Goal: Task Accomplishment & Management: Complete application form

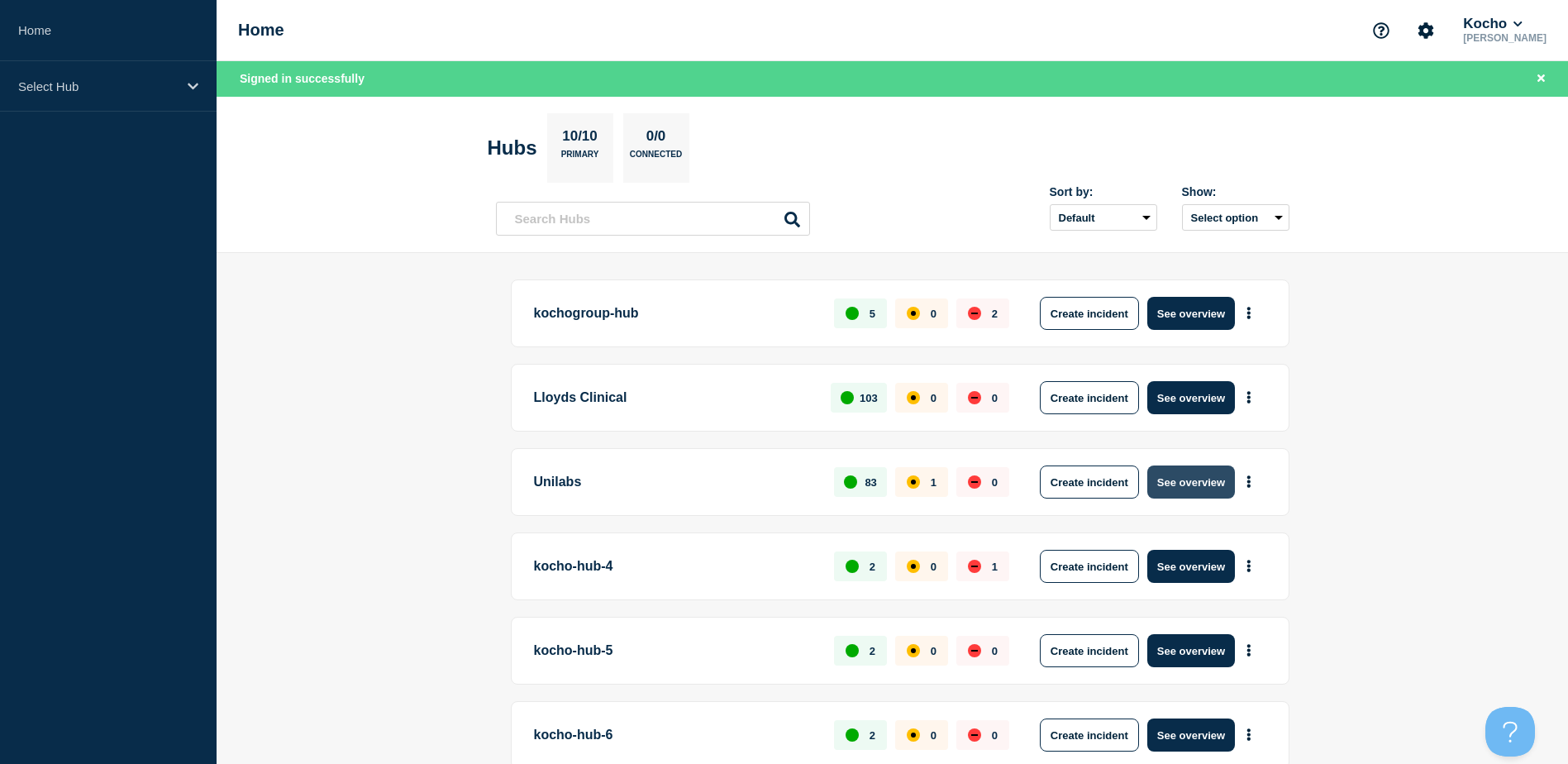
click at [1177, 480] on button "See overview" at bounding box center [1191, 482] width 87 height 33
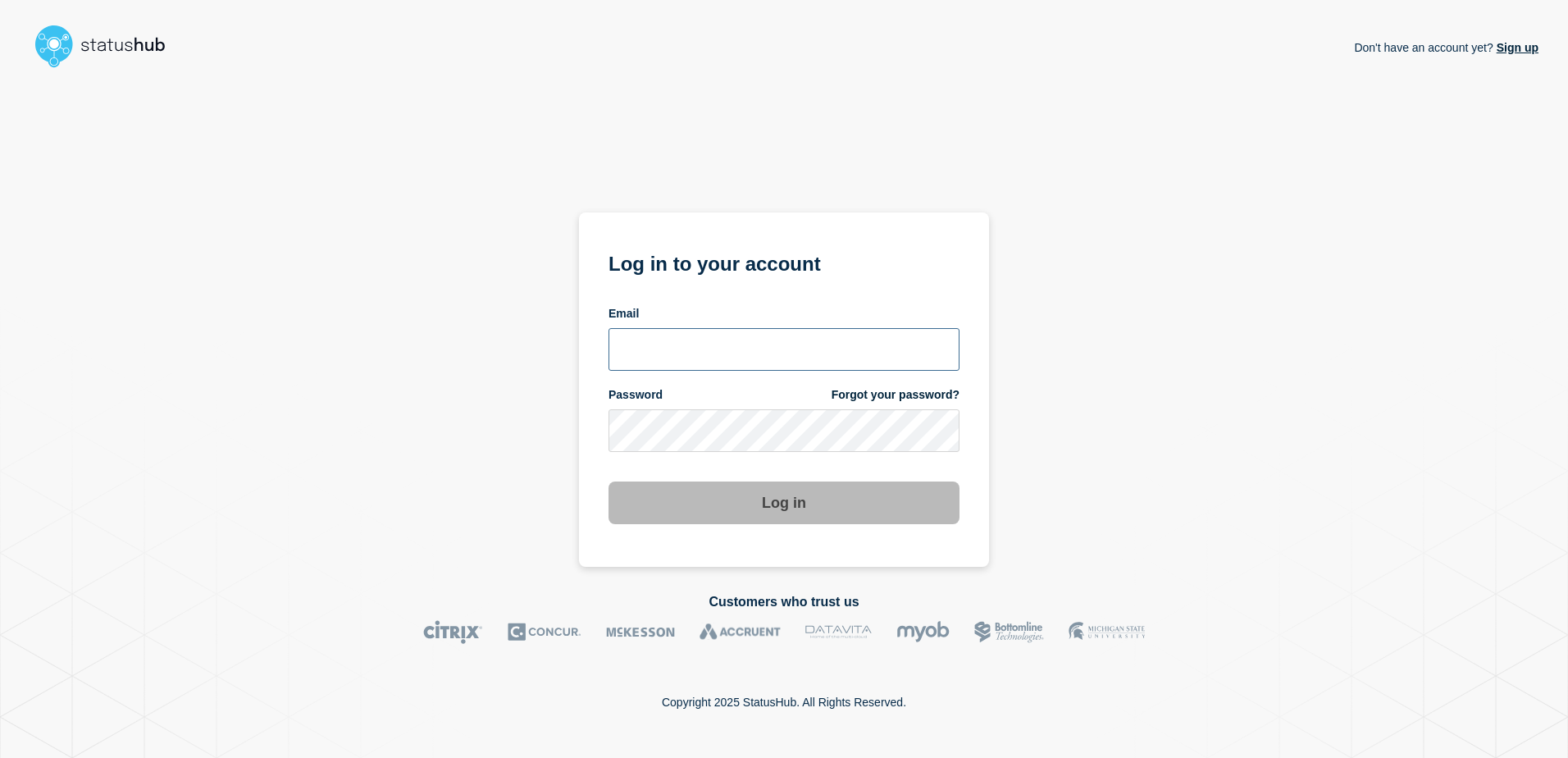
type input "ismaeel.kasper@kocho.co.uk"
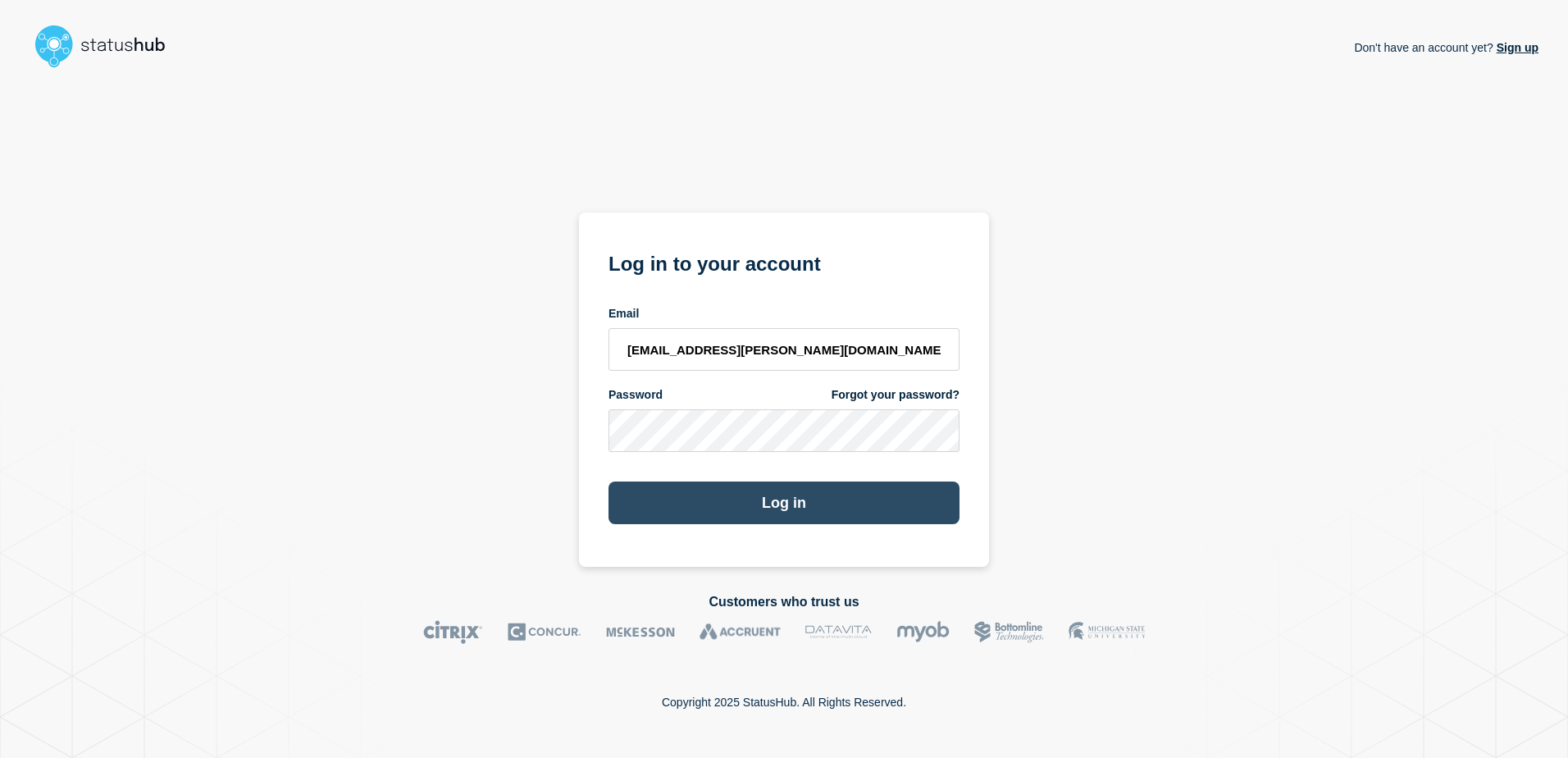
click at [792, 516] on button "Log in" at bounding box center [784, 502] width 351 height 42
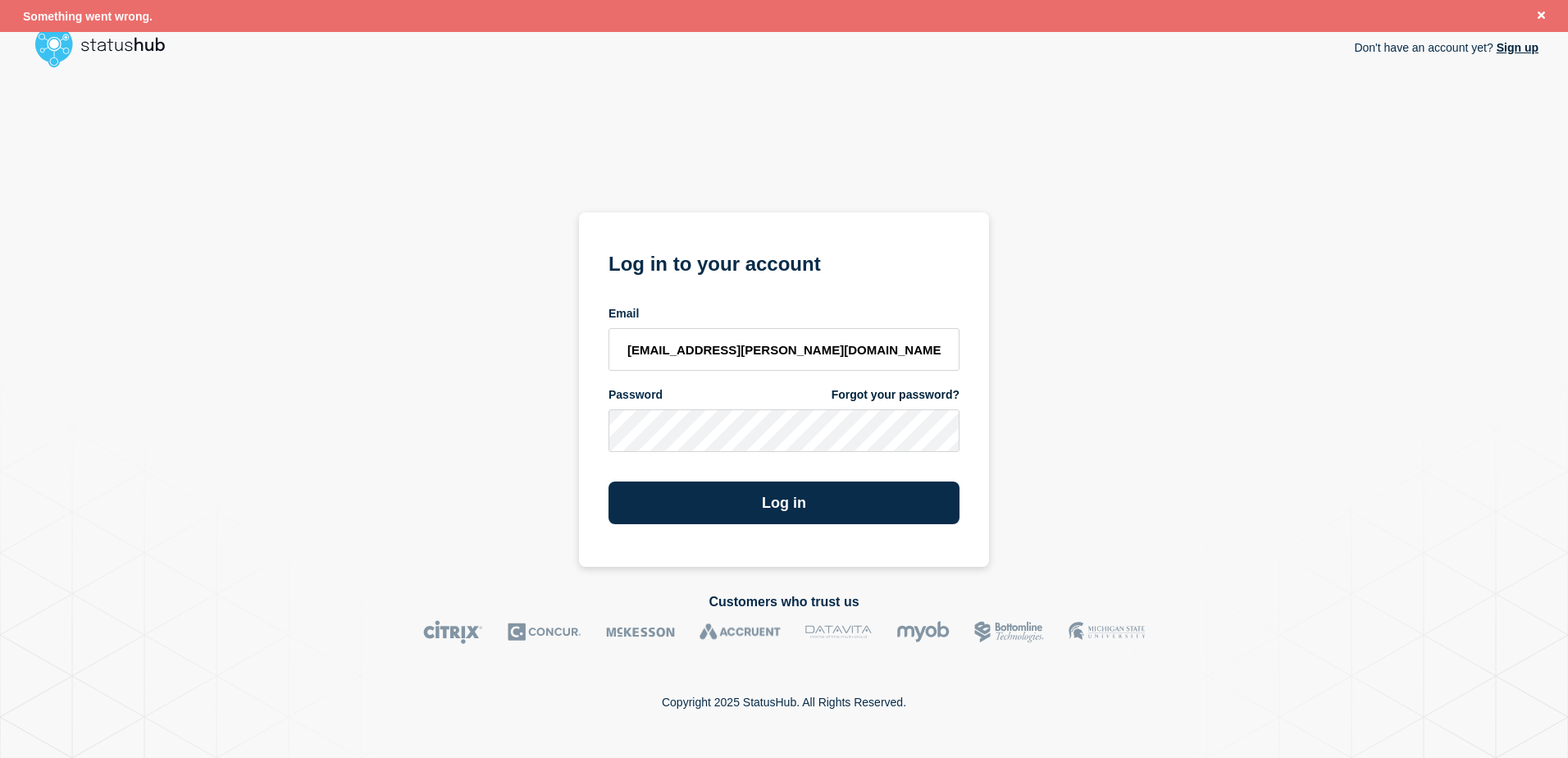
click at [347, 325] on div "Don't have an account yet? Sign up Log in to your account Email ismaeel.kasper@…" at bounding box center [784, 321] width 1509 height 492
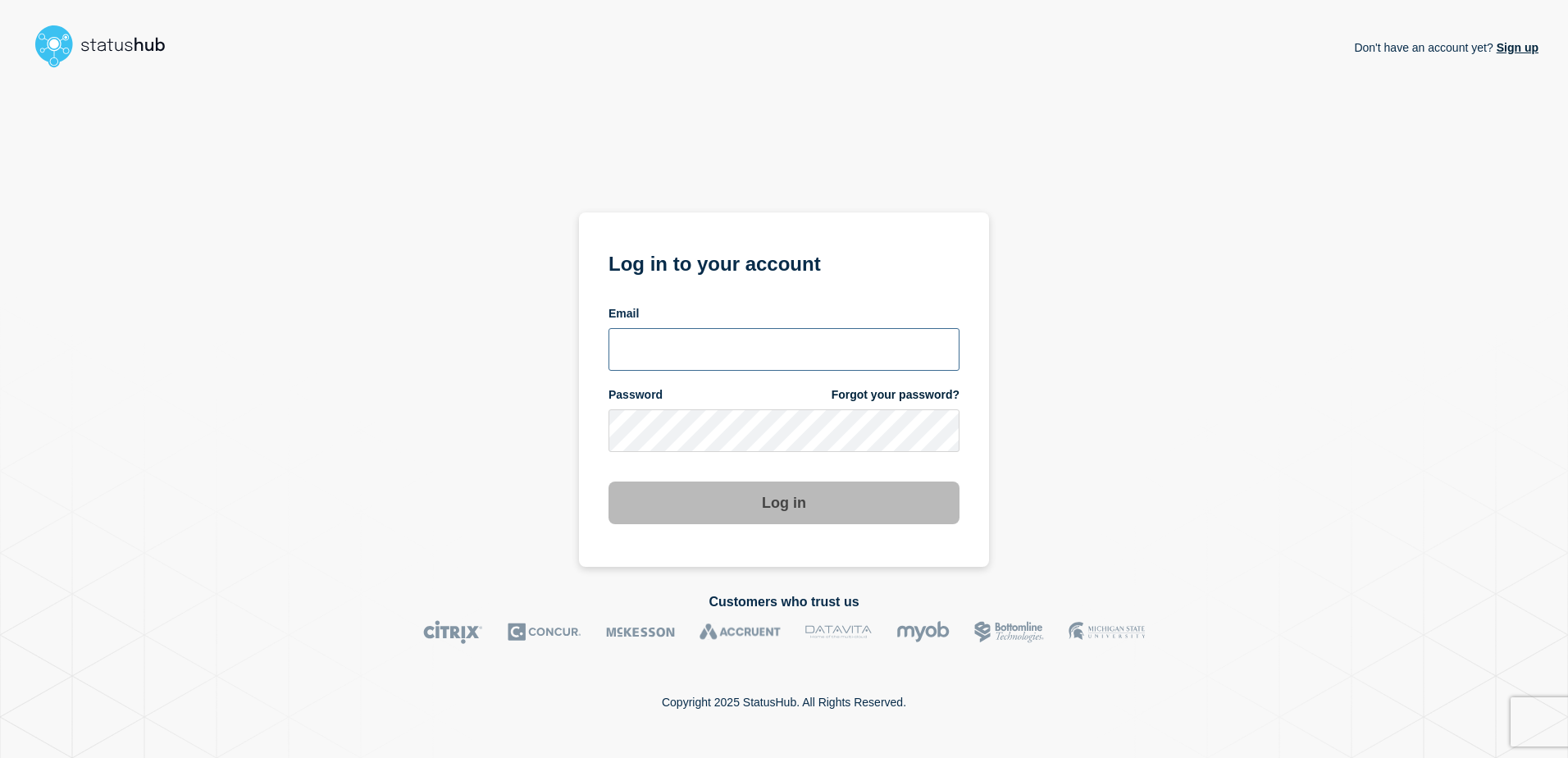
type input "[EMAIL_ADDRESS][PERSON_NAME][DOMAIN_NAME]"
click at [754, 508] on button "Log in" at bounding box center [784, 502] width 351 height 42
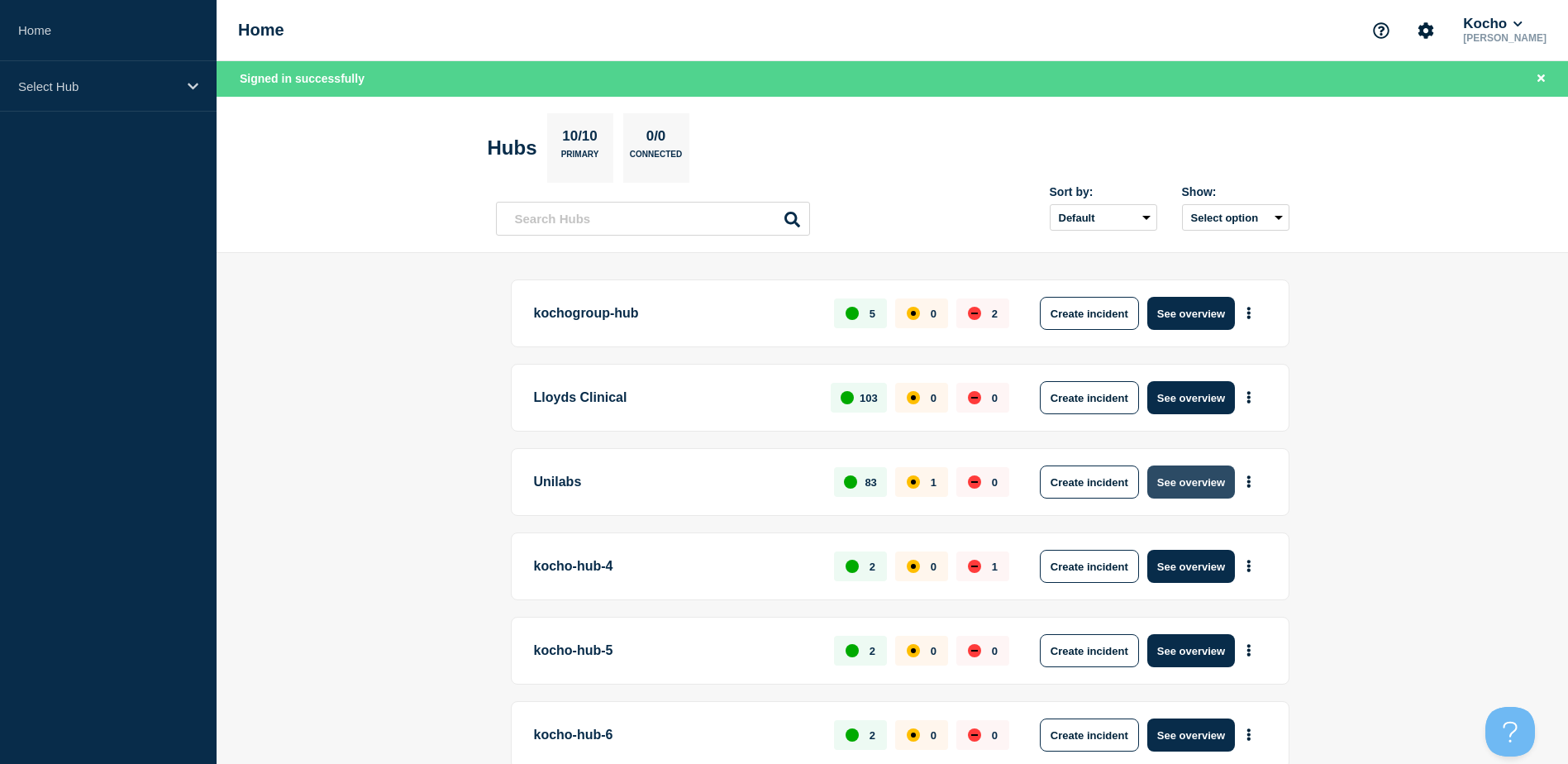
click at [1182, 481] on button "See overview" at bounding box center [1191, 482] width 87 height 33
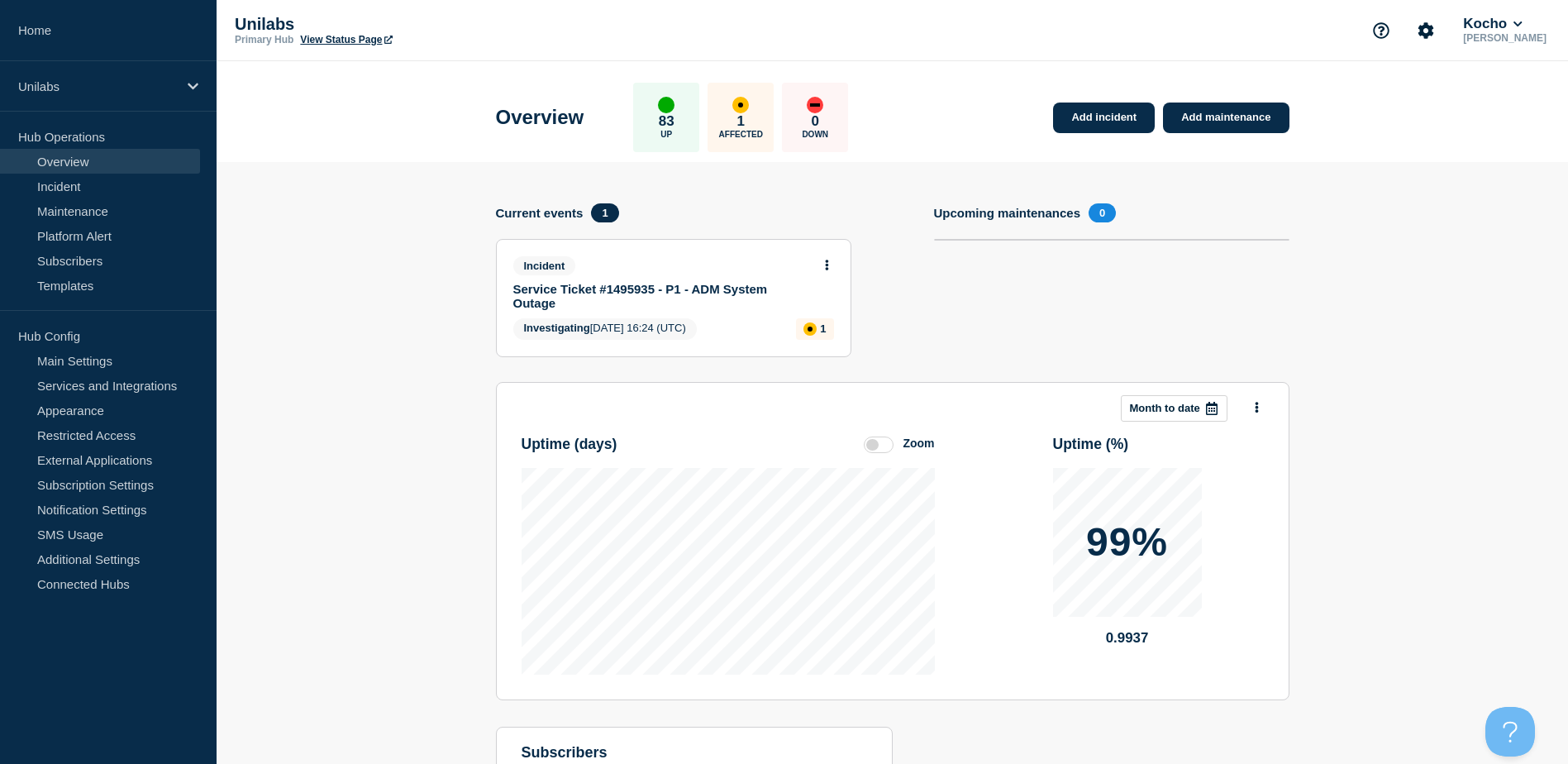
click at [692, 287] on link "Service Ticket #1495935 - P1 - ADM System Outage" at bounding box center [662, 295] width 298 height 28
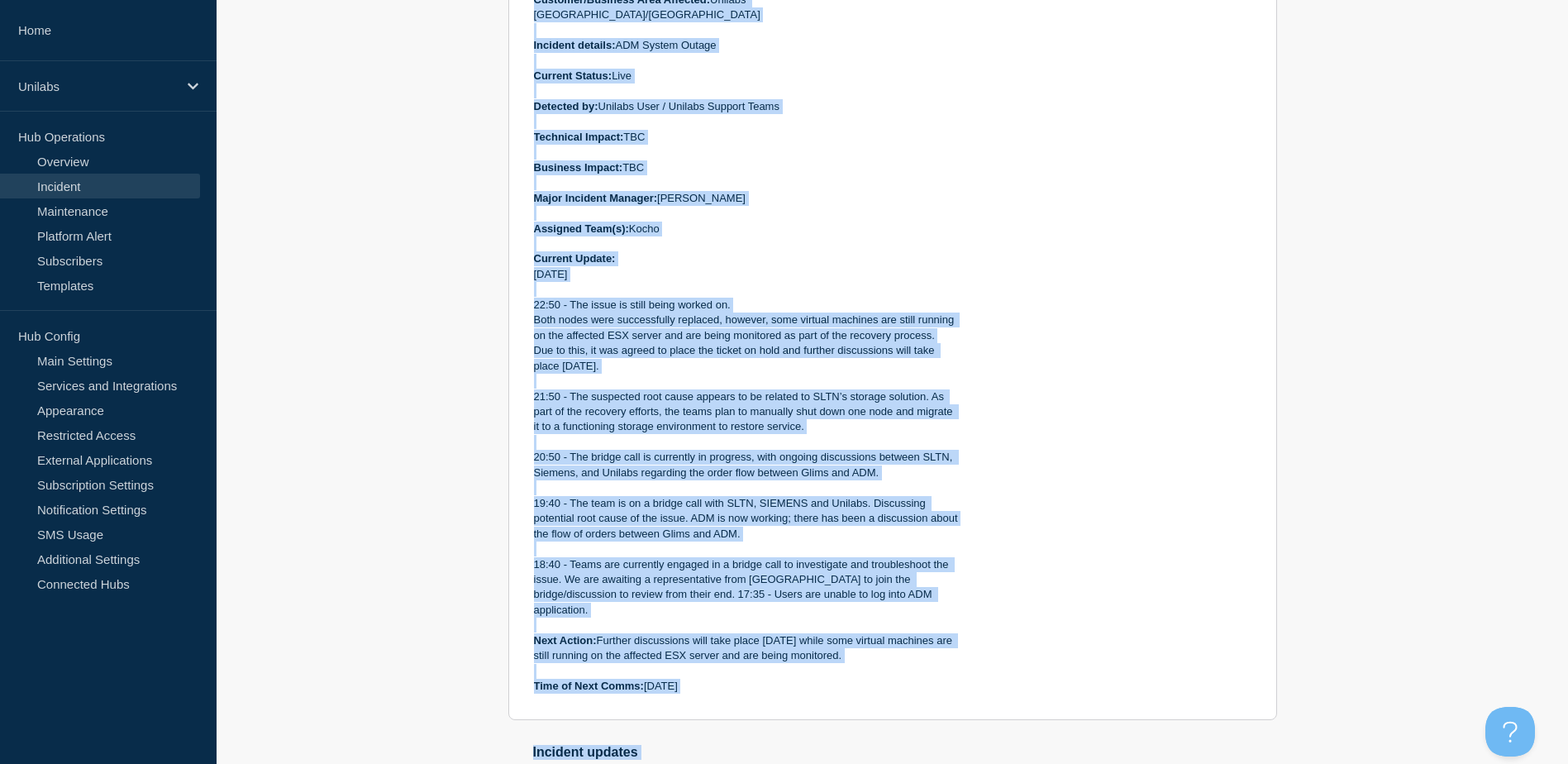
scroll to position [643, 0]
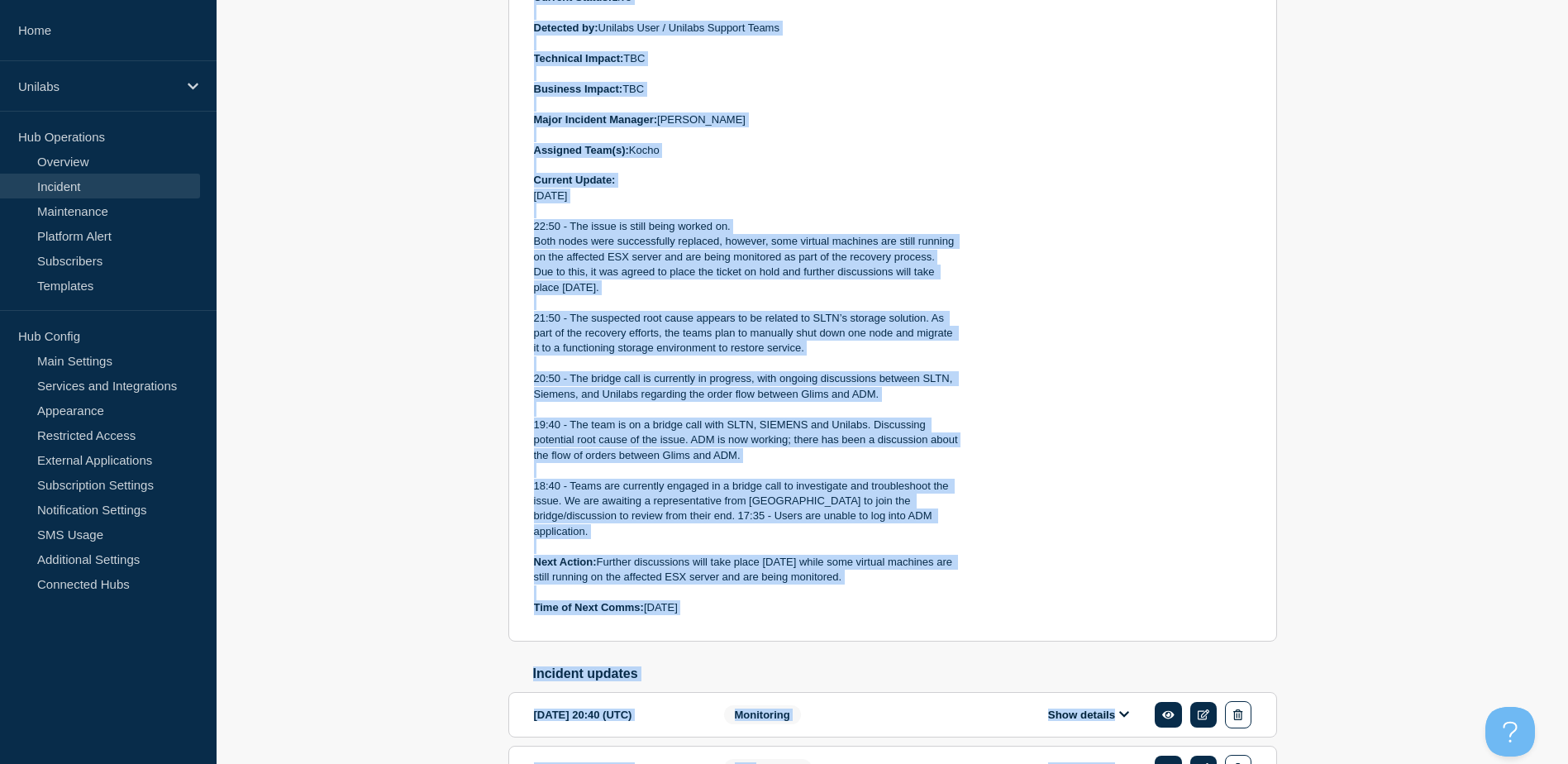
drag, startPoint x: 533, startPoint y: 248, endPoint x: 711, endPoint y: 591, distance: 386.4
click at [711, 591] on div "Start time: 2025-10-08 16:24 (UTC) Updated: 2025-10-08 16:24 (UTC) Incident Num…" at bounding box center [747, 227] width 426 height 778
copy div "Start time: 2025-10-08 16:24 (UTC) Updated: 2025-10-08 16:24 (UTC) Incident Num…"
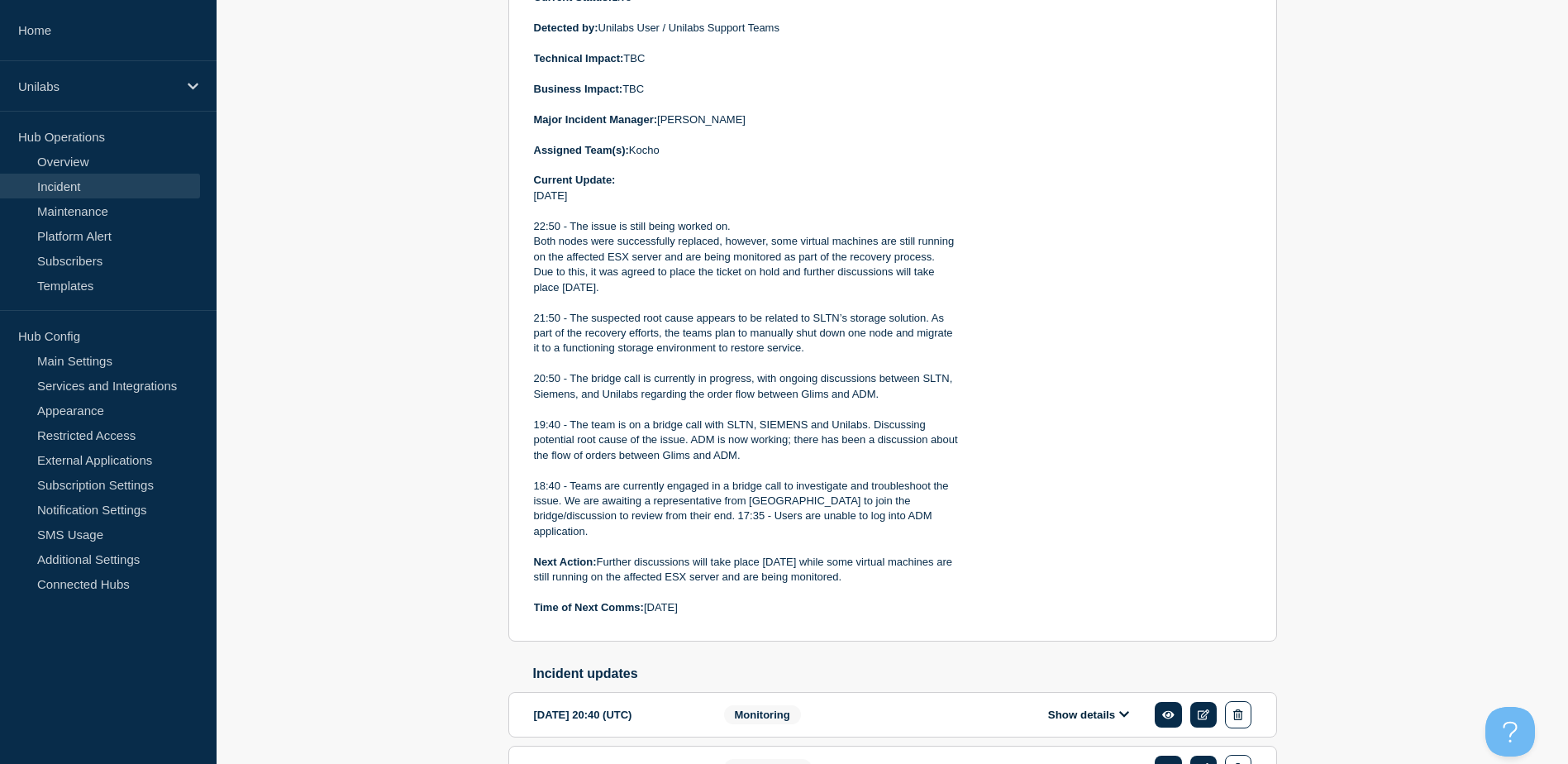
click at [1241, 591] on div "Affected services: 1 View all NL Atalmedial" at bounding box center [1119, 194] width 265 height 842
click at [417, 578] on div "Back Back to Incidents Update incident Investigating Service Ticket #1495935 - …" at bounding box center [893, 282] width 1352 height 1338
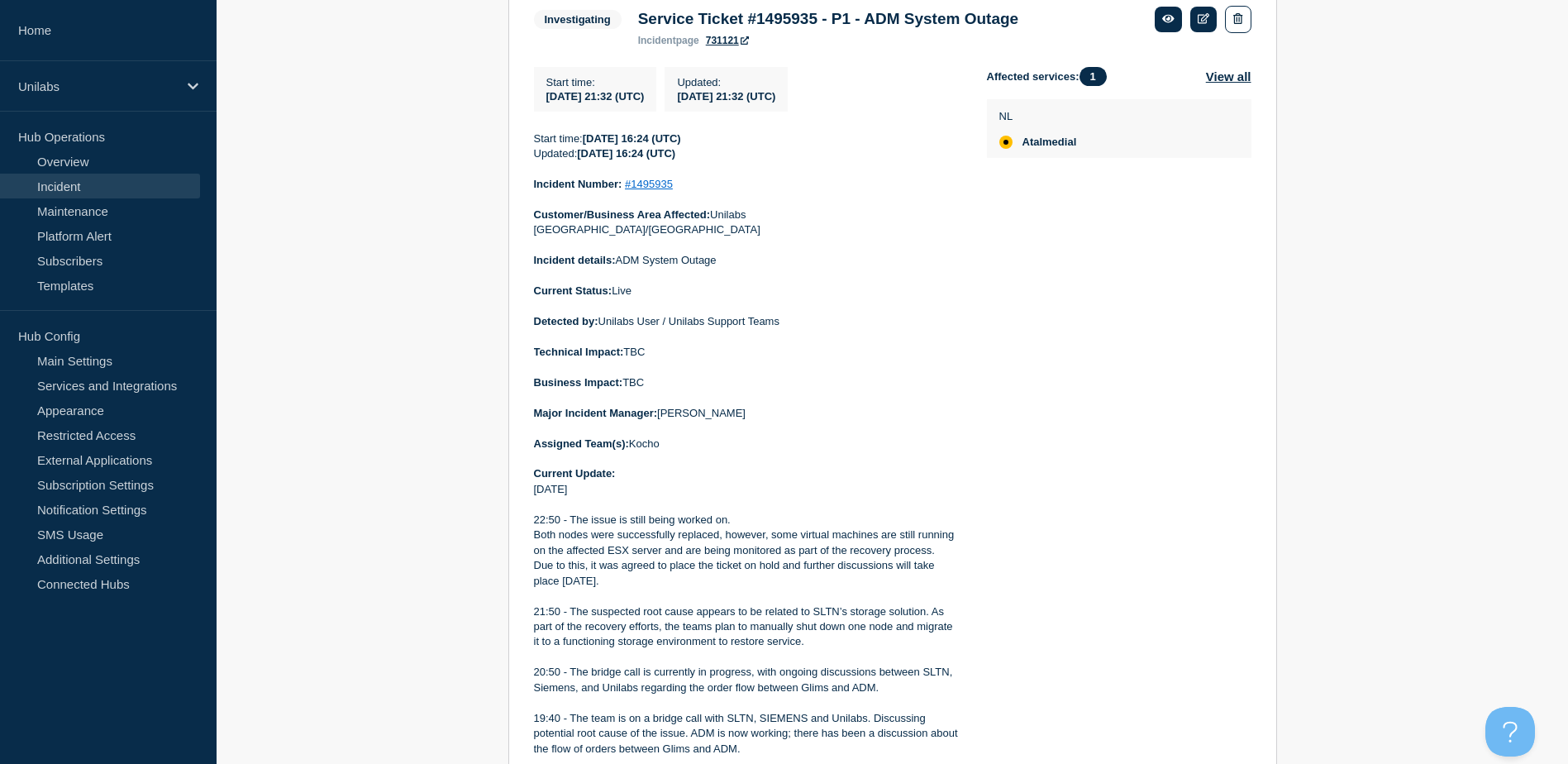
scroll to position [147, 0]
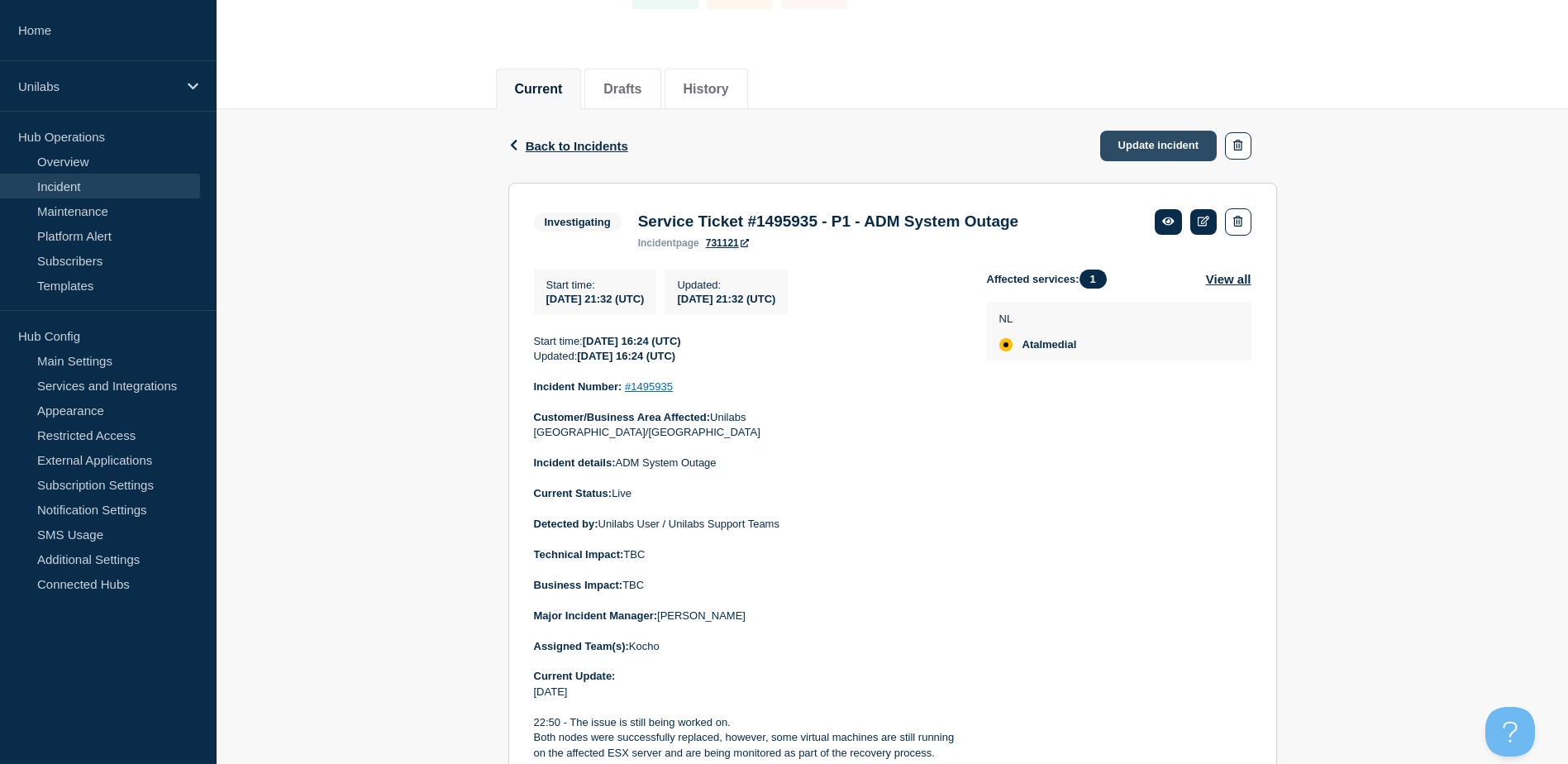
click at [1145, 145] on link "Update incident" at bounding box center [1159, 146] width 117 height 31
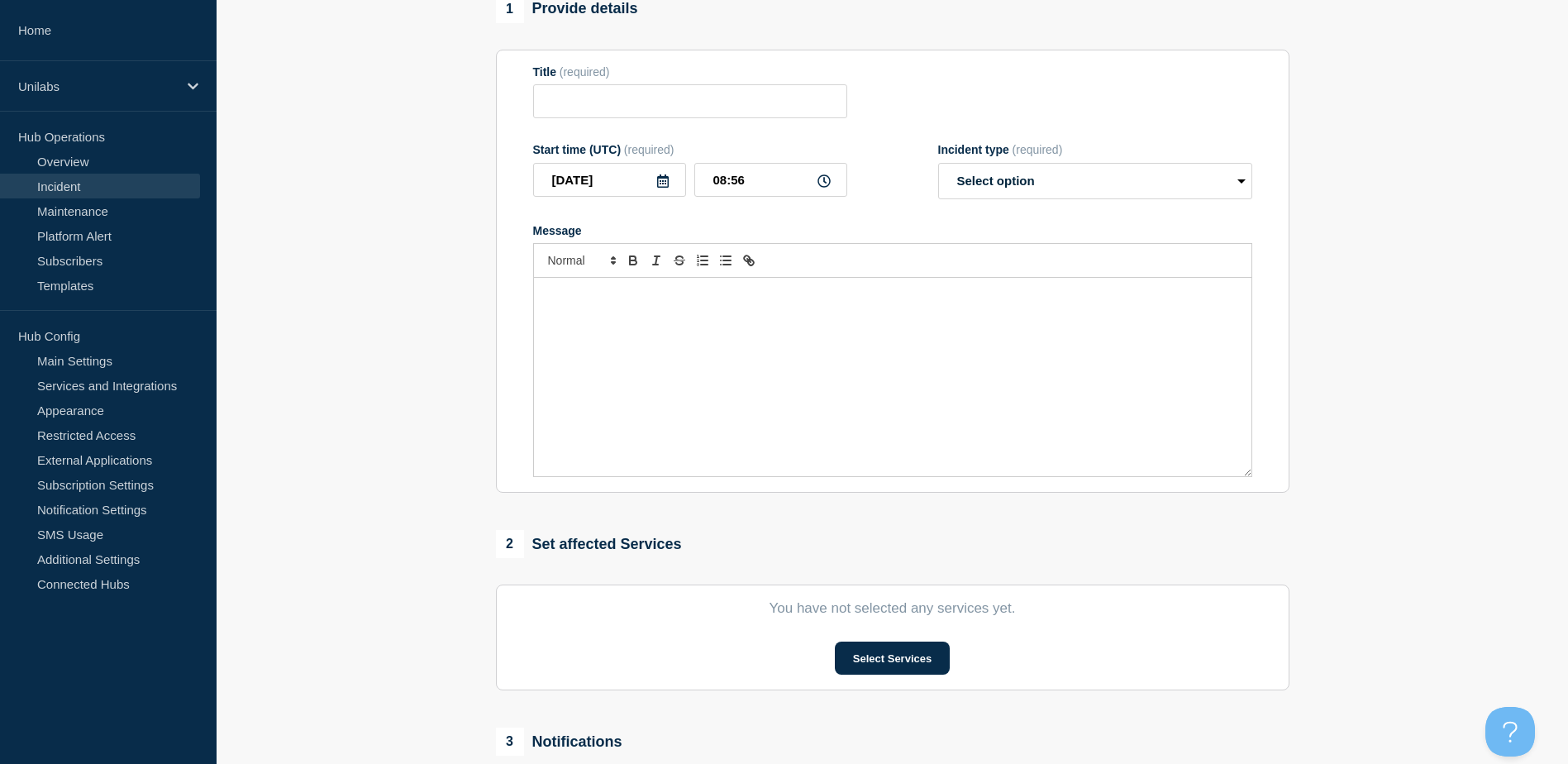
click at [769, 355] on div "Message" at bounding box center [893, 377] width 718 height 198
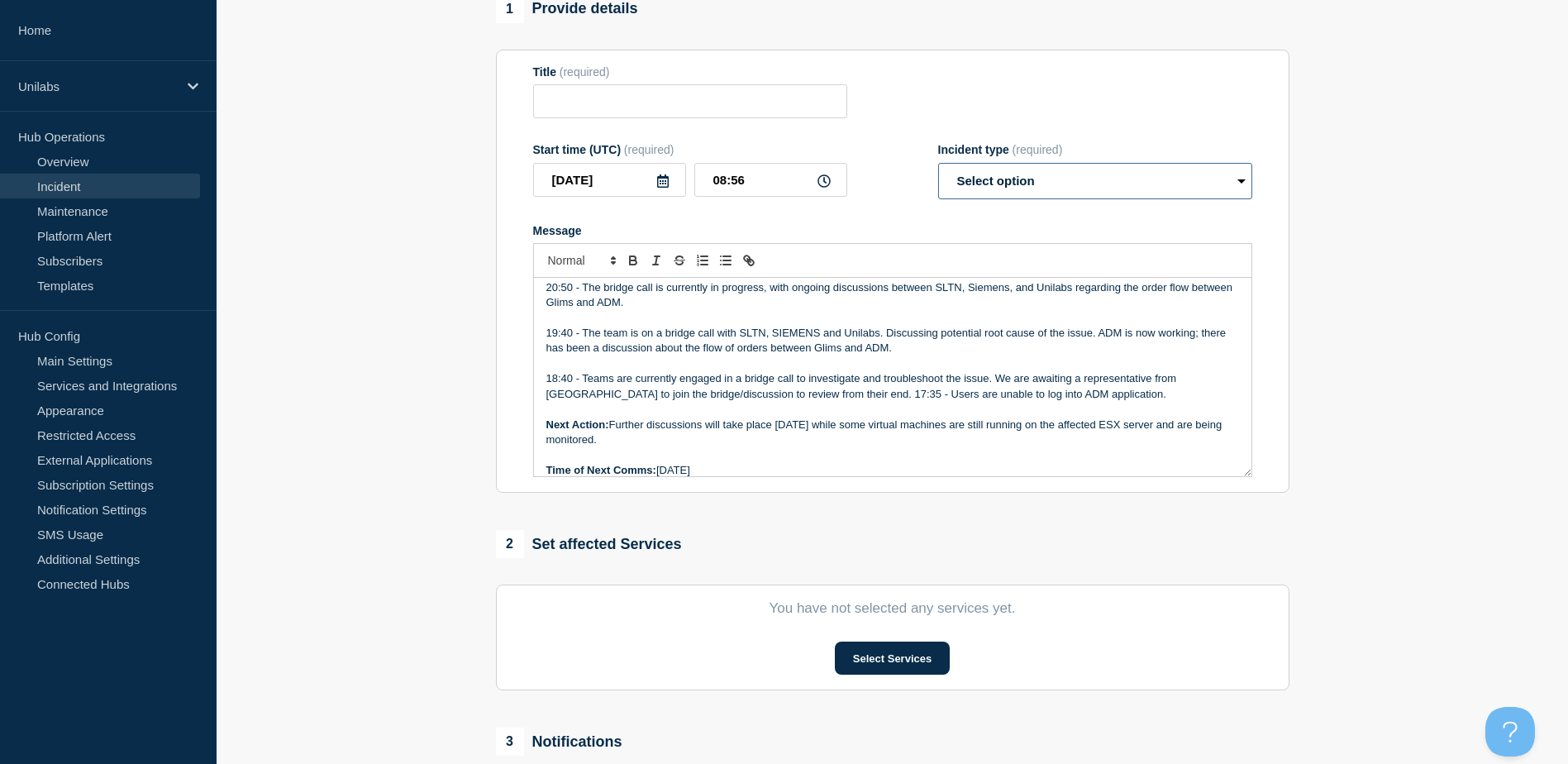
click at [1052, 187] on select "Select option Investigating Identified Monitoring Resolved" at bounding box center [1095, 180] width 314 height 37
type input "Service Ticket #1495935 - P1 - ADM System Outage"
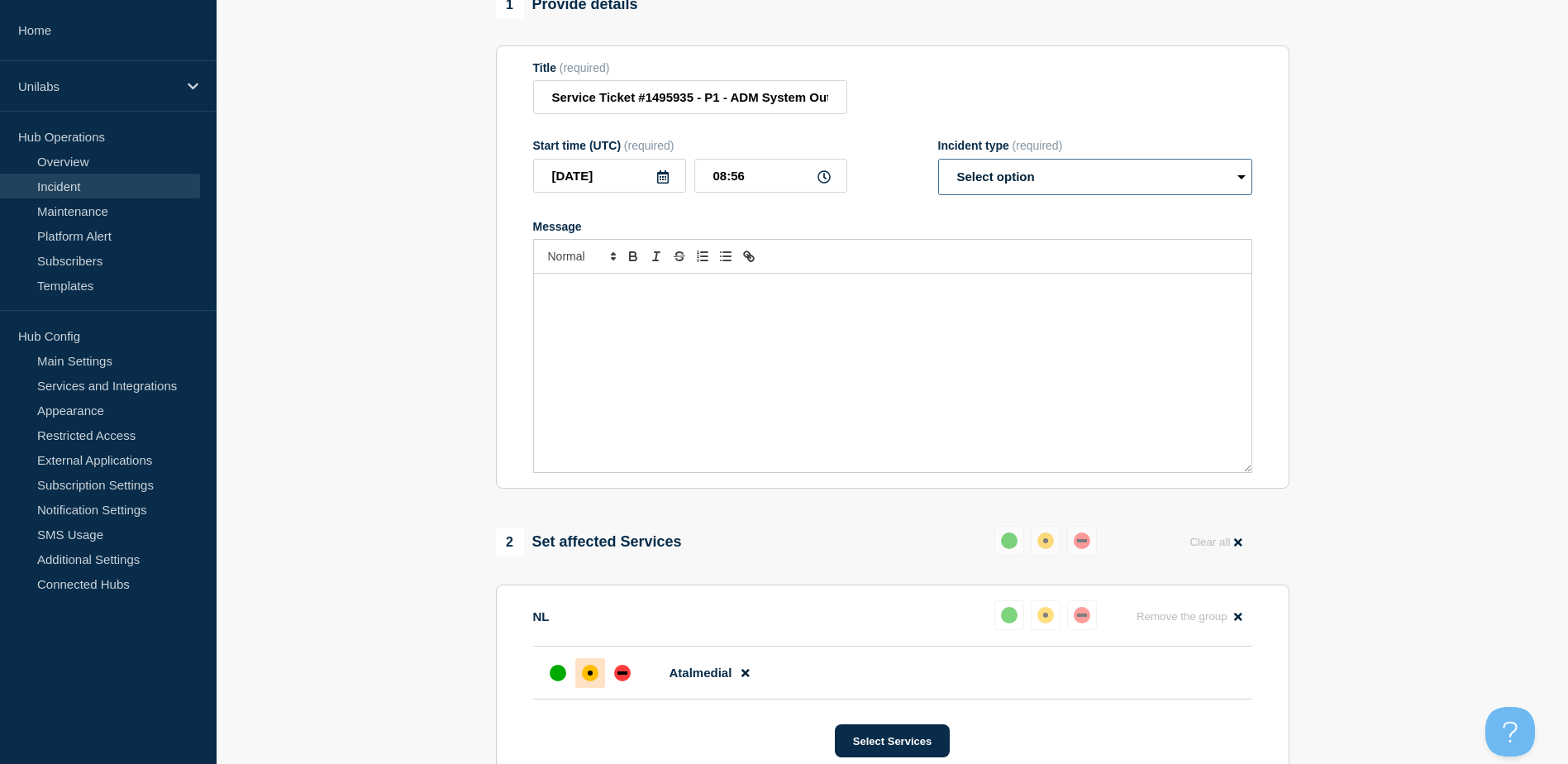
scroll to position [0, 0]
select select "resolved"
click at [939, 166] on select "Select option Investigating Identified Monitoring Resolved" at bounding box center [1095, 176] width 314 height 37
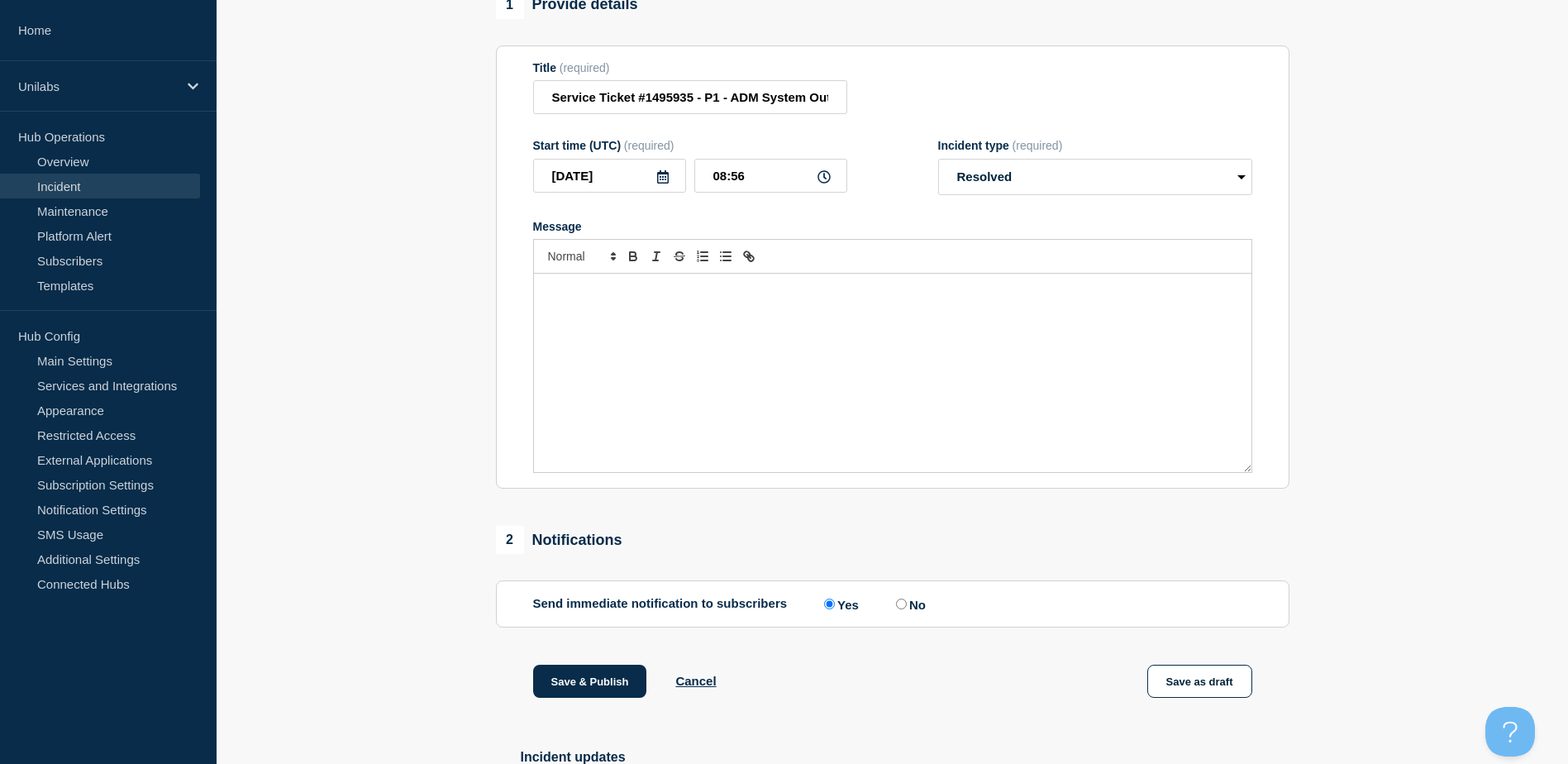
click at [770, 351] on div "Message" at bounding box center [893, 373] width 718 height 198
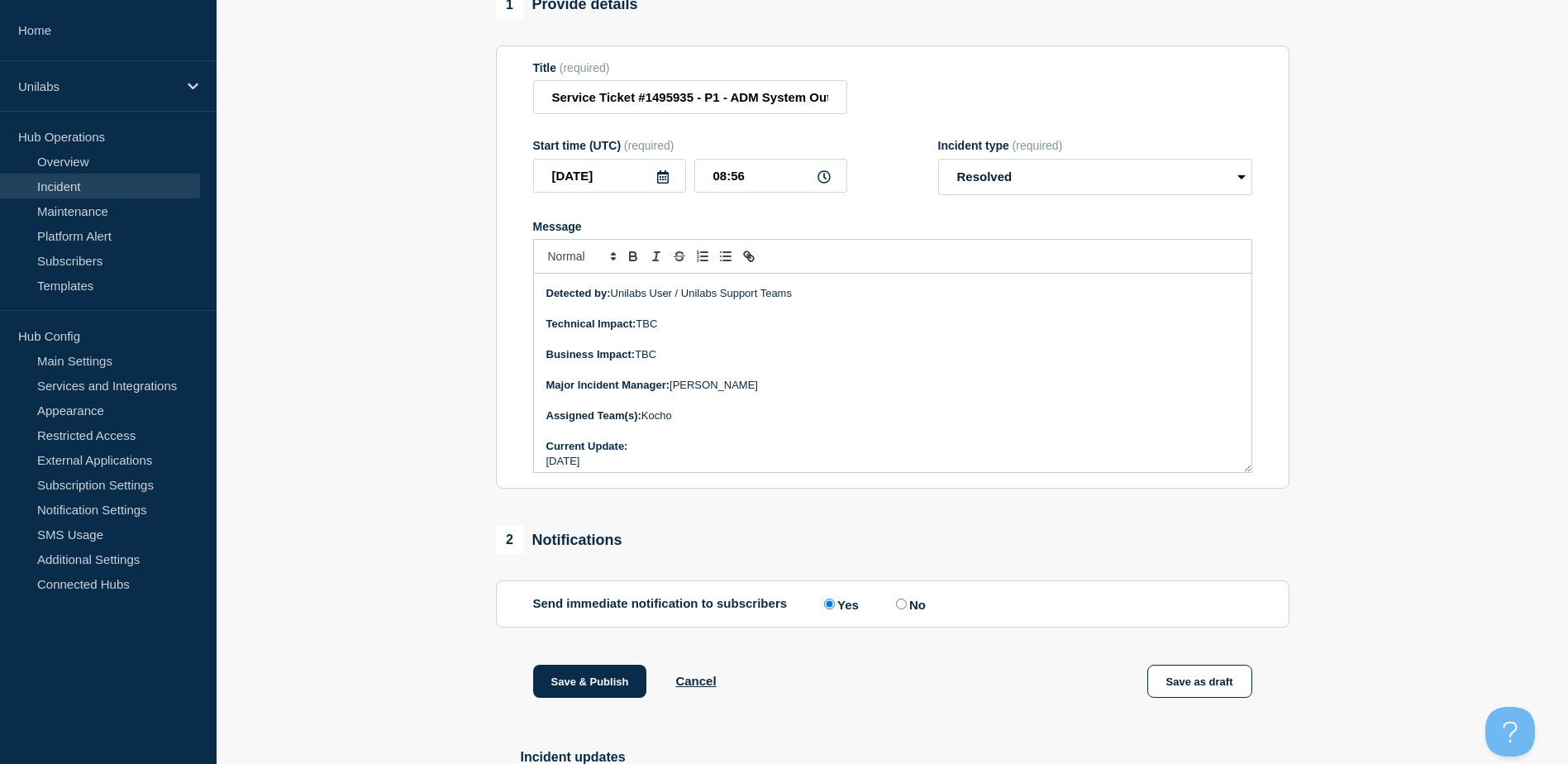
scroll to position [82, 0]
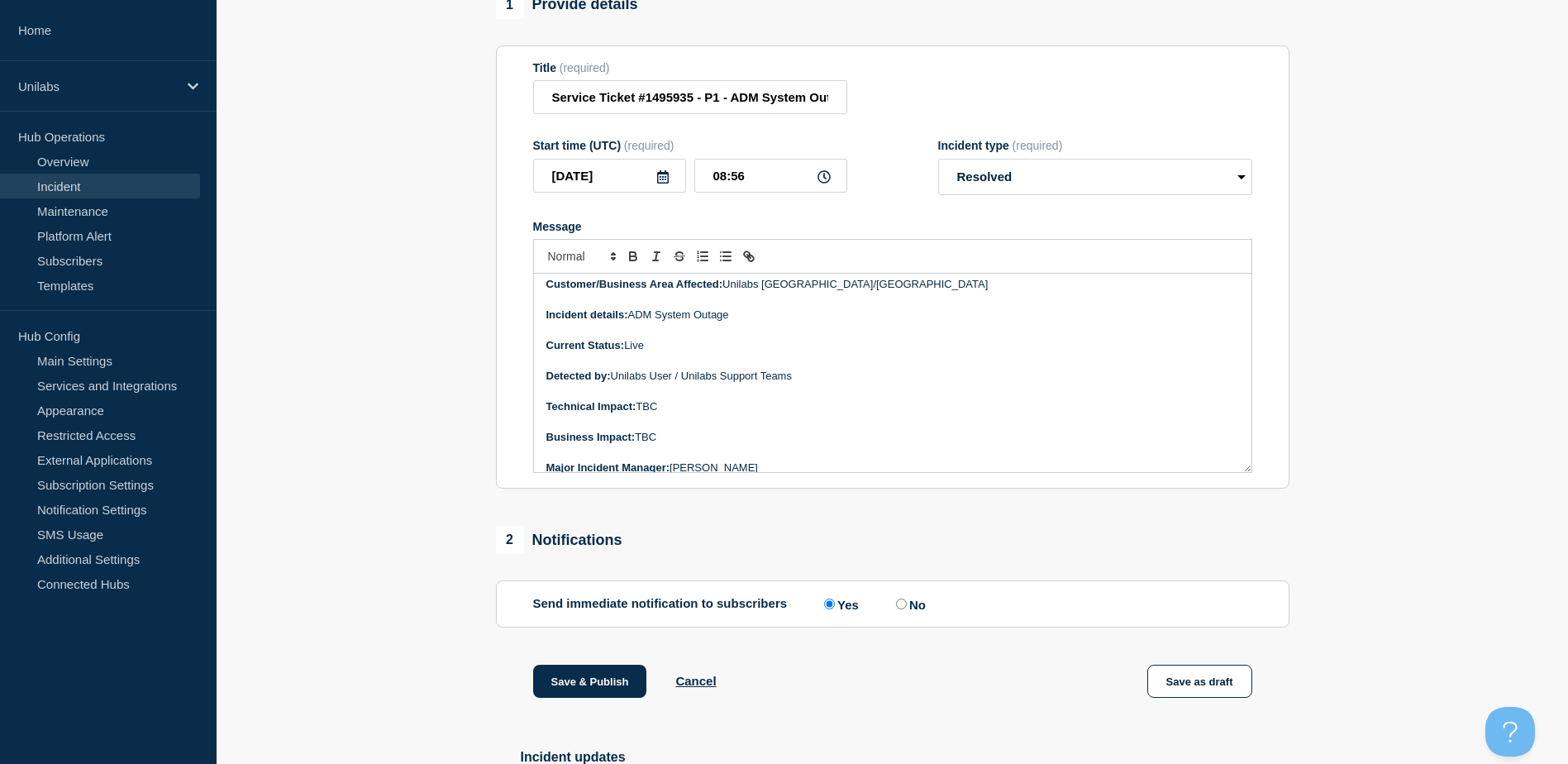
click at [633, 349] on p "Current Status: Live" at bounding box center [892, 345] width 693 height 15
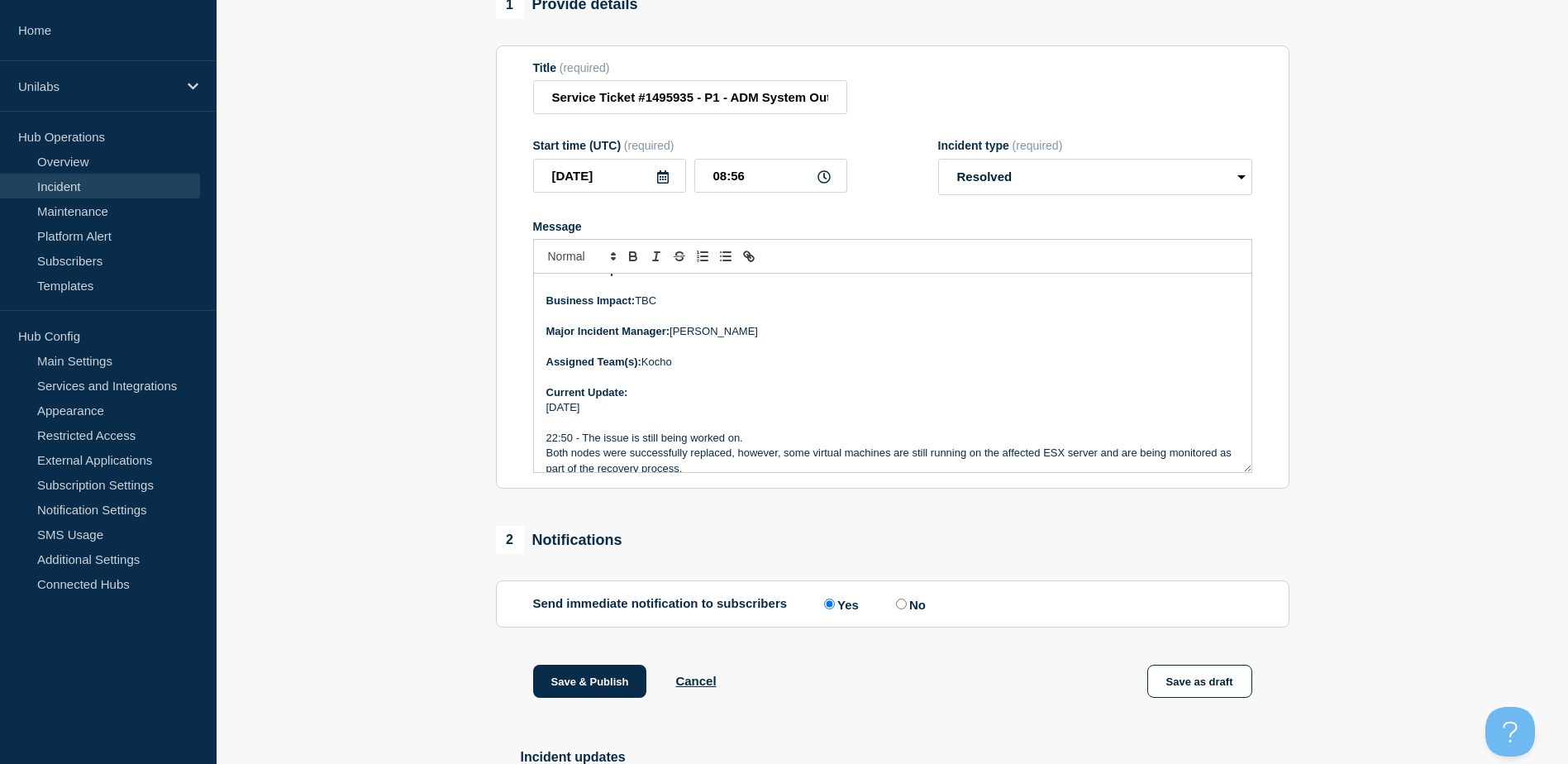
scroll to position [248, 0]
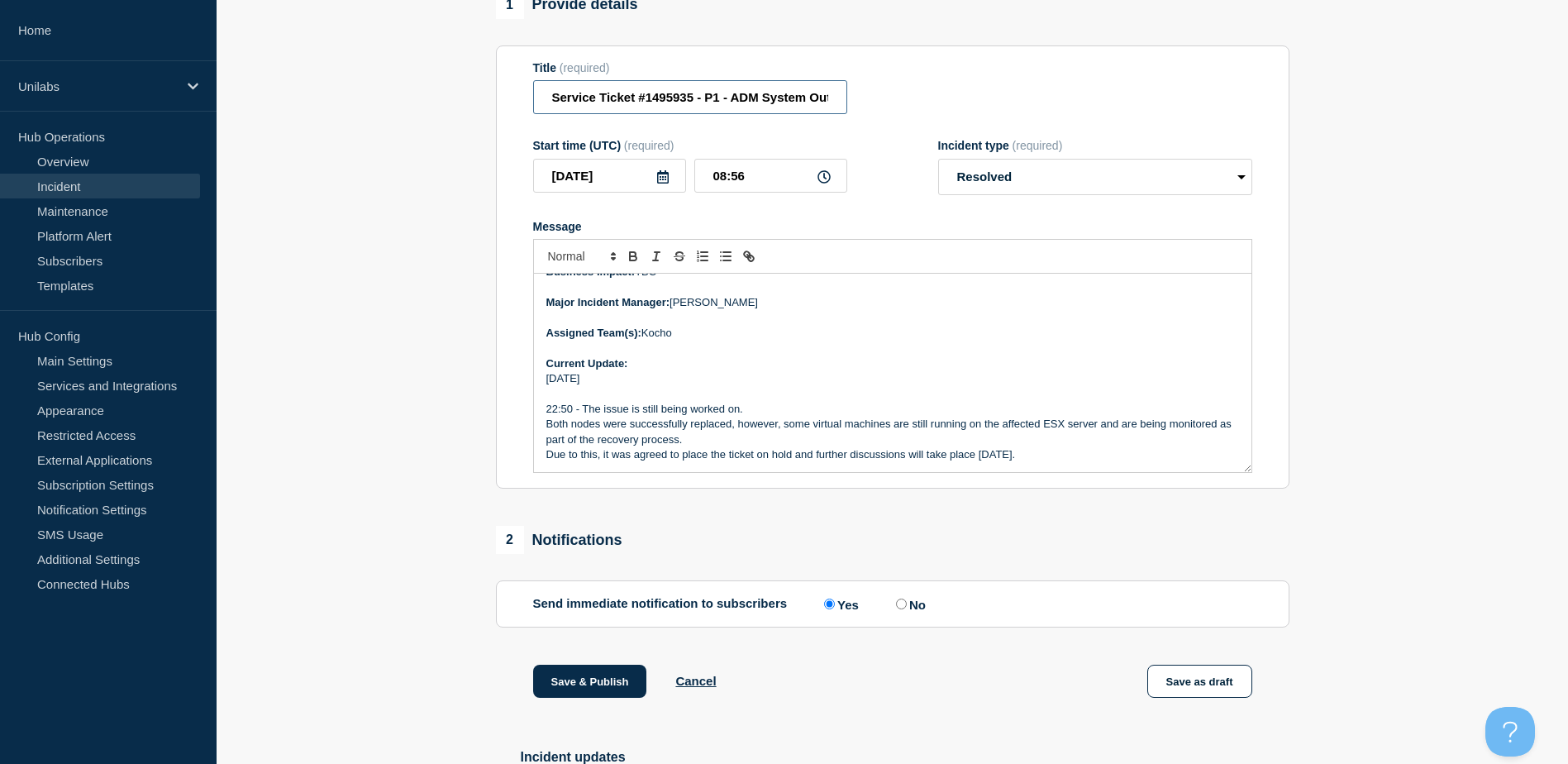
click at [759, 101] on input "Service Ticket #1495935 - P1 - ADM System Outage" at bounding box center [690, 97] width 314 height 34
click at [759, 102] on input "Service Ticket #1495935 - P1 - ADM System Outage" at bounding box center [690, 97] width 314 height 34
click at [763, 102] on input "Service Ticket #1495935 - P1 - ADM System Outage" at bounding box center [690, 97] width 314 height 34
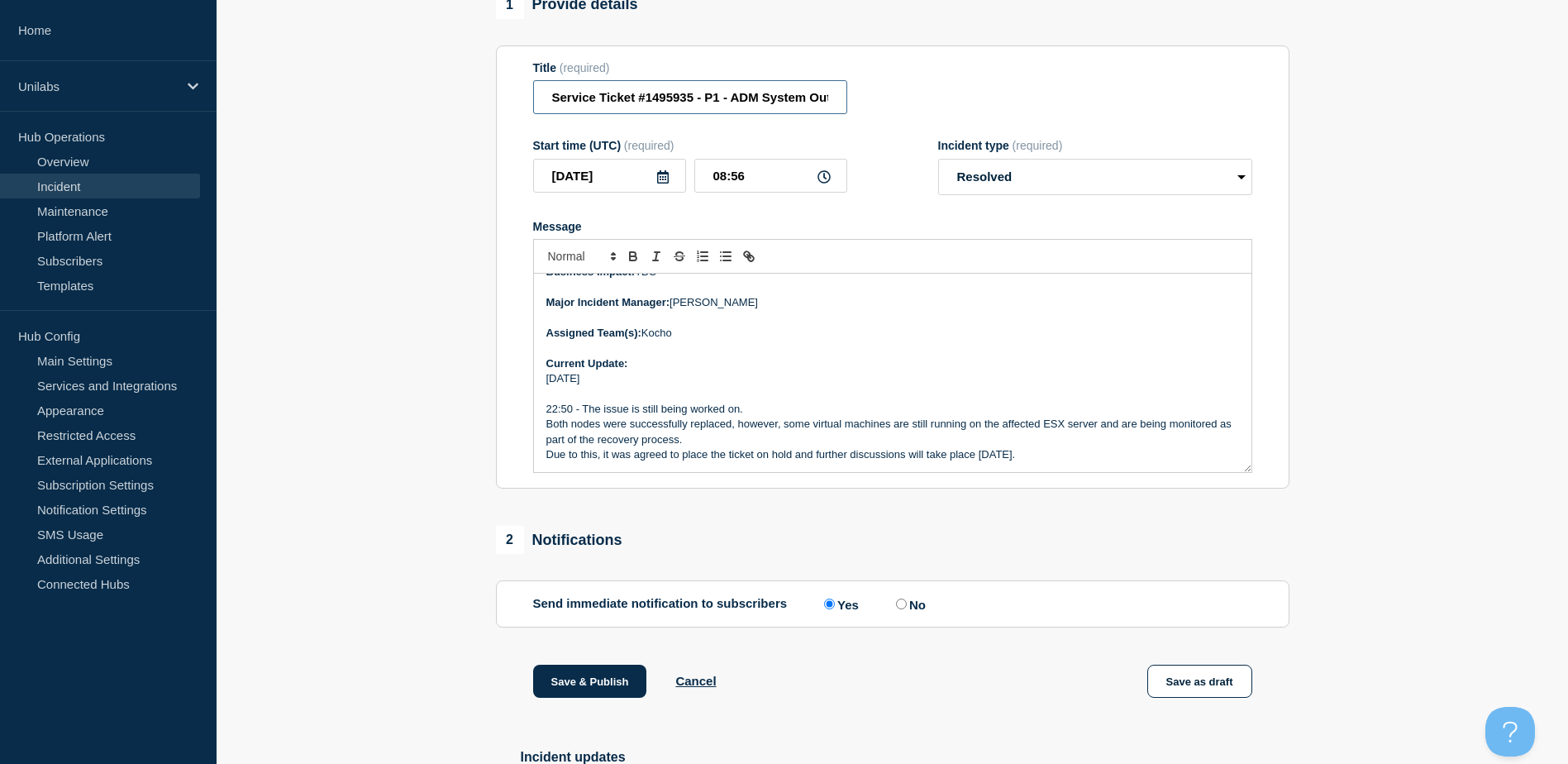
click at [762, 102] on input "Service Ticket #1495935 - P1 - ADM System Outage" at bounding box center [690, 97] width 314 height 34
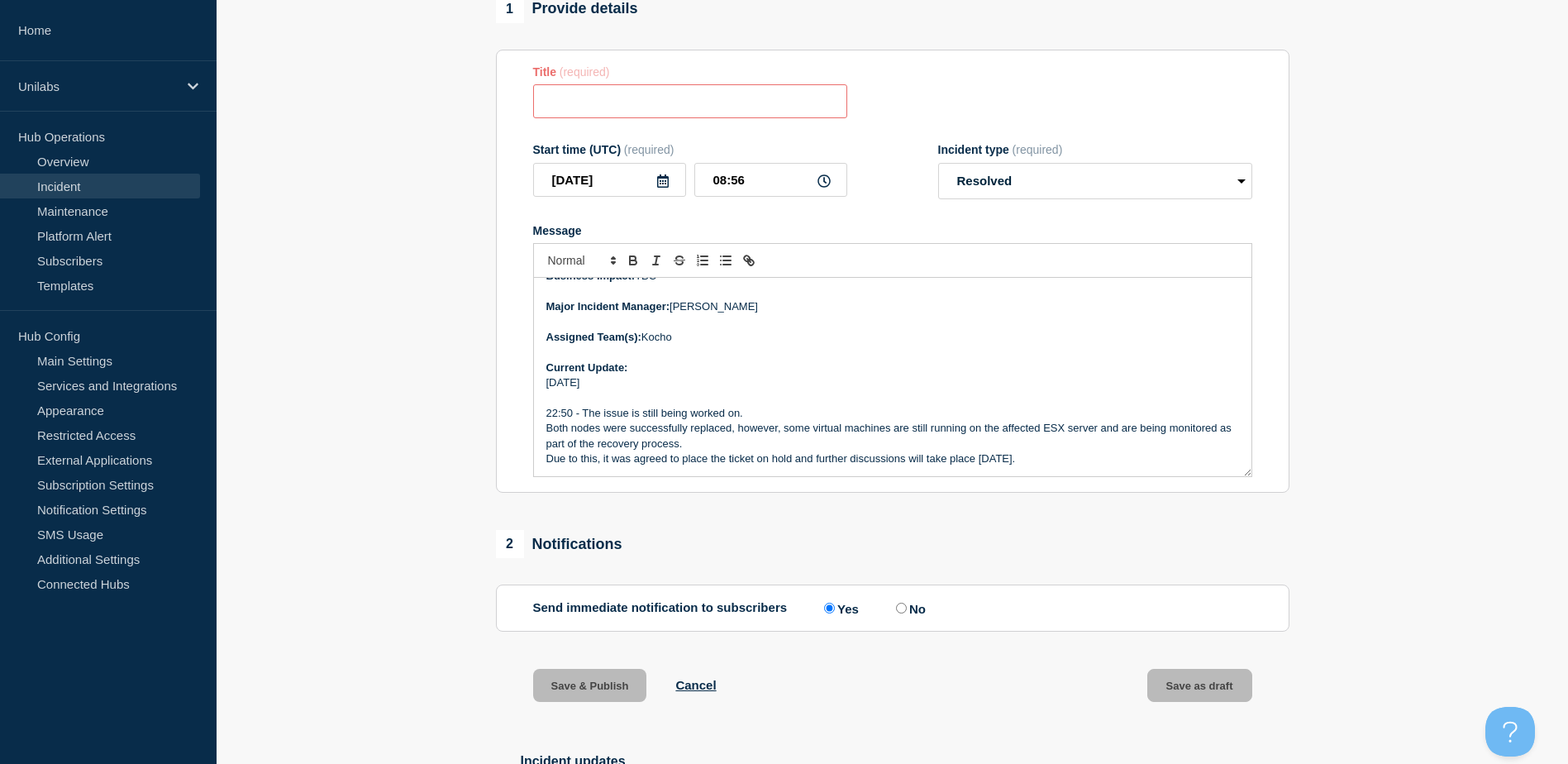
paste input "Service Ticket #1495935 - P1 - ADM System Outage"
type input "Service Ticket #1495935 - P1 - ADM System Outage"
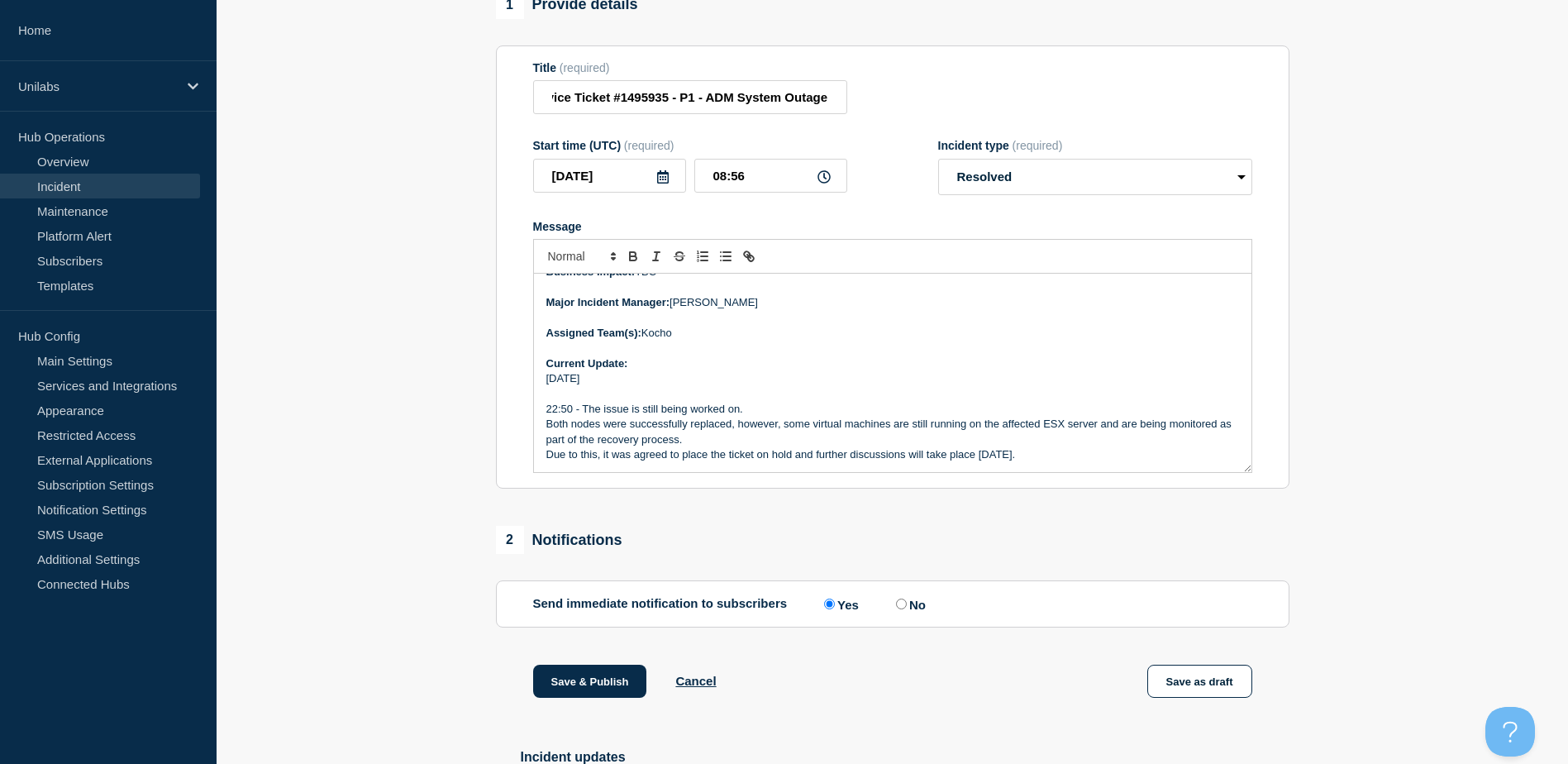
click at [592, 367] on strong "Current Update:" at bounding box center [587, 363] width 82 height 13
click at [628, 386] on p "08/10/2025" at bounding box center [892, 379] width 693 height 15
click at [546, 386] on p "08/10/2025" at bounding box center [892, 379] width 693 height 15
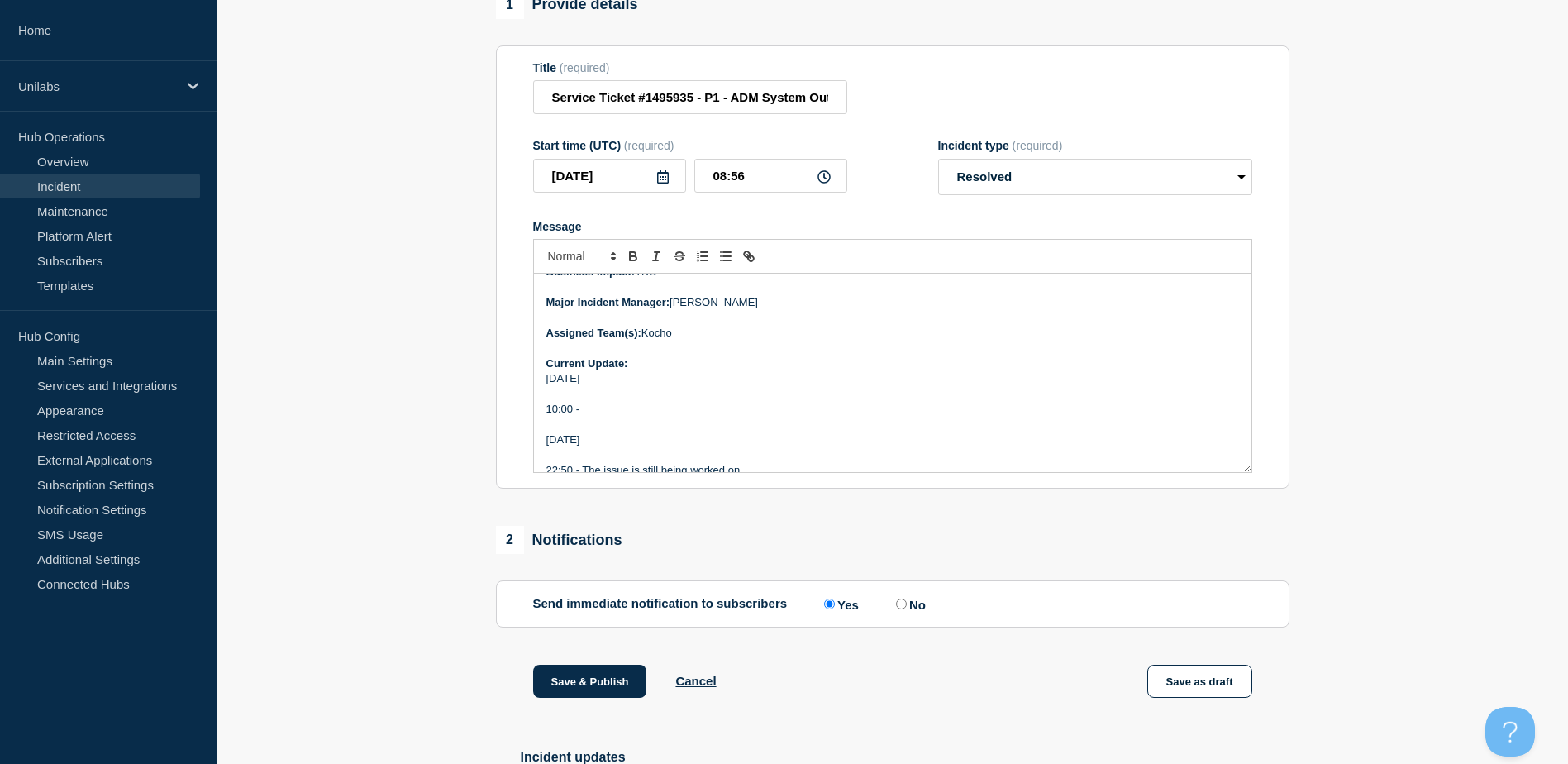
click at [726, 401] on p "Message" at bounding box center [892, 393] width 693 height 15
click at [660, 414] on p "10:00 -" at bounding box center [892, 408] width 693 height 15
click at [763, 401] on p "Message" at bounding box center [892, 393] width 693 height 15
drag, startPoint x: 1401, startPoint y: 525, endPoint x: 699, endPoint y: 530, distance: 702.0
click at [1400, 525] on section "1 Provide details Title (required) Service Ticket #1495935 - P1 - ADM System Ou…" at bounding box center [893, 540] width 1352 height 1098
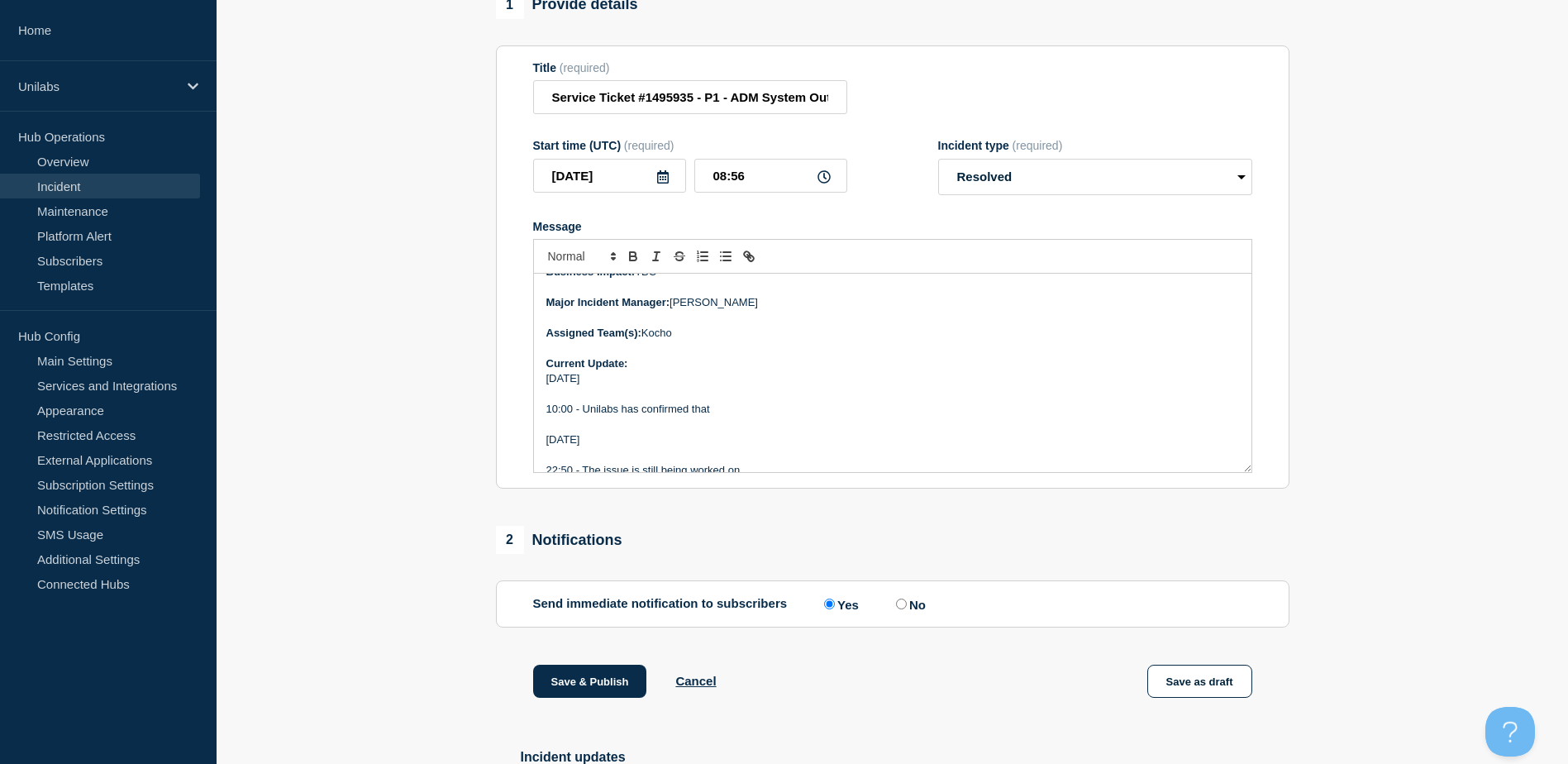
click at [454, 539] on section "1 Provide details Title (required) Service Ticket #1495935 - P1 - ADM System Ou…" at bounding box center [893, 540] width 1352 height 1098
click at [101, 677] on aside "Home Unilabs Hub Operations Overview Incident Maintenance Platform Alert Subscr…" at bounding box center [108, 382] width 217 height 764
drag, startPoint x: 204, startPoint y: 670, endPoint x: 225, endPoint y: 625, distance: 49.7
click at [207, 660] on aside "Home Unilabs Hub Operations Overview Incident Maintenance Platform Alert Subscr…" at bounding box center [108, 382] width 217 height 764
click at [311, 580] on section "1 Provide details Title (required) Service Ticket #1495935 - P1 - ADM System Ou…" at bounding box center [893, 540] width 1352 height 1098
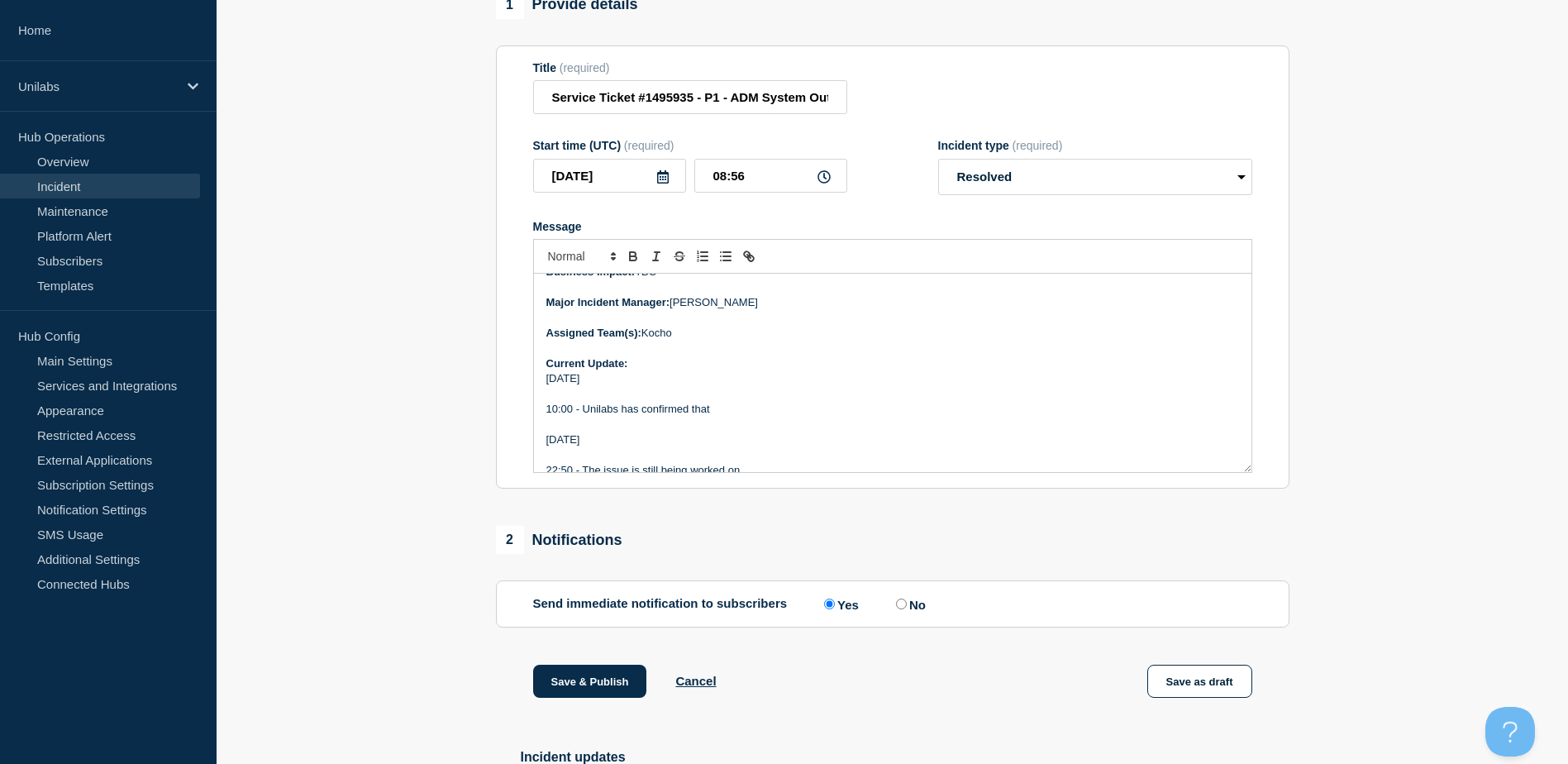
click at [493, 515] on div "1 Provide details Title (required) Service Ticket #1495935 - P1 - ADM System Ou…" at bounding box center [892, 540] width 813 height 1098
drag, startPoint x: 493, startPoint y: 515, endPoint x: 398, endPoint y: 541, distance: 98.5
click at [396, 541] on section "1 Provide details Title (required) Service Ticket #1495935 - P1 - ADM System Ou…" at bounding box center [893, 540] width 1352 height 1098
drag, startPoint x: 660, startPoint y: 416, endPoint x: 734, endPoint y: 579, distance: 179.0
click at [661, 415] on p "10:00 - Unilabs has confirmed that" at bounding box center [892, 408] width 693 height 15
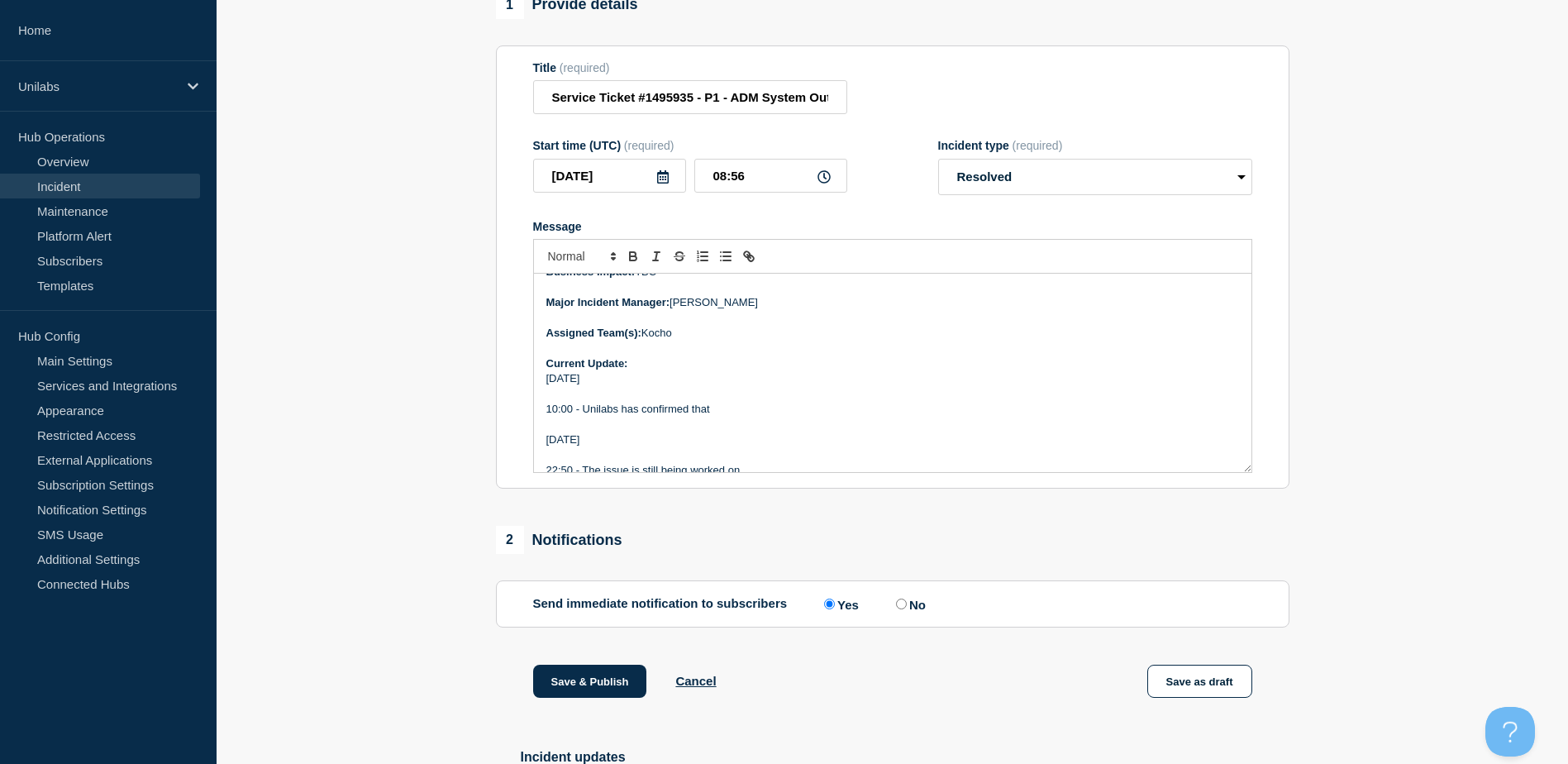
click at [724, 401] on p "Message" at bounding box center [892, 393] width 693 height 15
drag, startPoint x: 730, startPoint y: 416, endPoint x: 717, endPoint y: 421, distance: 13.9
click at [689, 431] on p "Message" at bounding box center [892, 423] width 693 height 15
click at [718, 416] on p "10:00 - Unilabs has confirmed that" at bounding box center [892, 408] width 693 height 15
click at [719, 413] on p "10:00 - Unilabs has confirmed that" at bounding box center [892, 408] width 693 height 15
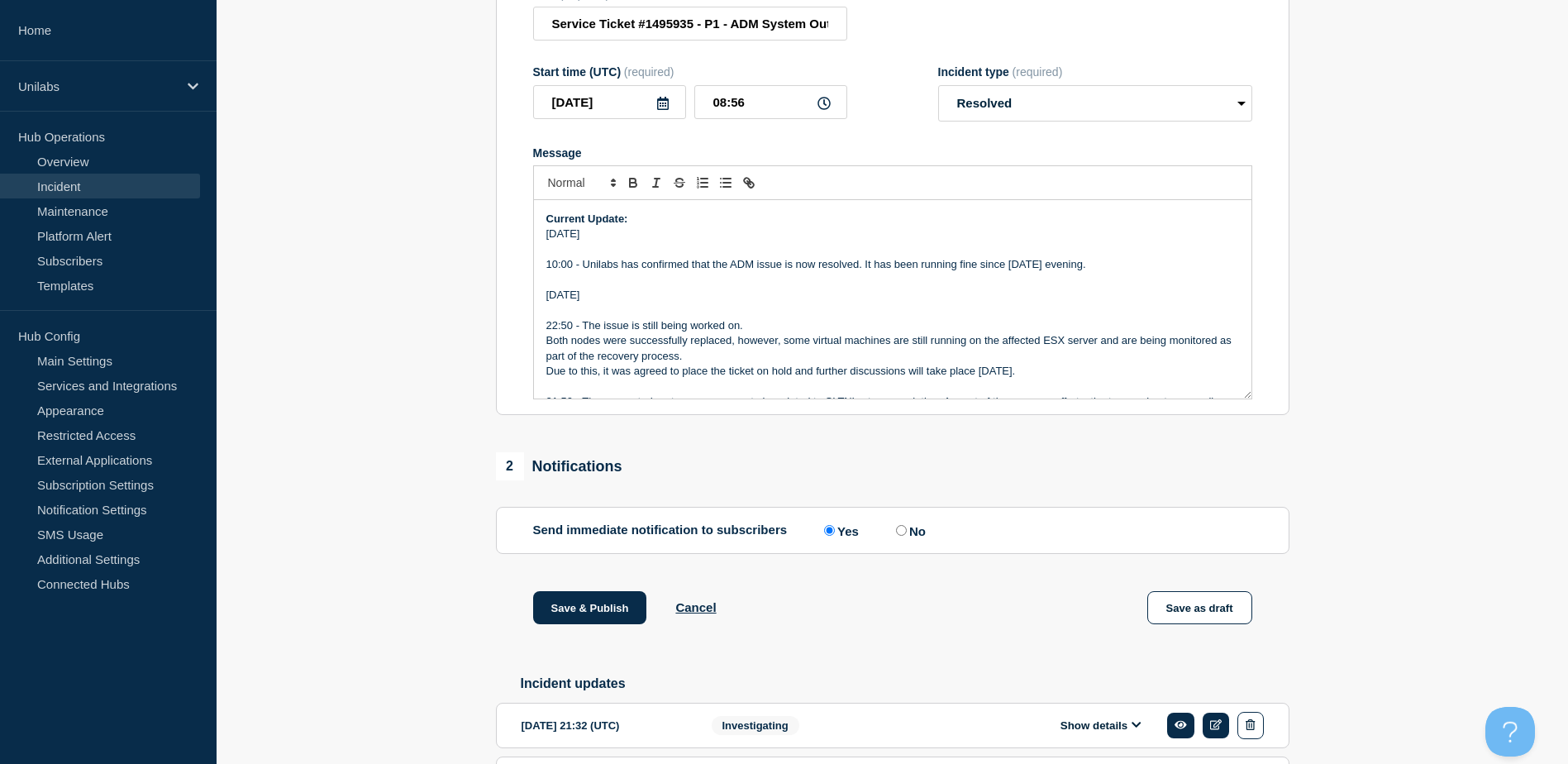
scroll to position [321, 0]
click at [733, 296] on p "08/10/2025" at bounding box center [892, 293] width 693 height 15
click at [706, 269] on p "10:00 - Unilabs has confirmed that the ADM issue is now resolved. It has been r…" at bounding box center [892, 263] width 693 height 15
drag, startPoint x: 706, startPoint y: 269, endPoint x: 655, endPoint y: 296, distance: 57.7
click at [655, 296] on p "08/10/2025" at bounding box center [892, 293] width 693 height 15
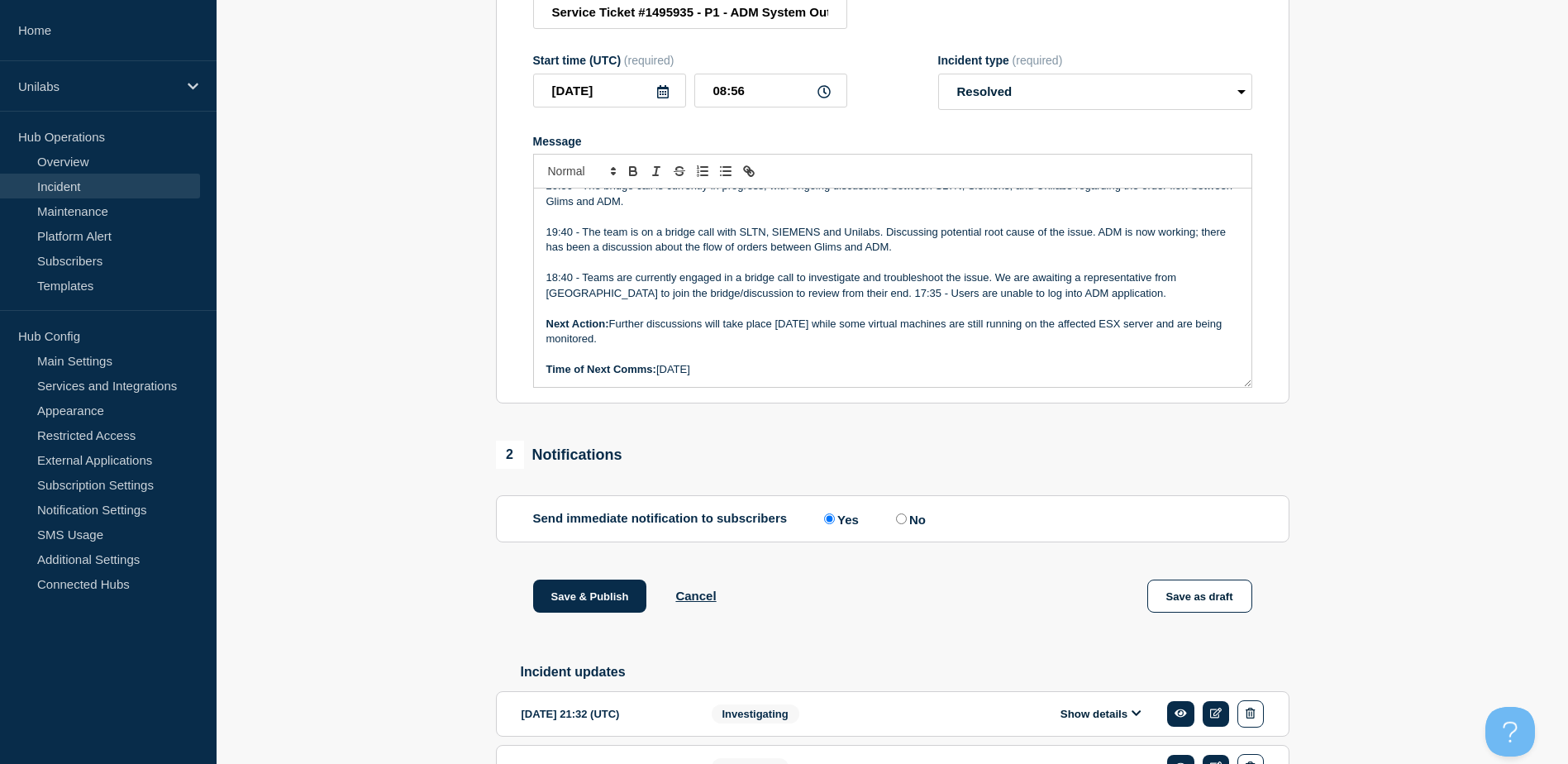
scroll to position [331, 0]
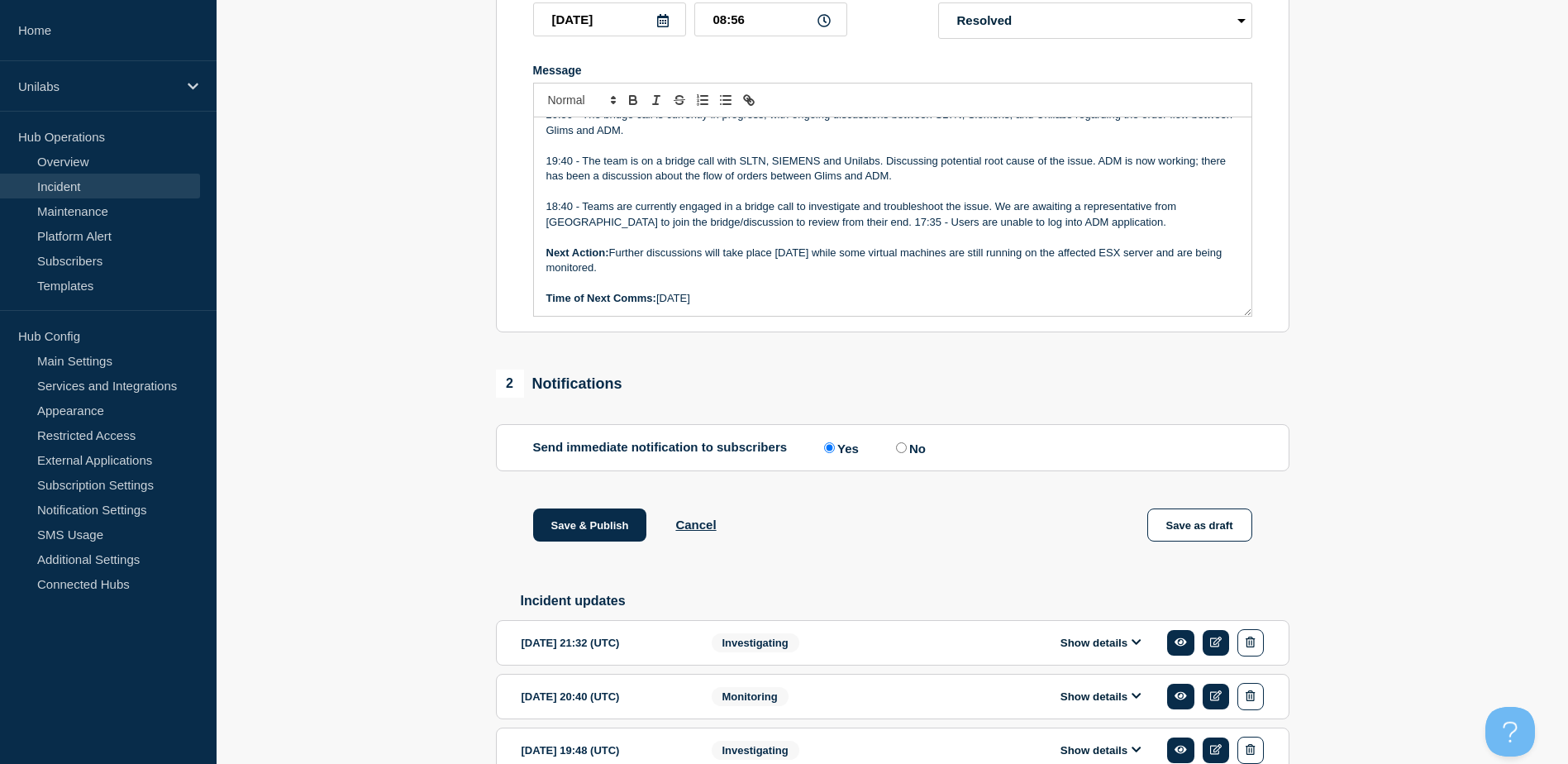
drag, startPoint x: 723, startPoint y: 308, endPoint x: 659, endPoint y: 310, distance: 64.0
click at [659, 306] on p "Time of Next Comms: 09/10/2025" at bounding box center [892, 298] width 693 height 15
drag, startPoint x: 633, startPoint y: 274, endPoint x: 612, endPoint y: 261, distance: 24.7
click at [612, 261] on p "Next Action: Further discussions will take place tomorrow while some virtual ma…" at bounding box center [892, 261] width 693 height 31
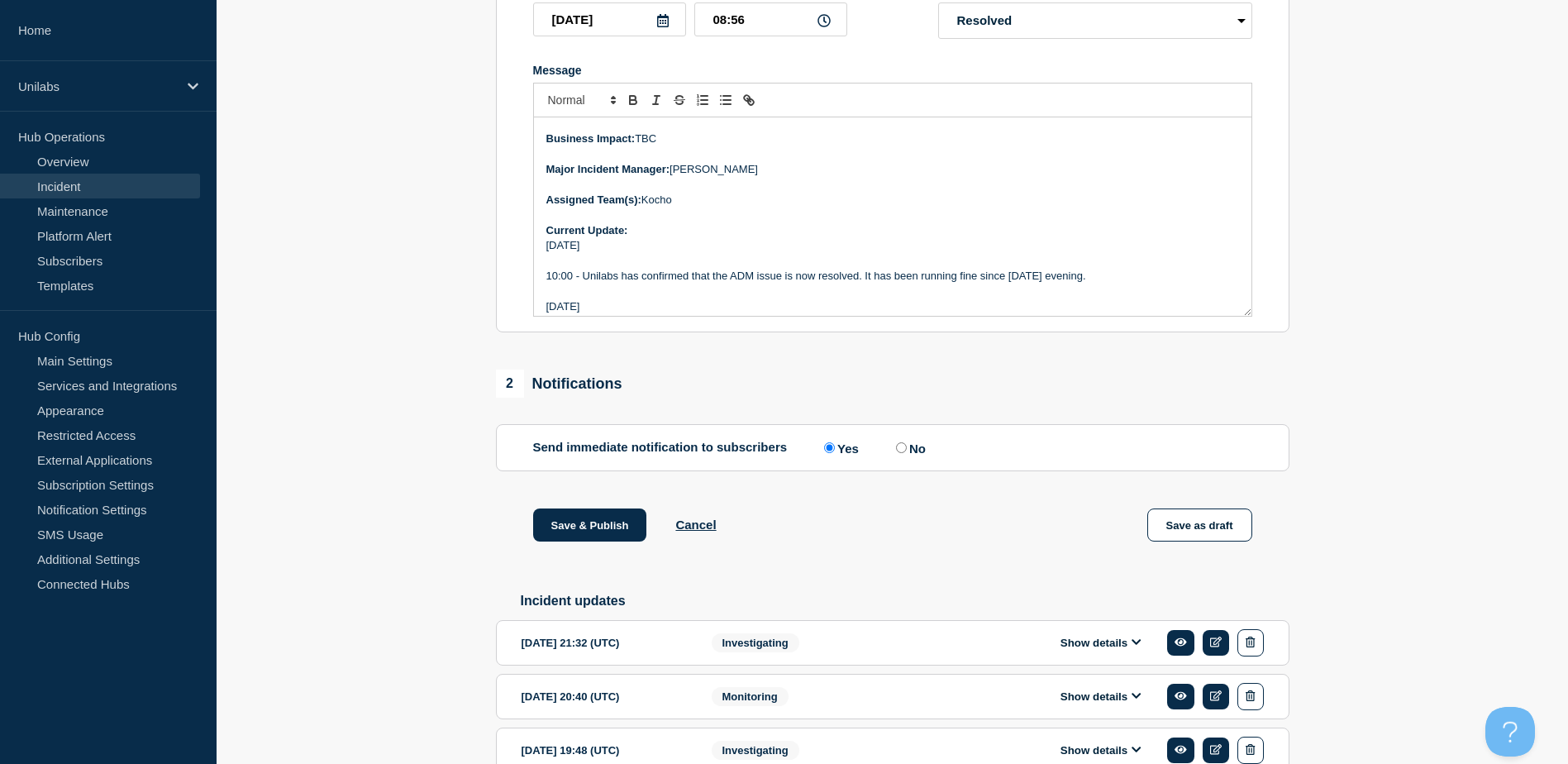
scroll to position [223, 0]
click at [481, 541] on section "1 Provide details Title (required) Service Ticket #1495935 - P1 - ADM System Ou…" at bounding box center [893, 383] width 1352 height 1098
drag, startPoint x: 426, startPoint y: 666, endPoint x: 436, endPoint y: 655, distance: 14.9
click at [430, 664] on section "1 Provide details Title (required) Service Ticket #1495935 - P1 - ADM System Ou…" at bounding box center [893, 383] width 1352 height 1098
drag, startPoint x: 844, startPoint y: 388, endPoint x: 907, endPoint y: 416, distance: 68.9
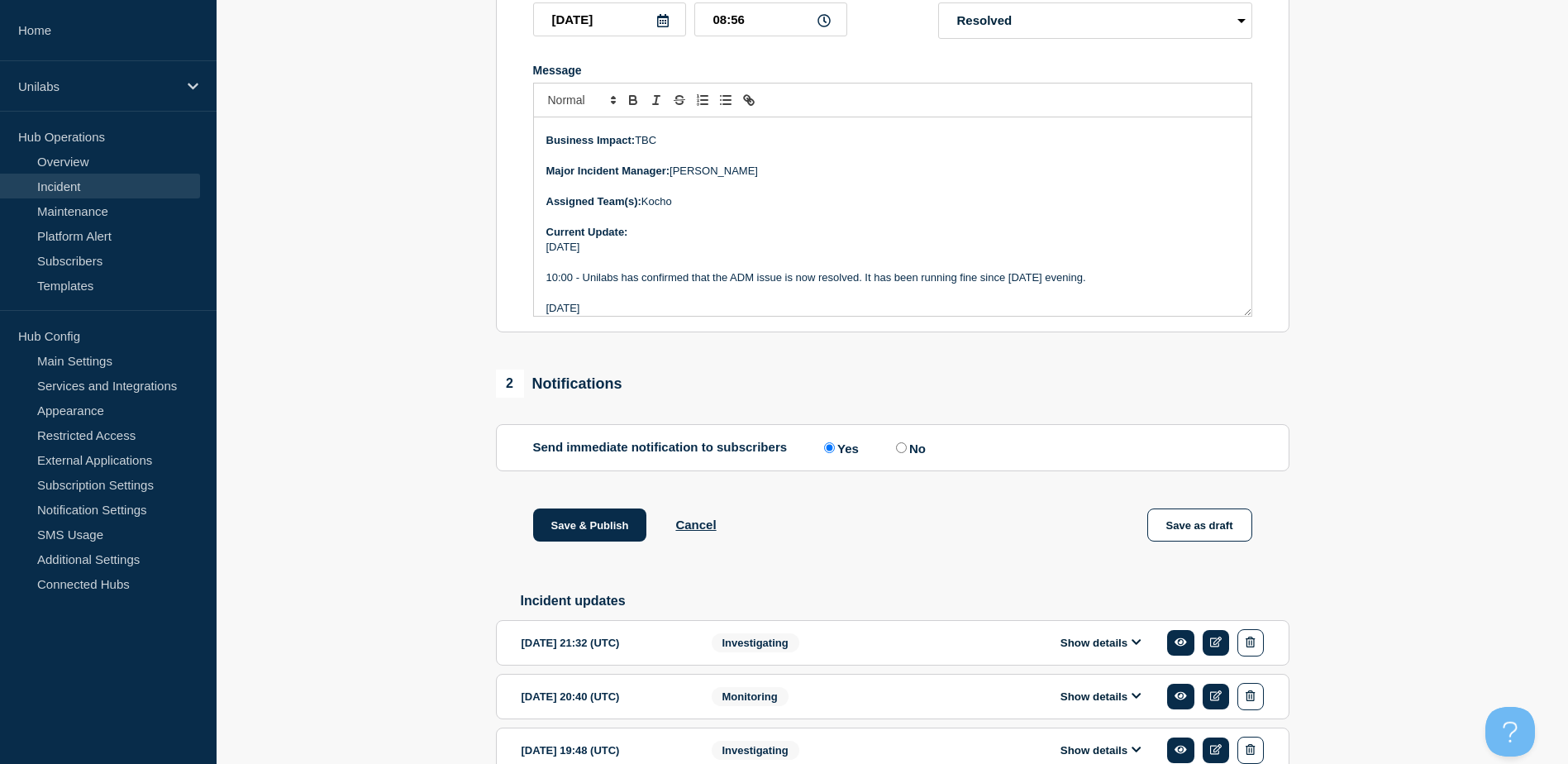
click at [846, 388] on div "2 Notifications" at bounding box center [892, 383] width 794 height 28
click at [861, 381] on div "2 Notifications" at bounding box center [892, 383] width 794 height 28
drag, startPoint x: 861, startPoint y: 381, endPoint x: 819, endPoint y: 371, distance: 43.2
click at [823, 372] on div "1 Provide details Title (required) Service Ticket #1495935 - P1 - ADM System Ou…" at bounding box center [892, 383] width 813 height 1098
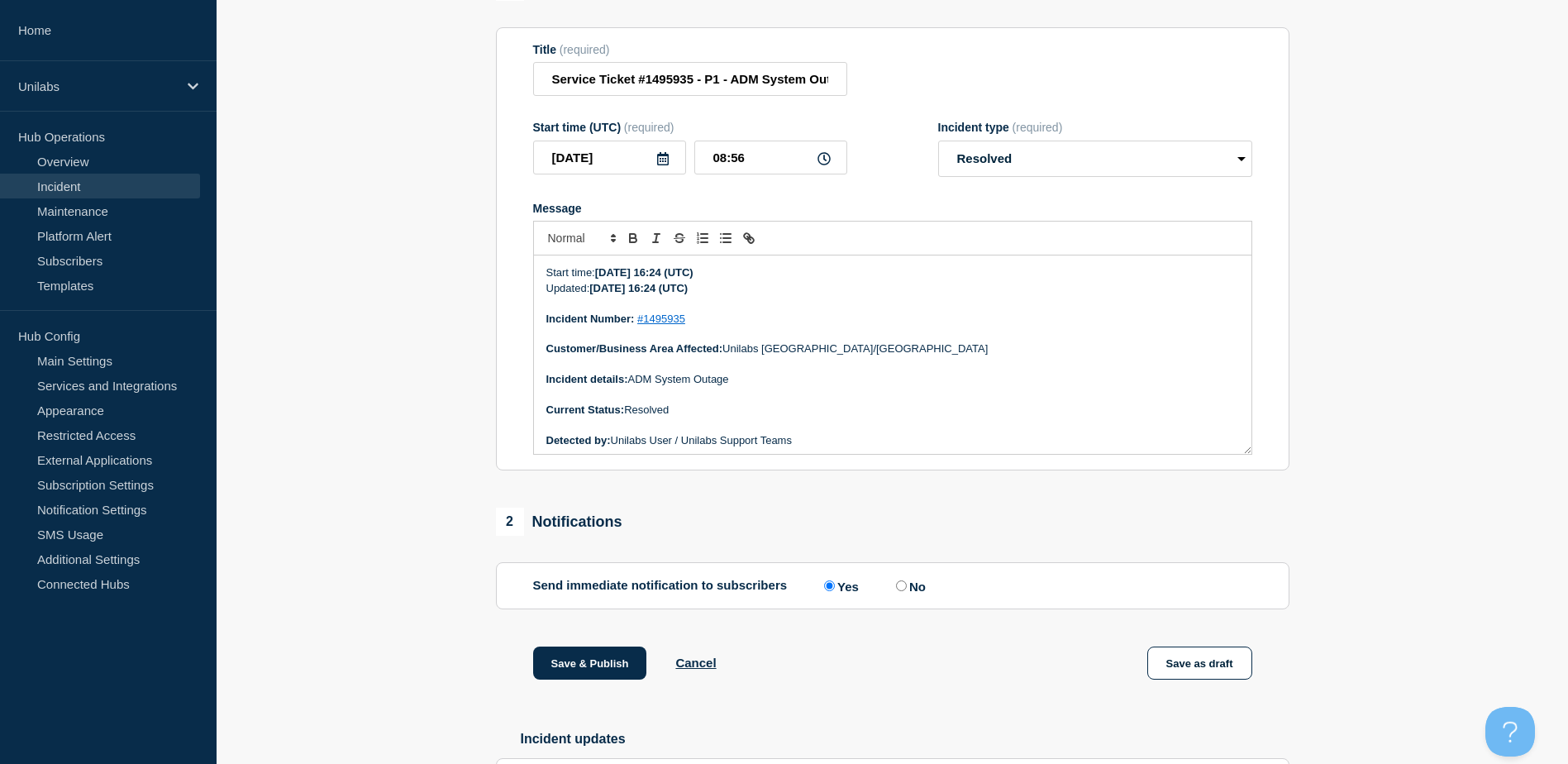
scroll to position [165, 0]
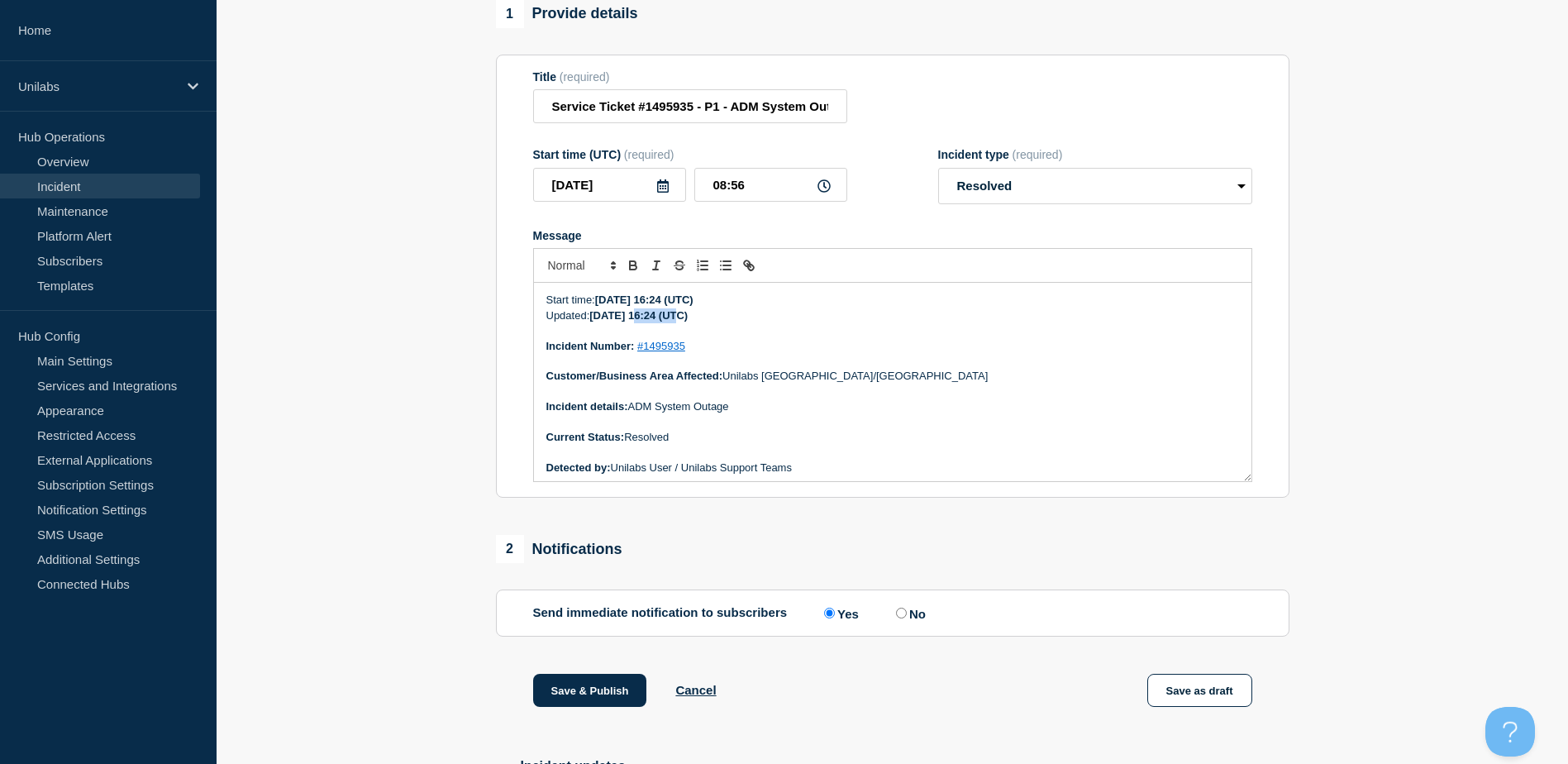
drag, startPoint x: 675, startPoint y: 322, endPoint x: 638, endPoint y: 324, distance: 37.1
click at [638, 321] on strong "2025-10-08 16:24 (UTC)" at bounding box center [638, 315] width 98 height 13
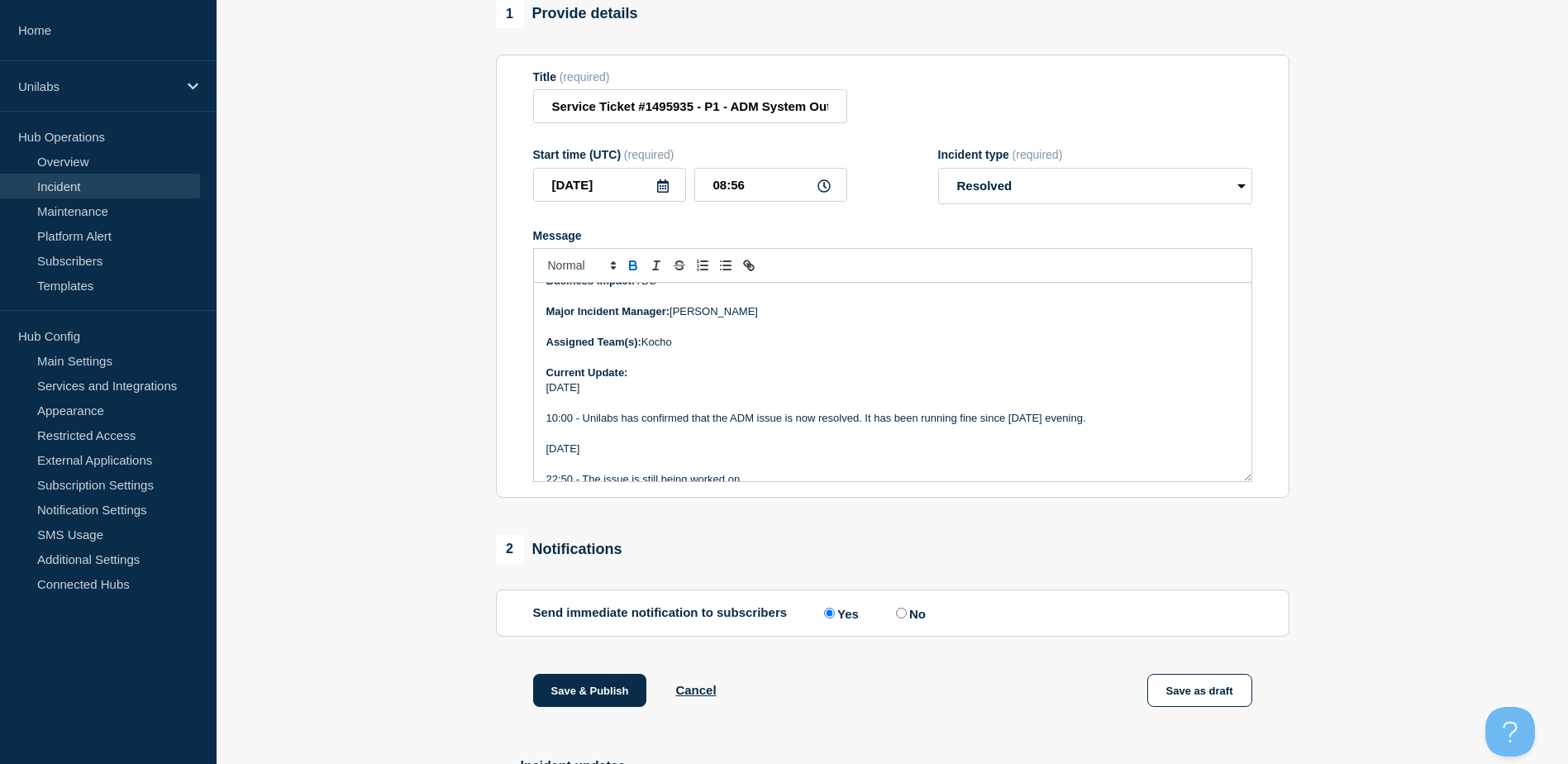
scroll to position [331, 0]
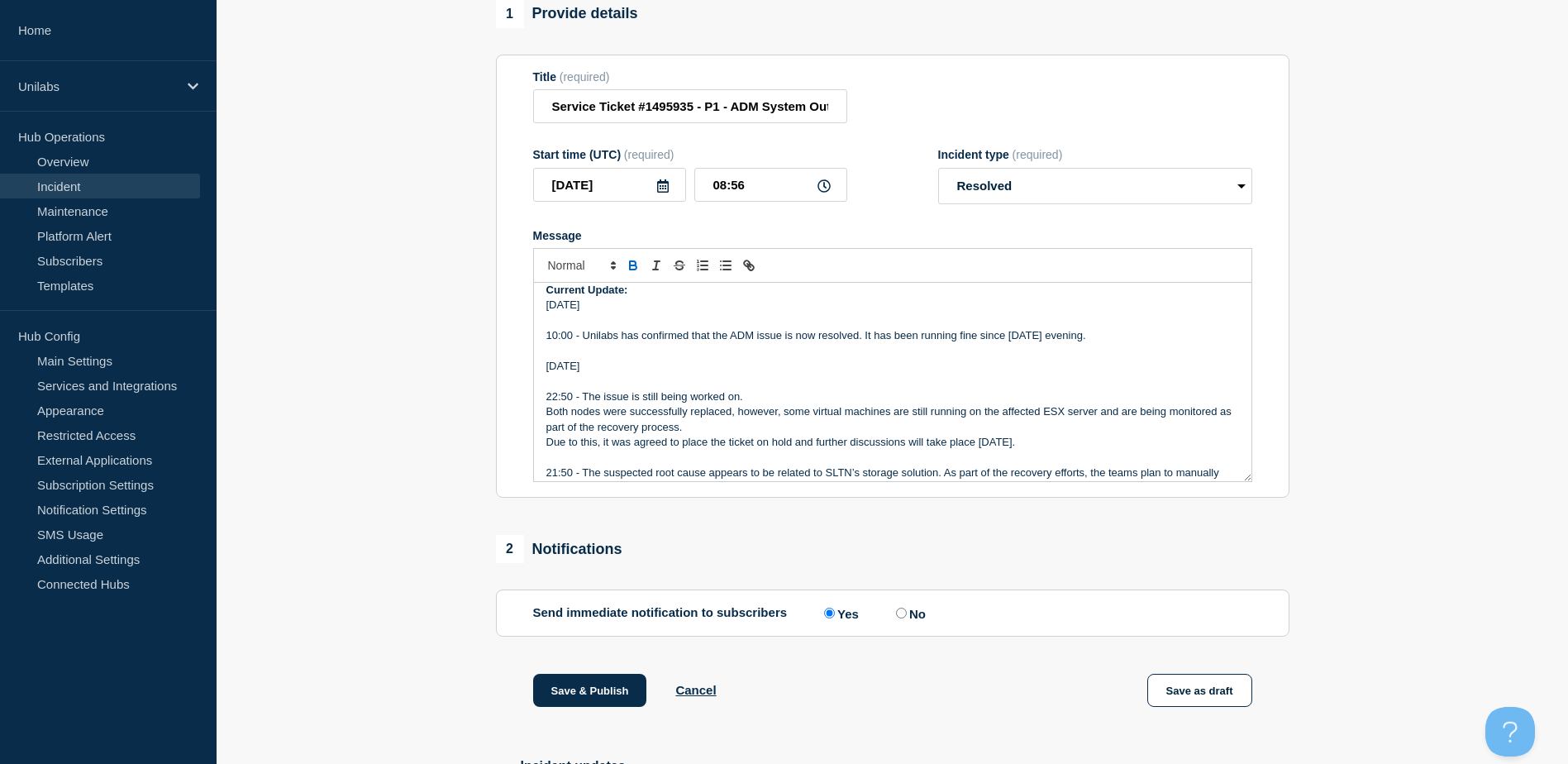
click at [1104, 343] on p "10:00 - Unilabs has confirmed that the ADM issue is now resolved. It has been r…" at bounding box center [892, 335] width 693 height 15
click at [859, 342] on p "10:00 - Unilabs has confirmed that the ADM issue is now resolved. It has been r…" at bounding box center [892, 335] width 693 height 15
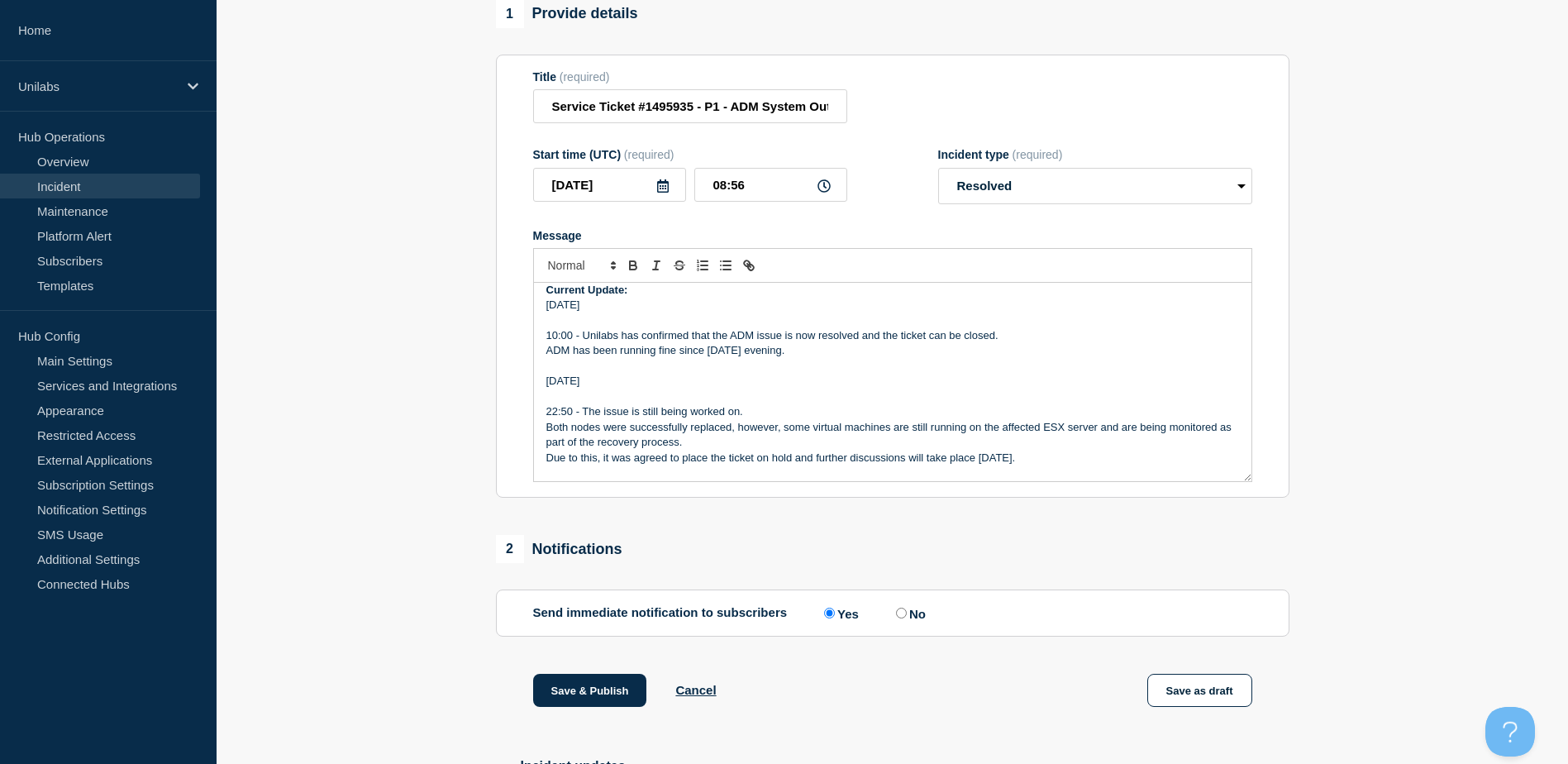
drag, startPoint x: 1310, startPoint y: 386, endPoint x: 1268, endPoint y: 411, distance: 48.9
click at [1304, 391] on section "1 Provide details Title (required) Service Ticket #1495935 - P1 - ADM System Ou…" at bounding box center [893, 549] width 1352 height 1098
click at [1049, 519] on div "1 Provide details Title (required) Service Ticket #1495935 - P1 - ADM System Ou…" at bounding box center [892, 549] width 813 height 1098
click at [443, 585] on section "1 Provide details Title (required) Service Ticket #1495935 - P1 - ADM System Ou…" at bounding box center [893, 549] width 1352 height 1098
click at [152, 685] on aside "Home Unilabs Hub Operations Overview Incident Maintenance Platform Alert Subscr…" at bounding box center [108, 382] width 217 height 764
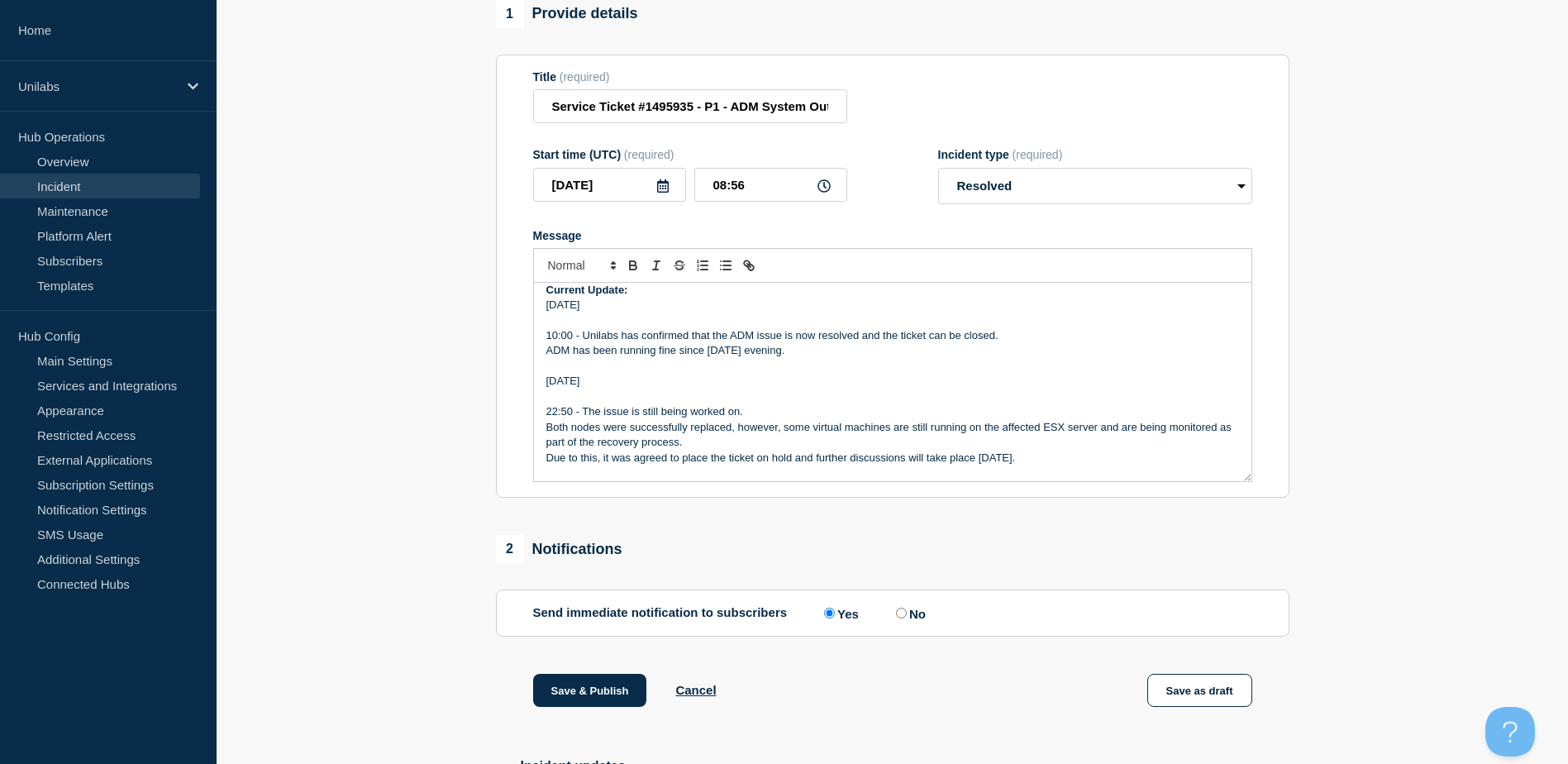
click at [218, 648] on div "Home Unilabs Hub Operations Overview Incident Maintenance Platform Alert Subscr…" at bounding box center [784, 479] width 1568 height 1288
click at [722, 419] on p "22:50 - The issue is still being worked on." at bounding box center [892, 411] width 693 height 15
click at [907, 404] on p "Message" at bounding box center [892, 396] width 693 height 15
click at [898, 399] on p "Message" at bounding box center [892, 396] width 693 height 15
click at [872, 398] on p "Message" at bounding box center [892, 396] width 693 height 15
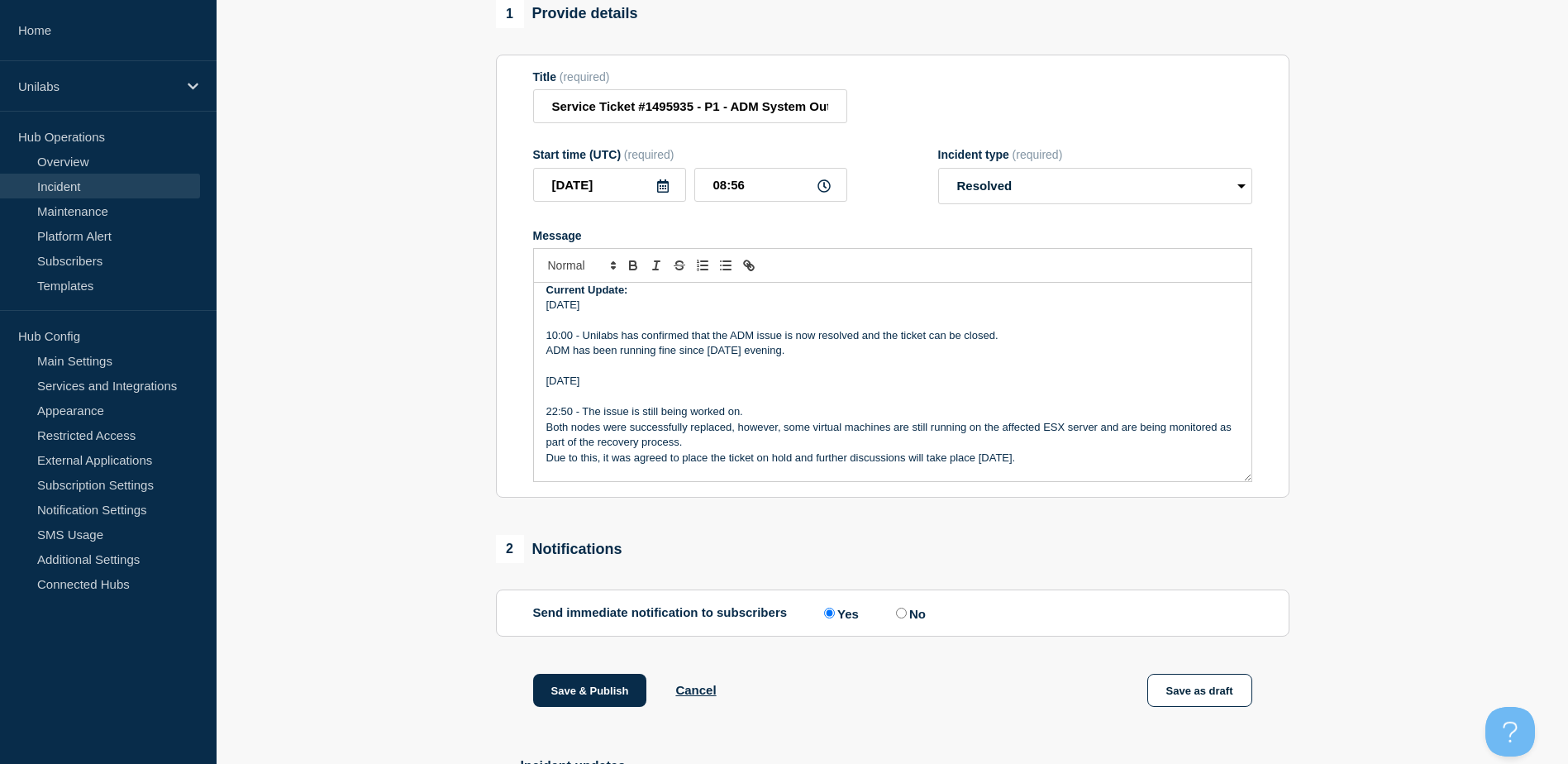
drag, startPoint x: 872, startPoint y: 398, endPoint x: 848, endPoint y: 390, distance: 25.3
click at [852, 396] on p "Message" at bounding box center [892, 396] width 693 height 15
drag, startPoint x: 491, startPoint y: 629, endPoint x: 474, endPoint y: 656, distance: 31.9
click at [492, 635] on div "1 Provide details Title (required) Service Ticket #1495935 - P1 - ADM System Ou…" at bounding box center [892, 549] width 813 height 1098
click at [117, 692] on aside "Home Unilabs Hub Operations Overview Incident Maintenance Platform Alert Subscr…" at bounding box center [108, 382] width 217 height 764
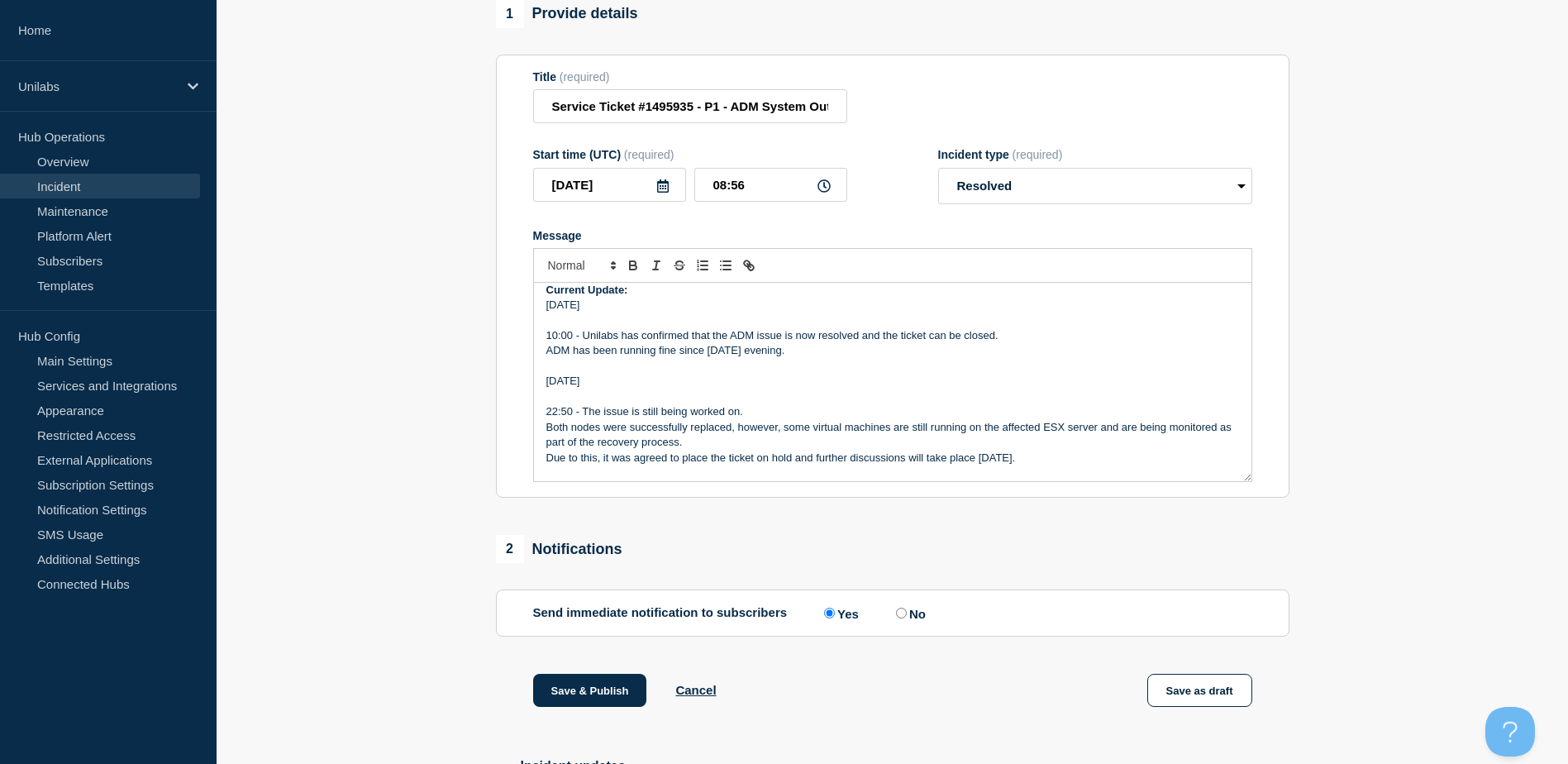
click at [1166, 529] on div "1 Provide details Title (required) Service Ticket #1495935 - P1 - ADM System Ou…" at bounding box center [892, 549] width 813 height 1098
click at [1006, 433] on p "Both nodes were successfully replaced, however, some virtual machines are still…" at bounding box center [892, 435] width 693 height 31
click at [950, 443] on p "Both nodes were successfully replaced, however, some virtual machines are still…" at bounding box center [892, 435] width 693 height 31
drag, startPoint x: 950, startPoint y: 443, endPoint x: 924, endPoint y: 438, distance: 26.5
click at [925, 439] on p "Both nodes were successfully replaced, however, some virtual machines are still…" at bounding box center [892, 435] width 693 height 31
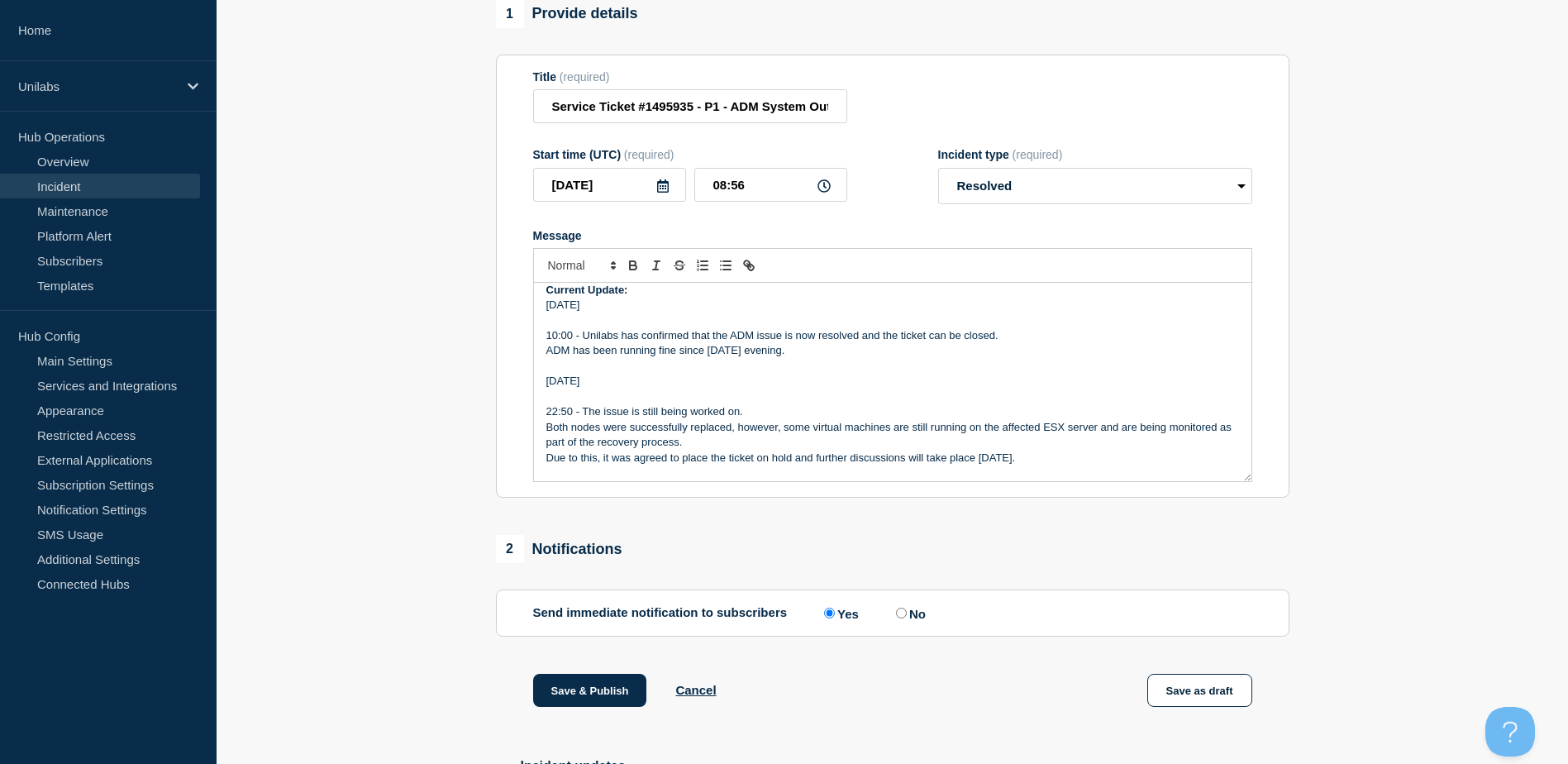
click at [915, 419] on p "22:50 - The issue is still being worked on." at bounding box center [892, 411] width 693 height 15
click at [919, 419] on p "22:50 - The issue is still being worked on." at bounding box center [892, 411] width 693 height 15
click at [861, 404] on p "Message" at bounding box center [892, 396] width 693 height 15
drag, startPoint x: 861, startPoint y: 408, endPoint x: 841, endPoint y: 412, distance: 20.4
click at [841, 412] on p "22:50 - The issue is still being worked on." at bounding box center [892, 411] width 693 height 15
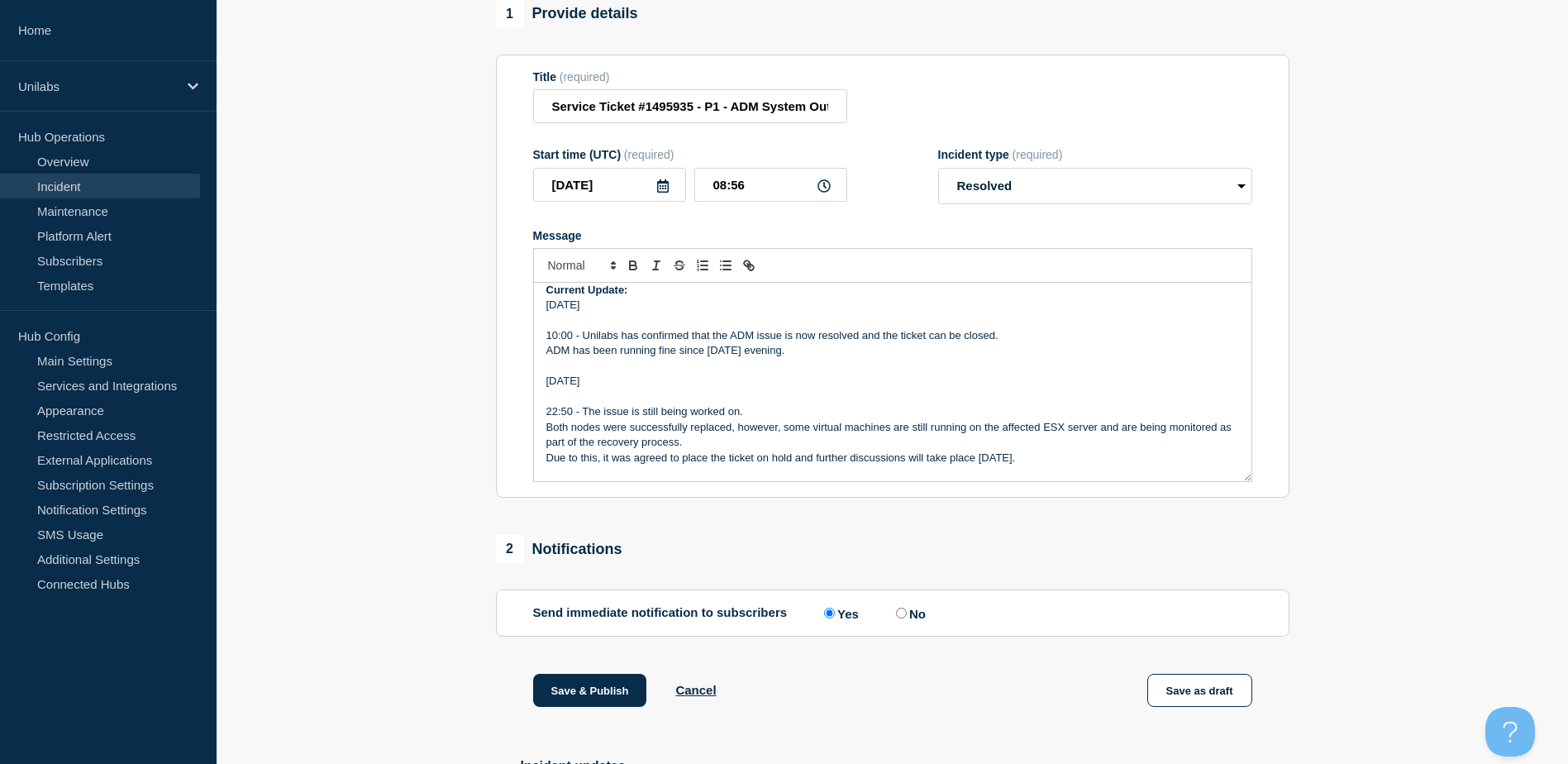
drag, startPoint x: 841, startPoint y: 412, endPoint x: 820, endPoint y: 415, distance: 21.2
click at [820, 415] on p "22:50 - The issue is still being worked on." at bounding box center [892, 411] width 693 height 15
click at [815, 358] on p "ADM has been running fine since yesterday evening." at bounding box center [892, 350] width 693 height 15
drag, startPoint x: 815, startPoint y: 357, endPoint x: 586, endPoint y: 337, distance: 229.9
click at [586, 343] on div "Start time: 2025-10-08 16:24 (UTC) Updated: 2025-10-09 10:00 (UTC) Incident Num…" at bounding box center [893, 382] width 718 height 198
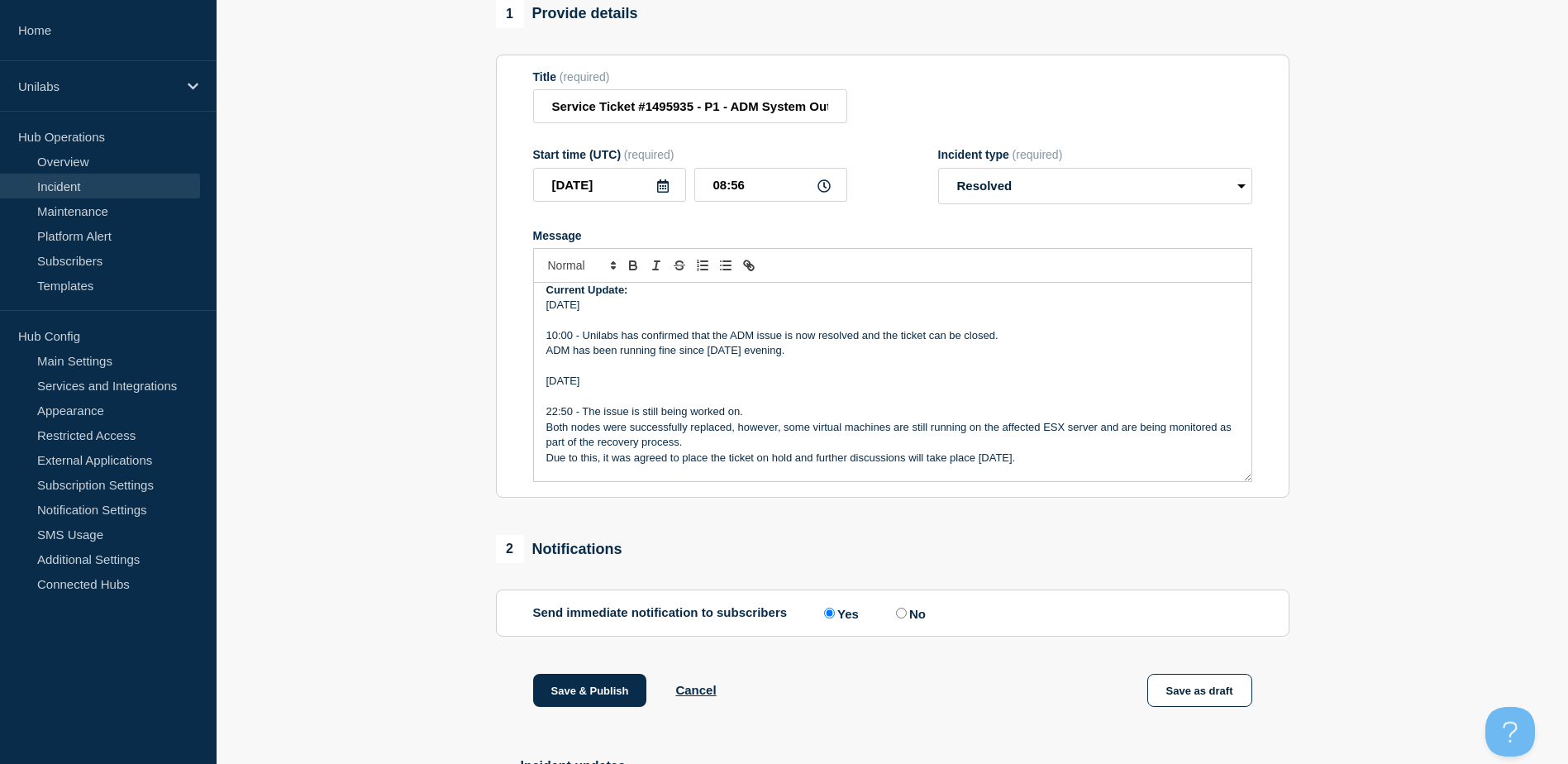
copy div "Unilabs has confirmed that the ADM issue is now resolved and the ticket can be …"
drag, startPoint x: 825, startPoint y: 228, endPoint x: 825, endPoint y: 245, distance: 17.0
click at [825, 228] on form "Title (required) Service Ticket #1495935 - P1 - ADM System Outage Start time (U…" at bounding box center [893, 276] width 720 height 412
drag, startPoint x: 760, startPoint y: 354, endPoint x: 584, endPoint y: 342, distance: 176.4
click at [584, 342] on div "Start time: 2025-10-08 16:24 (UTC) Updated: 2025-10-09 10:00 (UTC) Incident Num…" at bounding box center [893, 382] width 718 height 198
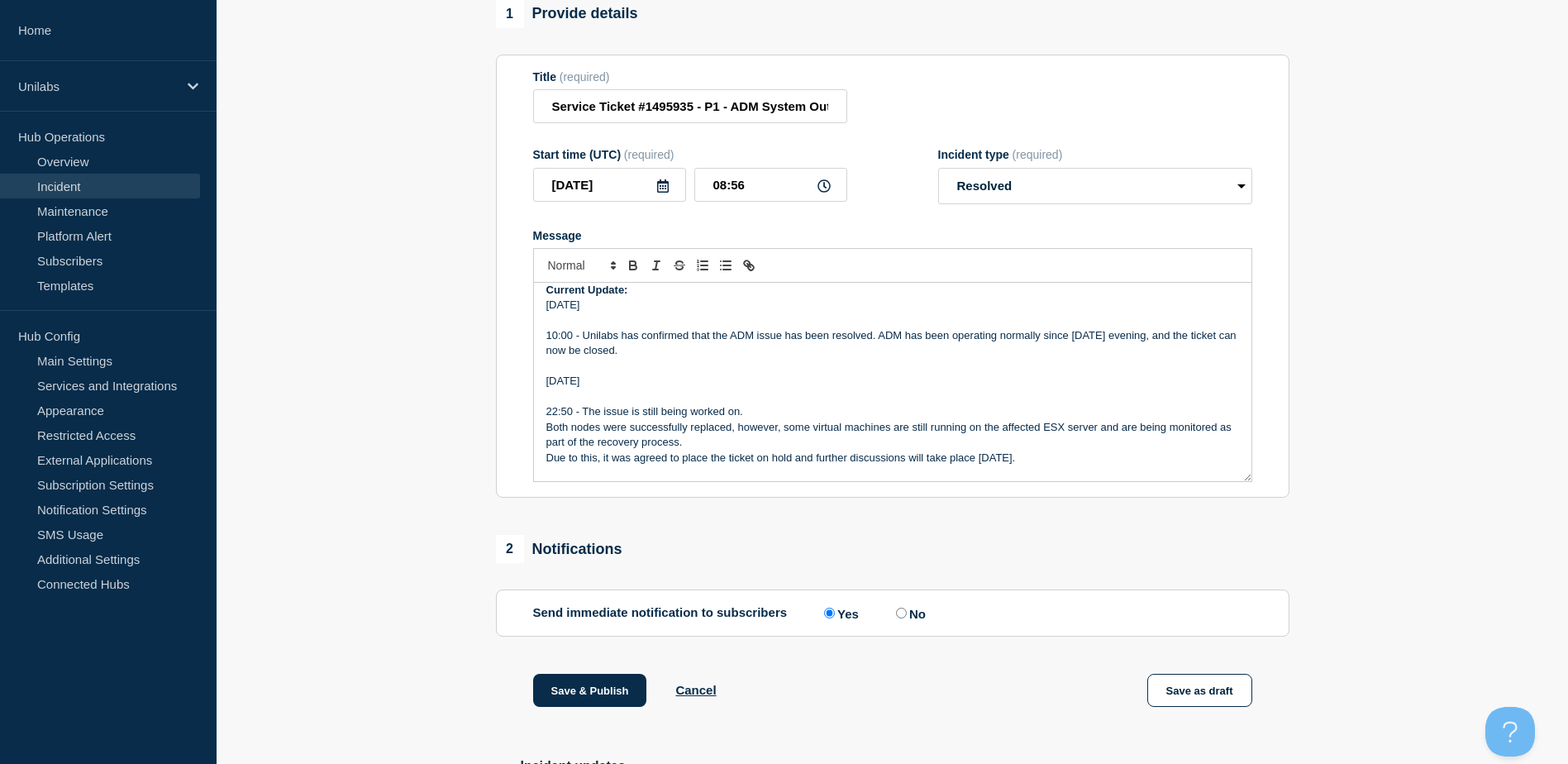
click at [614, 419] on p "22:50 - The issue is still being worked on." at bounding box center [892, 411] width 693 height 15
copy div "Start time: 2025-10-08 16:24 (UTC) Updated: 2025-10-09 10:00 (UTC) Incident Num…"
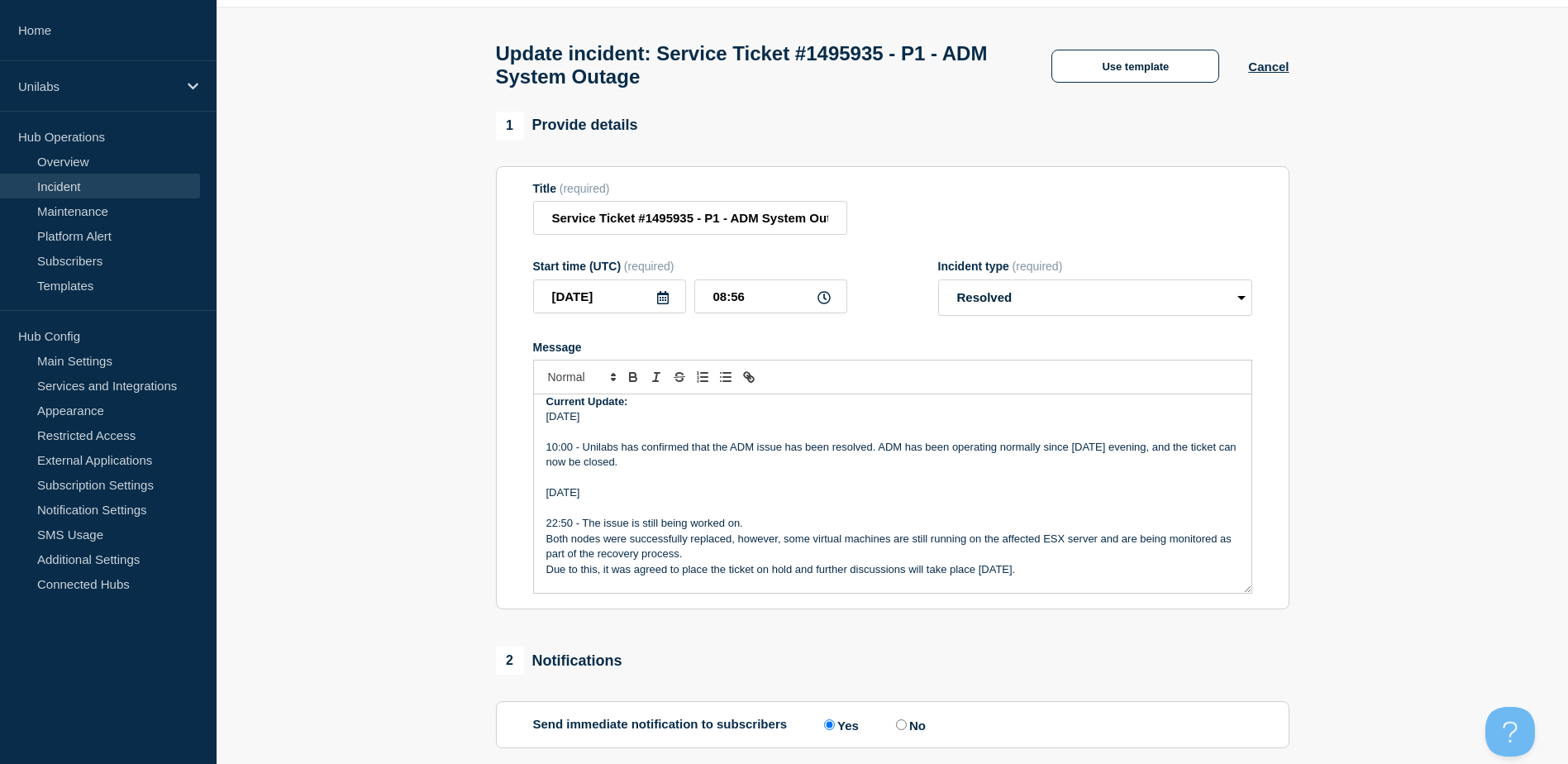
scroll to position [0, 0]
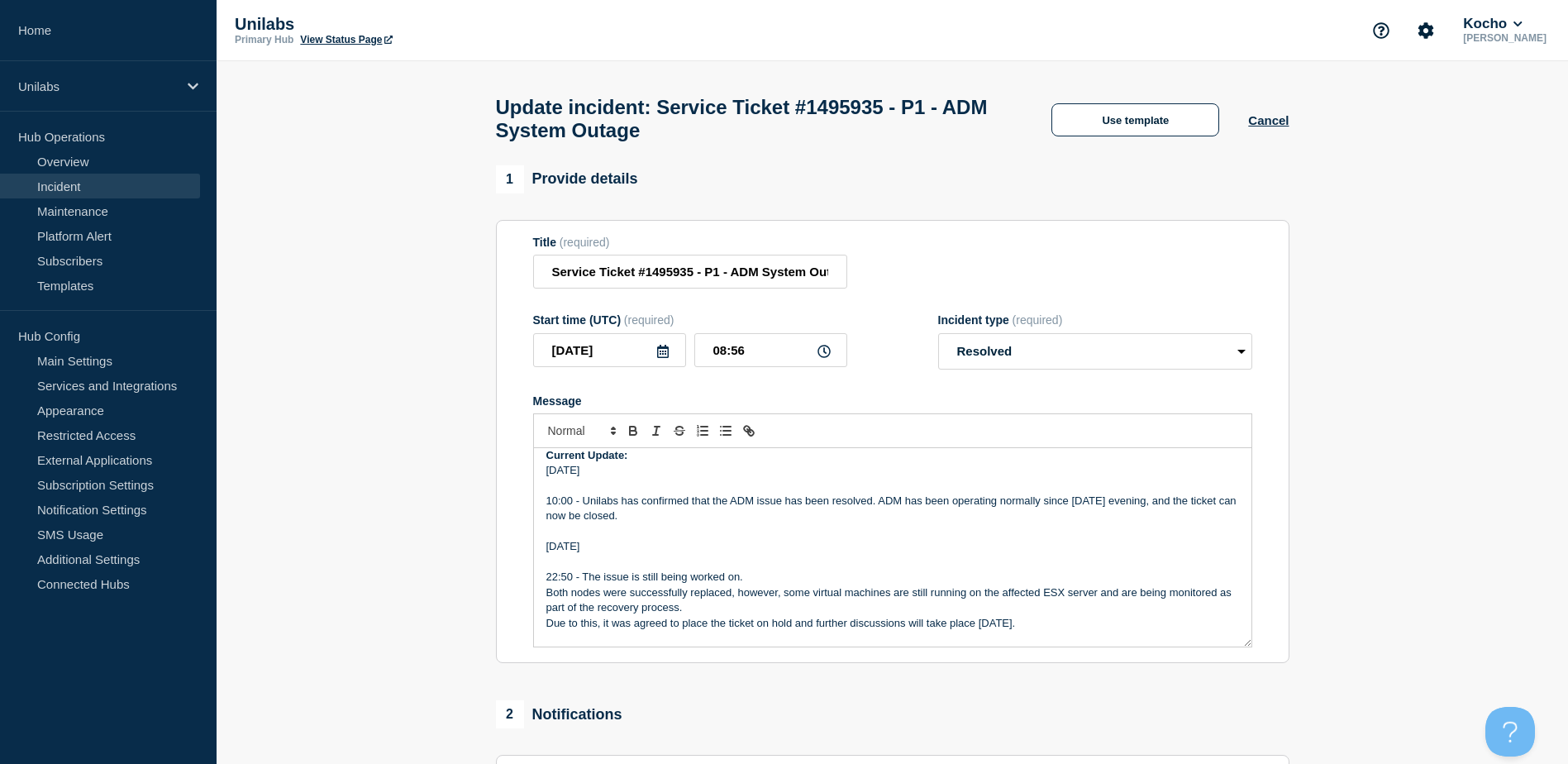
click at [848, 193] on div "1 Provide details" at bounding box center [892, 179] width 794 height 28
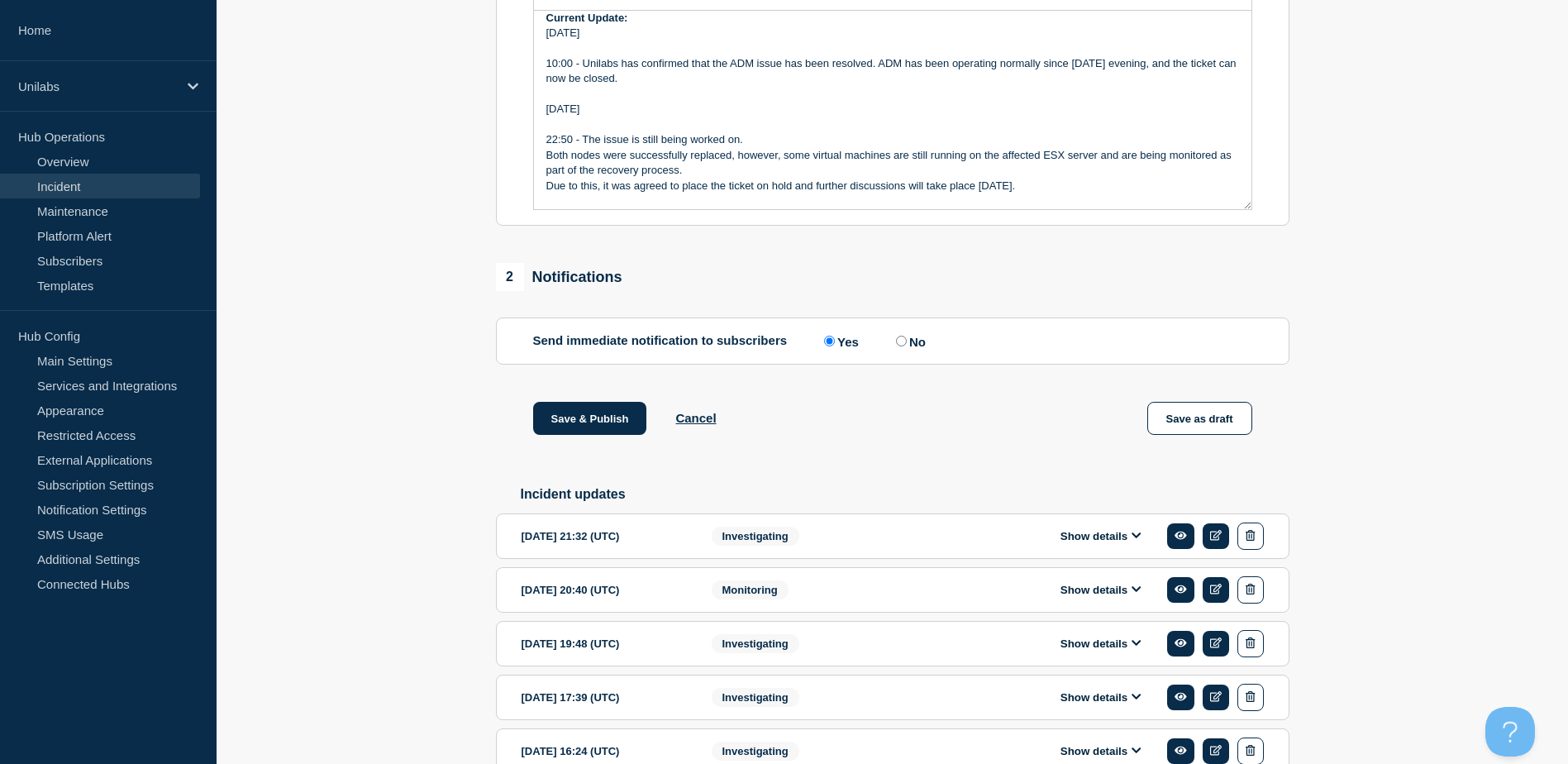
scroll to position [495, 0]
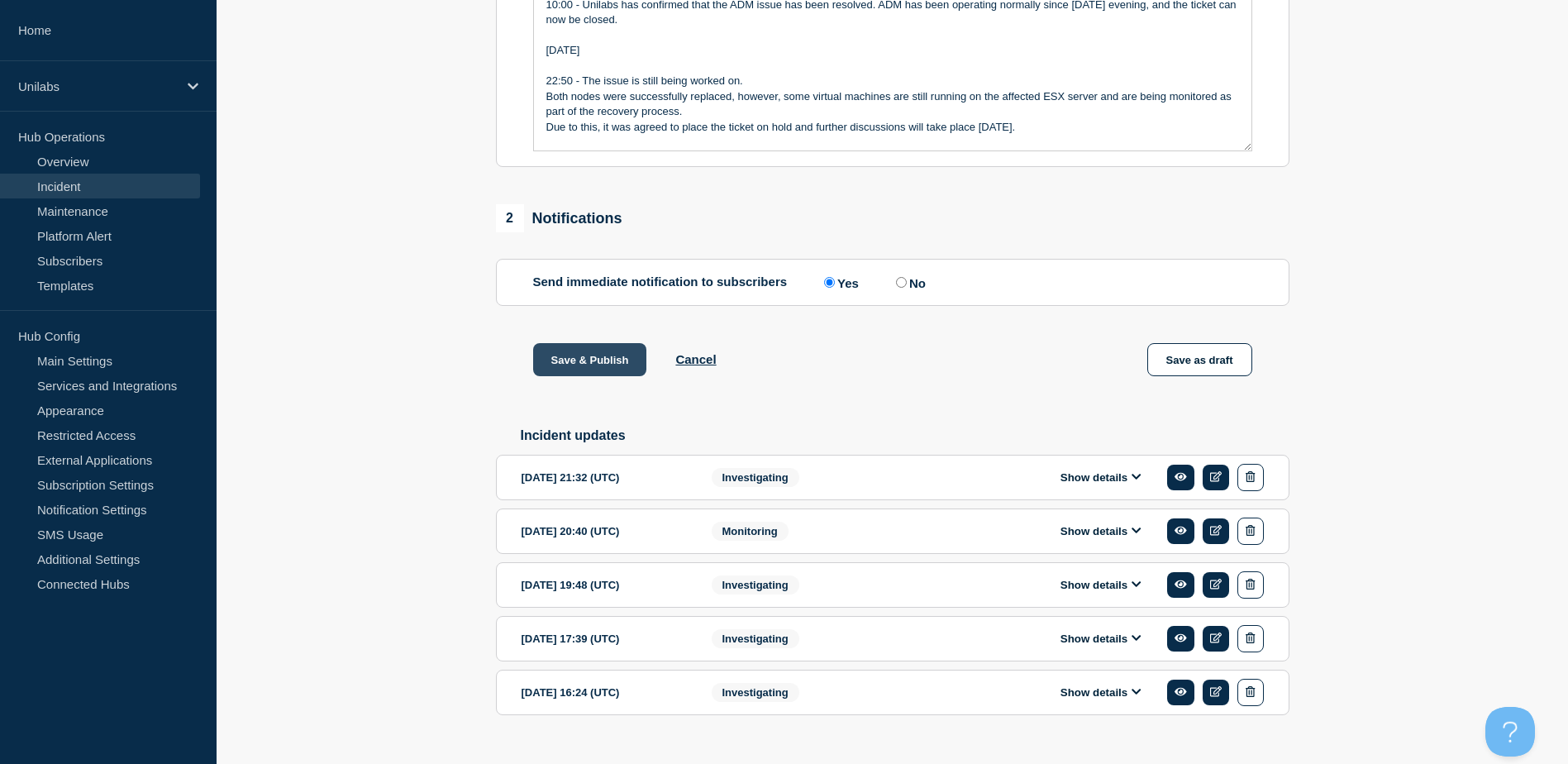
click at [611, 367] on button "Save & Publish" at bounding box center [590, 359] width 114 height 33
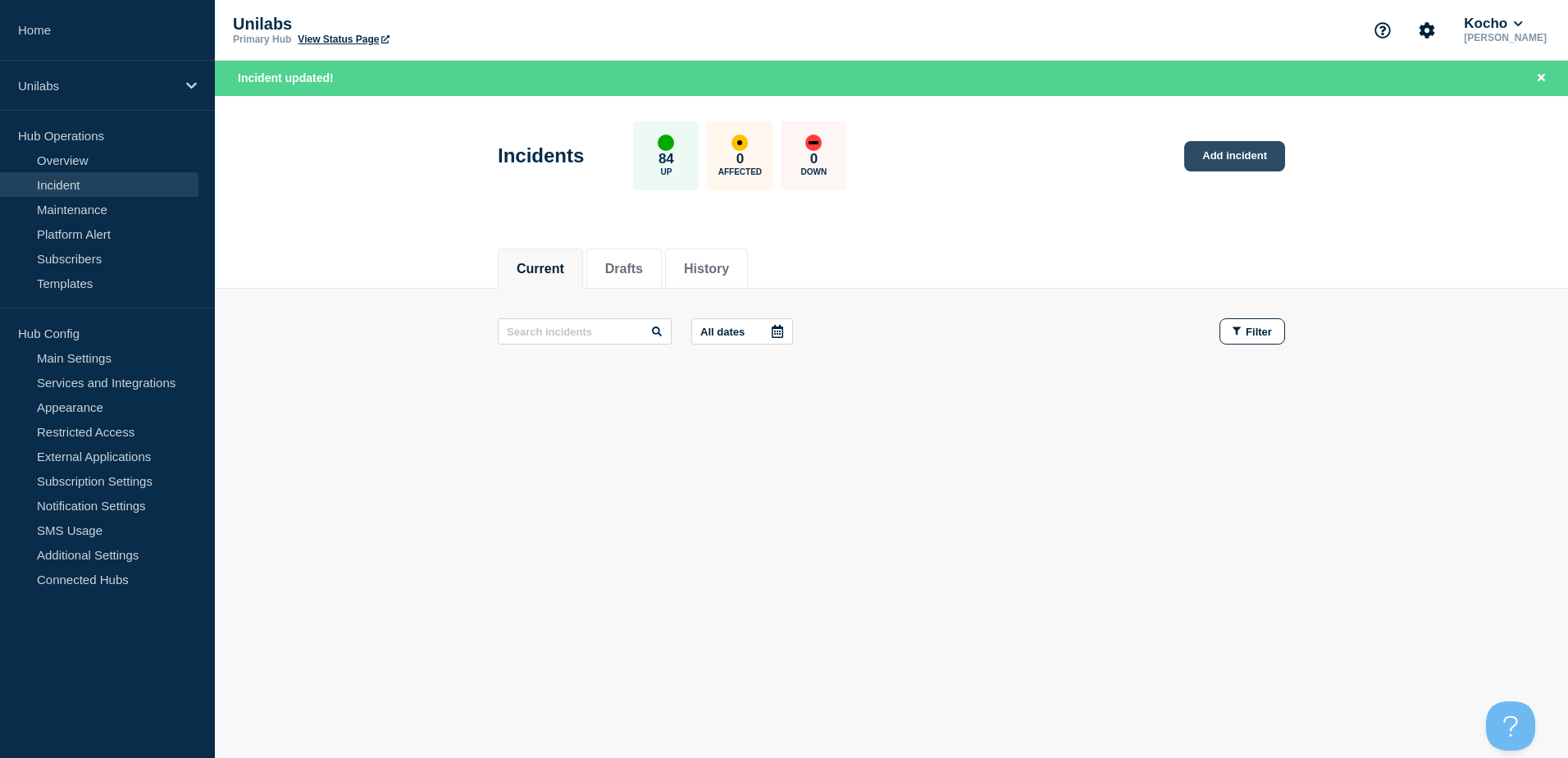
click at [1223, 150] on link "Add incident" at bounding box center [1234, 155] width 101 height 30
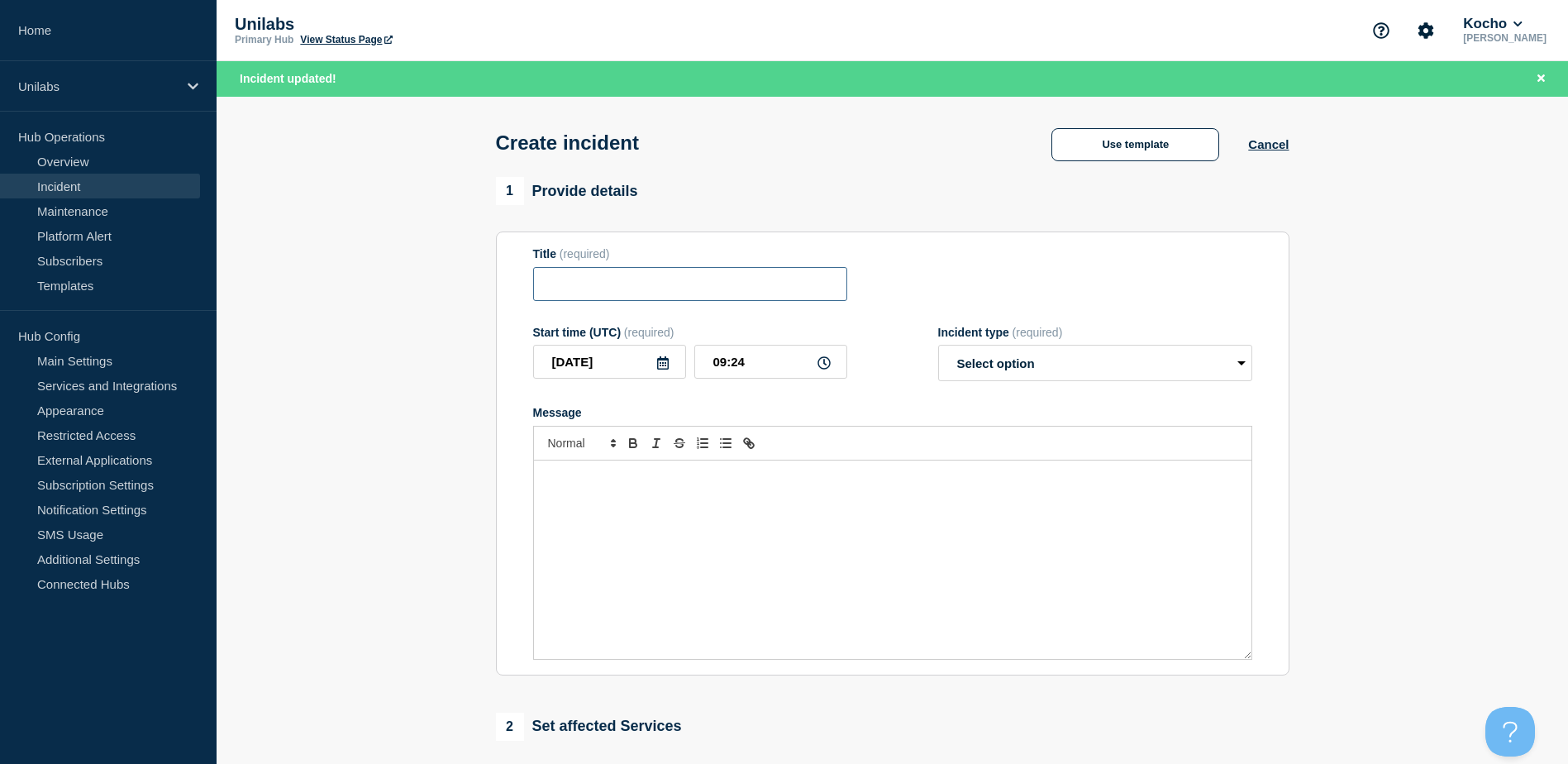
click at [606, 294] on input "Title" at bounding box center [690, 283] width 314 height 34
click at [657, 305] on form "Title (required) Start time (UTC) (required) 2025-10-09 09:24 Incident type (re…" at bounding box center [893, 453] width 720 height 412
click at [684, 280] on input "Title" at bounding box center [690, 283] width 314 height 34
paste input "Service Ticket #1496523 - P1 - RDS, GLIMS and VDI are disconnecting users"
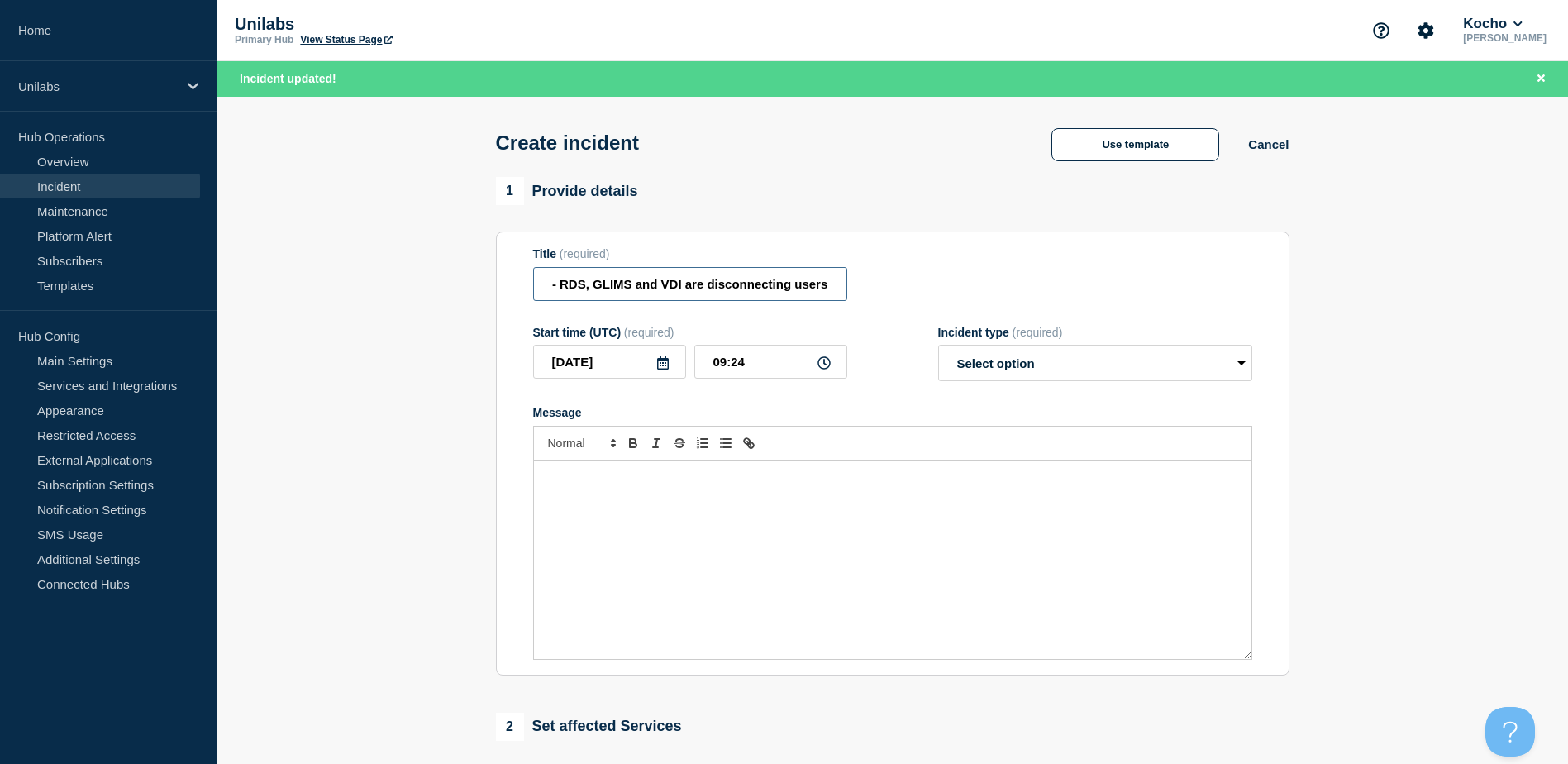
type input "Service Ticket #1496523 - P1 - RDS, GLIMS and VDI are disconnecting users"
click at [1057, 373] on select "Select option Investigating Identified Monitoring" at bounding box center [1095, 363] width 314 height 37
select select "investigating"
click at [939, 349] on select "Select option Investigating Identified Monitoring" at bounding box center [1095, 363] width 314 height 37
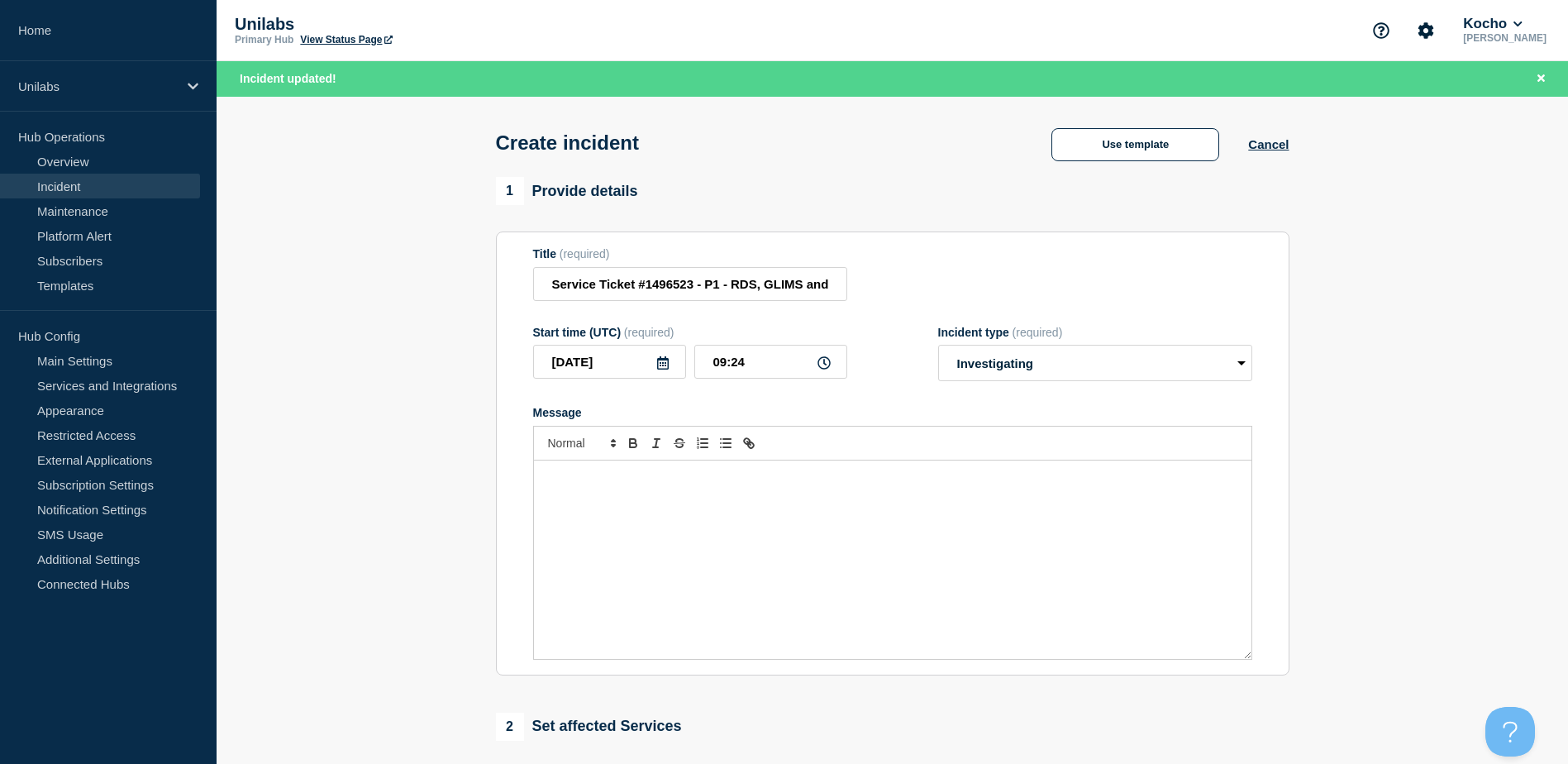
click at [925, 418] on div "Message" at bounding box center [893, 412] width 720 height 13
click at [439, 587] on section "1 Provide details Title (required) Service Ticket #1496523 - P1 - RDS, GLIMS an…" at bounding box center [893, 650] width 1352 height 946
click at [660, 593] on div "Message" at bounding box center [893, 560] width 718 height 198
drag, startPoint x: 660, startPoint y: 591, endPoint x: 616, endPoint y: 579, distance: 45.6
click at [616, 579] on div "Message" at bounding box center [893, 560] width 718 height 198
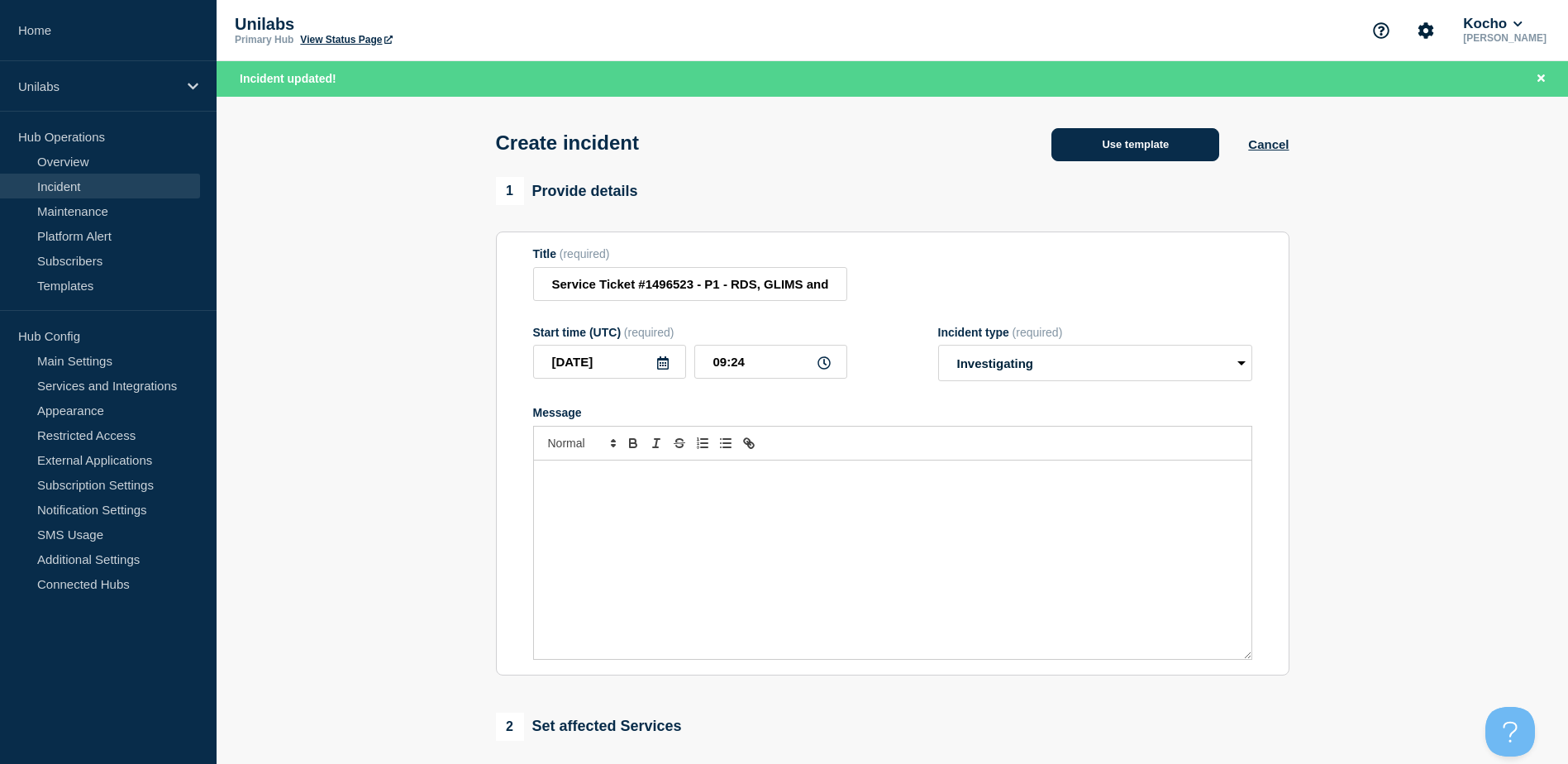
click at [1134, 147] on button "Use template" at bounding box center [1135, 144] width 168 height 33
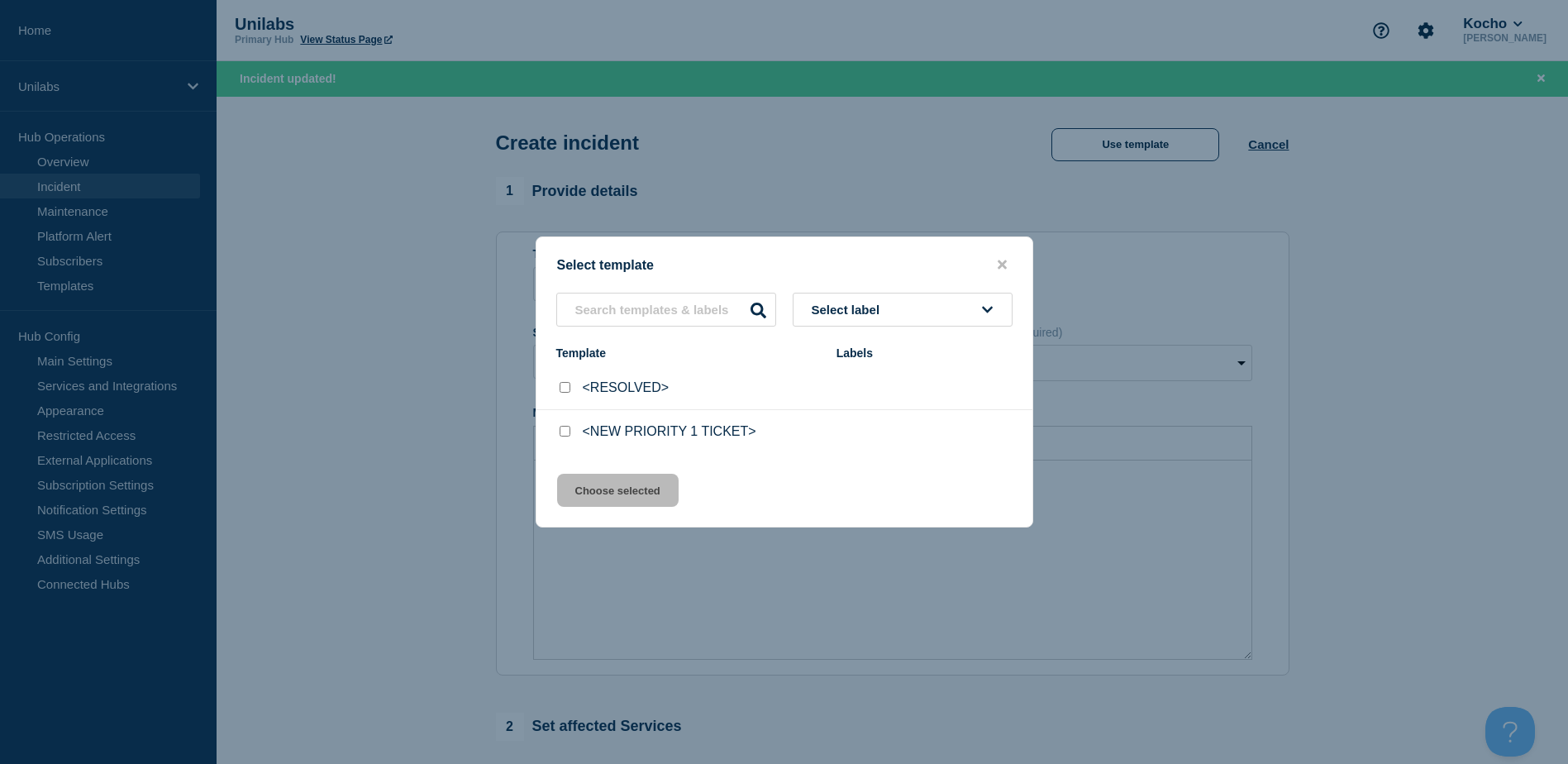
click at [569, 431] on input "<NEW PRIORITY 1 TICKET> checkbox" at bounding box center [565, 431] width 11 height 11
checkbox input "true"
click at [601, 491] on button "Choose selected" at bounding box center [617, 490] width 122 height 33
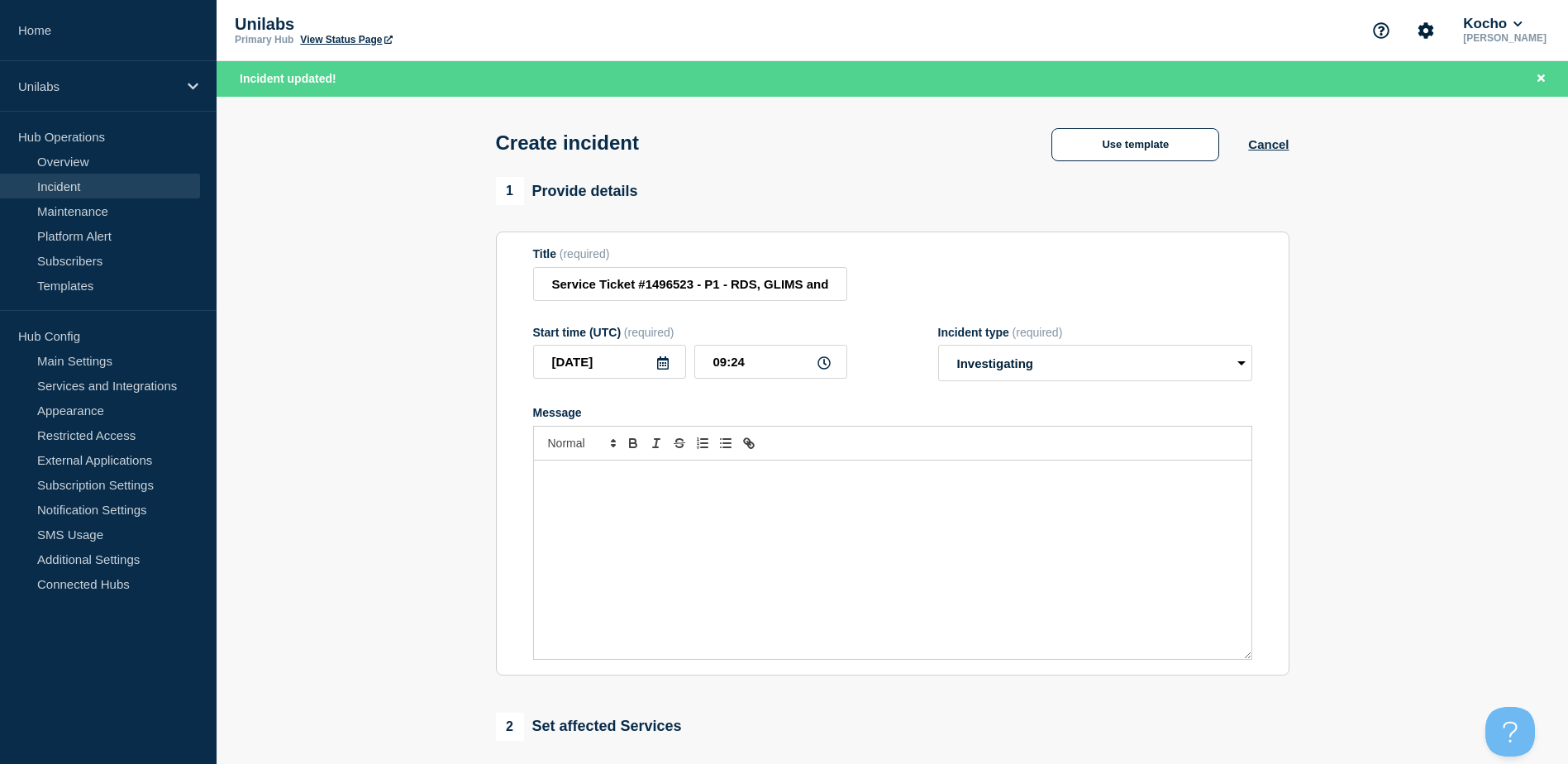
radio input "false"
radio input "true"
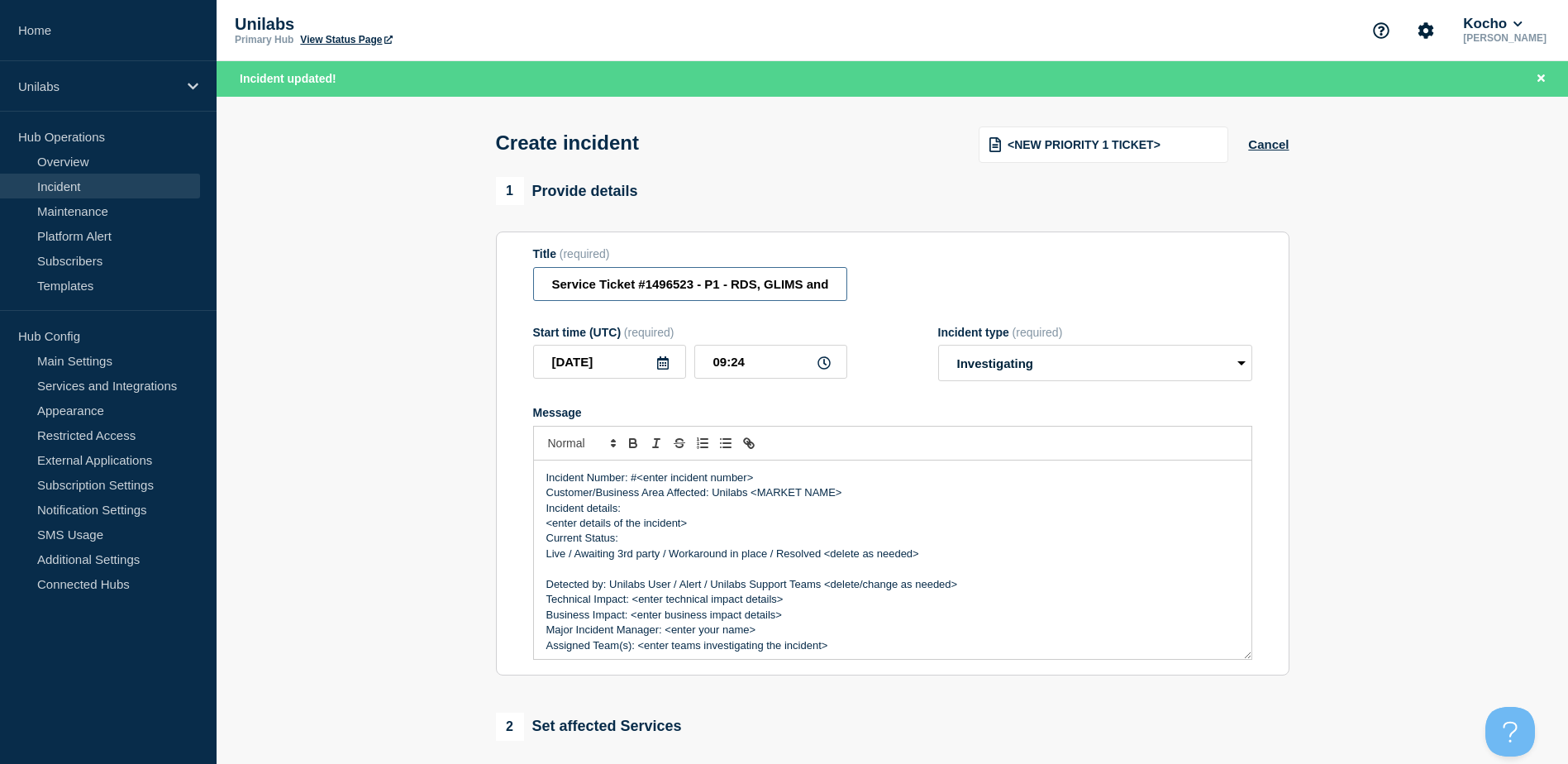
click at [670, 291] on input "Service Ticket #1496523 - P1 - RDS, GLIMS and VDI are disconnecting users" at bounding box center [690, 283] width 314 height 34
click at [759, 486] on p "Incident Number: #<enter incident number>" at bounding box center [892, 478] width 693 height 15
drag, startPoint x: 753, startPoint y: 481, endPoint x: 638, endPoint y: 480, distance: 115.0
click at [638, 480] on p "Incident Number: #<enter incident number>" at bounding box center [892, 478] width 693 height 15
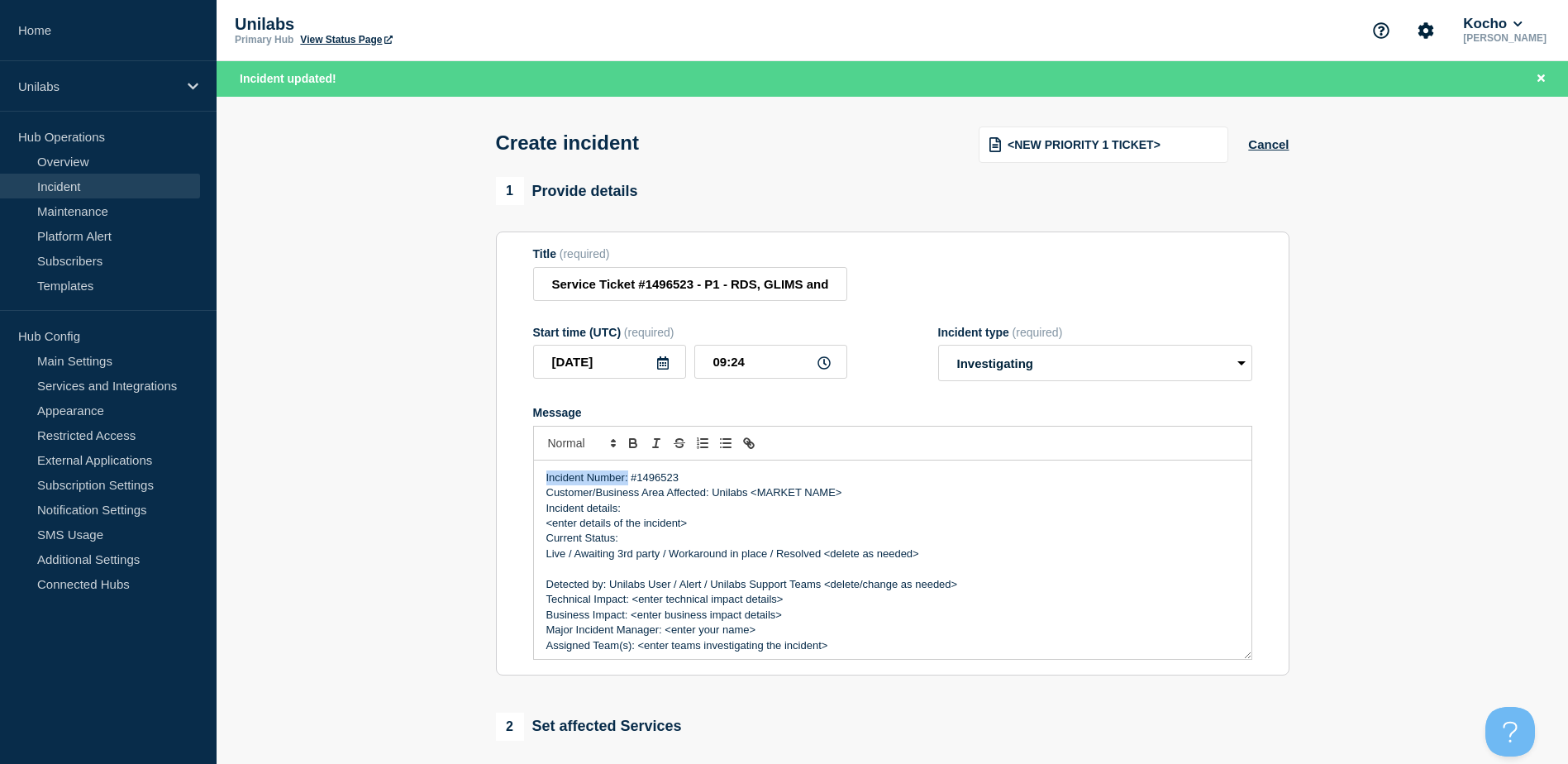
drag, startPoint x: 627, startPoint y: 480, endPoint x: 546, endPoint y: 483, distance: 81.1
click at [546, 483] on p "Incident Number: #1496523" at bounding box center [892, 478] width 693 height 15
click at [551, 495] on p "Customer/Business Area Affected: Unilabs <MARKET NAME>" at bounding box center [892, 492] width 693 height 15
click at [542, 495] on div "Incident Number: #1496523 Customer/Business Area Affected: Unilabs <MARKET NAME…" at bounding box center [893, 560] width 718 height 198
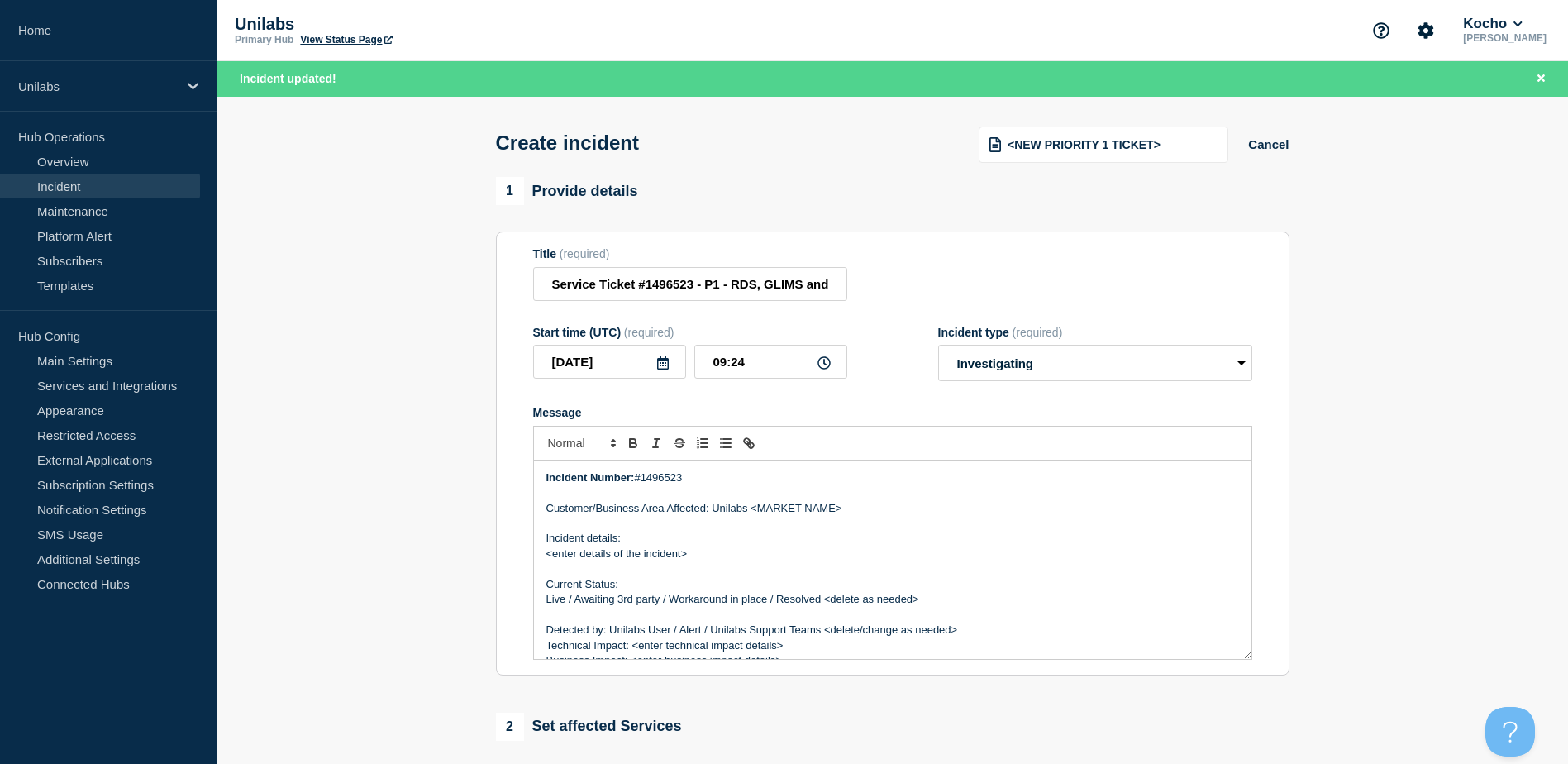
click at [751, 512] on p "Customer/Business Area Affected: Unilabs <MARKET NAME>" at bounding box center [892, 507] width 693 height 15
drag, startPoint x: 844, startPoint y: 510, endPoint x: 713, endPoint y: 509, distance: 131.0
click at [713, 509] on p "Customer/Business Area Affected: Unilabs <MARKET NAME>" at bounding box center [892, 507] width 693 height 15
drag, startPoint x: 692, startPoint y: 536, endPoint x: 690, endPoint y: 551, distance: 15.1
click at [694, 536] on p "Incident details:" at bounding box center [892, 538] width 693 height 15
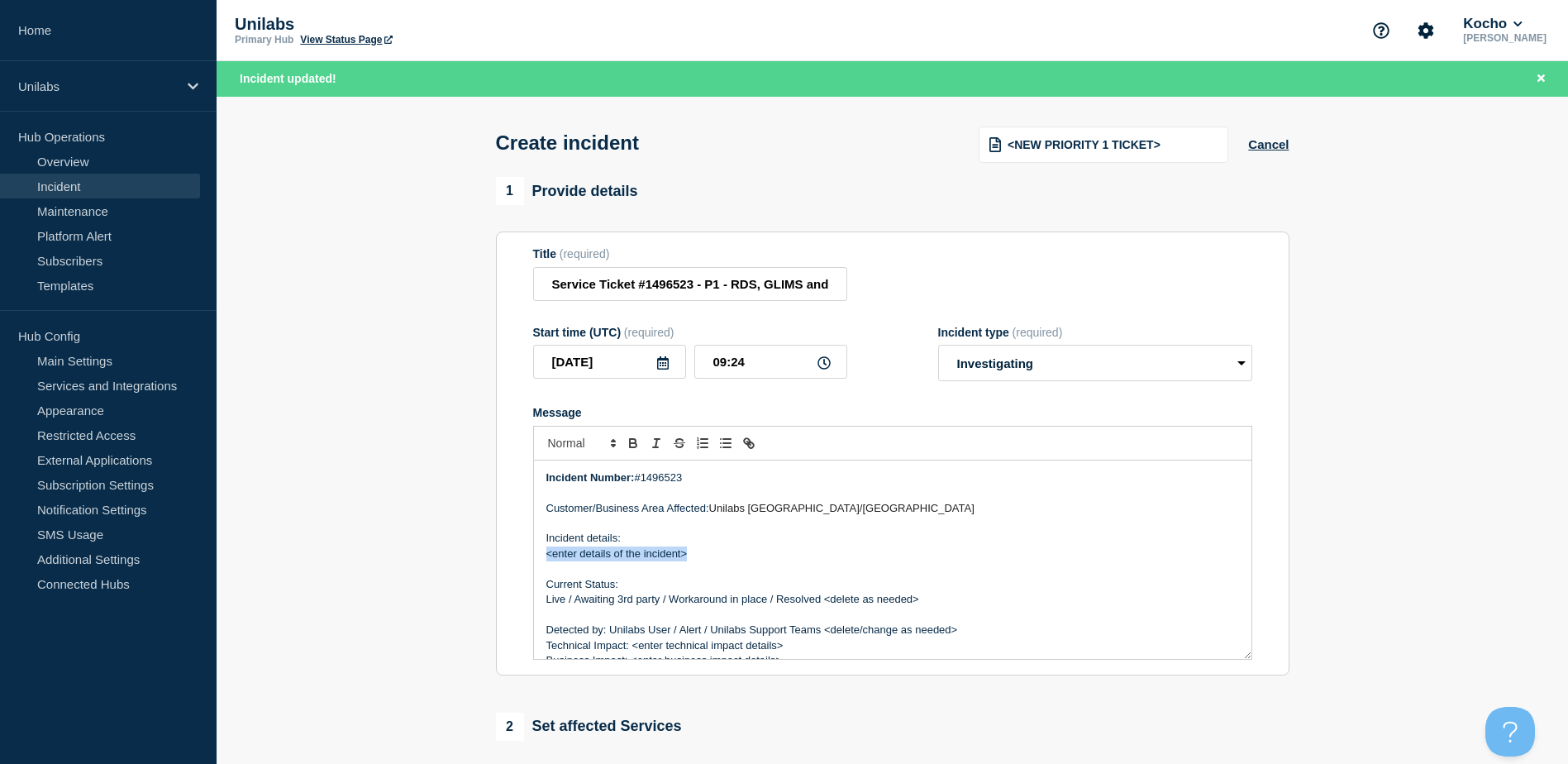
drag, startPoint x: 687, startPoint y: 556, endPoint x: 637, endPoint y: 541, distance: 52.2
click at [637, 541] on div "Incident Number: #1496523 Customer/Business Area Affected: Unilabs Netherlands/…" at bounding box center [893, 560] width 718 height 198
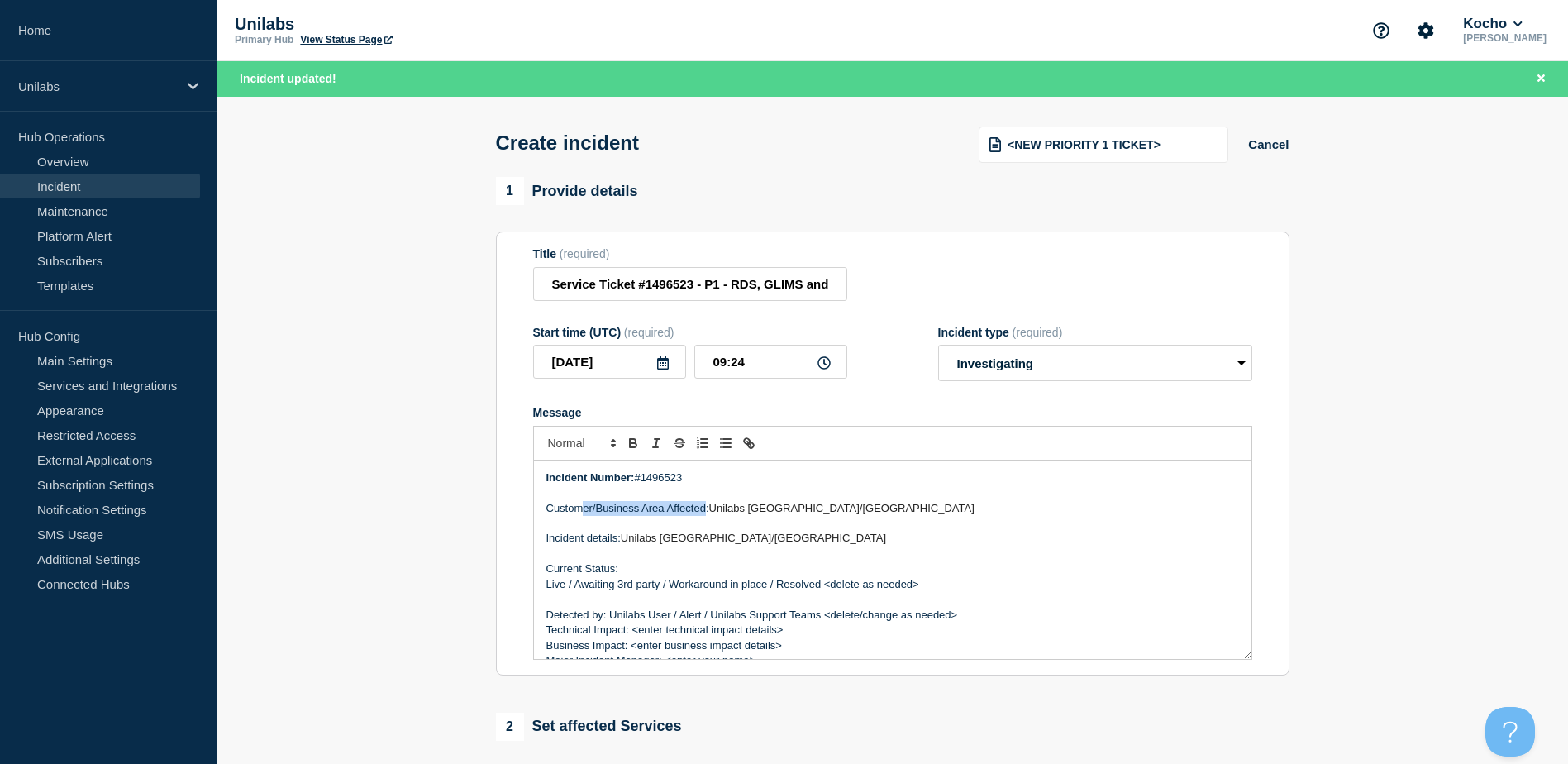
drag, startPoint x: 706, startPoint y: 512, endPoint x: 580, endPoint y: 513, distance: 126.0
click at [580, 513] on p "Customer/Business Area Affected: Unilabs Netherlands/Amsterdam" at bounding box center [892, 507] width 693 height 15
click at [721, 508] on span "Unilabs Netherlands/Amsterdam" at bounding box center [842, 507] width 266 height 13
drag, startPoint x: 709, startPoint y: 510, endPoint x: 529, endPoint y: 507, distance: 180.0
click at [529, 509] on section "Title (required) Service Ticket #1496523 - P1 - RDS, GLIMS and VDI are disconne…" at bounding box center [892, 454] width 794 height 444
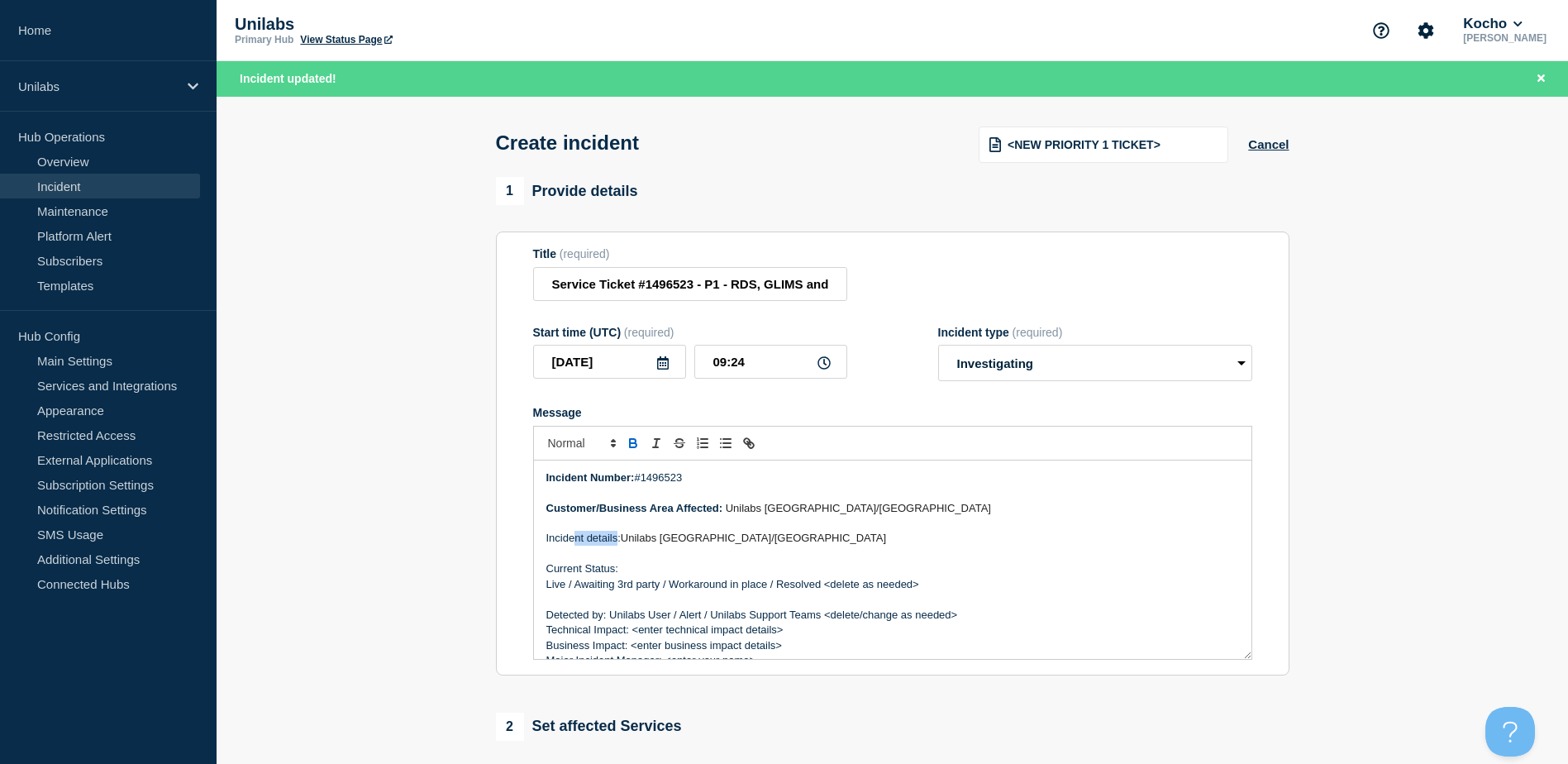
drag, startPoint x: 619, startPoint y: 540, endPoint x: 575, endPoint y: 545, distance: 44.3
click at [575, 545] on p "Incident details: Unilabs Netherlands/Amsterdam" at bounding box center [892, 538] width 693 height 15
click at [611, 544] on p "Incident details: Unilabs Netherlands/Amsterdam" at bounding box center [892, 538] width 693 height 15
click at [620, 541] on p "Incident details: Unilabs Netherlands/Amsterdam" at bounding box center [892, 538] width 693 height 15
drag, startPoint x: 620, startPoint y: 540, endPoint x: 544, endPoint y: 541, distance: 76.0
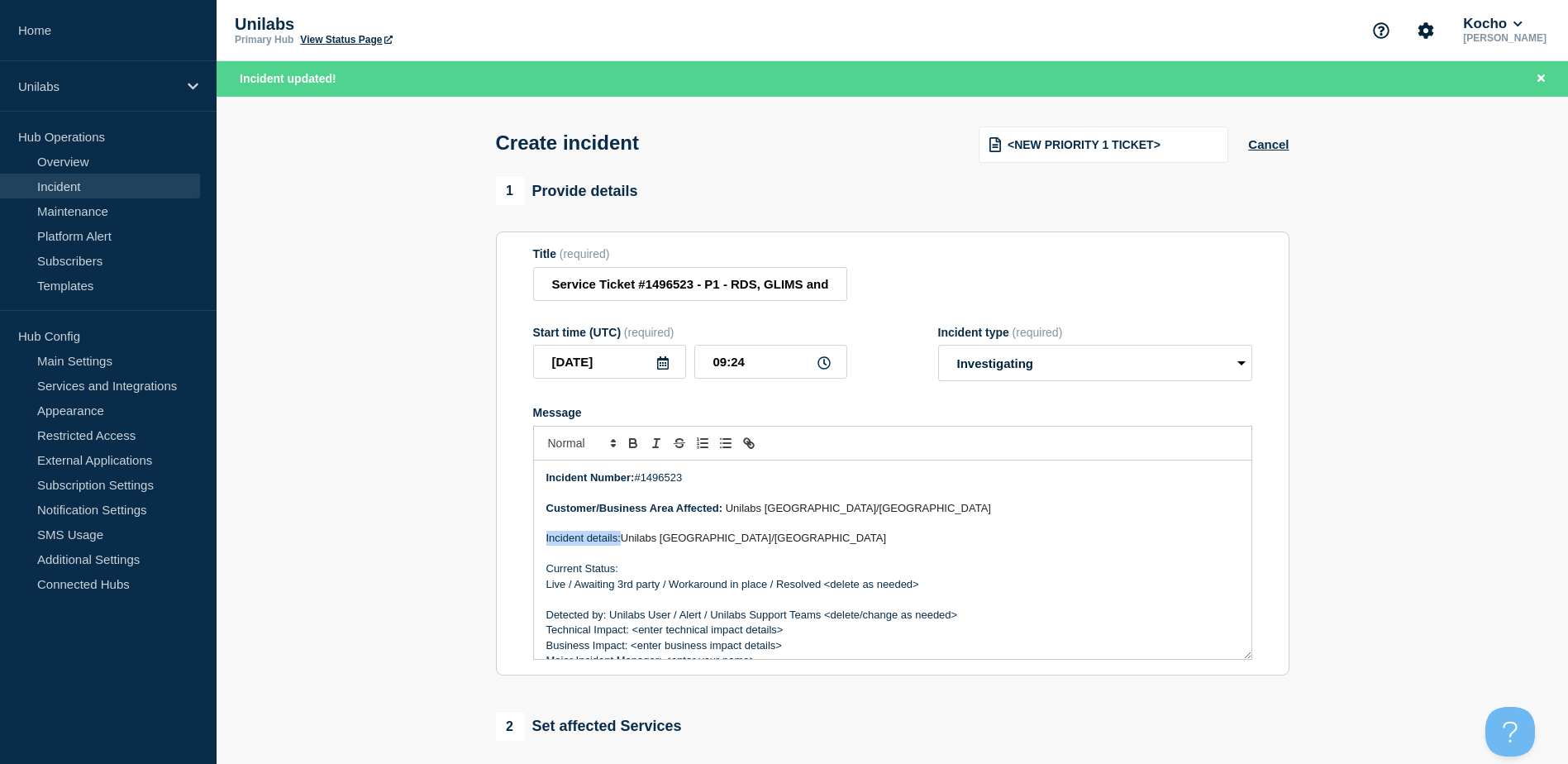
click at [545, 541] on div "Incident Number: #1496523 Customer/Business Area Affected: Unilabs Netherlands/…" at bounding box center [893, 560] width 718 height 198
click at [620, 574] on p "Current Status:" at bounding box center [892, 568] width 693 height 15
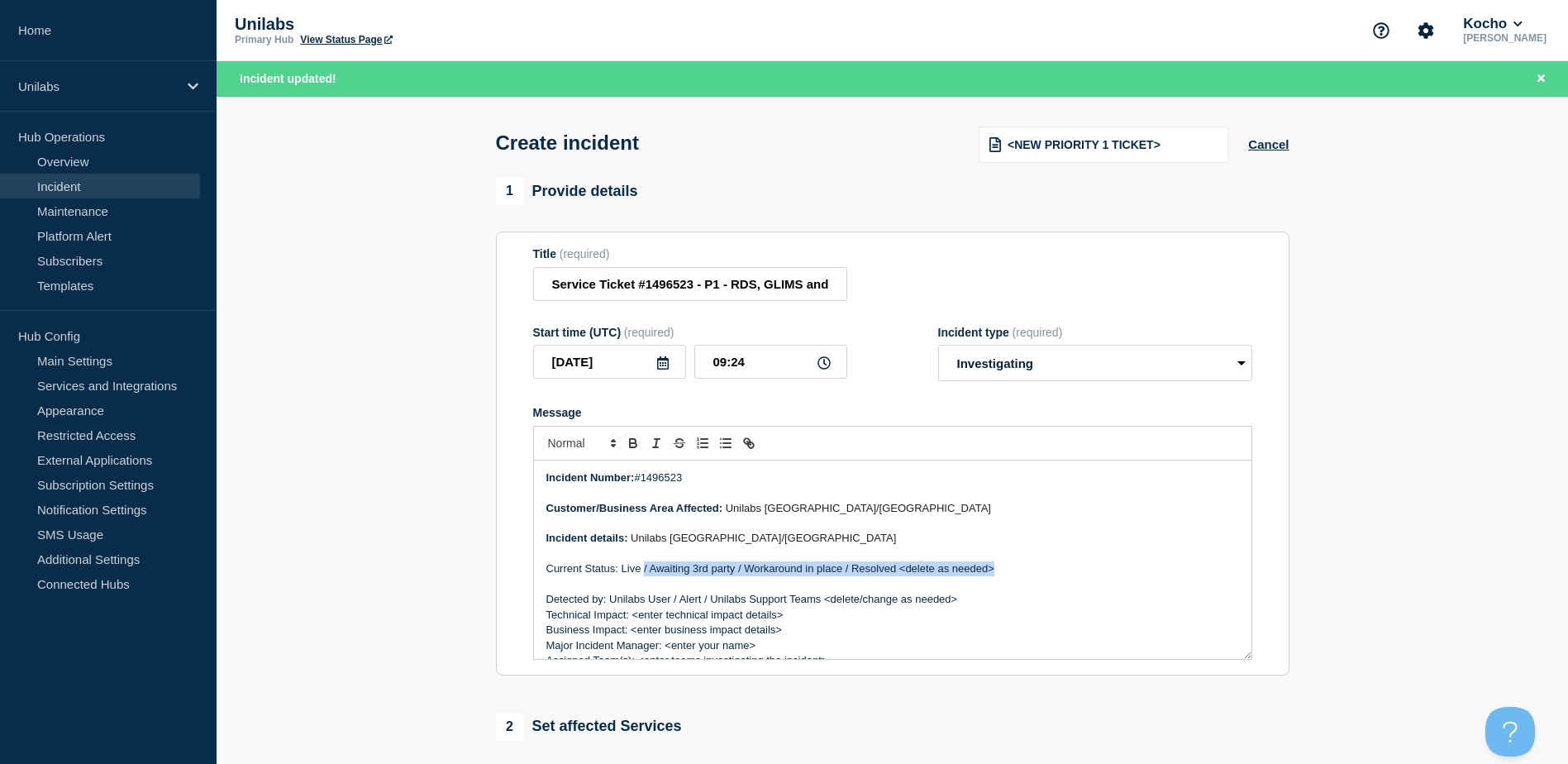
drag, startPoint x: 643, startPoint y: 568, endPoint x: 990, endPoint y: 567, distance: 347.0
click at [991, 571] on p "Current Status: Live / Awaiting 3rd party / Workaround in place / Resolved <del…" at bounding box center [892, 568] width 693 height 15
drag, startPoint x: 617, startPoint y: 571, endPoint x: 548, endPoint y: 574, distance: 69.1
click at [548, 574] on p "Current Status: Live" at bounding box center [892, 568] width 693 height 15
click at [656, 592] on p "Message" at bounding box center [892, 584] width 693 height 15
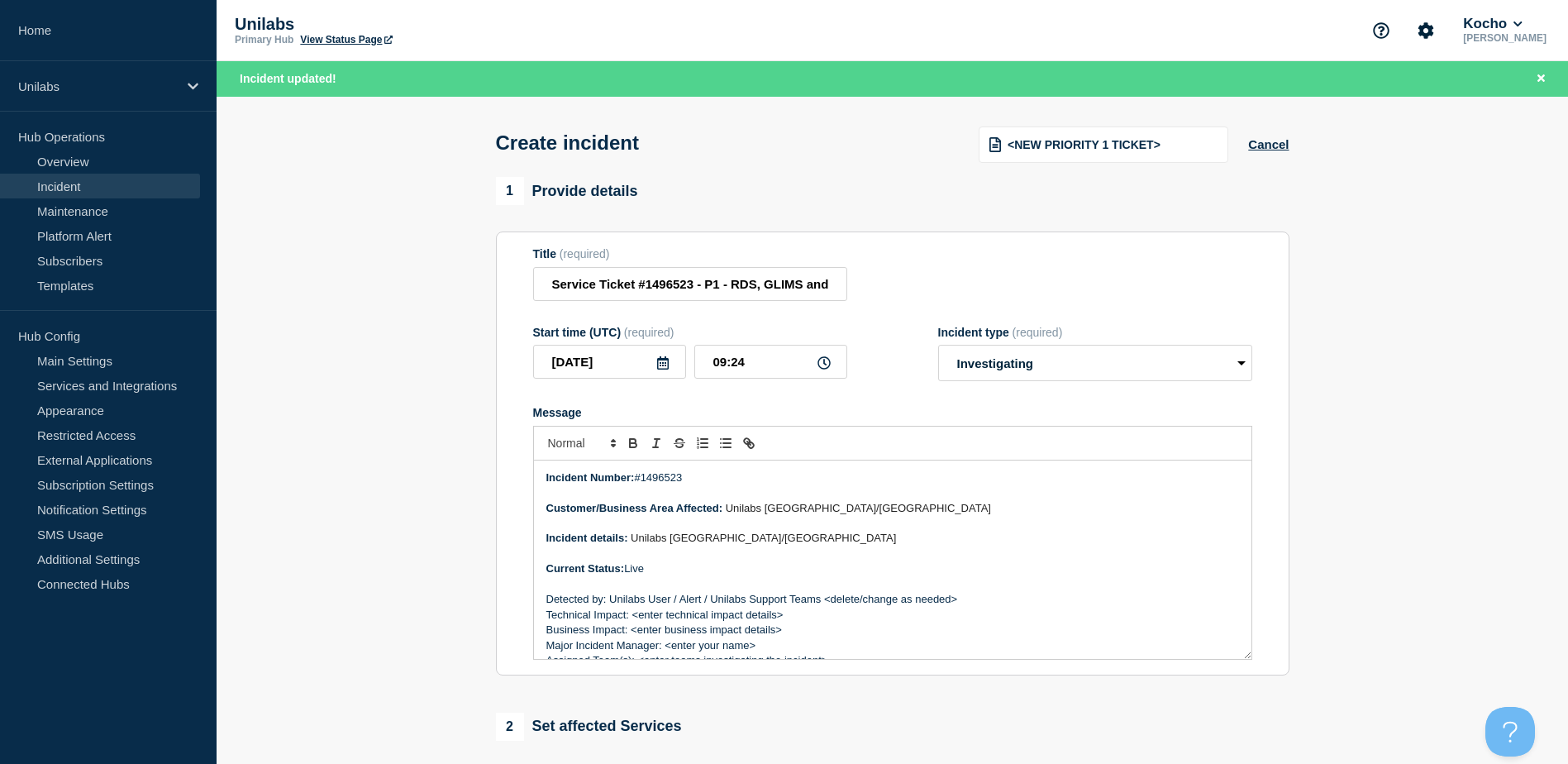
drag, startPoint x: 749, startPoint y: 548, endPoint x: 740, endPoint y: 551, distance: 9.5
click at [749, 546] on p "Incident details: Unilabs Netherlands/Amsterdam" at bounding box center [892, 538] width 693 height 15
click at [647, 592] on p "Message" at bounding box center [892, 584] width 693 height 15
drag, startPoint x: 962, startPoint y: 600, endPoint x: 825, endPoint y: 600, distance: 137.0
click at [825, 600] on p "Detected by: Unilabs User / Alert / Unilabs Support Teams <delete/change as nee…" at bounding box center [892, 599] width 693 height 15
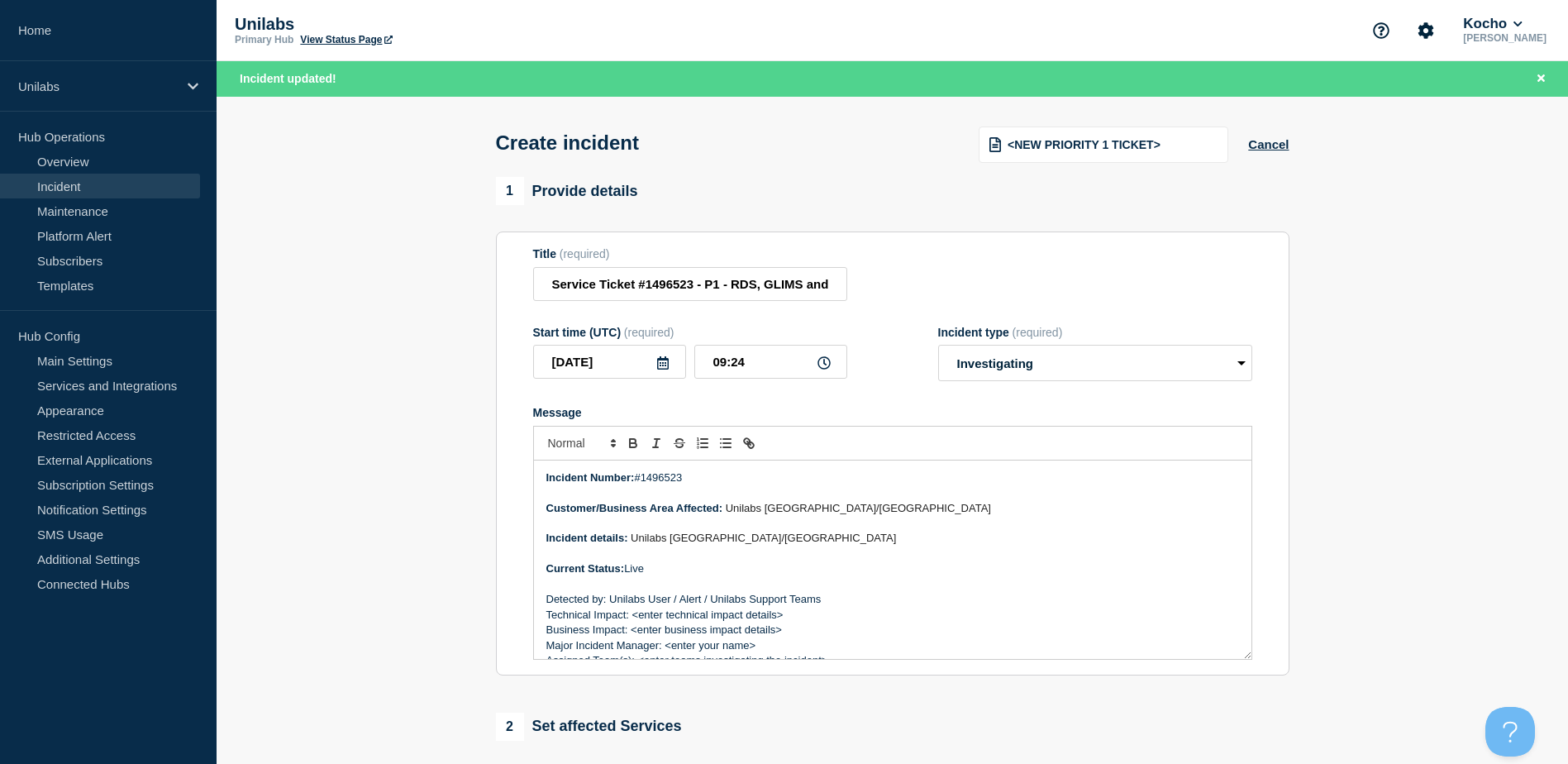
click at [546, 619] on p "Technical Impact: <enter technical impact details>" at bounding box center [892, 614] width 693 height 15
click at [546, 647] on p "Business Impact: <enter business impact details>" at bounding box center [892, 645] width 693 height 15
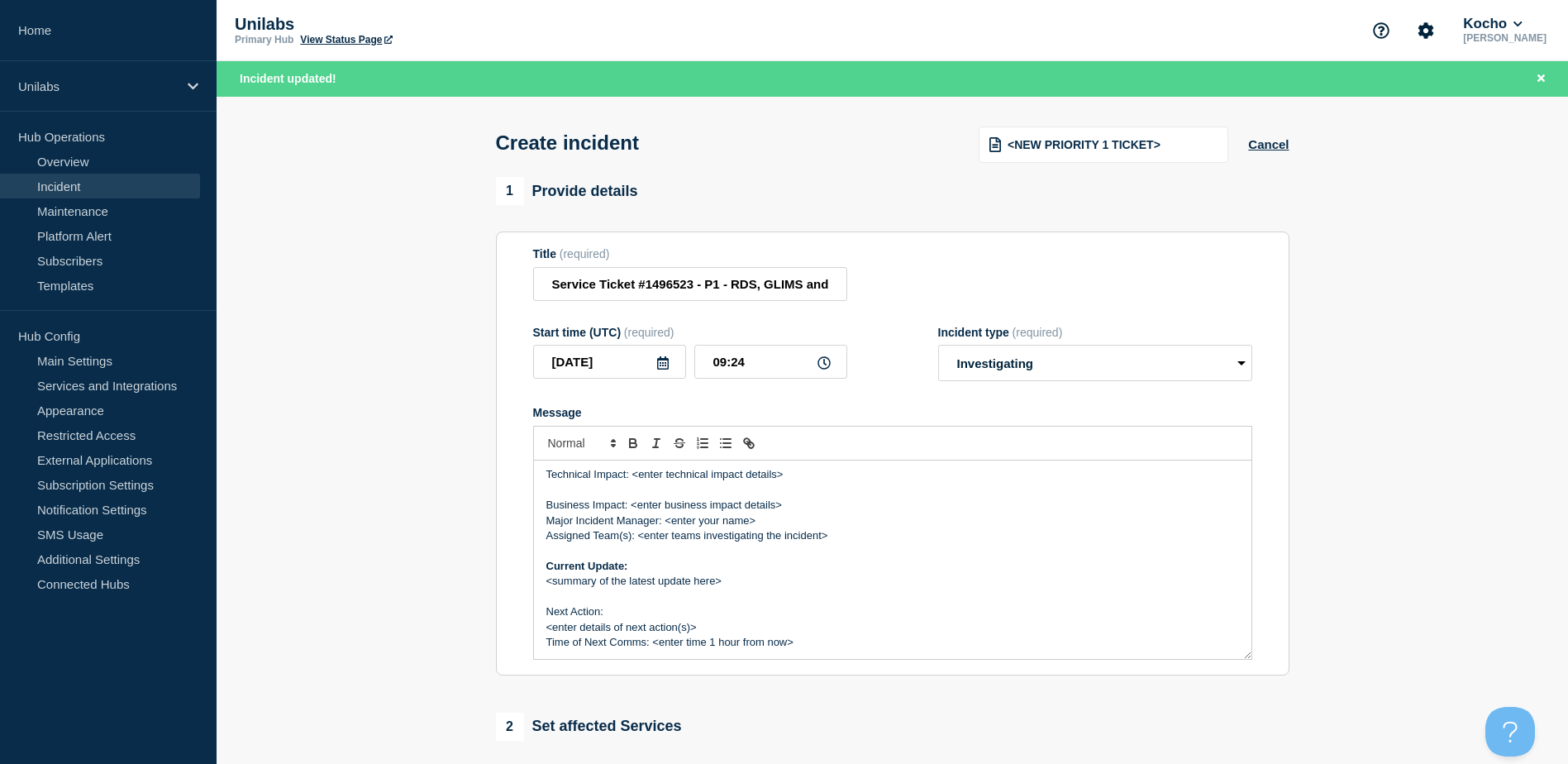
scroll to position [157, 0]
click at [546, 522] on p "Major Incident Manager: <enter your name>" at bounding box center [892, 518] width 693 height 15
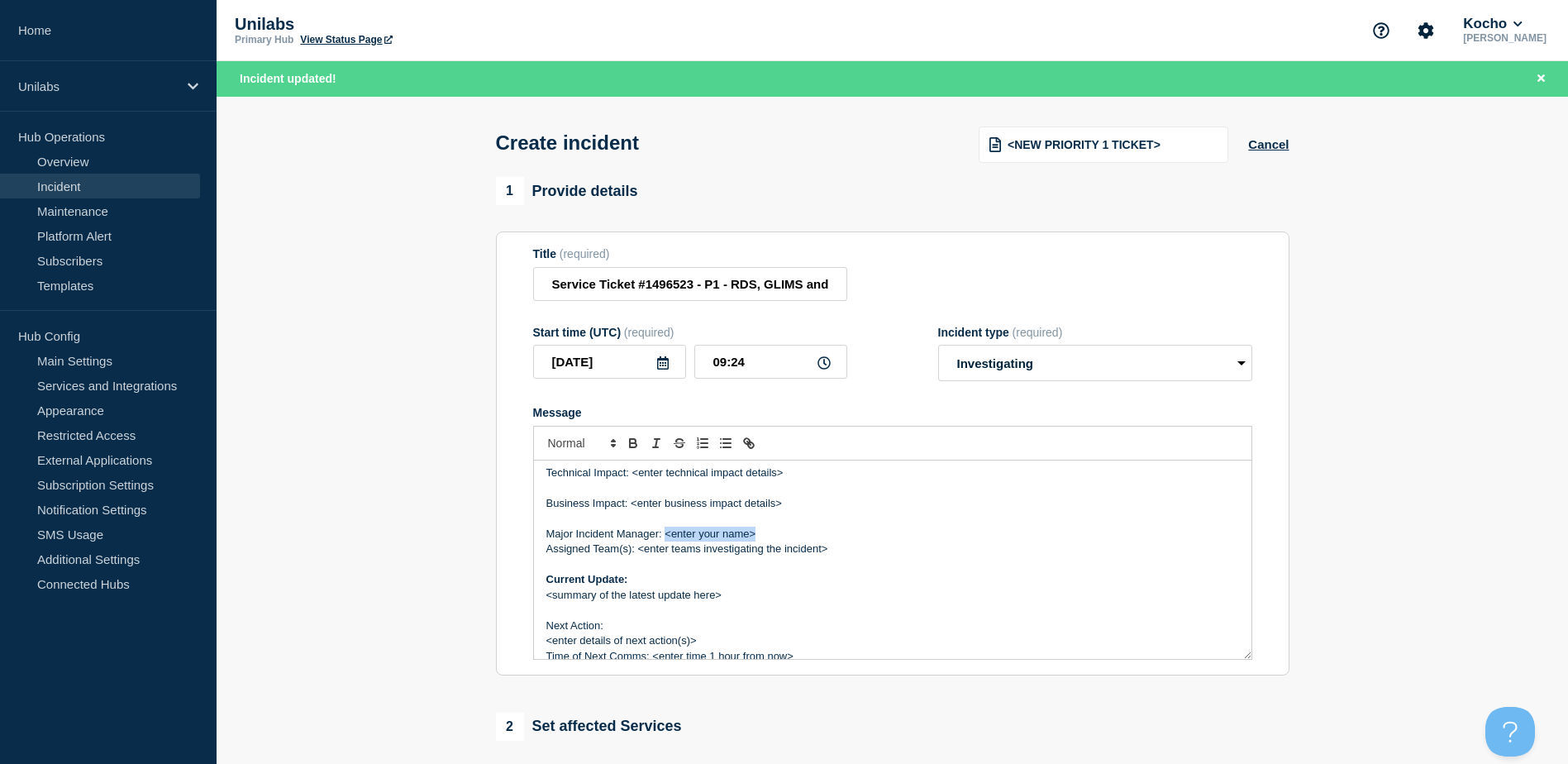
drag, startPoint x: 710, startPoint y: 536, endPoint x: 667, endPoint y: 533, distance: 43.1
click at [667, 533] on p "Major Incident Manager: <enter your name>" at bounding box center [892, 533] width 693 height 15
drag, startPoint x: 819, startPoint y: 553, endPoint x: 638, endPoint y: 551, distance: 181.0
click at [638, 551] on p "Assigned Team(s): <enter teams investigating the incident>" at bounding box center [892, 548] width 693 height 15
click at [751, 534] on p "Major Incident Manager: Ismaeel Kasper" at bounding box center [892, 533] width 693 height 15
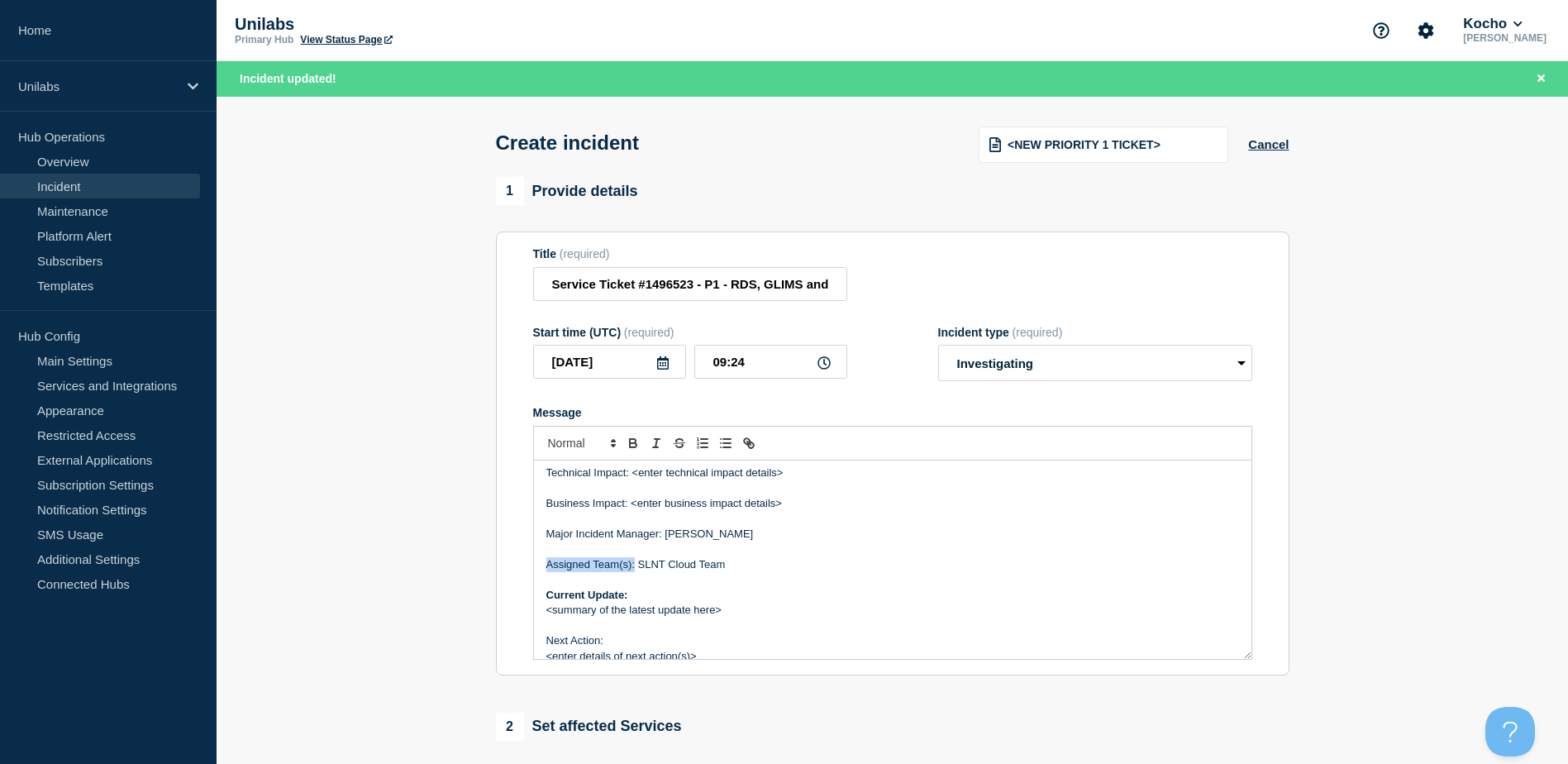
drag, startPoint x: 635, startPoint y: 567, endPoint x: 541, endPoint y: 566, distance: 94.0
click at [535, 562] on div "Incident Number: #1496523 Customer/Business Area Affected: Unilabs Netherlands/…" at bounding box center [893, 560] width 718 height 198
drag, startPoint x: 660, startPoint y: 537, endPoint x: 537, endPoint y: 535, distance: 123.0
click at [536, 534] on div "Incident Number: #1496523 Customer/Business Area Affected: Unilabs Netherlands/…" at bounding box center [893, 560] width 718 height 198
drag, startPoint x: 625, startPoint y: 507, endPoint x: 544, endPoint y: 504, distance: 81.1
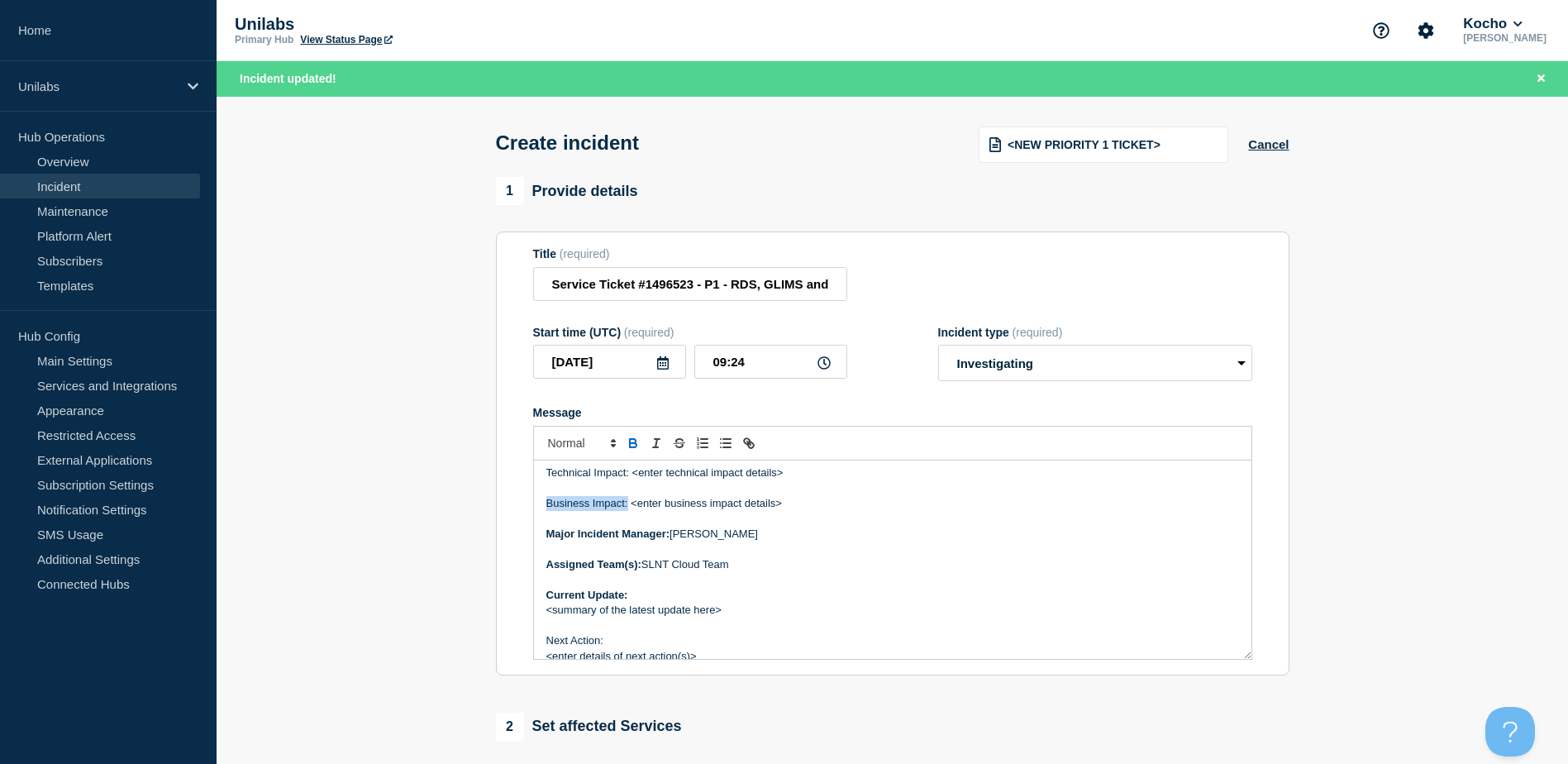
click at [544, 504] on div "Incident Number: #1496523 Customer/Business Area Affected: Unilabs Netherlands/…" at bounding box center [893, 560] width 718 height 198
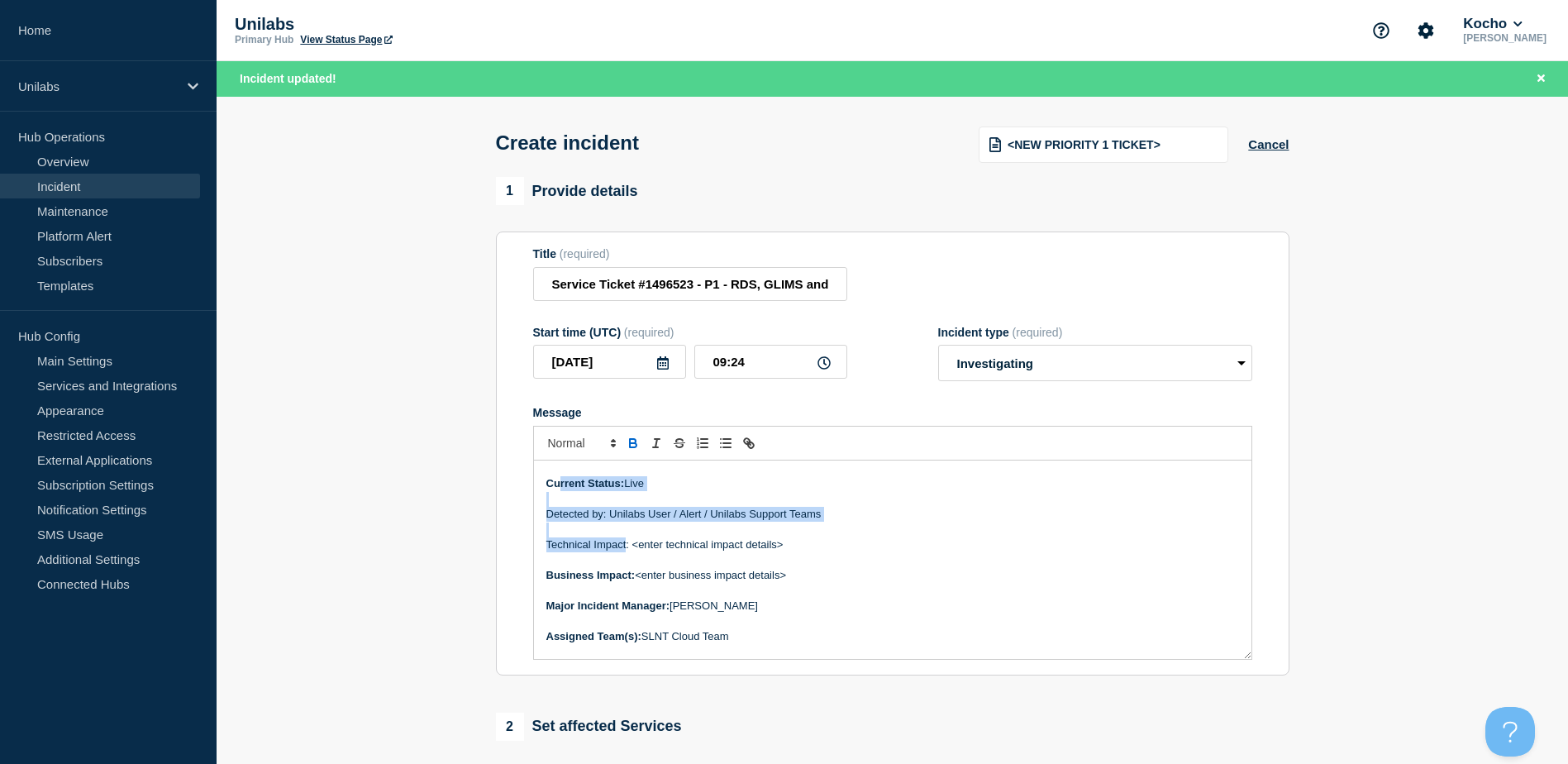
drag, startPoint x: 627, startPoint y: 476, endPoint x: 560, endPoint y: 477, distance: 67.0
click at [560, 477] on div "Incident Number: #1496523 Customer/Business Area Affected: Unilabs Netherlands/…" at bounding box center [893, 560] width 718 height 198
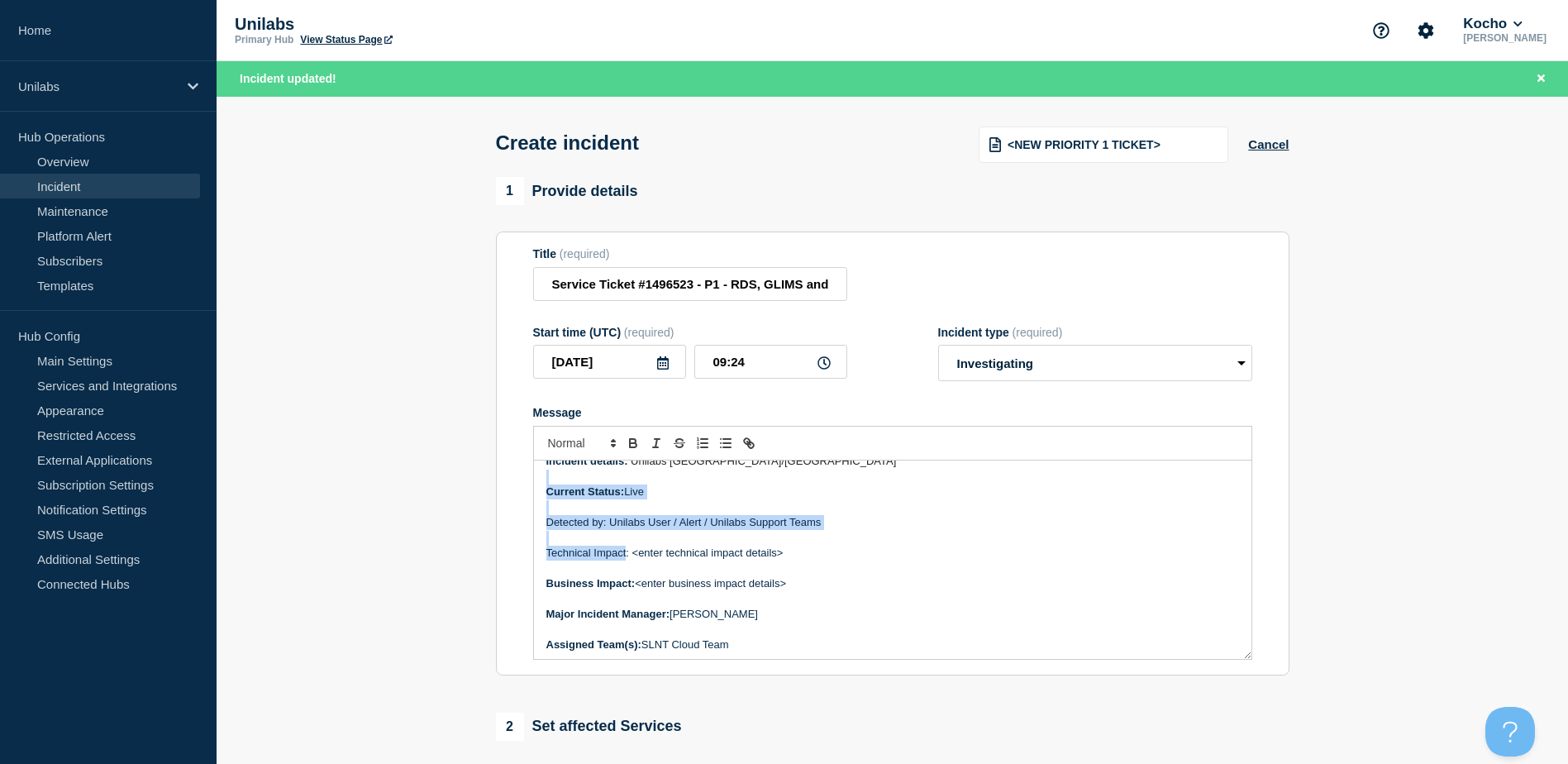
click at [601, 546] on p "Message" at bounding box center [892, 538] width 693 height 15
click at [631, 559] on p "Technical Impact: <enter technical impact details>" at bounding box center [892, 553] width 693 height 15
drag, startPoint x: 628, startPoint y: 554, endPoint x: 548, endPoint y: 557, distance: 80.1
click at [548, 557] on p "Technical Impact: <enter technical impact details>" at bounding box center [892, 553] width 693 height 15
drag, startPoint x: 606, startPoint y: 523, endPoint x: 548, endPoint y: 527, distance: 58.1
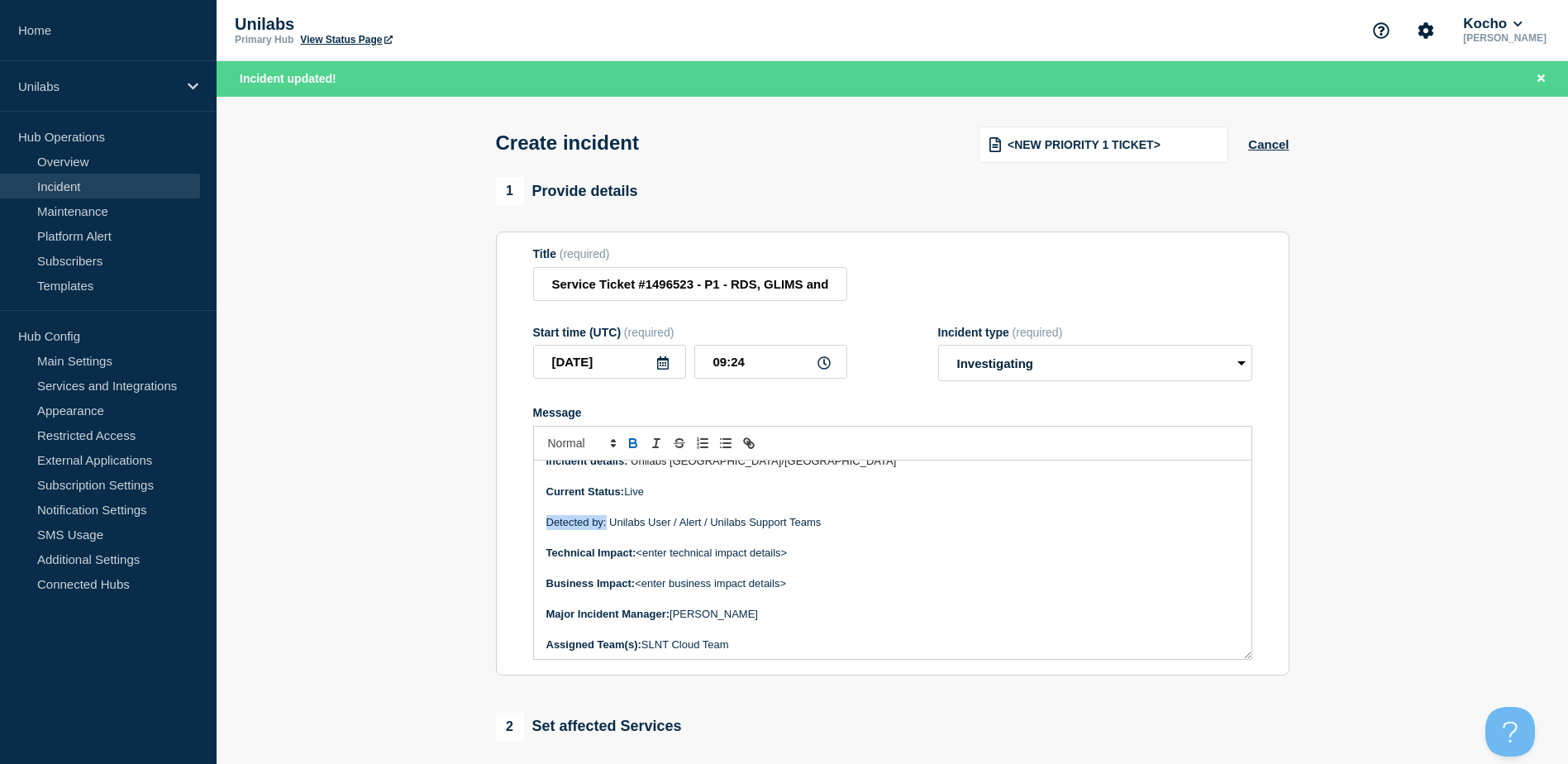
click at [548, 527] on p "Detected by: Unilabs User / Alert / Unilabs Support Teams" at bounding box center [892, 522] width 693 height 15
click at [665, 576] on p "Message" at bounding box center [892, 568] width 693 height 15
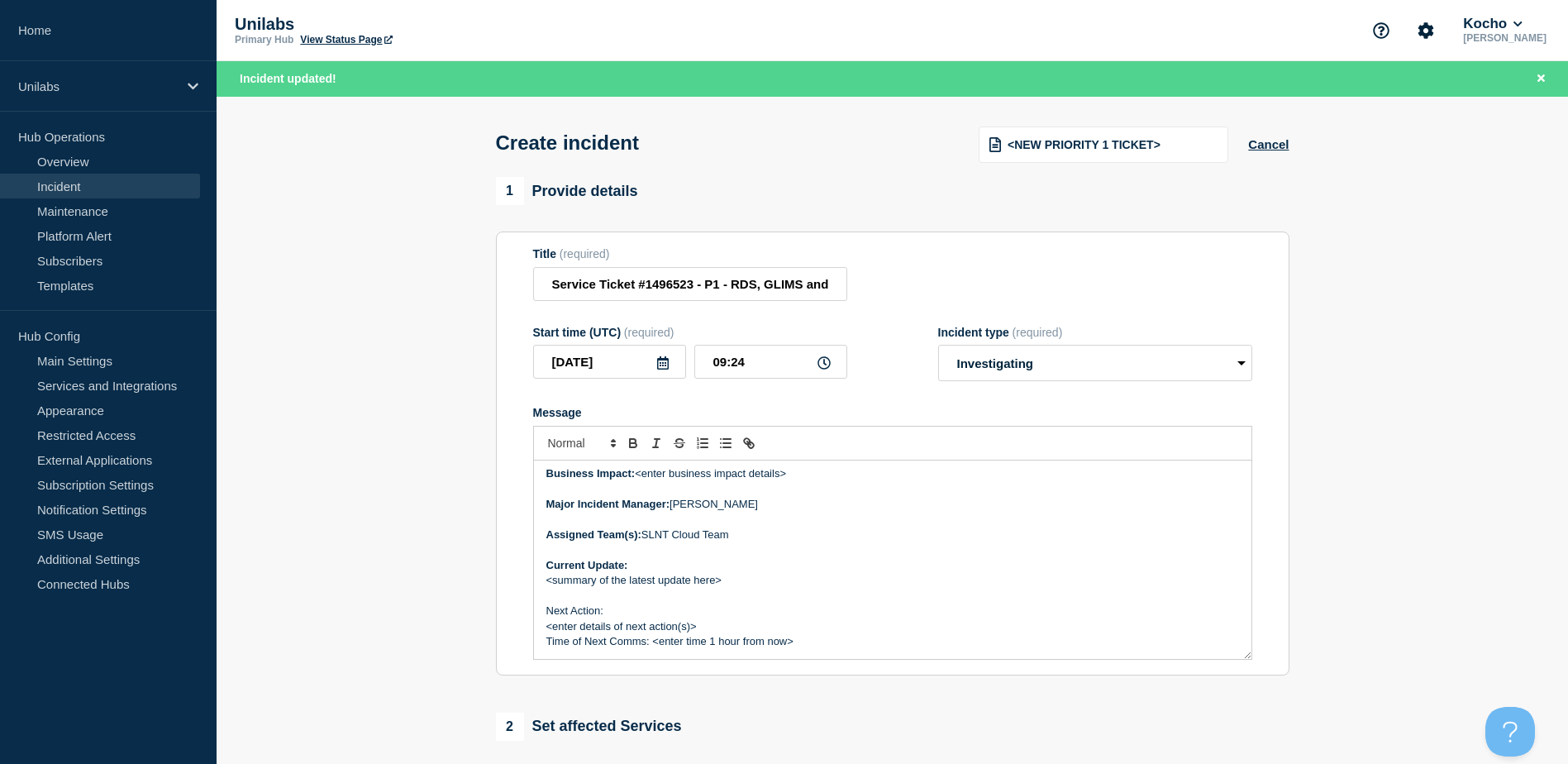
scroll to position [187, 0]
click at [673, 570] on p "Current Update:" at bounding box center [892, 564] width 693 height 15
click at [797, 566] on p "Current Update:" at bounding box center [892, 564] width 693 height 15
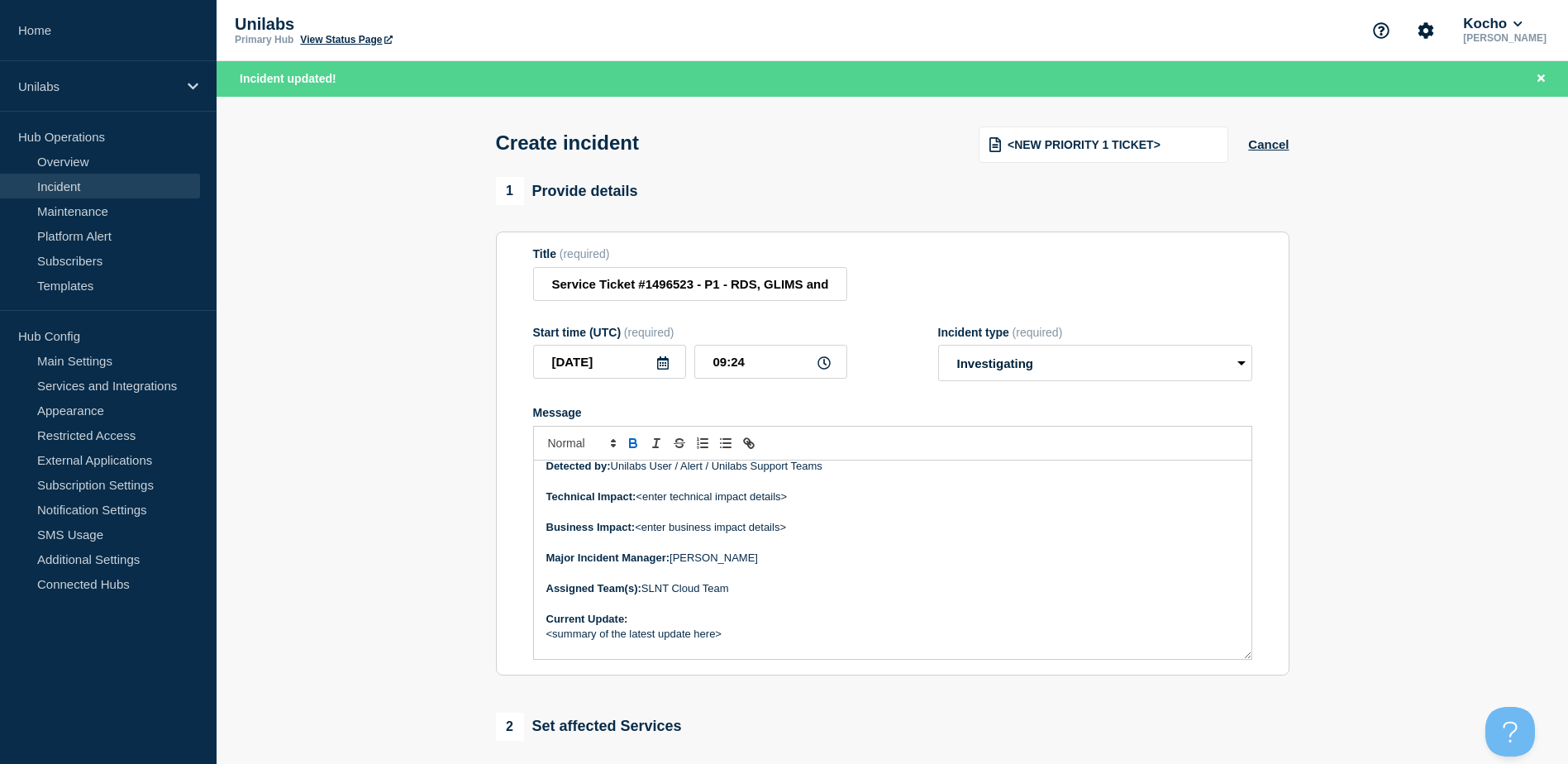
scroll to position [105, 0]
click at [759, 553] on p "Business Impact: <enter business impact details>" at bounding box center [892, 555] width 693 height 15
drag, startPoint x: 792, startPoint y: 527, endPoint x: 640, endPoint y: 531, distance: 152.1
click at [640, 531] on p "Technical Impact: <enter technical impact details>" at bounding box center [892, 524] width 693 height 15
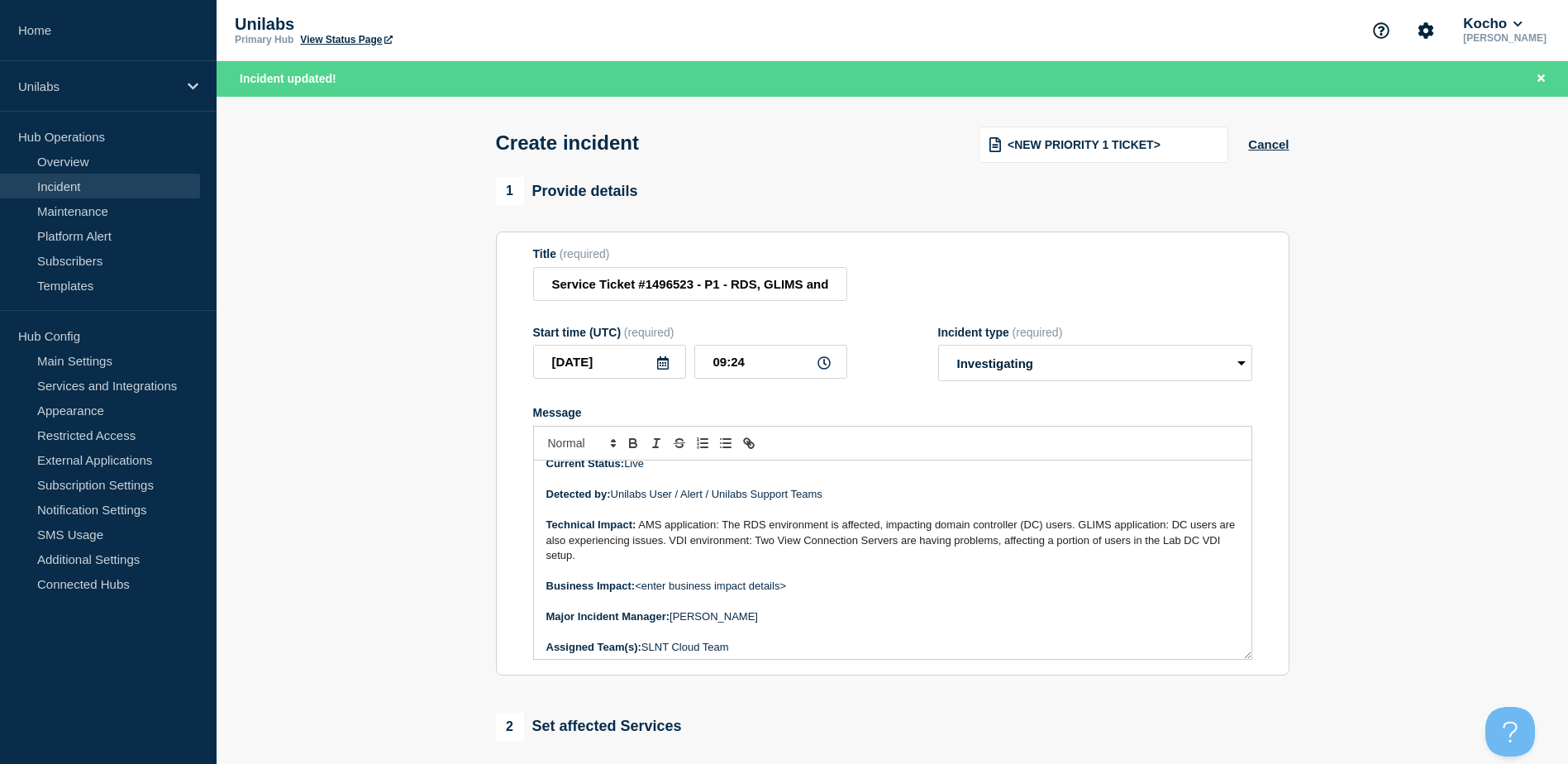
click at [1080, 527] on span "AMS application: The RDS environment is affected, impacting domain controller (…" at bounding box center [892, 539] width 692 height 43
click at [830, 541] on span "GLIMS application: DC users are also experiencing issues. VDI environment: Two …" at bounding box center [881, 548] width 670 height 28
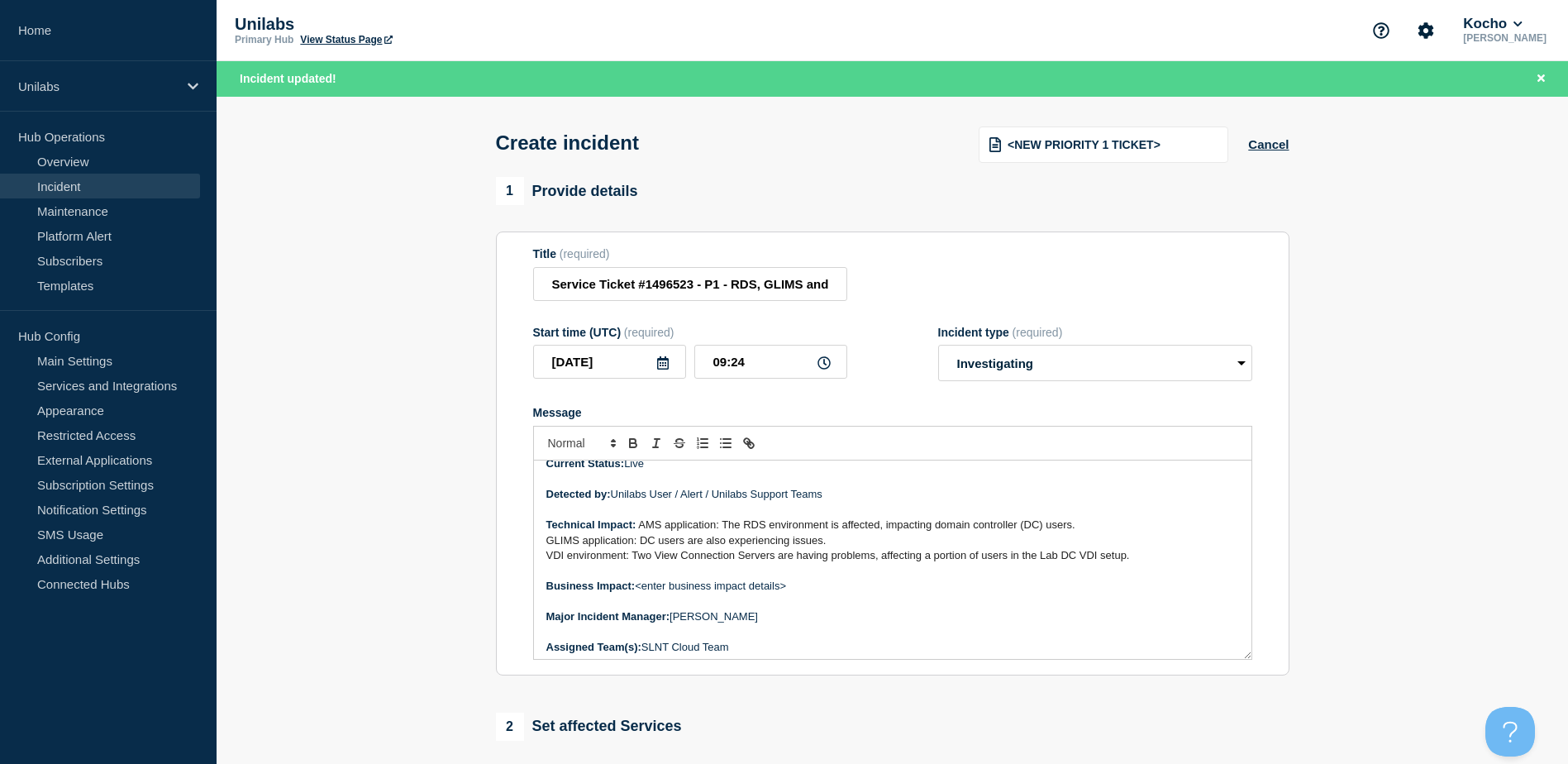
click at [127, 671] on aside "Home Unilabs Hub Operations Overview Incident Maintenance Platform Alert Subscr…" at bounding box center [108, 382] width 217 height 764
click at [334, 614] on section "1 Provide details Title (required) Service Ticket #1496523 - P1 - RDS, GLIMS an…" at bounding box center [893, 650] width 1352 height 946
click at [433, 616] on section "1 Provide details Title (required) Service Ticket #1496523 - P1 - RDS, GLIMS an…" at bounding box center [893, 650] width 1352 height 946
drag, startPoint x: 416, startPoint y: 610, endPoint x: 392, endPoint y: 620, distance: 26.0
click at [392, 620] on section "1 Provide details Title (required) Service Ticket #1496523 - P1 - RDS, GLIMS an…" at bounding box center [893, 650] width 1352 height 946
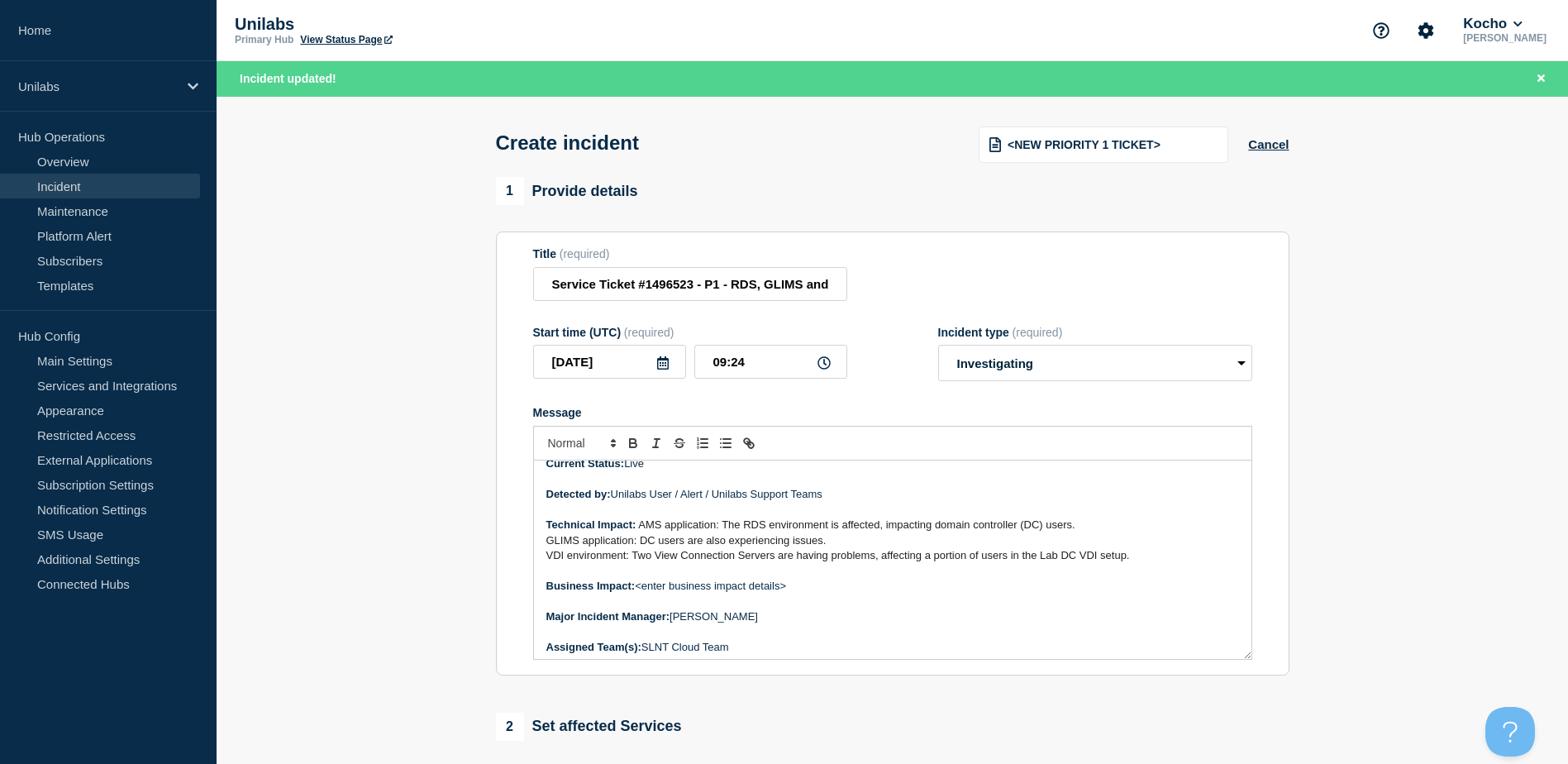
click at [1326, 596] on section "1 Provide details Title (required) Service Ticket #1496523 - P1 - RDS, GLIMS an…" at bounding box center [893, 650] width 1352 height 946
click at [239, 667] on section "1 Provide details Title (required) Service Ticket #1496523 - P1 - RDS, GLIMS an…" at bounding box center [893, 650] width 1352 height 946
drag, startPoint x: 116, startPoint y: 685, endPoint x: 309, endPoint y: 686, distance: 193.0
click at [117, 685] on aside "Home Unilabs Hub Operations Overview Incident Maintenance Platform Alert Subscr…" at bounding box center [108, 382] width 217 height 764
click at [361, 583] on section "1 Provide details Title (required) Service Ticket #1496523 - P1 - RDS, GLIMS an…" at bounding box center [893, 650] width 1352 height 946
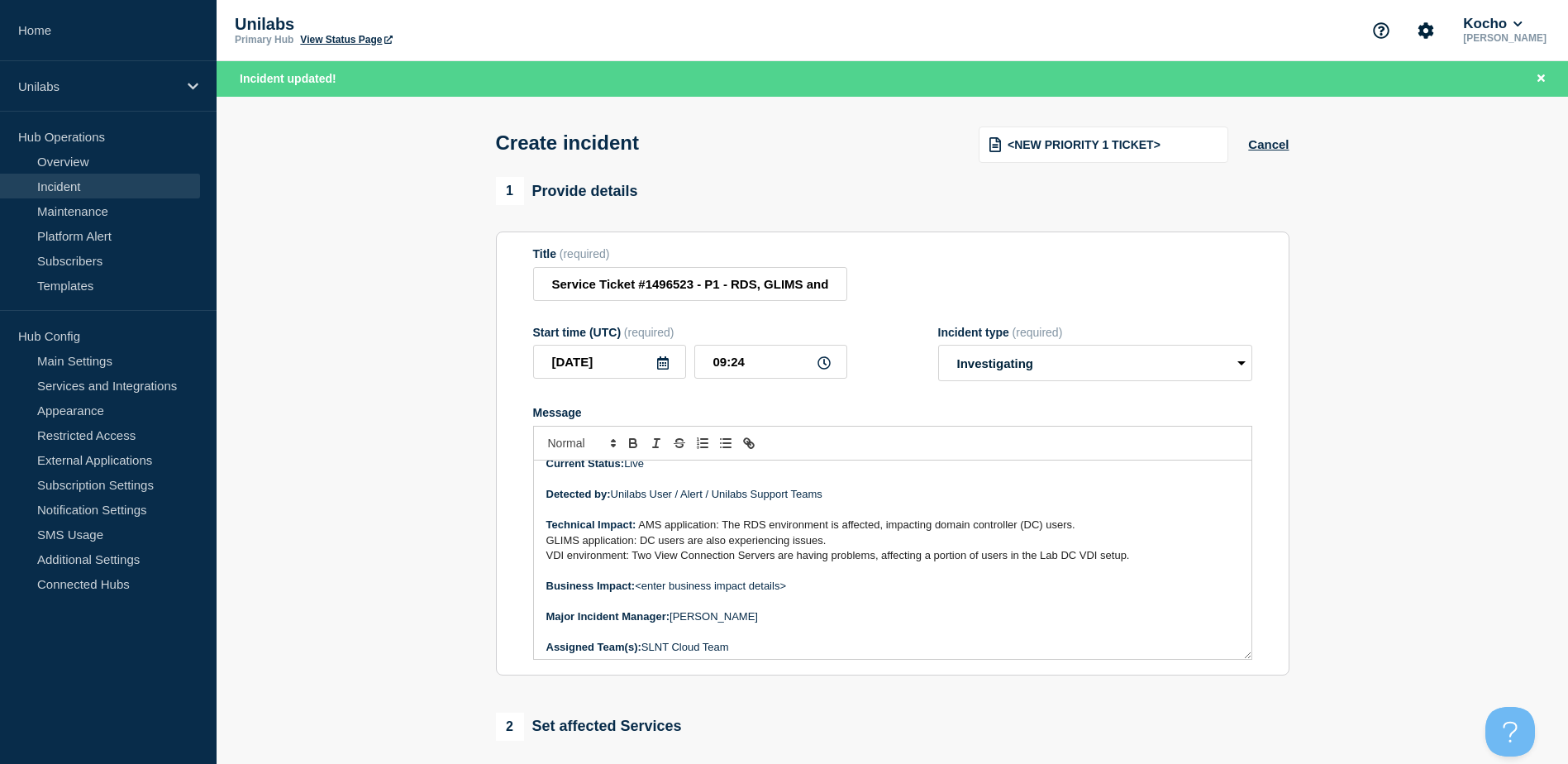
click at [397, 617] on section "1 Provide details Title (required) Service Ticket #1496523 - P1 - RDS, GLIMS an…" at bounding box center [893, 650] width 1352 height 946
drag, startPoint x: 397, startPoint y: 617, endPoint x: 362, endPoint y: 620, distance: 35.1
click at [346, 635] on section "1 Provide details Title (required) Service Ticket #1496523 - P1 - RDS, GLIMS an…" at bounding box center [893, 650] width 1352 height 946
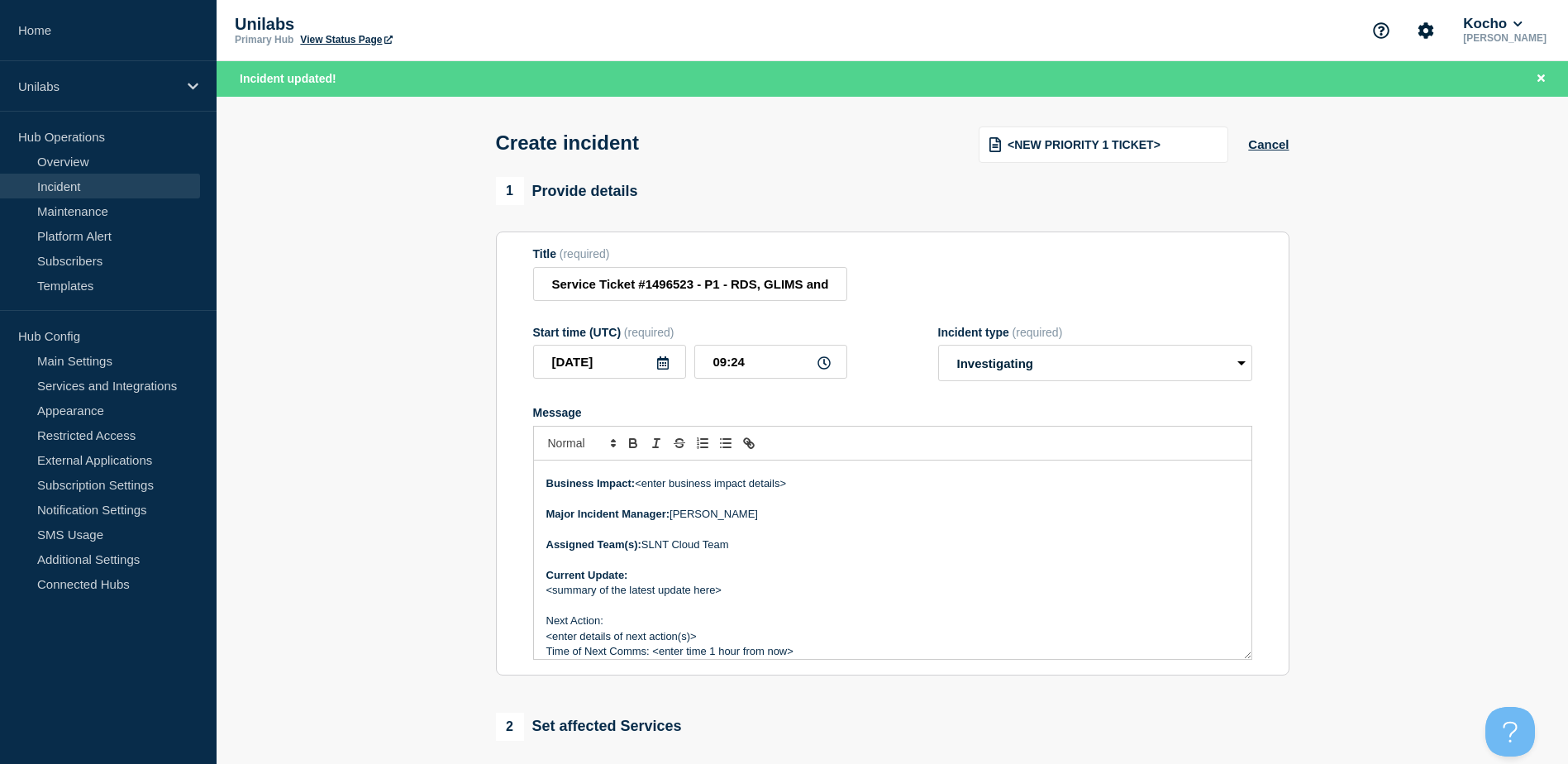
scroll to position [217, 0]
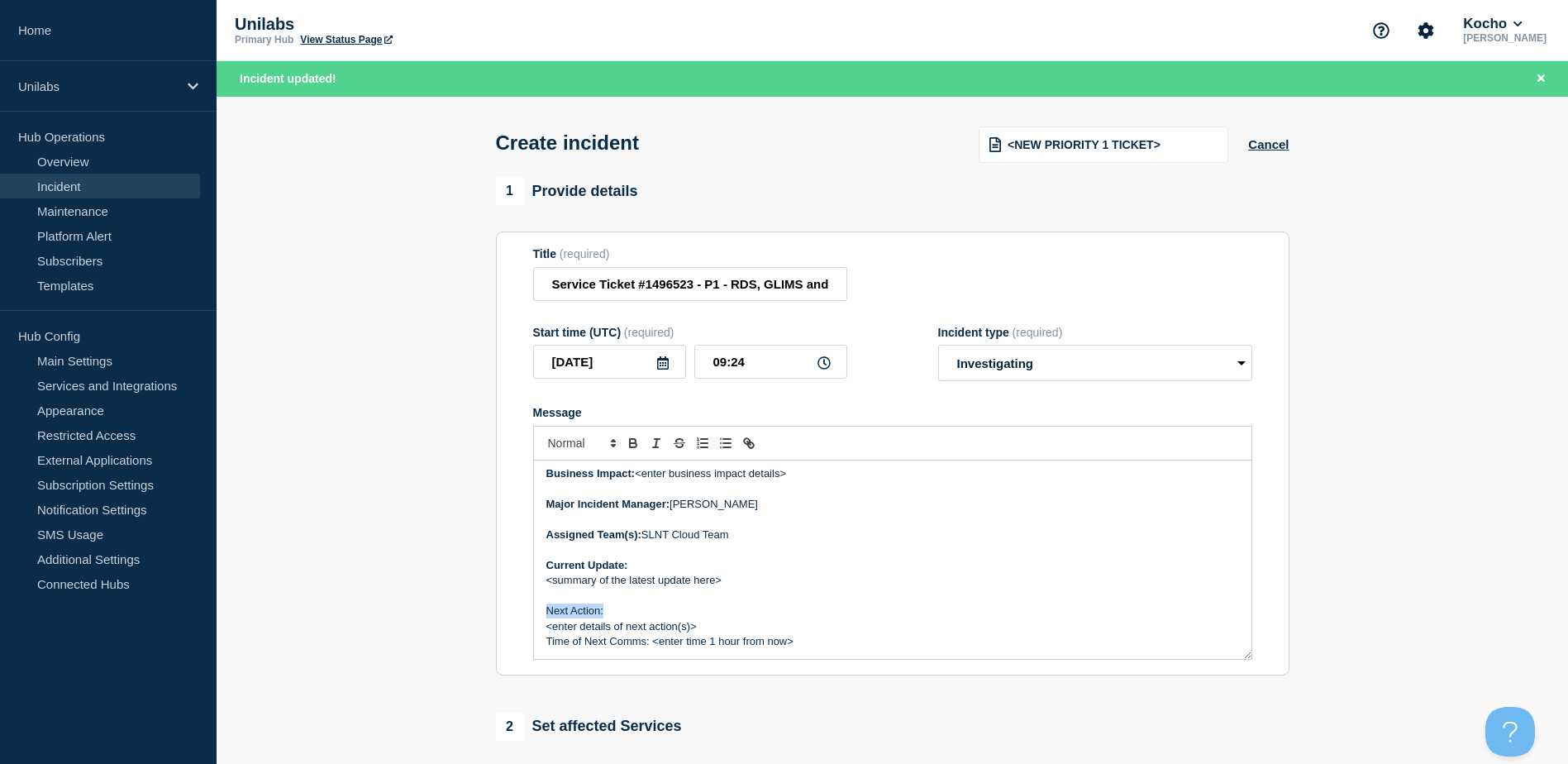
drag, startPoint x: 604, startPoint y: 612, endPoint x: 536, endPoint y: 610, distance: 68.0
click at [534, 611] on div "Incident Number: #1496523 Customer/Business Area Affected: Unilabs Netherlands/…" at bounding box center [893, 560] width 718 height 198
click at [637, 616] on p "Next Action:" at bounding box center [892, 610] width 693 height 15
click at [717, 630] on p "<enter details of next action(s)>" at bounding box center [892, 626] width 693 height 15
drag, startPoint x: 645, startPoint y: 631, endPoint x: 548, endPoint y: 627, distance: 97.1
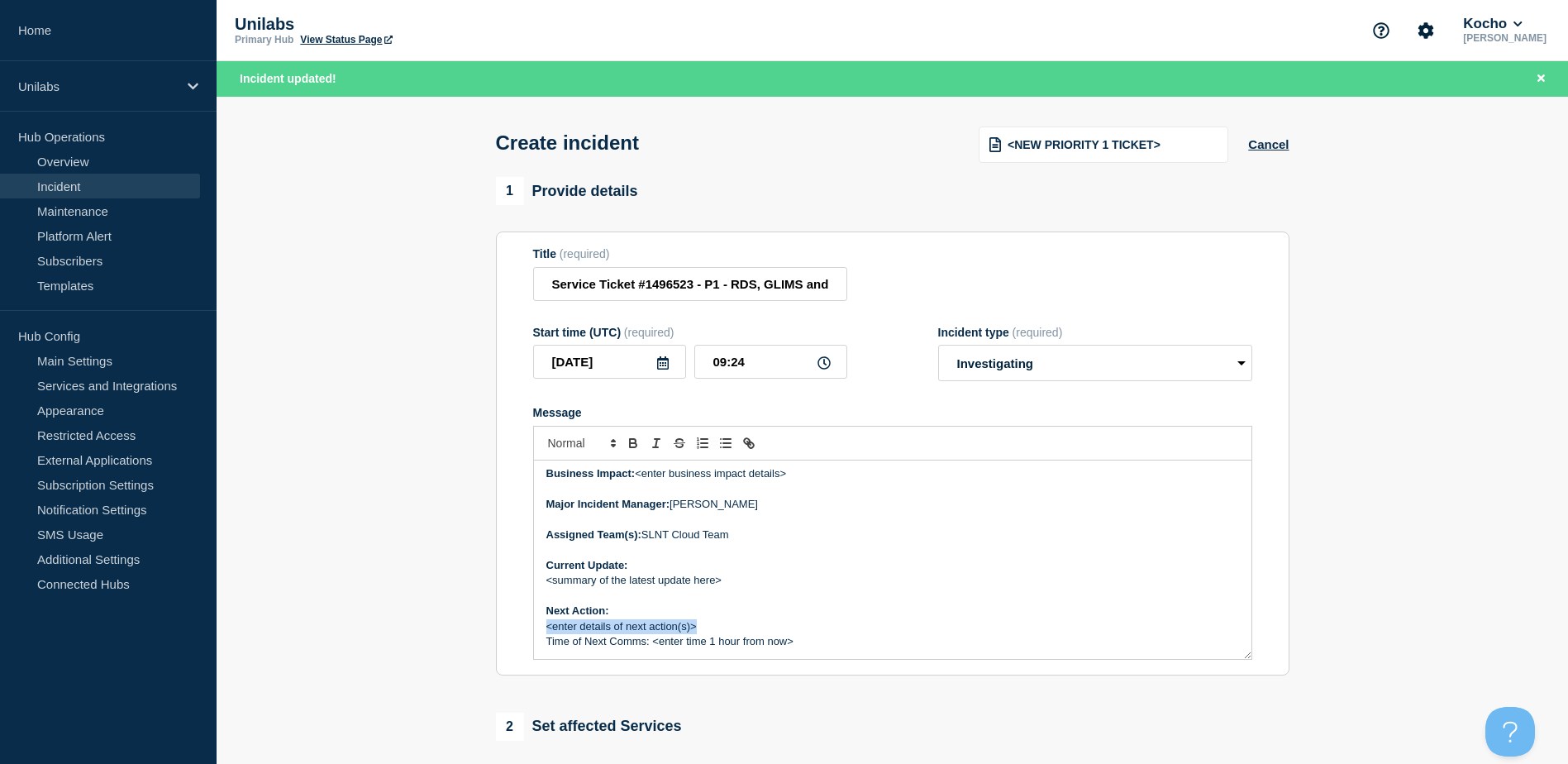
click at [548, 627] on p "<enter details of next action(s)>" at bounding box center [892, 626] width 693 height 15
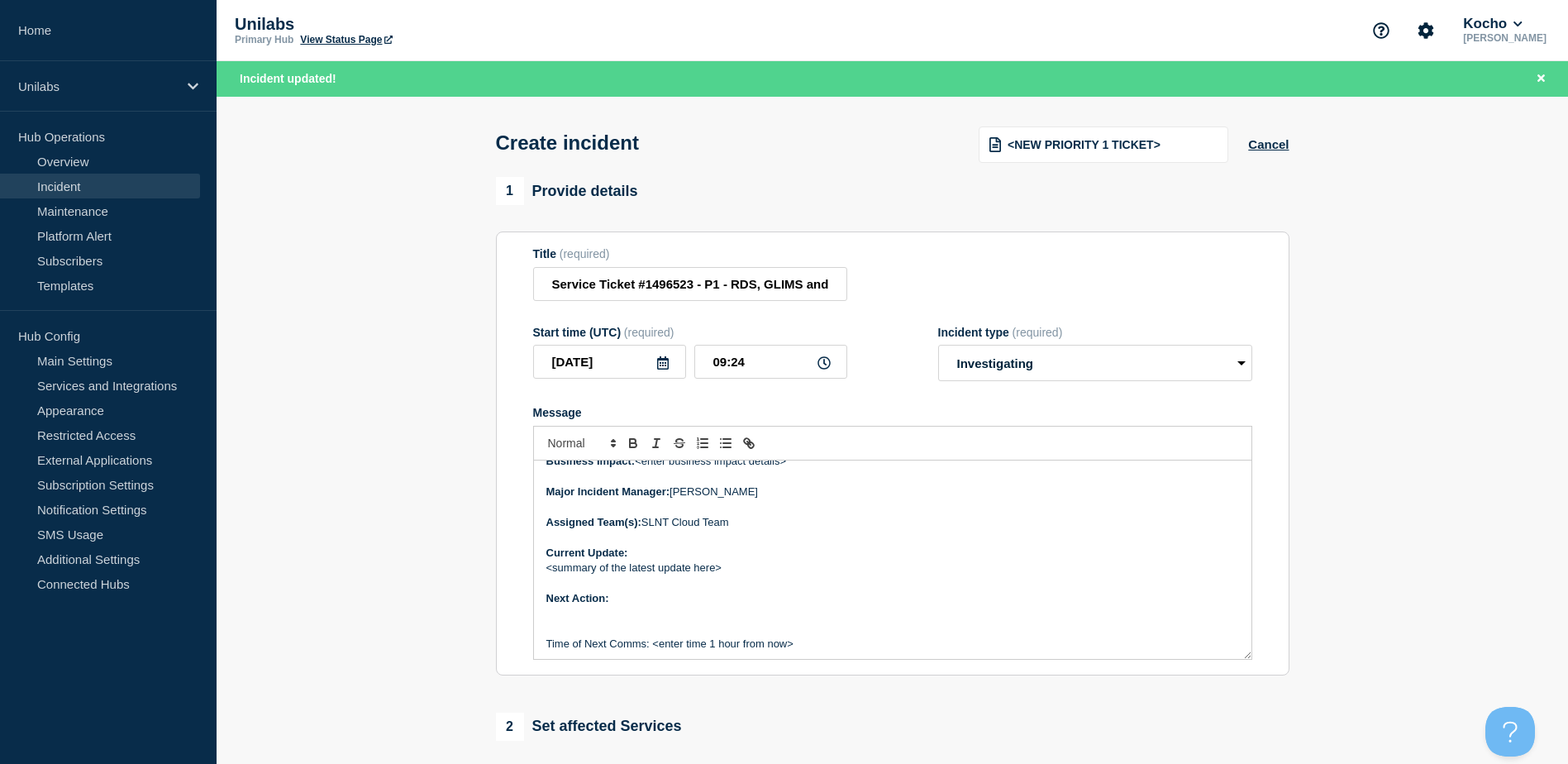
scroll to position [233, 0]
drag, startPoint x: 648, startPoint y: 645, endPoint x: 538, endPoint y: 642, distance: 110.0
click at [538, 644] on div "Incident Number: #1496523 Customer/Business Area Affected: Unilabs Netherlands/…" at bounding box center [893, 560] width 718 height 198
click at [555, 624] on p "Message" at bounding box center [892, 625] width 693 height 15
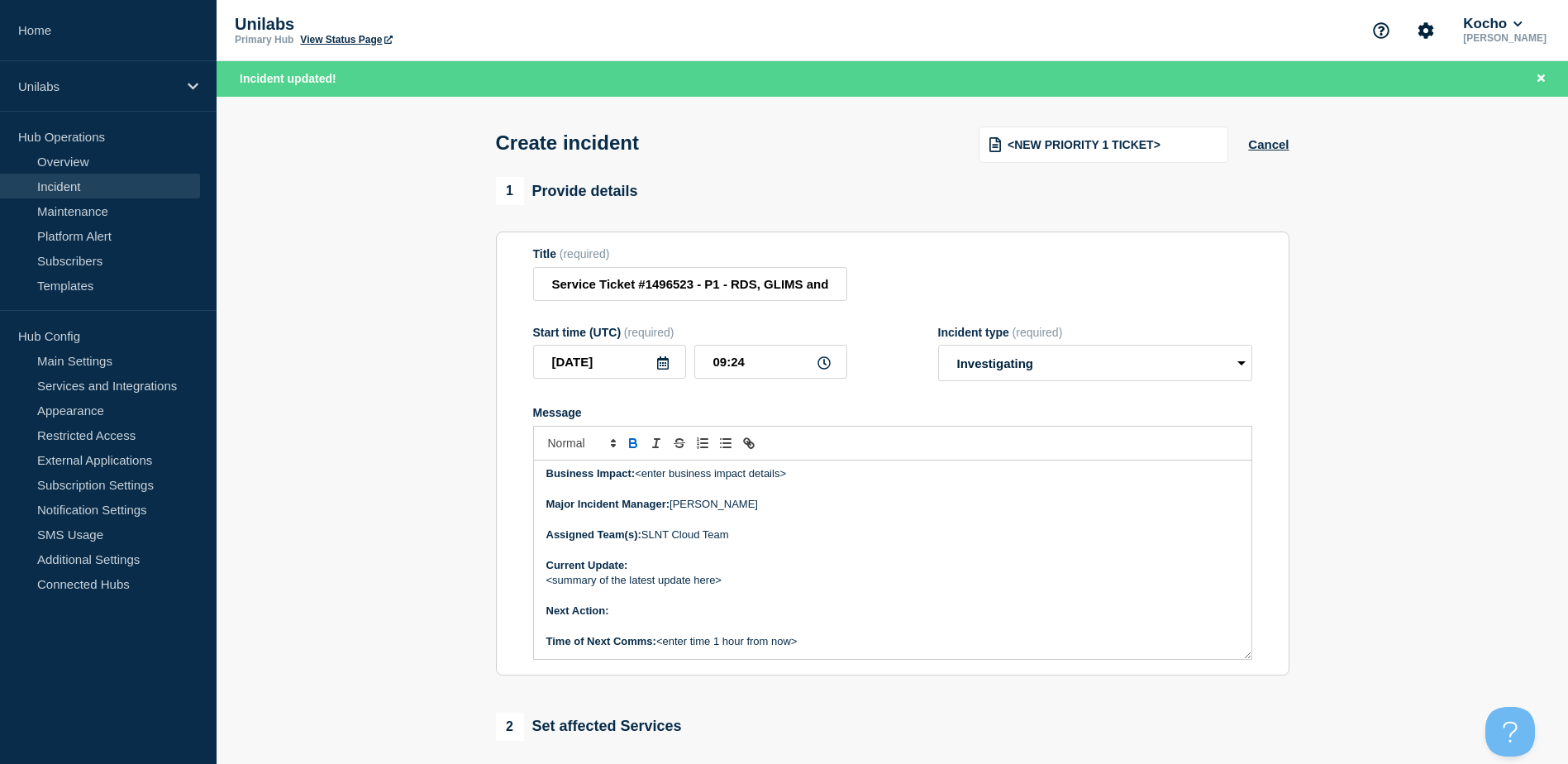
scroll to position [218, 0]
drag, startPoint x: 806, startPoint y: 645, endPoint x: 660, endPoint y: 649, distance: 146.1
click at [660, 648] on p "Time of Next Comms: <enter time 1 hour from now>" at bounding box center [892, 640] width 693 height 15
click at [621, 616] on p "Next Action:" at bounding box center [892, 609] width 693 height 15
click at [630, 443] on icon "Toggle bold text" at bounding box center [633, 441] width 6 height 4
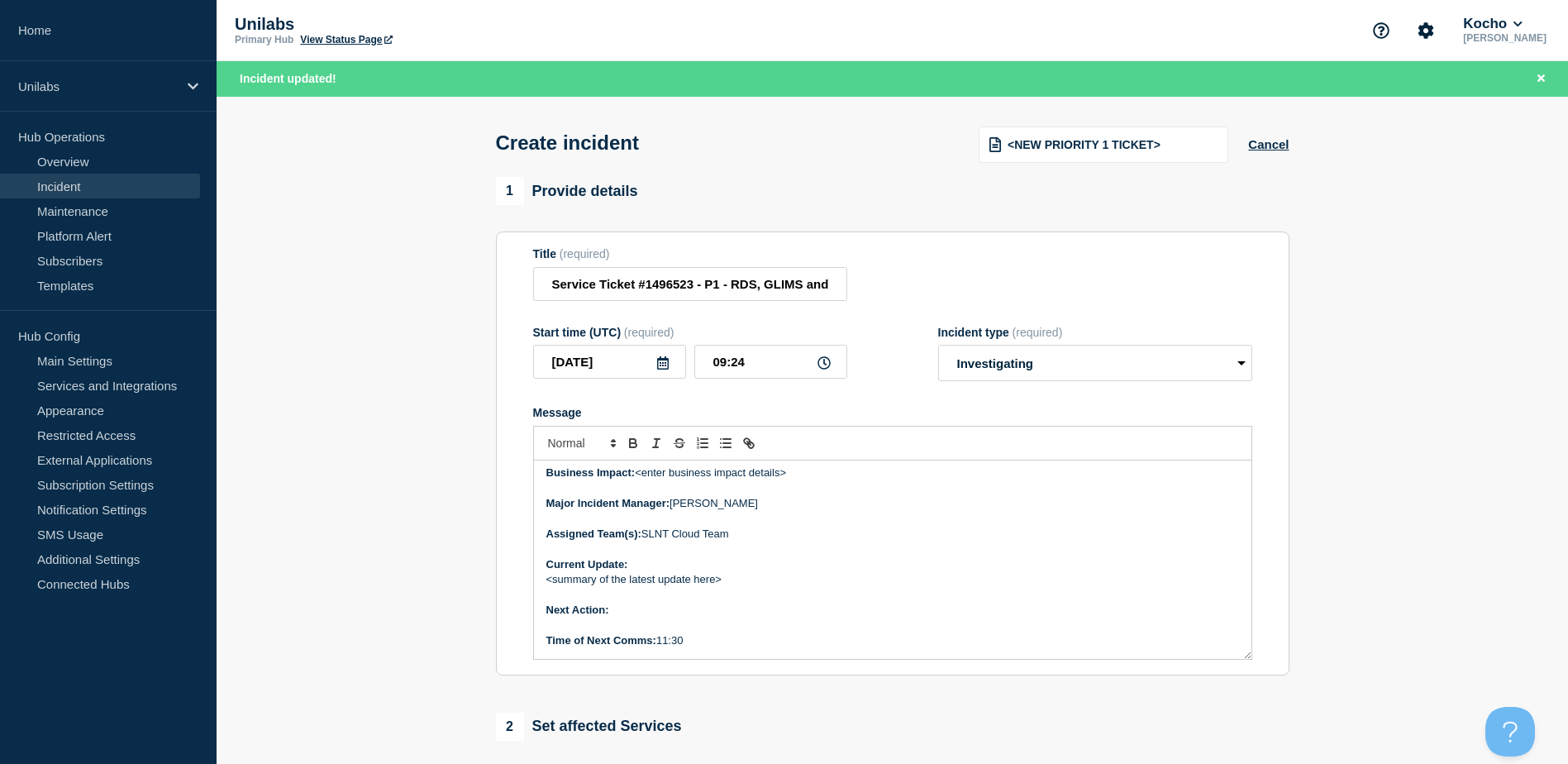
click at [643, 613] on p "Next Action: ﻿" at bounding box center [892, 609] width 693 height 15
drag, startPoint x: 645, startPoint y: 610, endPoint x: 611, endPoint y: 614, distance: 34.2
click at [611, 614] on p "Next Action: SLNT" at bounding box center [892, 609] width 693 height 15
click at [645, 609] on p "Next Action: SLNT" at bounding box center [892, 609] width 693 height 15
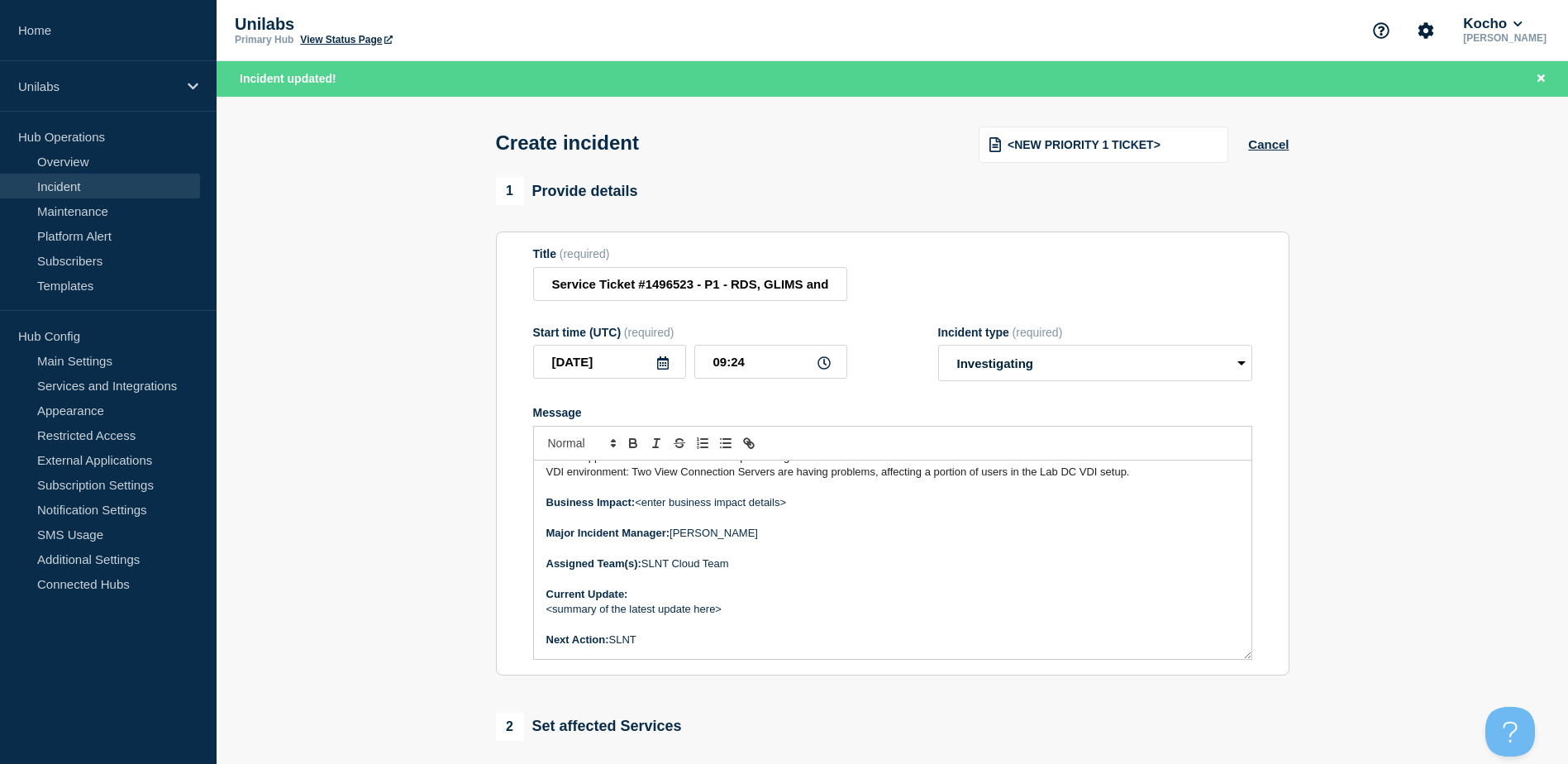
scroll to position [217, 0]
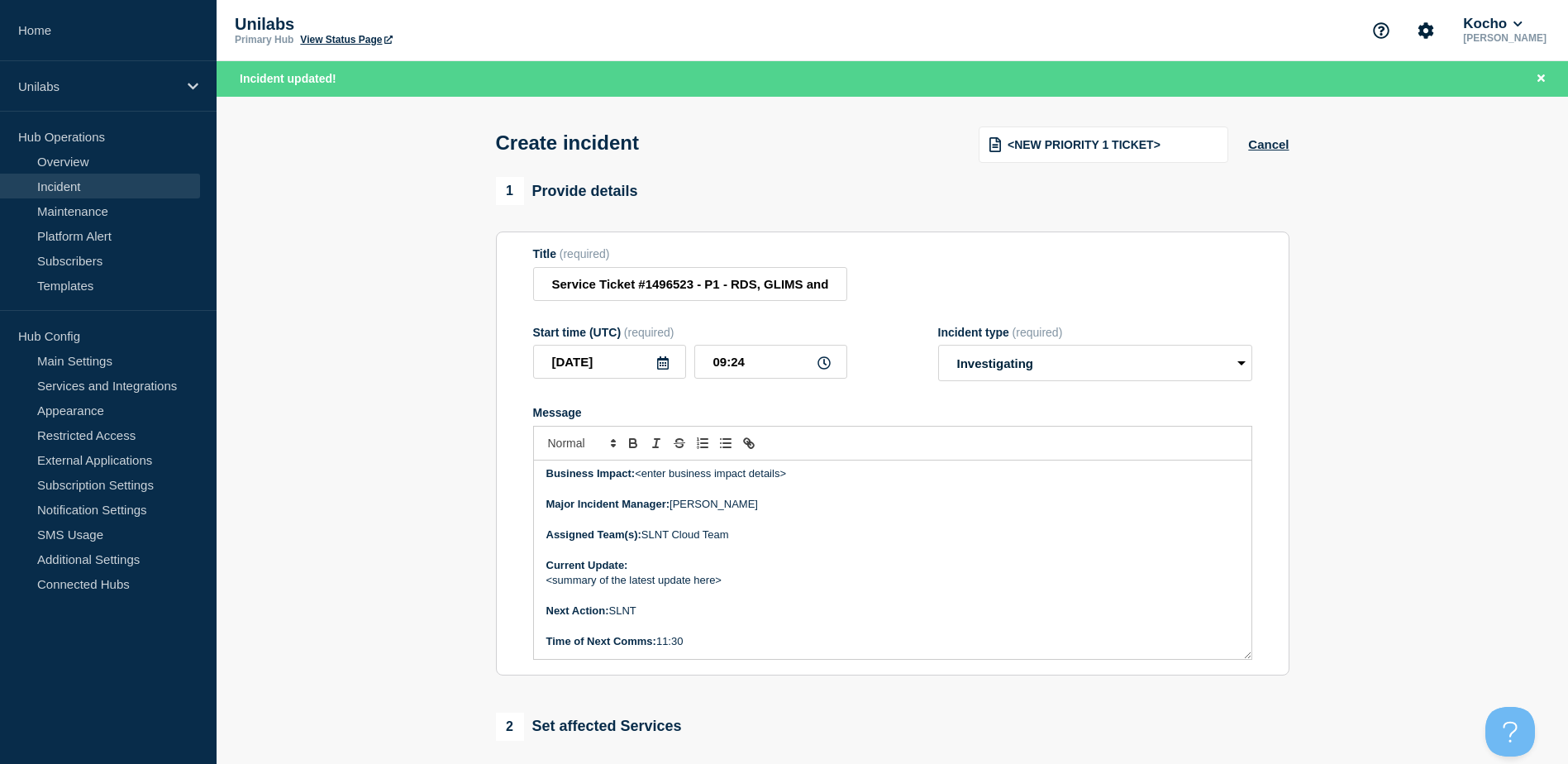
drag, startPoint x: 729, startPoint y: 539, endPoint x: 645, endPoint y: 534, distance: 84.1
click at [645, 534] on p "Assigned Team(s): SLNT Cloud Team" at bounding box center [892, 534] width 693 height 15
copy p "SLNT Cloud Team"
click at [631, 611] on p "Next Action: SLNT" at bounding box center [892, 610] width 693 height 15
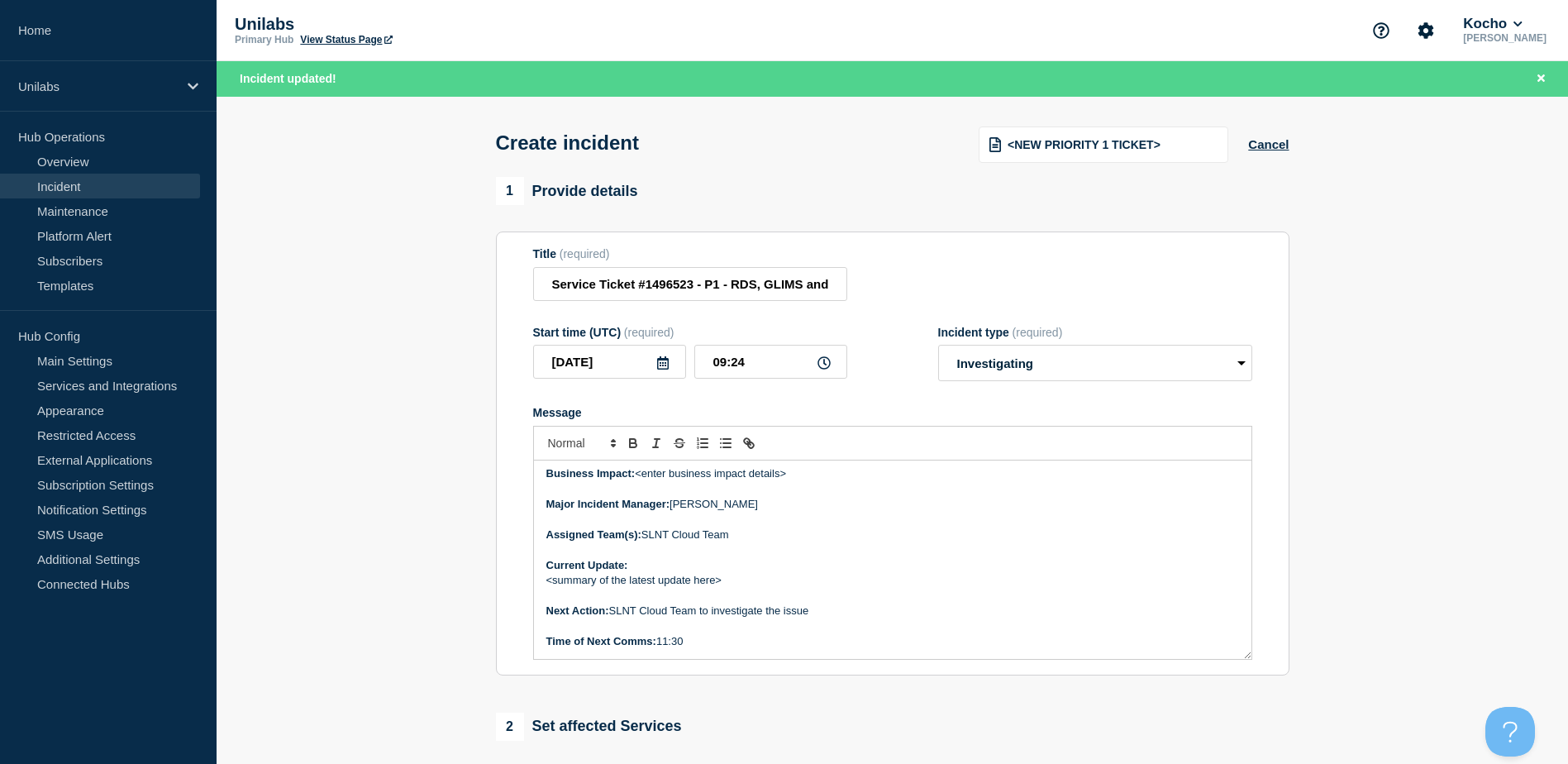
click at [664, 567] on p "Current Update:" at bounding box center [892, 565] width 693 height 15
drag, startPoint x: 718, startPoint y: 586, endPoint x: 539, endPoint y: 588, distance: 179.0
click at [541, 589] on div "Incident Number: #1496523 Customer/Business Area Affected: Unilabs Netherlands/…" at bounding box center [893, 560] width 718 height 198
click at [625, 618] on p "10:30 -" at bounding box center [892, 610] width 693 height 15
click at [742, 603] on p "Message" at bounding box center [892, 596] width 693 height 15
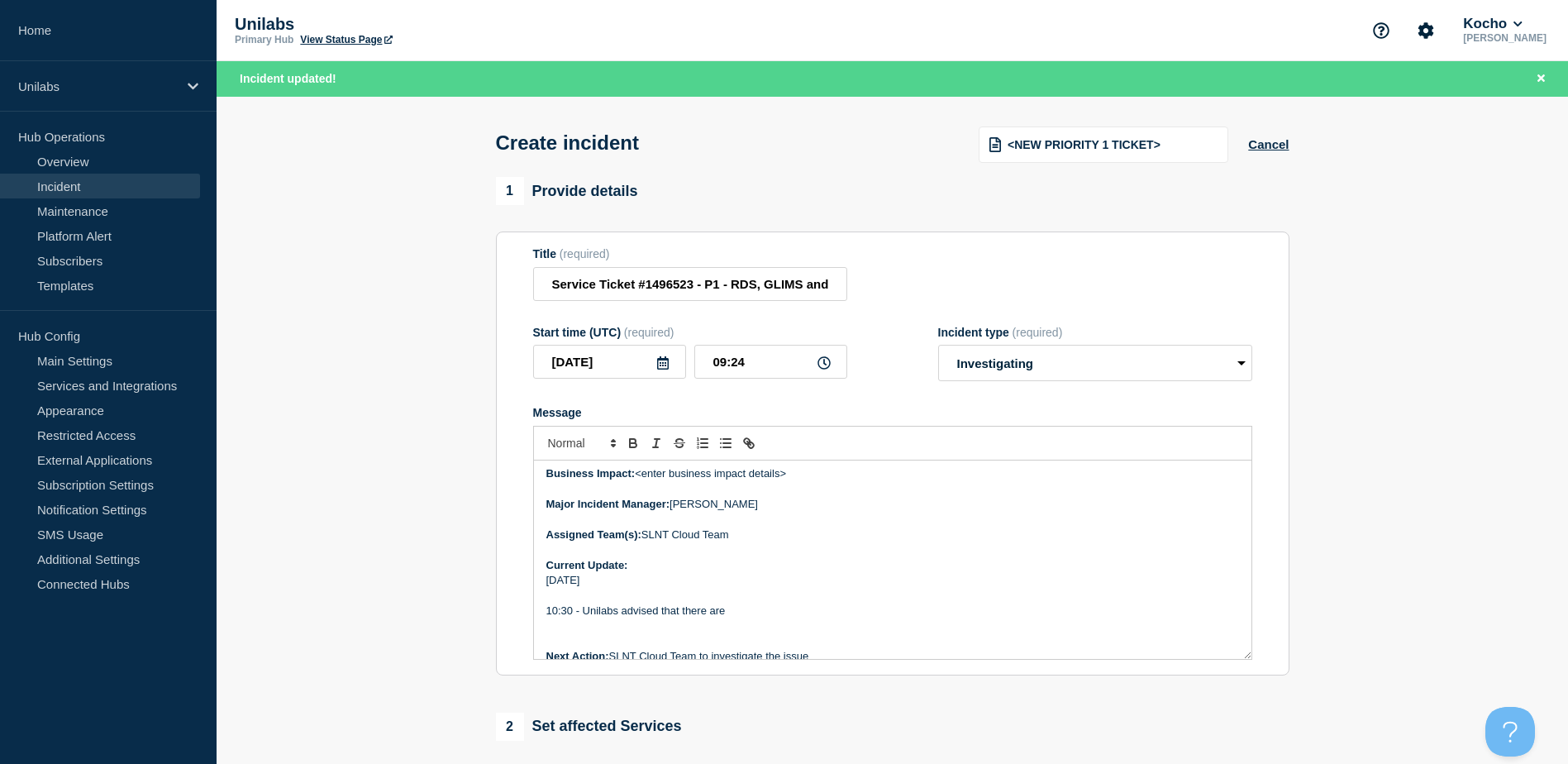
click at [572, 614] on p "10:30 - Unilabs advised that there are" at bounding box center [892, 610] width 693 height 15
click at [733, 615] on p "10:15 - Unilabs advised that there are" at bounding box center [892, 610] width 693 height 15
click at [704, 588] on p "09/10/2025" at bounding box center [892, 580] width 693 height 15
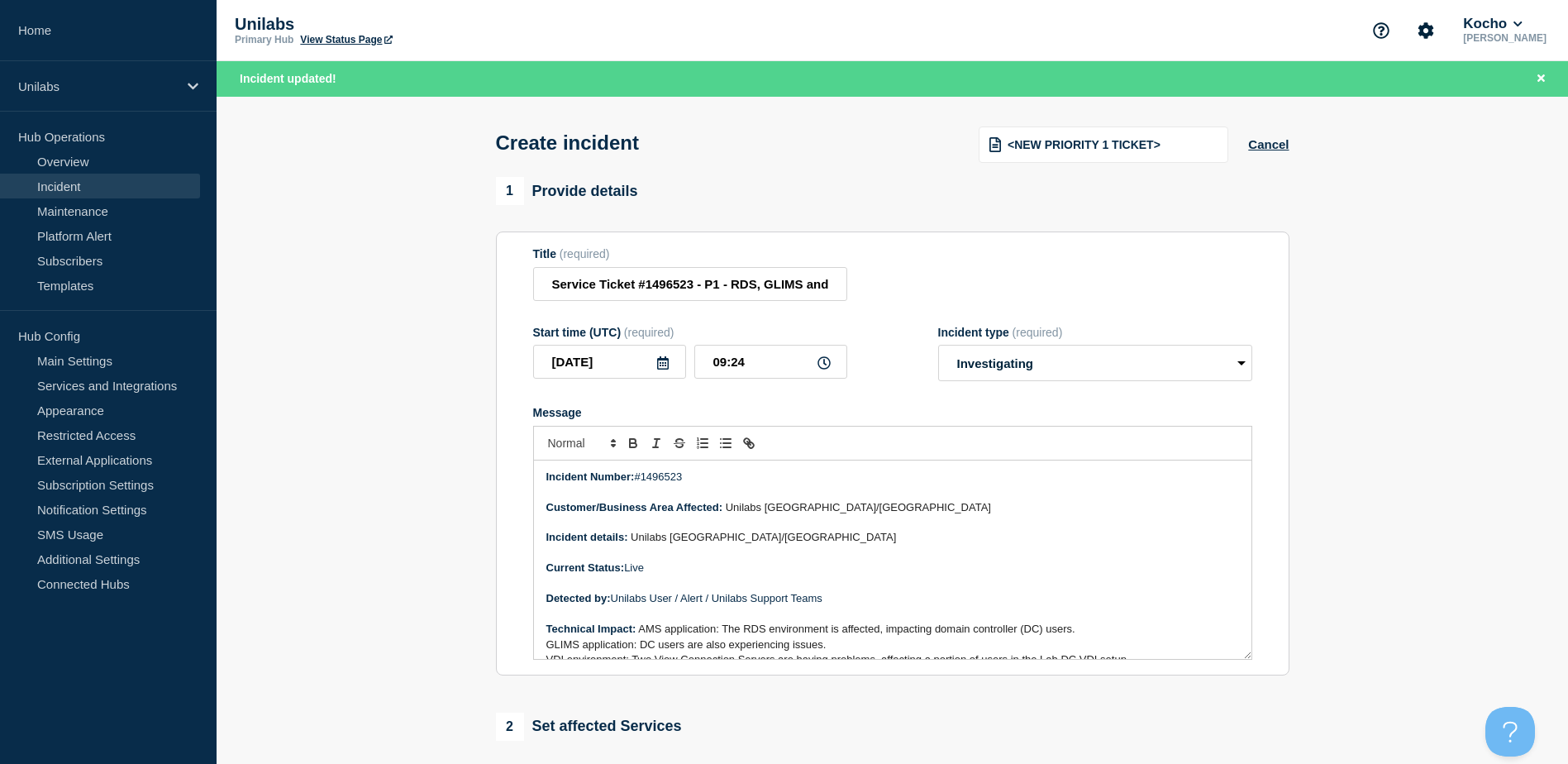
scroll to position [0, 0]
click at [680, 571] on p "Current Status: Live" at bounding box center [892, 568] width 693 height 15
drag, startPoint x: 680, startPoint y: 571, endPoint x: 643, endPoint y: 541, distance: 47.6
click at [643, 541] on span "Unilabs Netherlands/Amsterdam" at bounding box center [763, 537] width 266 height 13
copy div "Incident Number: #1496523 Customer/Business Area Affected: Unilabs Netherlands/…"
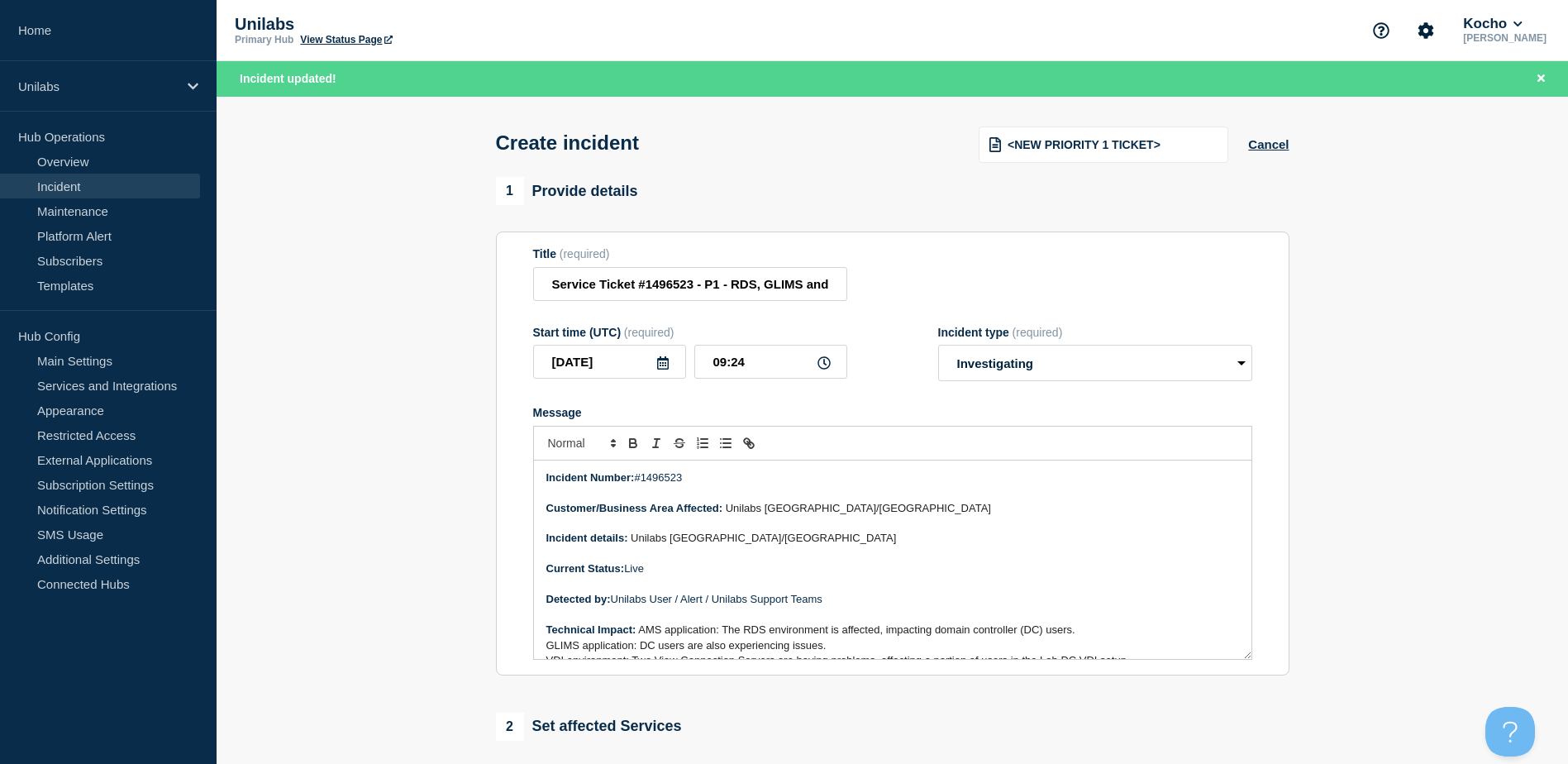
click at [775, 544] on span "Unilabs Netherlands/Amsterdam" at bounding box center [763, 537] width 266 height 13
click at [777, 544] on span "Unilabs Netherlands/Amsterdam" at bounding box center [763, 537] width 266 height 13
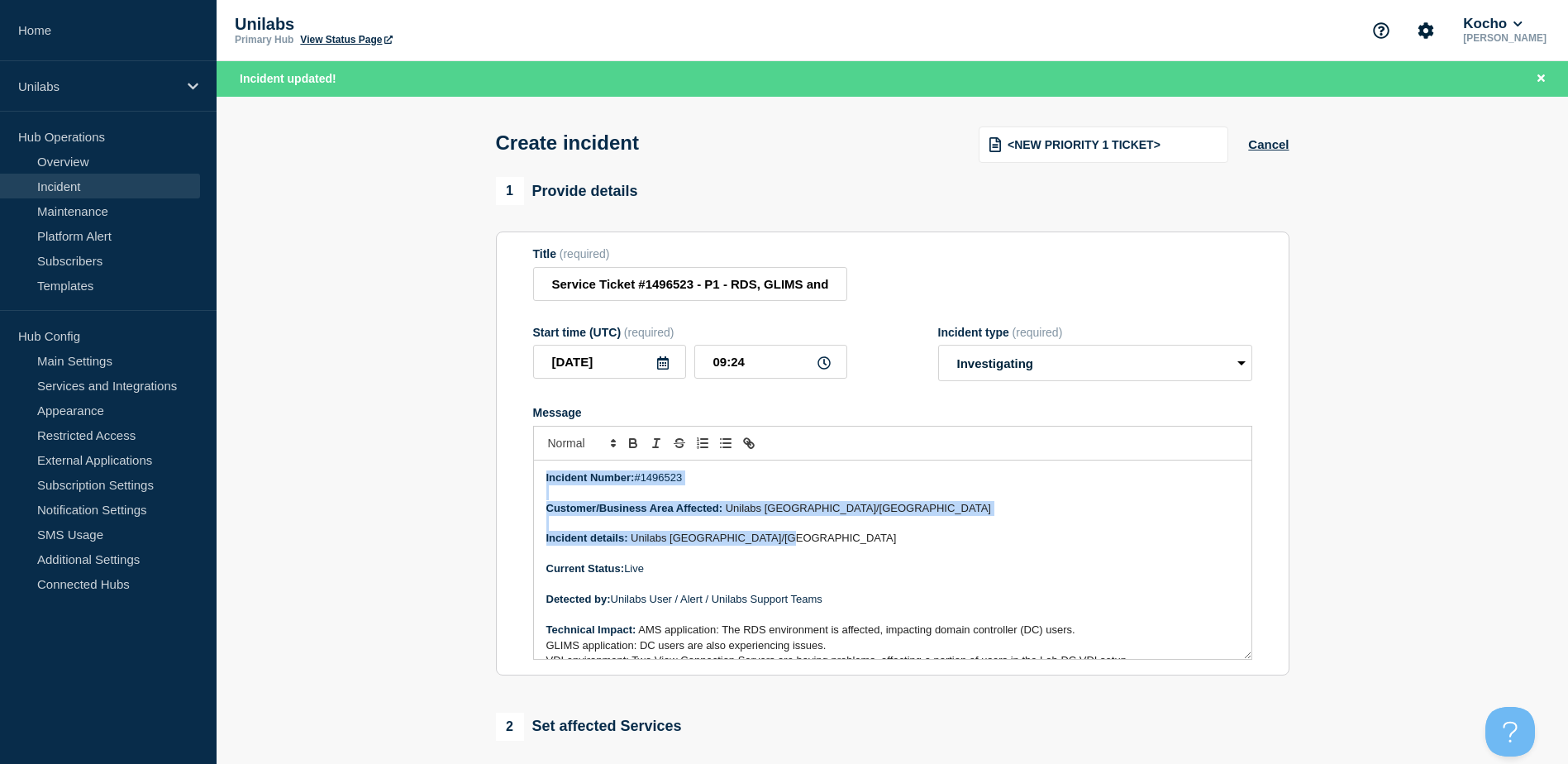
click at [772, 544] on span "Unilabs Netherlands/Amsterdam" at bounding box center [763, 537] width 266 height 13
drag, startPoint x: 772, startPoint y: 545, endPoint x: 738, endPoint y: 541, distance: 34.2
click at [738, 541] on span "Unilabs Netherlands/Amsterdam" at bounding box center [763, 537] width 266 height 13
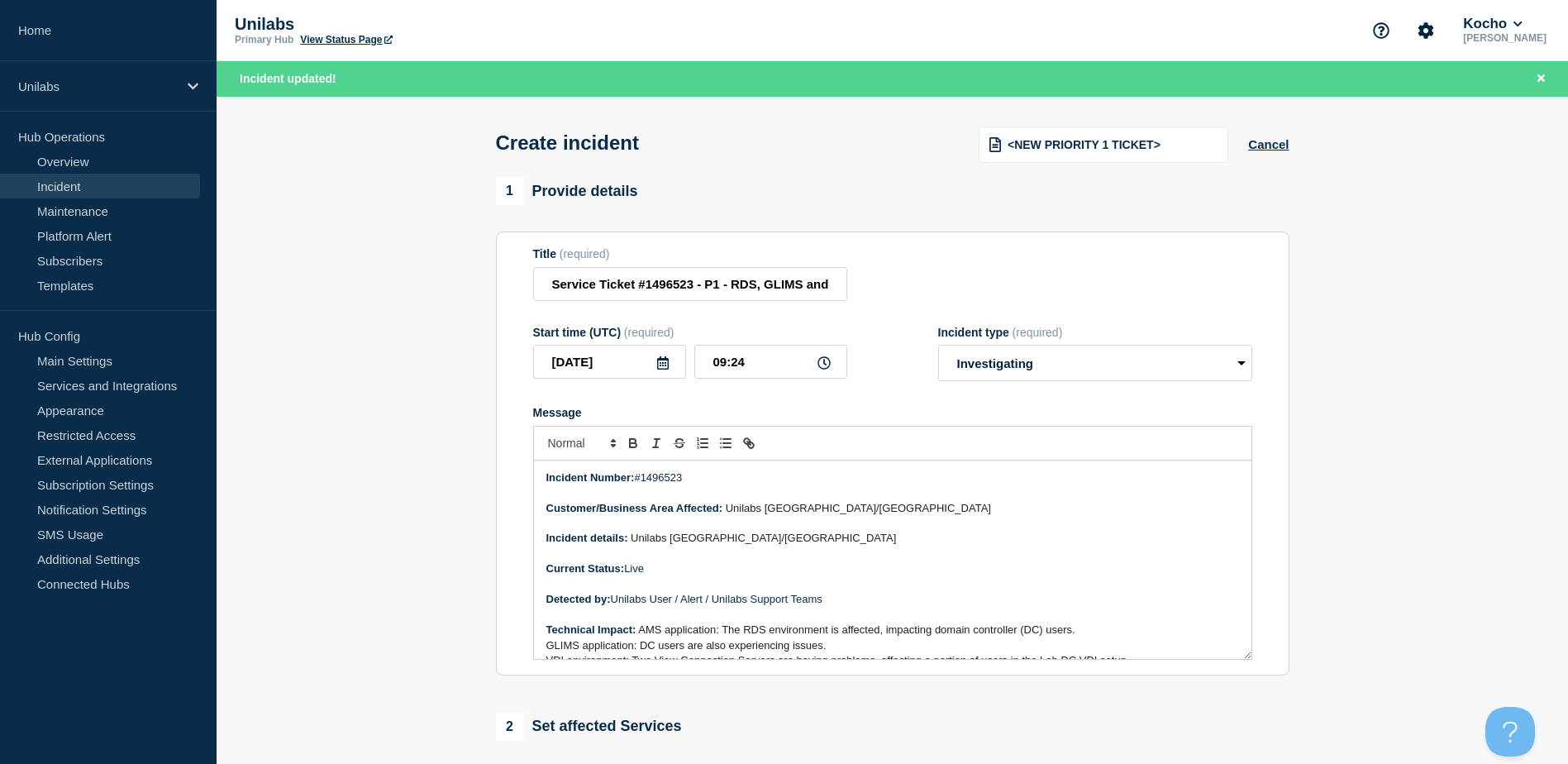
drag, startPoint x: 738, startPoint y: 541, endPoint x: 733, endPoint y: 574, distance: 33.4
click at [732, 561] on p "Message" at bounding box center [892, 553] width 693 height 15
click at [401, 639] on section "1 Provide details Title (required) Service Ticket #1496523 - P1 - RDS, GLIMS an…" at bounding box center [893, 650] width 1352 height 946
click at [785, 598] on p "Detected by: Unilabs User / Alert / Unilabs Support Teams" at bounding box center [892, 599] width 693 height 15
drag, startPoint x: 785, startPoint y: 598, endPoint x: 759, endPoint y: 595, distance: 26.2
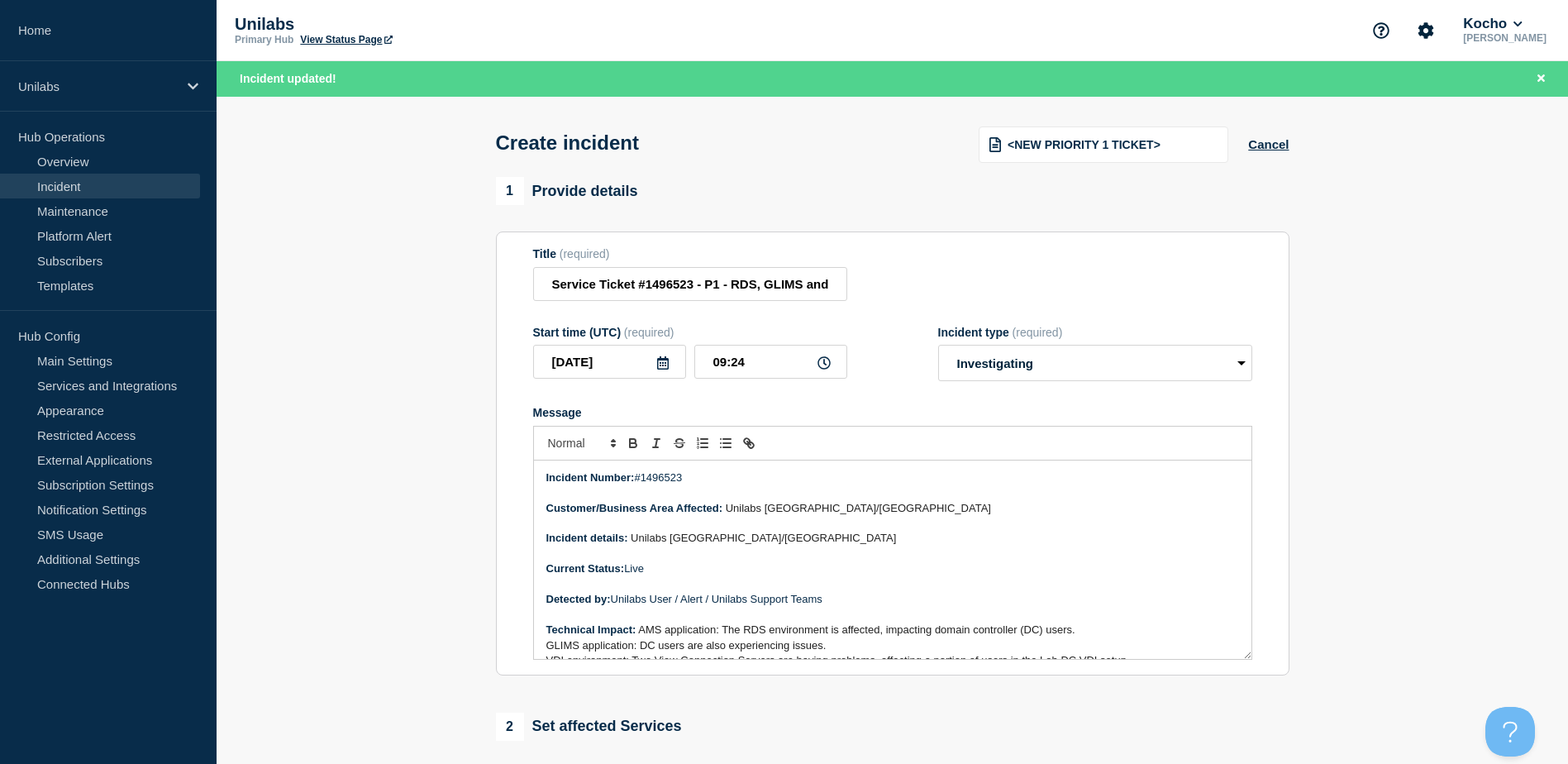
click at [759, 598] on p "Detected by: Unilabs User / Alert / Unilabs Support Teams" at bounding box center [892, 599] width 693 height 15
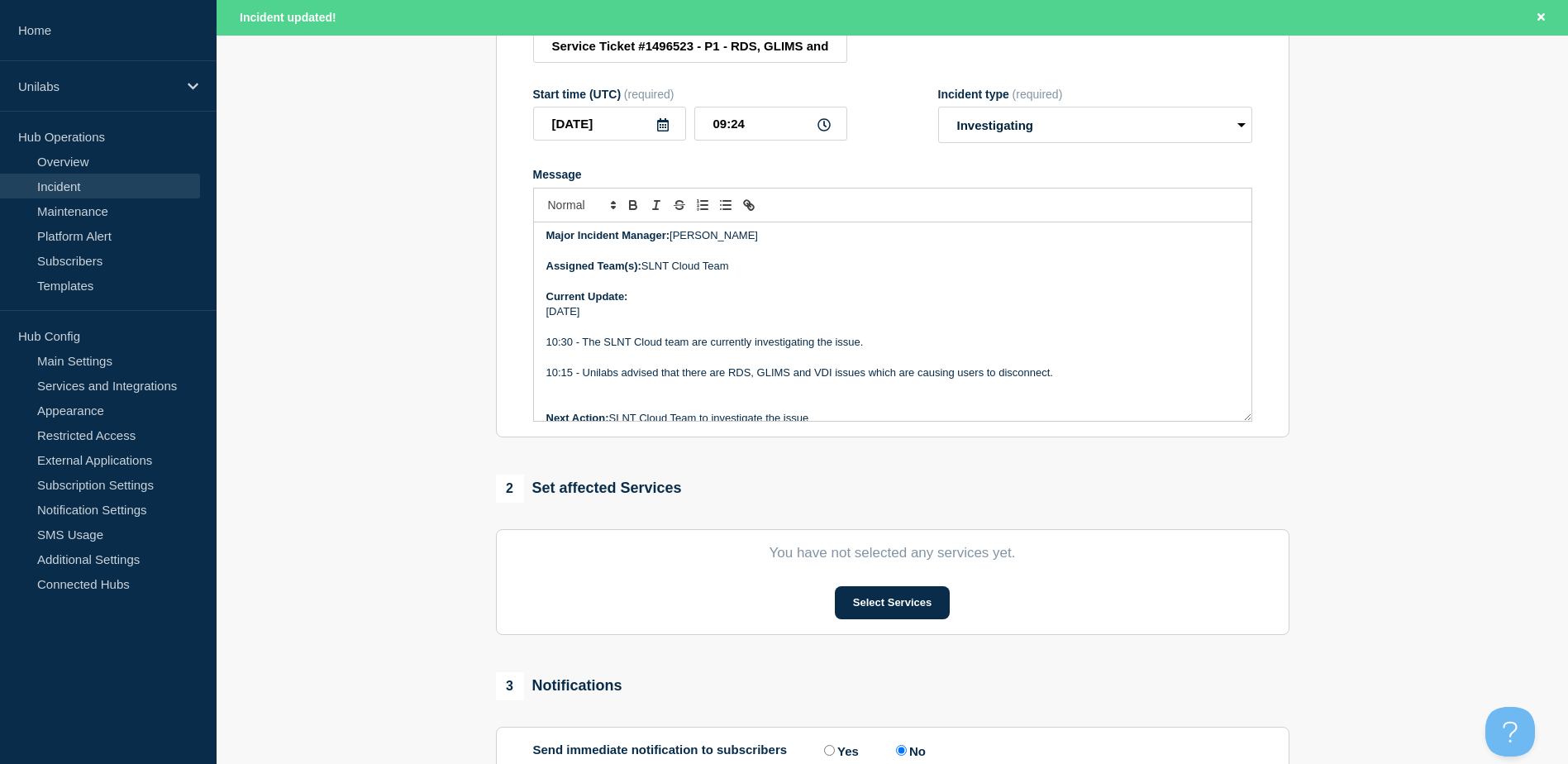
scroll to position [248, 0]
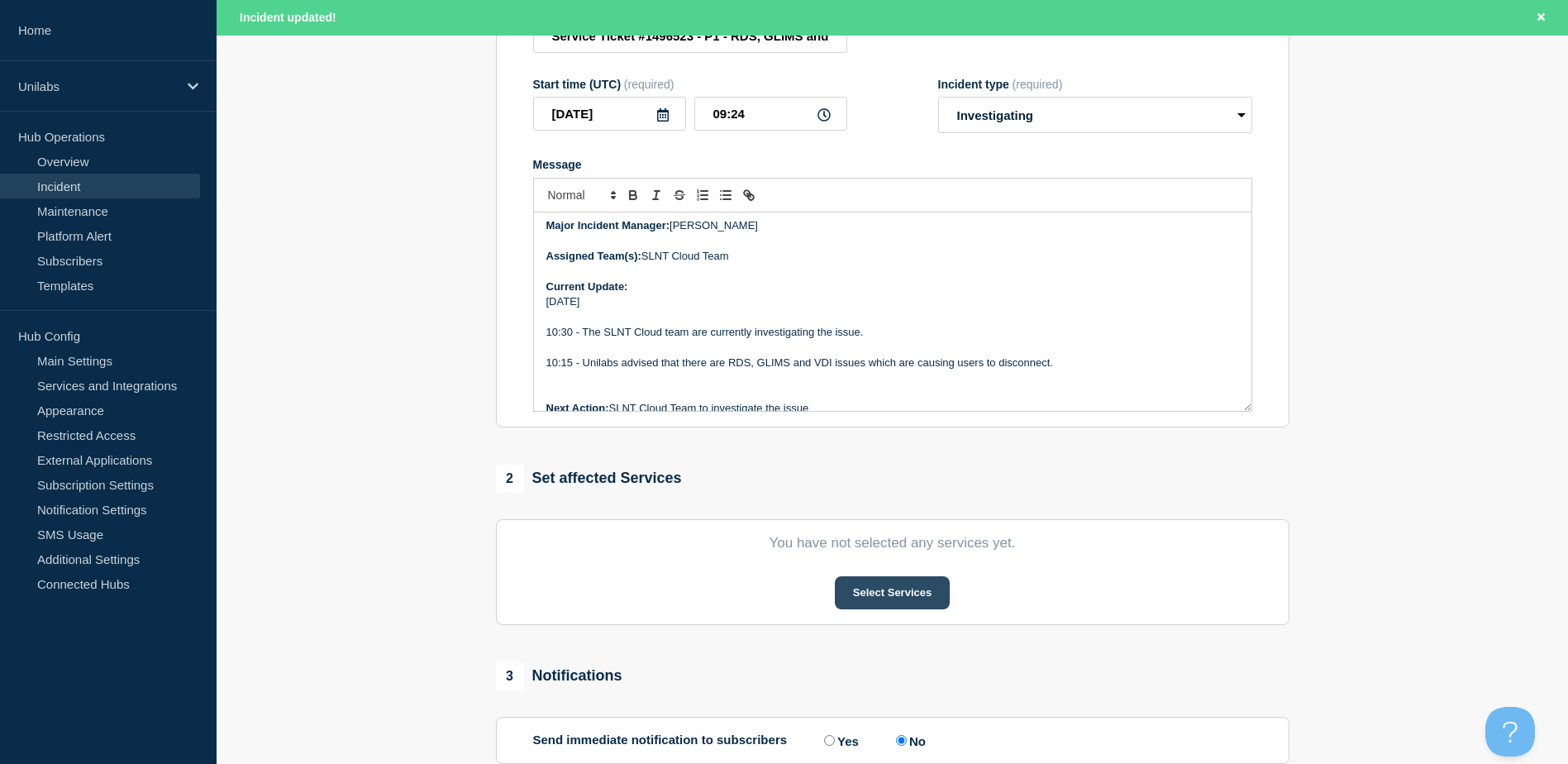
click at [885, 600] on button "Select Services" at bounding box center [892, 592] width 115 height 33
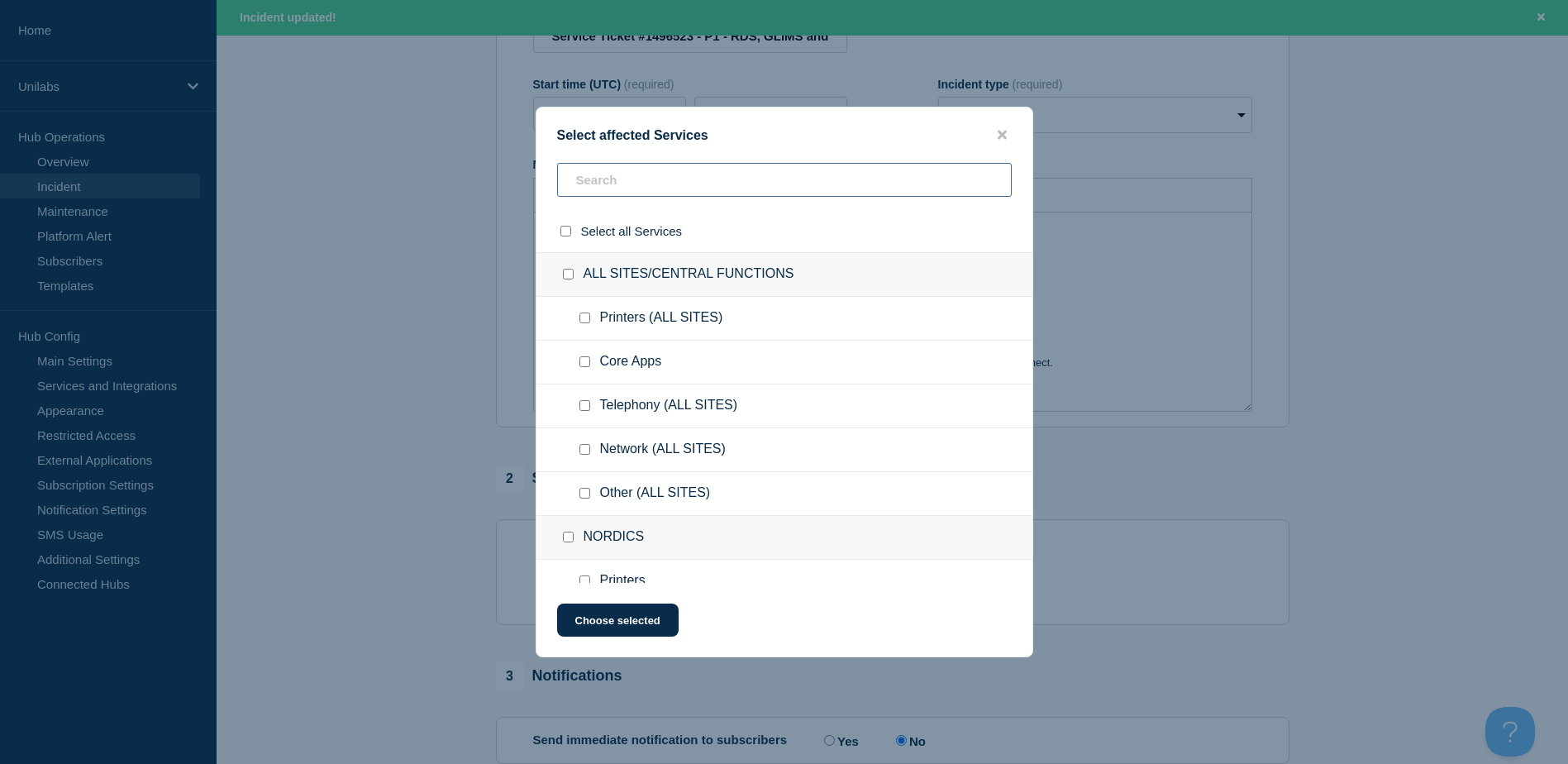
click at [635, 186] on input "text" at bounding box center [784, 179] width 455 height 34
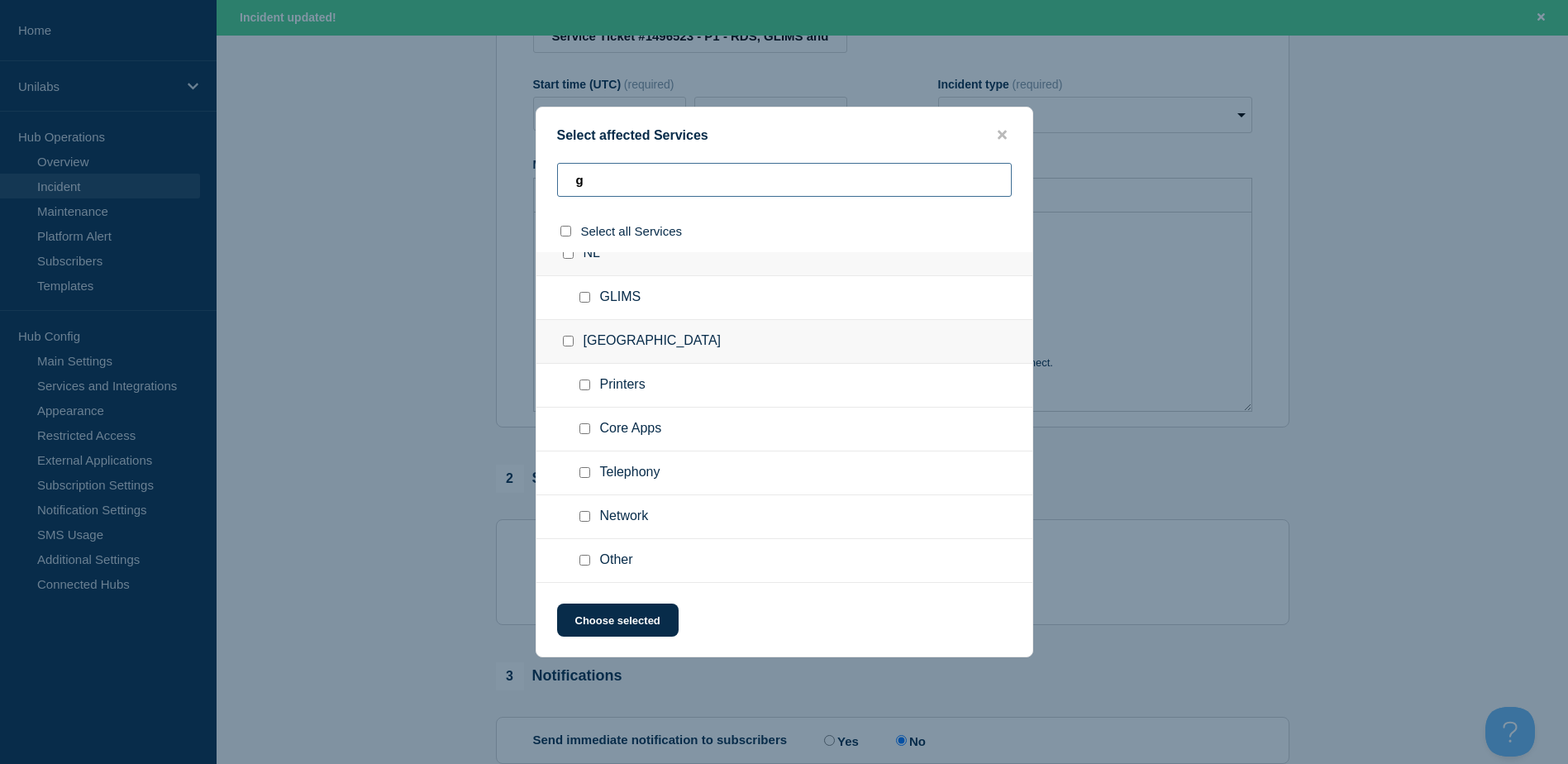
scroll to position [0, 0]
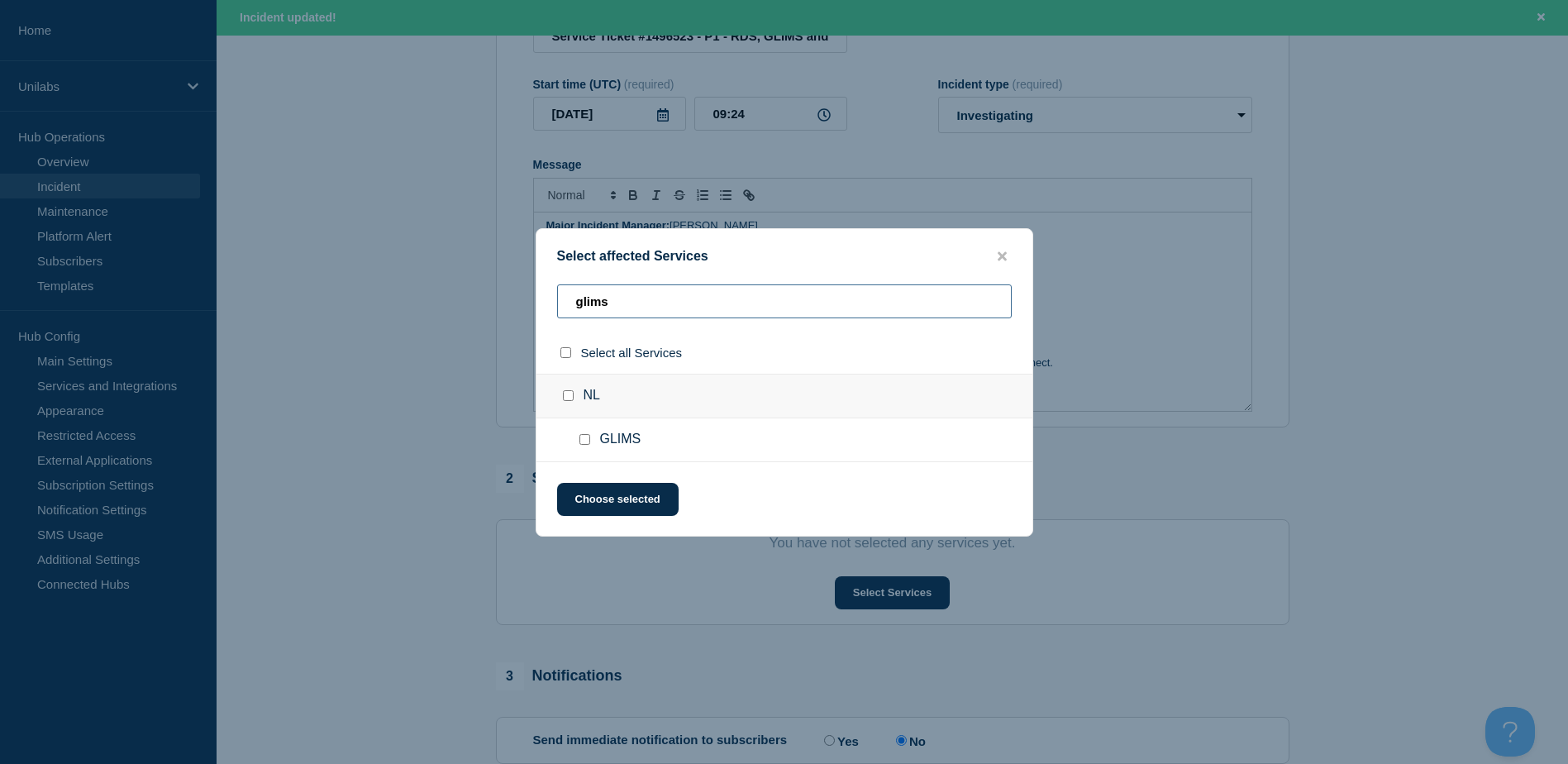
type input "glims"
click at [583, 443] on input "GLIMS checkbox" at bounding box center [585, 439] width 11 height 11
checkbox input "true"
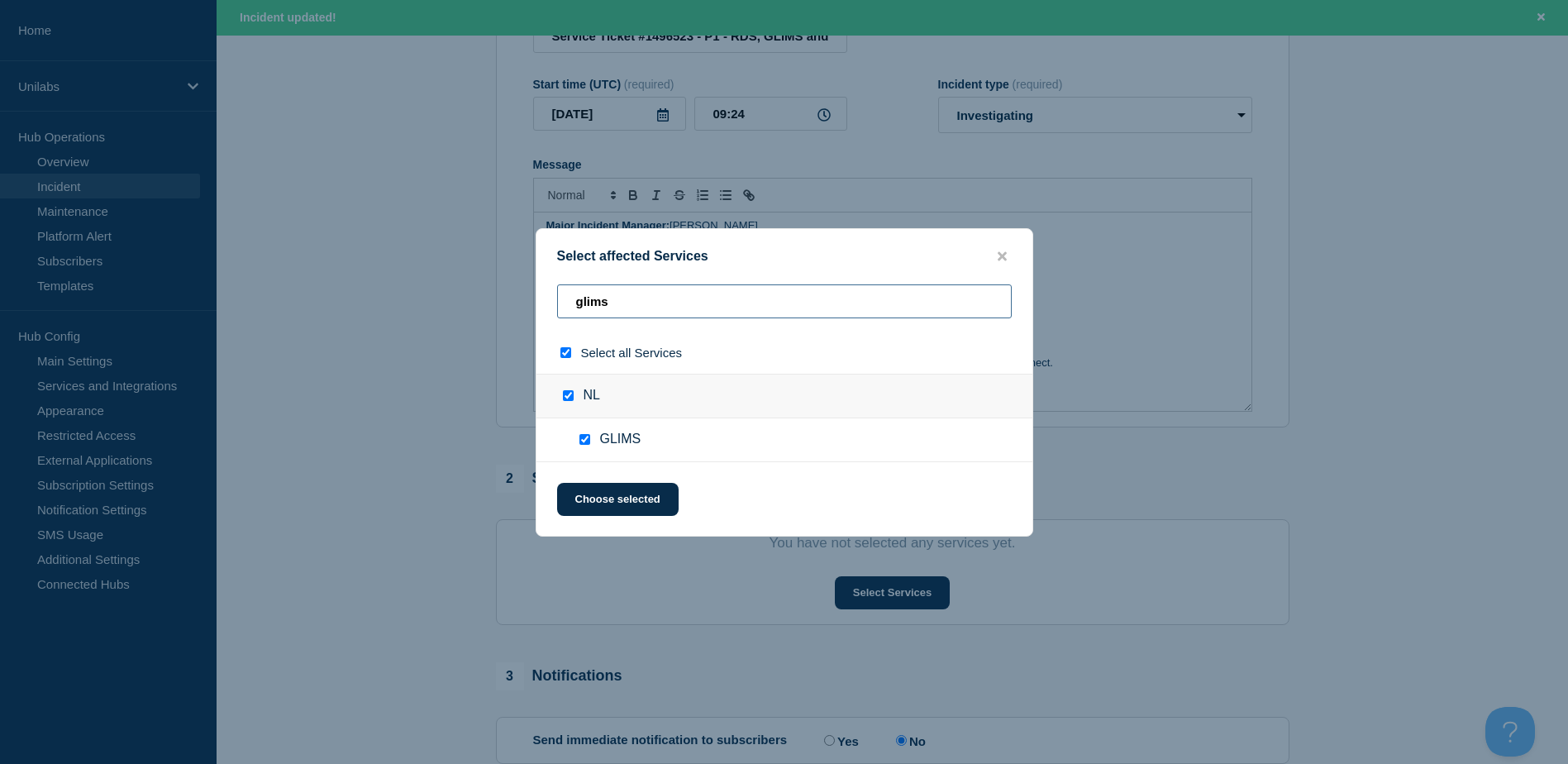
click at [657, 306] on input "glims" at bounding box center [784, 301] width 455 height 34
type input "g"
checkbox input "false"
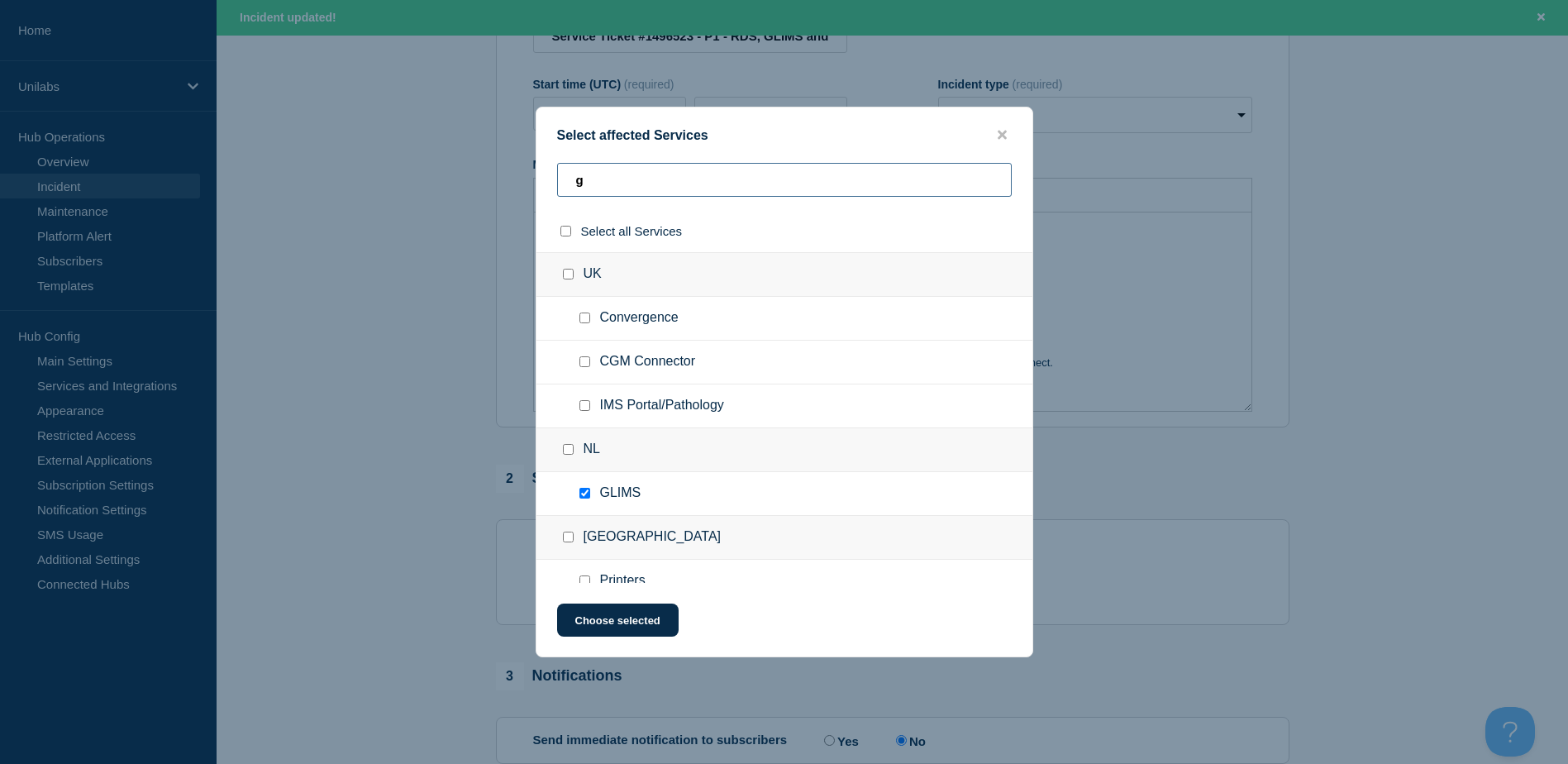
checkbox input "false"
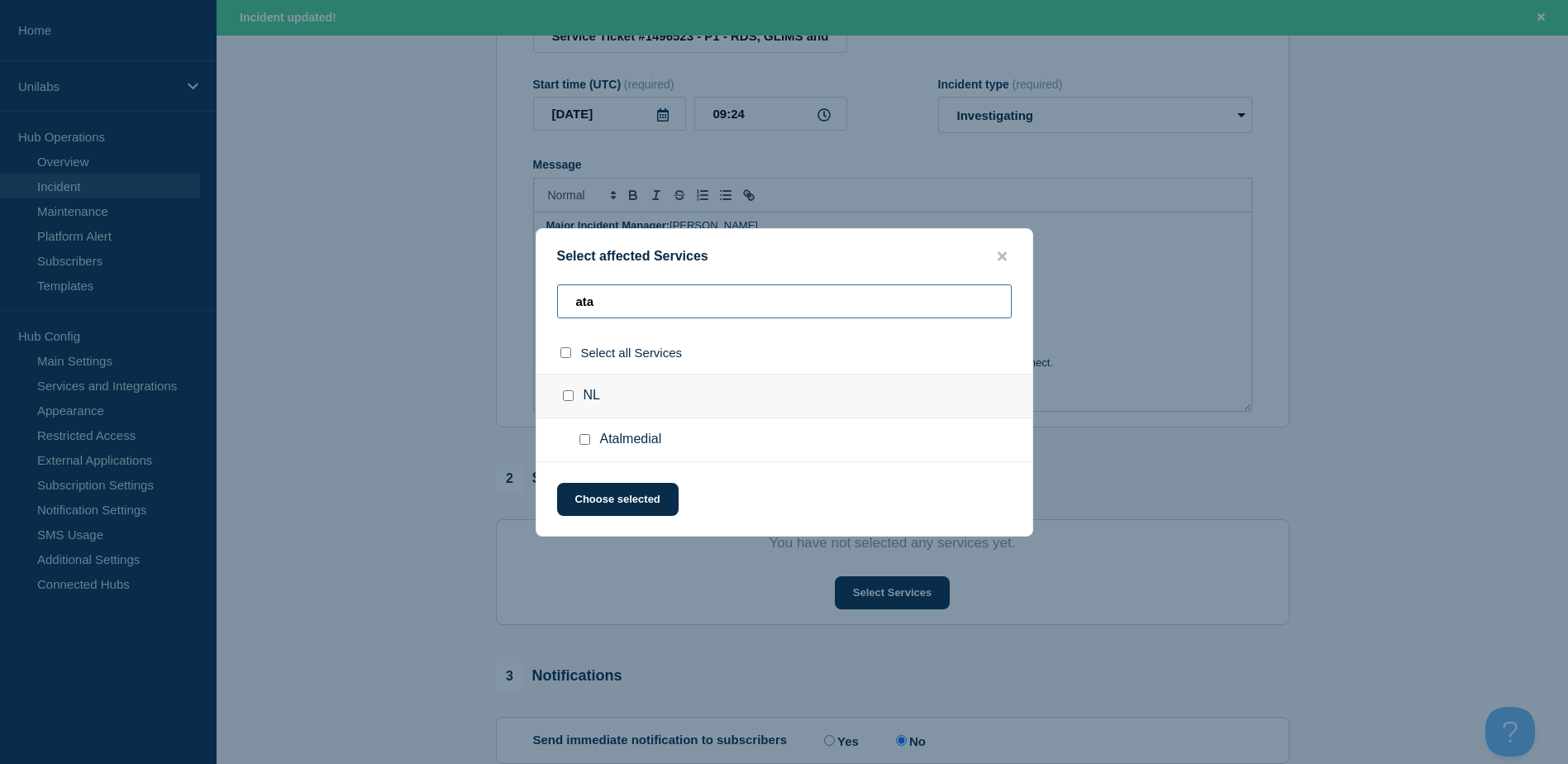
type input "ata"
click at [586, 441] on input "Atalmedial checkbox" at bounding box center [585, 439] width 11 height 11
checkbox input "true"
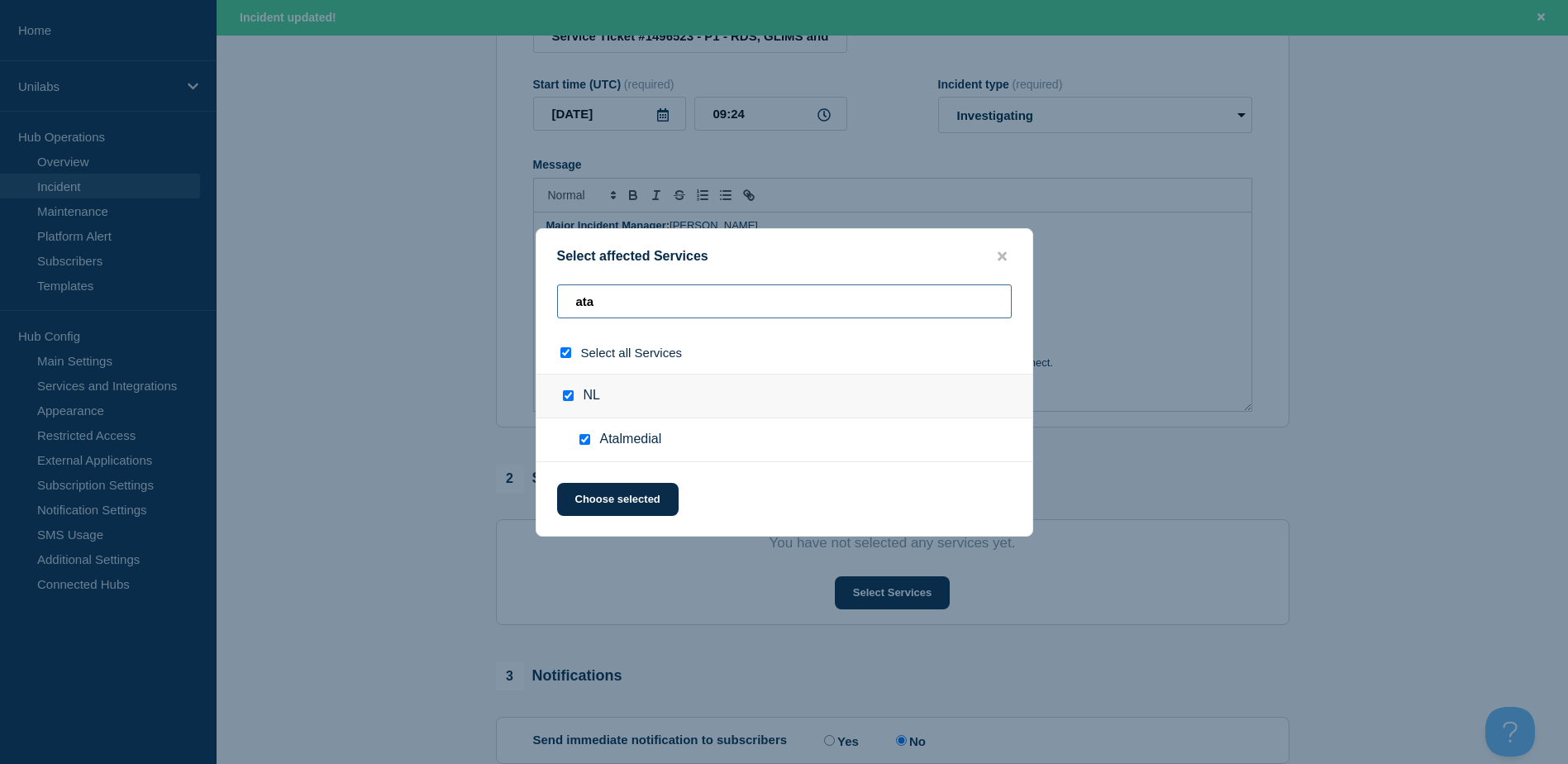
drag, startPoint x: 603, startPoint y: 303, endPoint x: 567, endPoint y: 298, distance: 36.3
click at [567, 299] on input "ata" at bounding box center [784, 301] width 455 height 34
type input "n"
checkbox input "false"
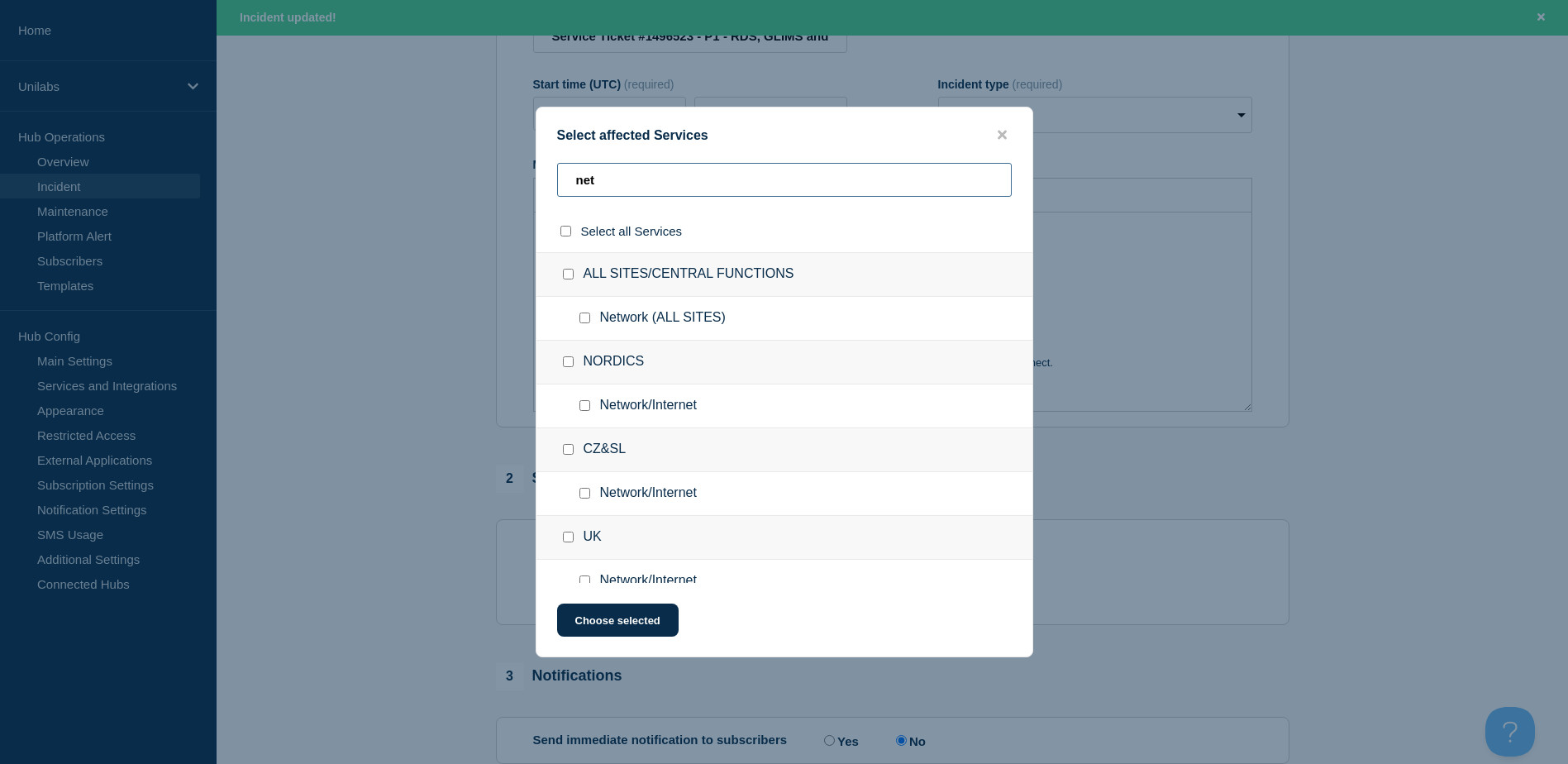
type input "net"
click at [586, 493] on input "Network/Internet checkbox" at bounding box center [585, 492] width 11 height 11
checkbox input "true"
click at [630, 620] on button "Choose selected" at bounding box center [617, 619] width 122 height 33
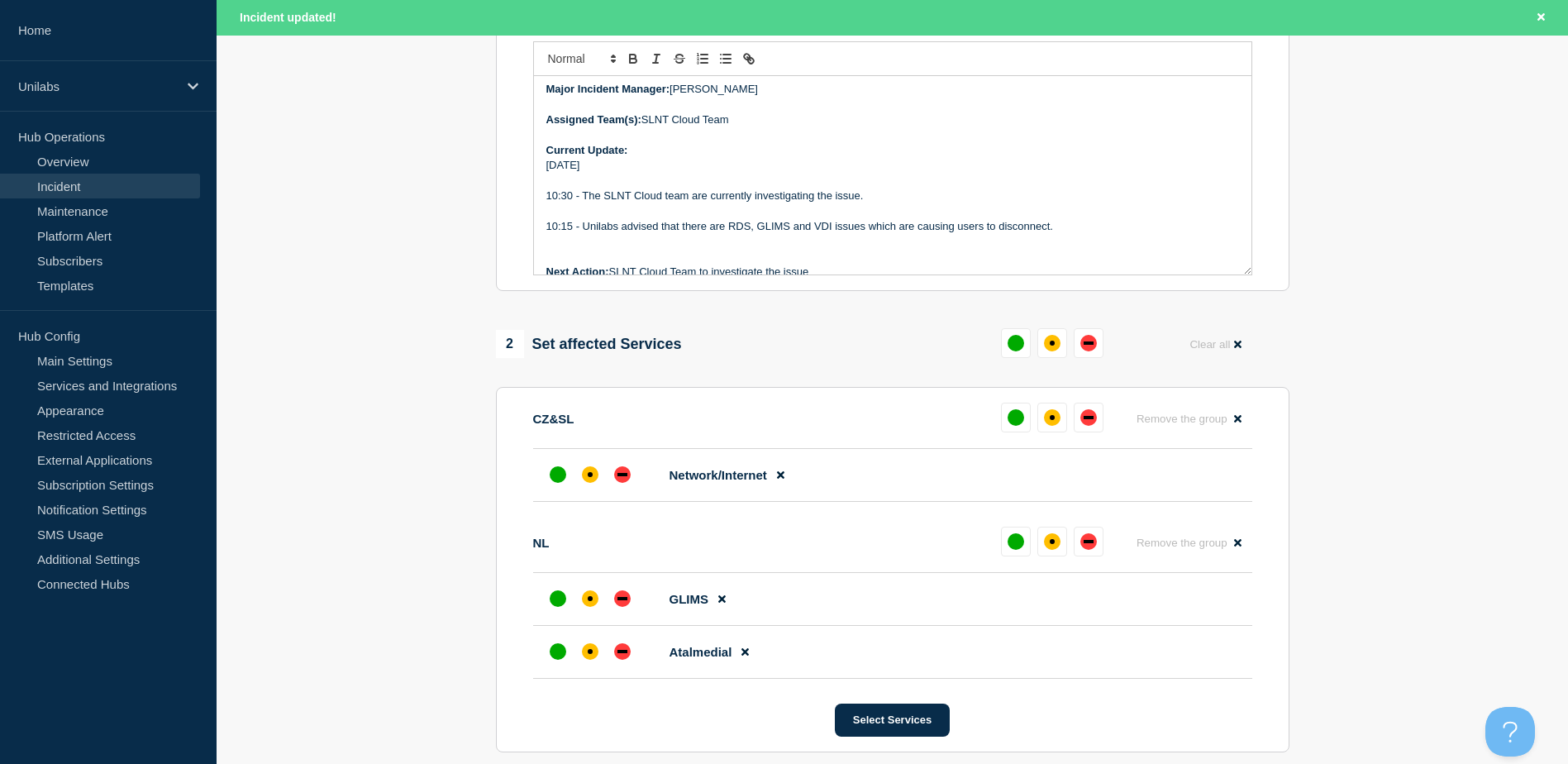
scroll to position [413, 0]
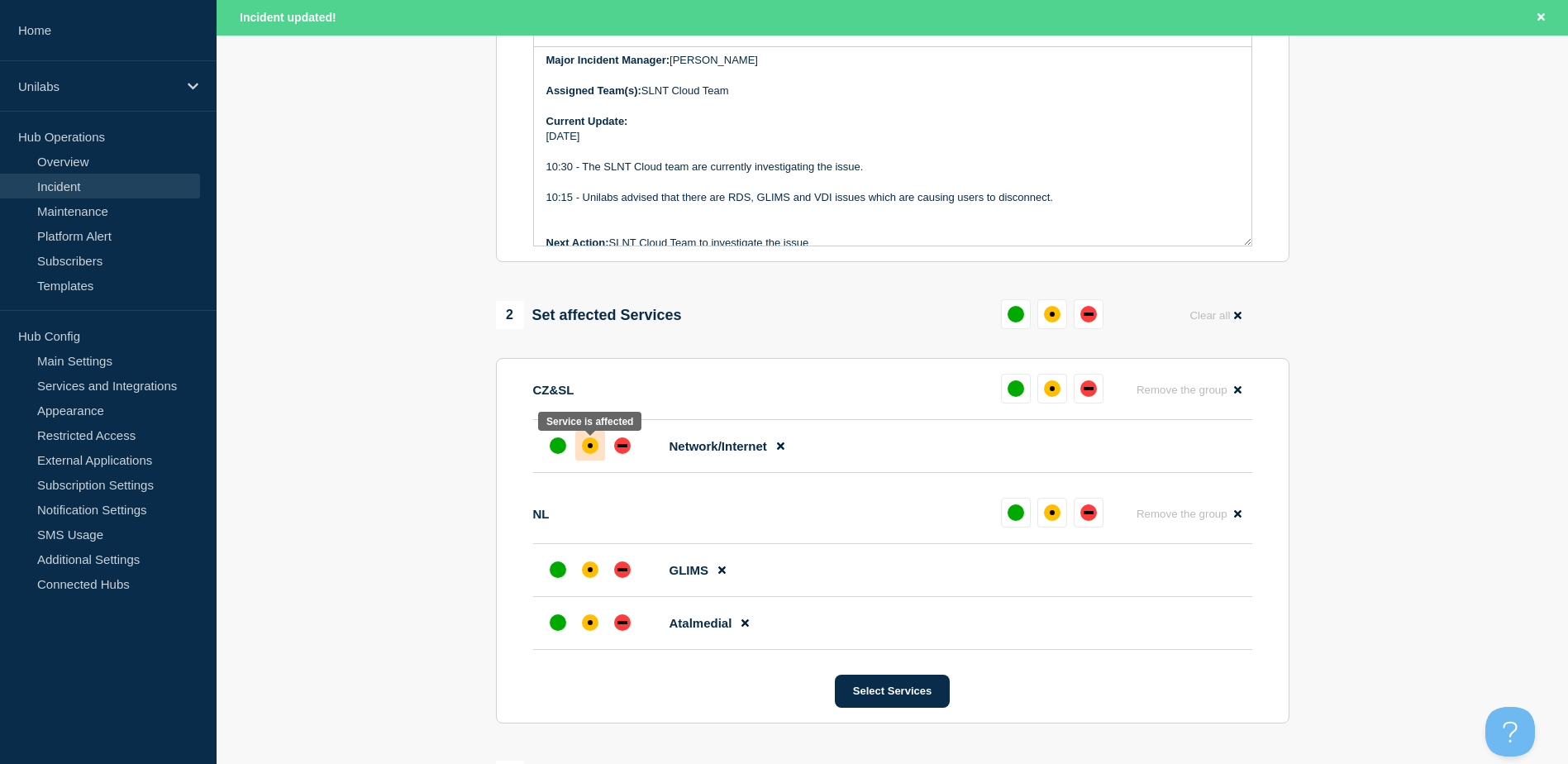
click at [591, 448] on div "affected" at bounding box center [590, 445] width 5 height 5
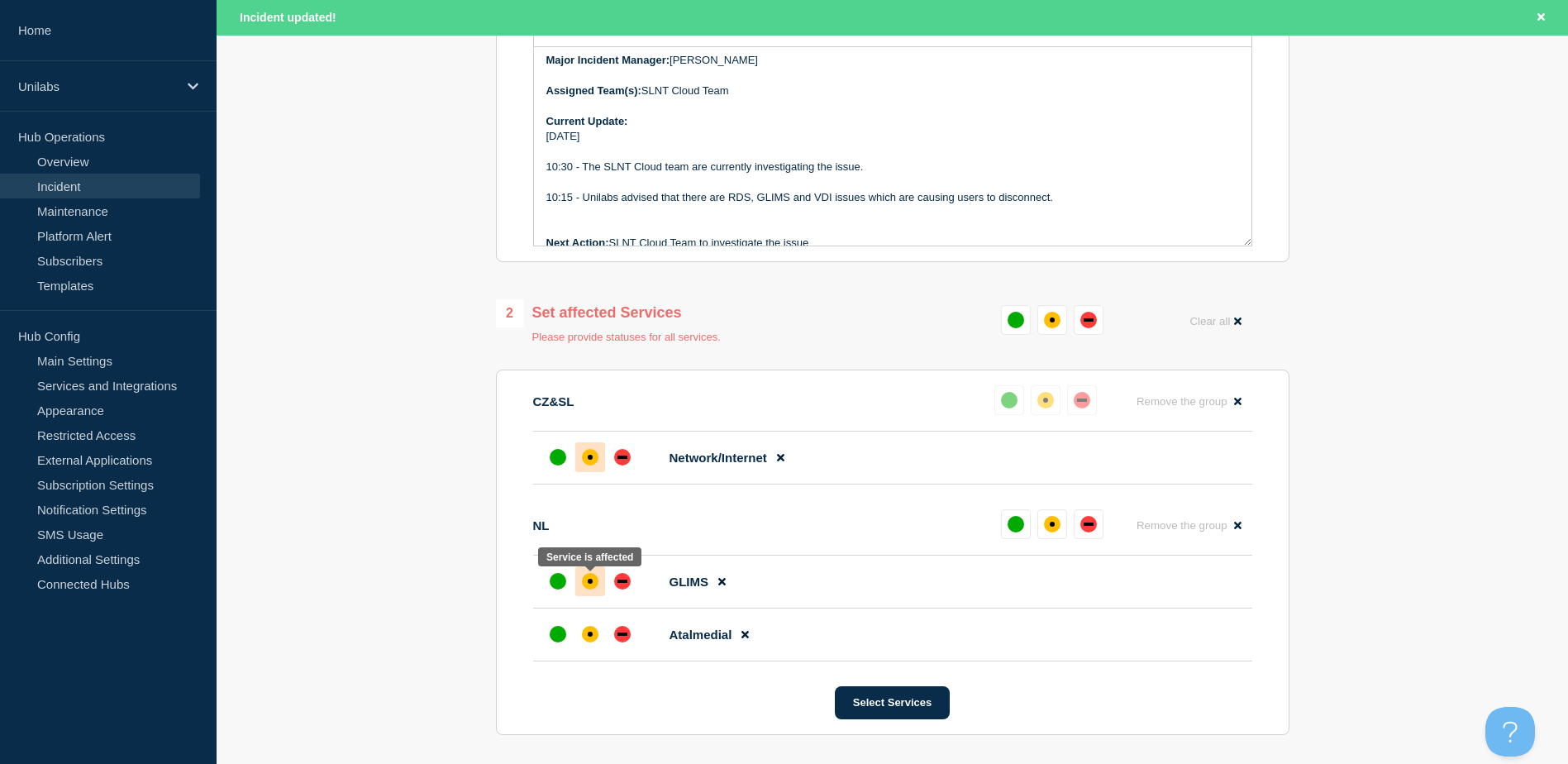
click at [590, 582] on div "affected" at bounding box center [590, 581] width 17 height 17
drag, startPoint x: 590, startPoint y: 637, endPoint x: 625, endPoint y: 583, distance: 64.4
click at [591, 636] on div "affected" at bounding box center [590, 633] width 5 height 5
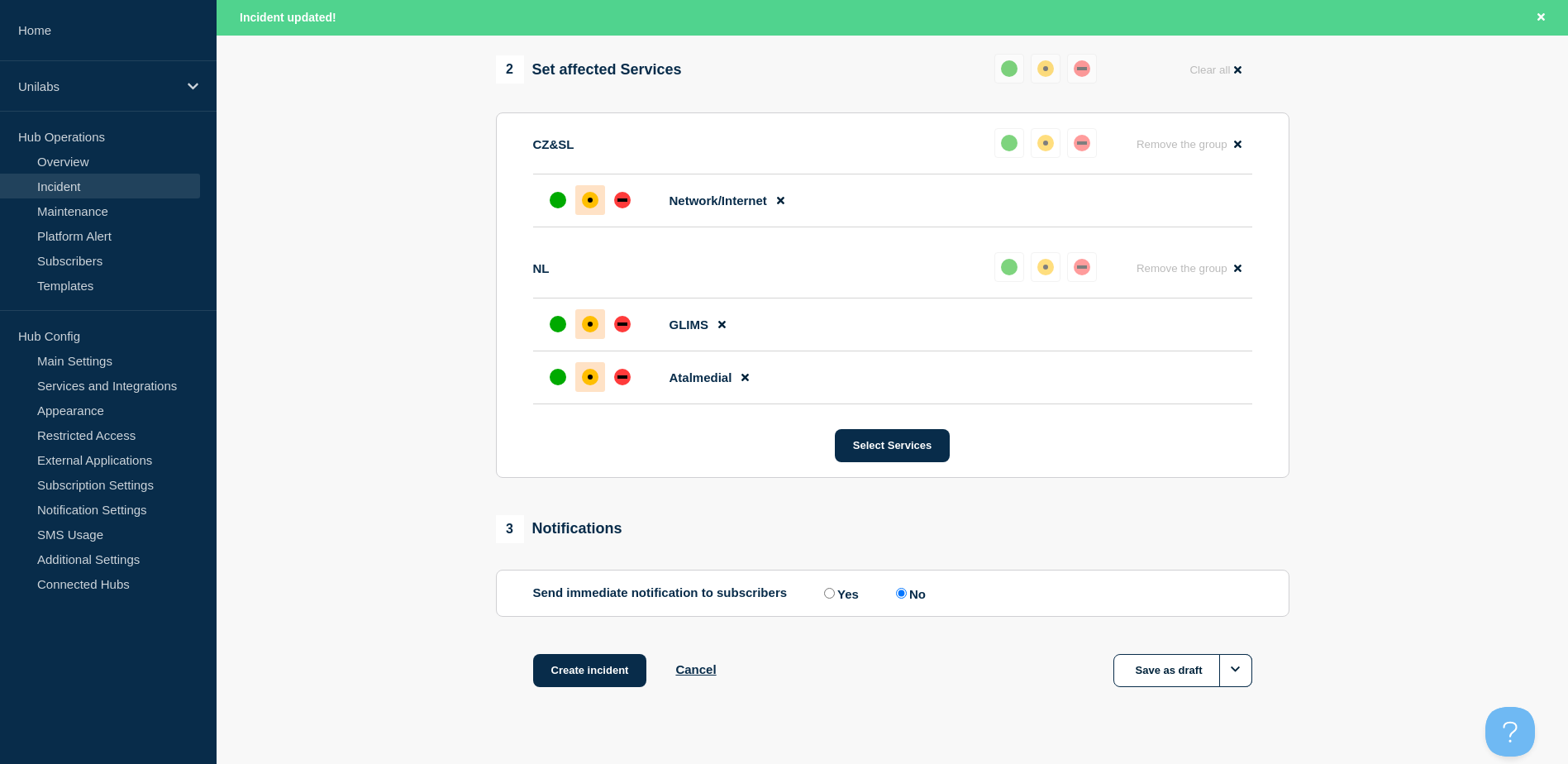
scroll to position [694, 0]
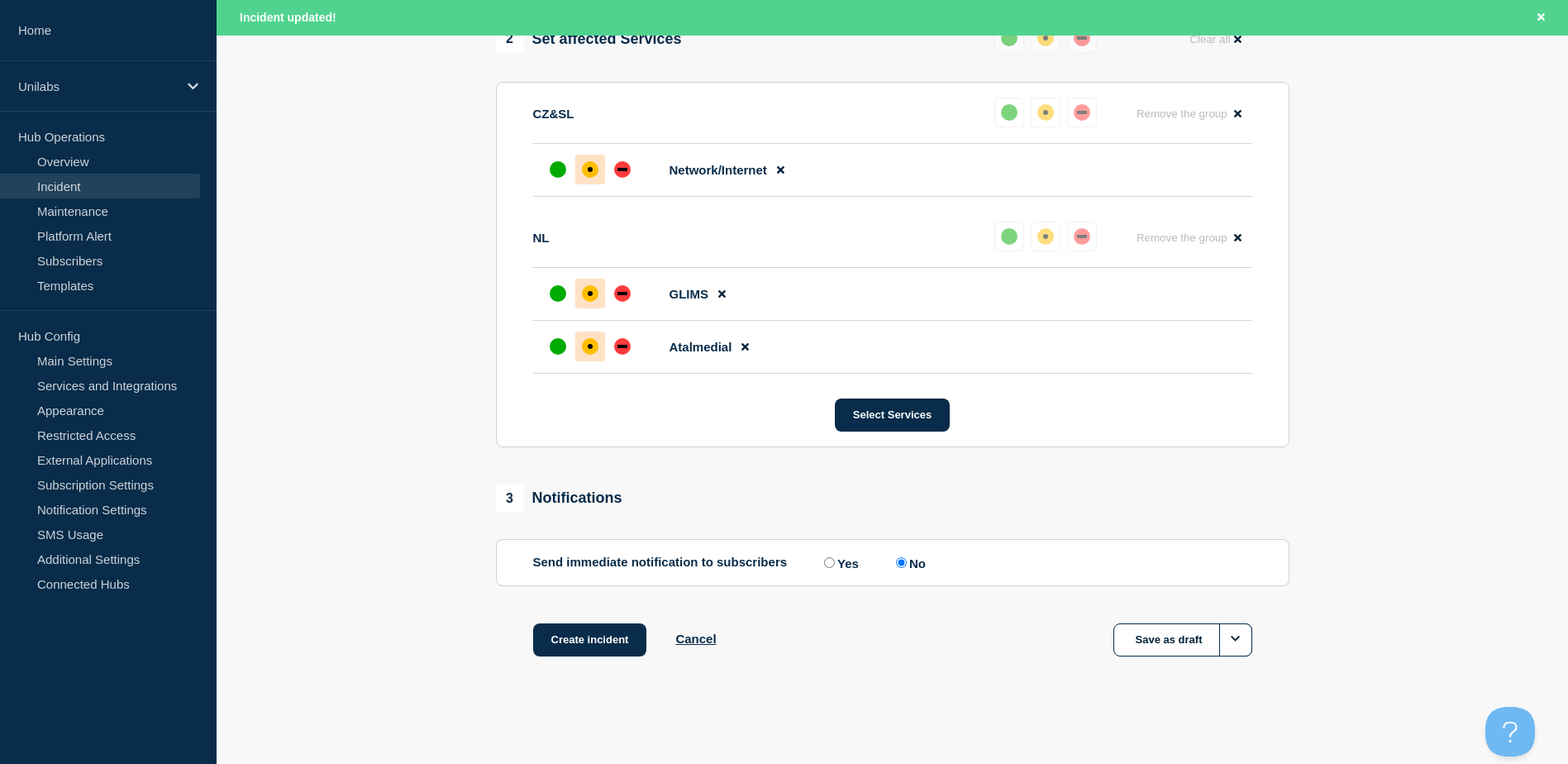
click at [833, 562] on input "Yes" at bounding box center [830, 562] width 11 height 11
radio input "true"
radio input "false"
click at [761, 492] on div "3 Notifications" at bounding box center [892, 498] width 794 height 28
click at [476, 631] on section "1 Provide details Title (required) Service Ticket #1496523 - P1 - RDS, GLIMS an…" at bounding box center [893, 92] width 1352 height 1210
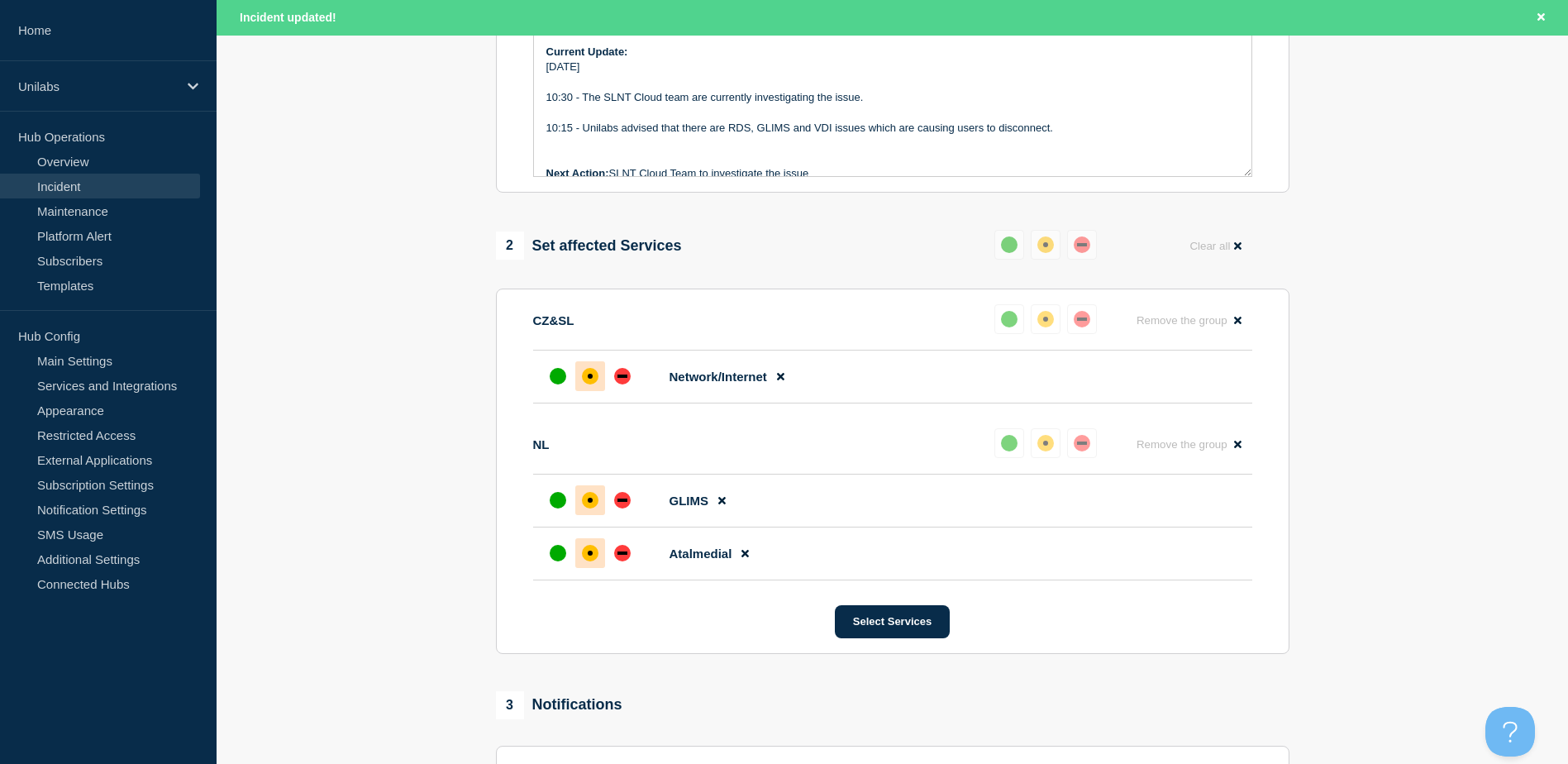
scroll to position [610, 0]
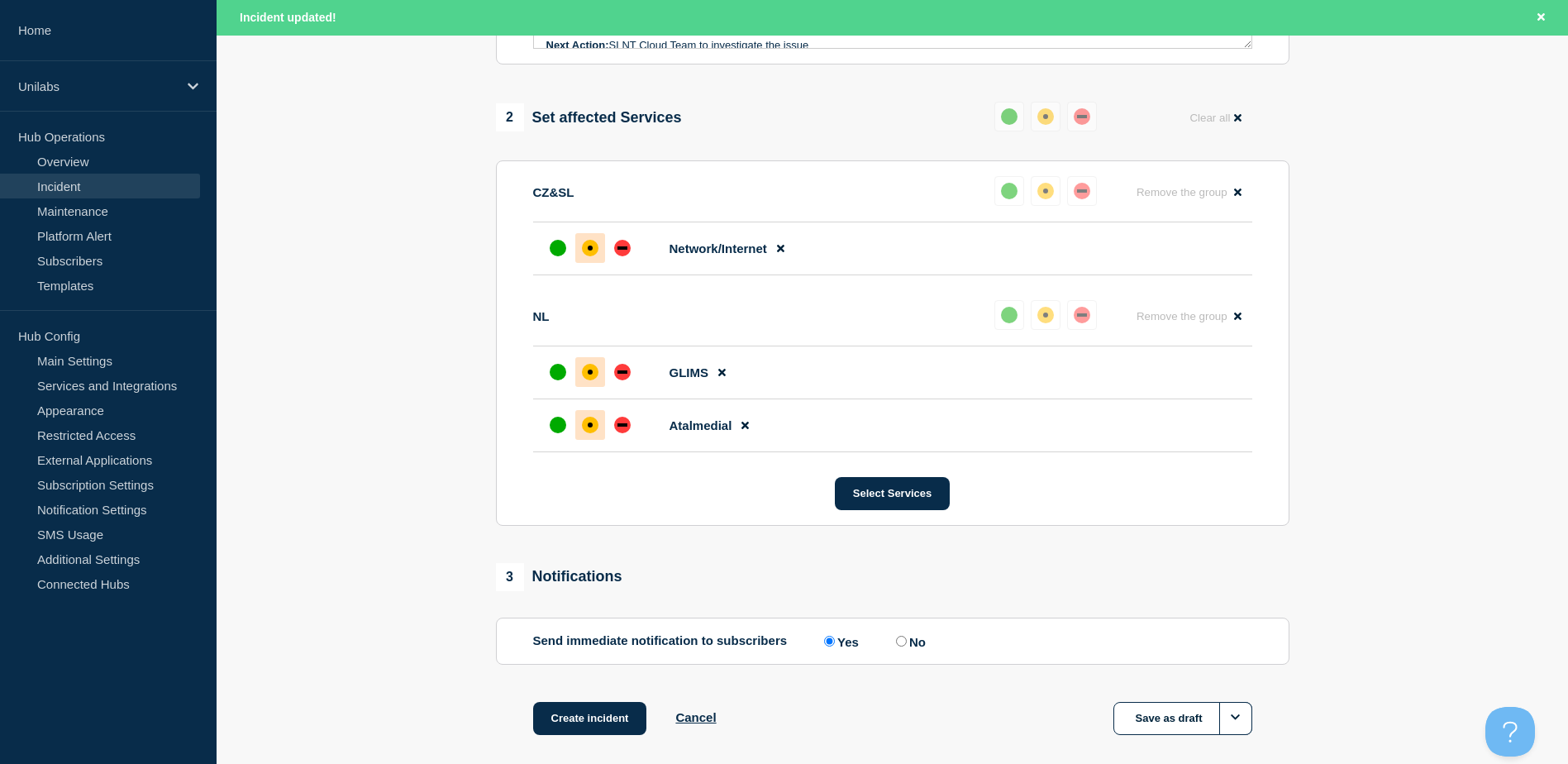
click at [432, 580] on section "1 Provide details Title (required) Service Ticket #1496523 - P1 - RDS, GLIMS an…" at bounding box center [893, 170] width 1352 height 1210
drag, startPoint x: 426, startPoint y: 589, endPoint x: 404, endPoint y: 591, distance: 22.1
click at [404, 591] on section "1 Provide details Title (required) Service Ticket #1496523 - P1 - RDS, GLIMS an…" at bounding box center [893, 170] width 1352 height 1210
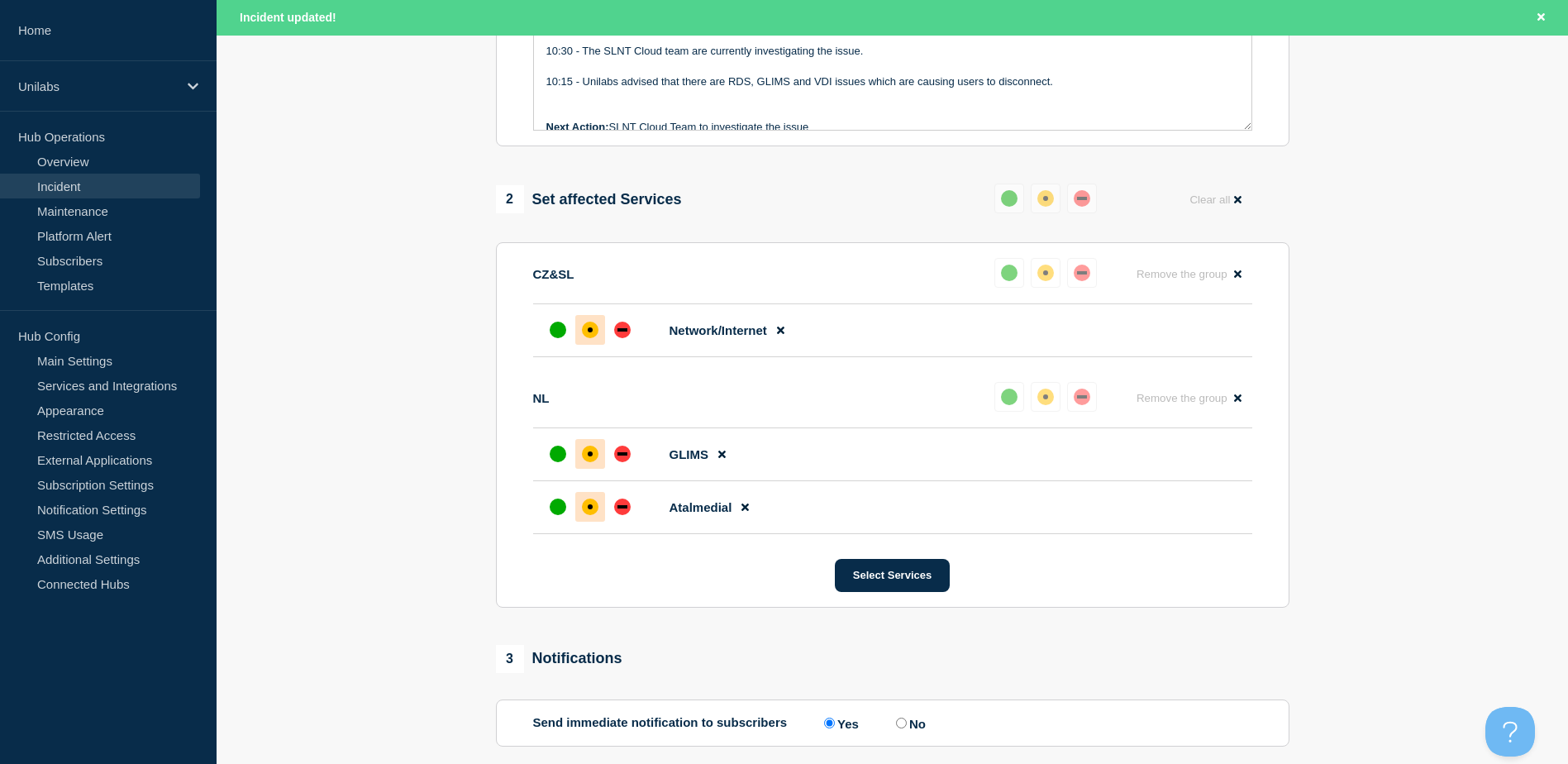
scroll to position [115, 0]
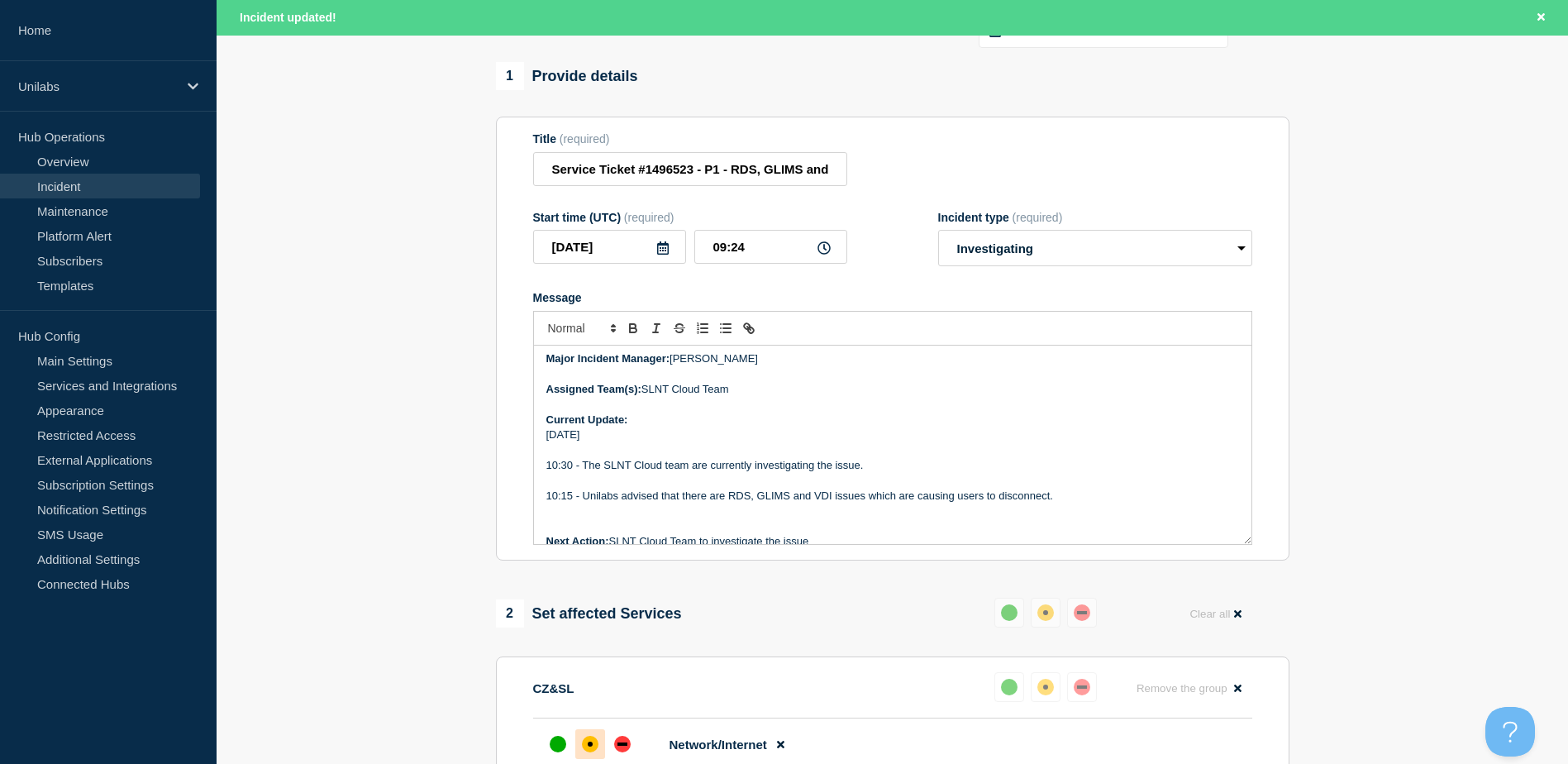
click at [472, 548] on section "1 Provide details Title (required) Service Ticket #1496523 - P1 - RDS, GLIMS an…" at bounding box center [893, 667] width 1352 height 1210
drag, startPoint x: 472, startPoint y: 548, endPoint x: 433, endPoint y: 551, distance: 39.1
click at [435, 557] on section "1 Provide details Title (required) Service Ticket #1496523 - P1 - RDS, GLIMS an…" at bounding box center [893, 667] width 1352 height 1210
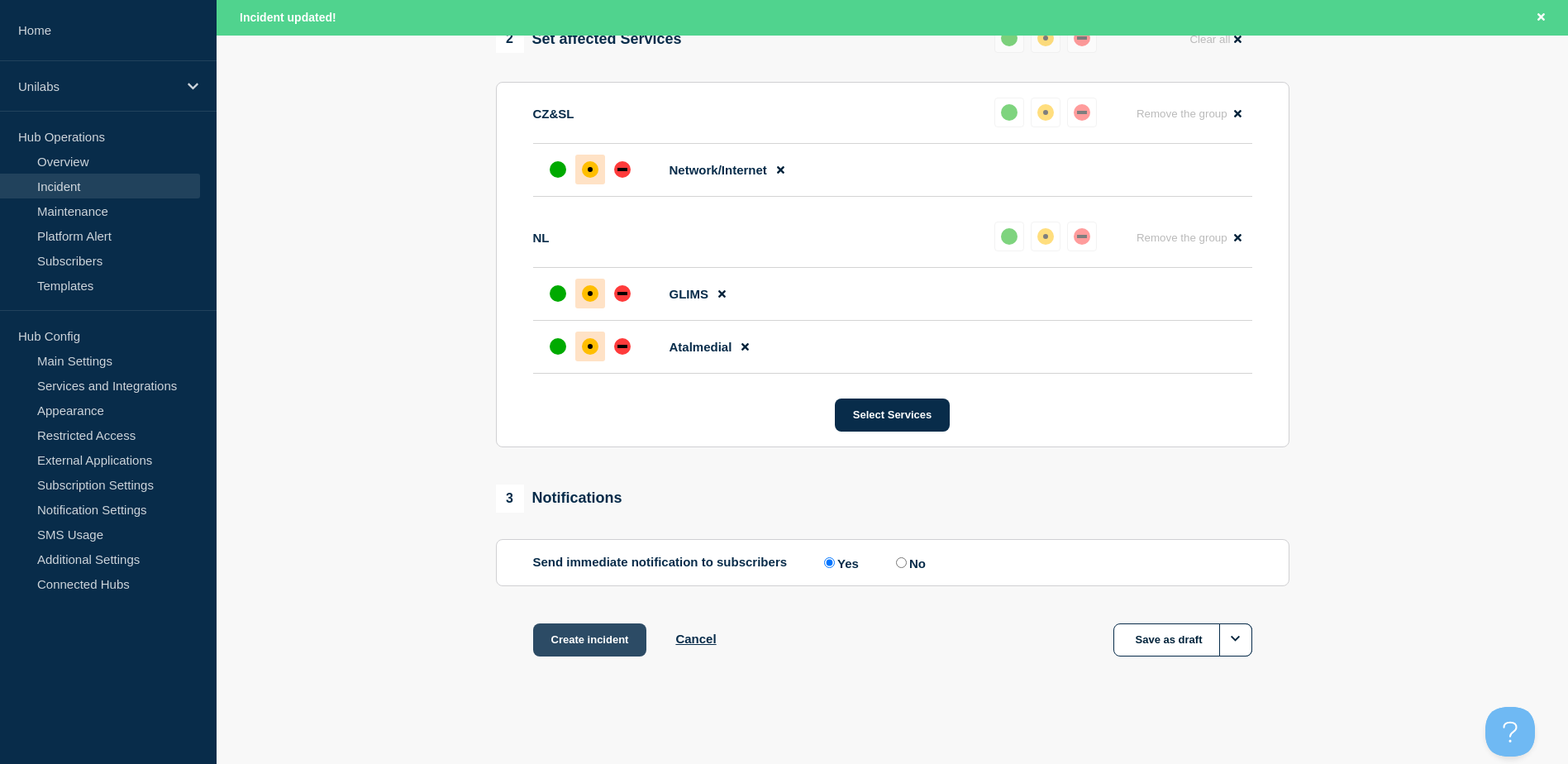
click at [570, 630] on button "Create incident" at bounding box center [590, 639] width 114 height 33
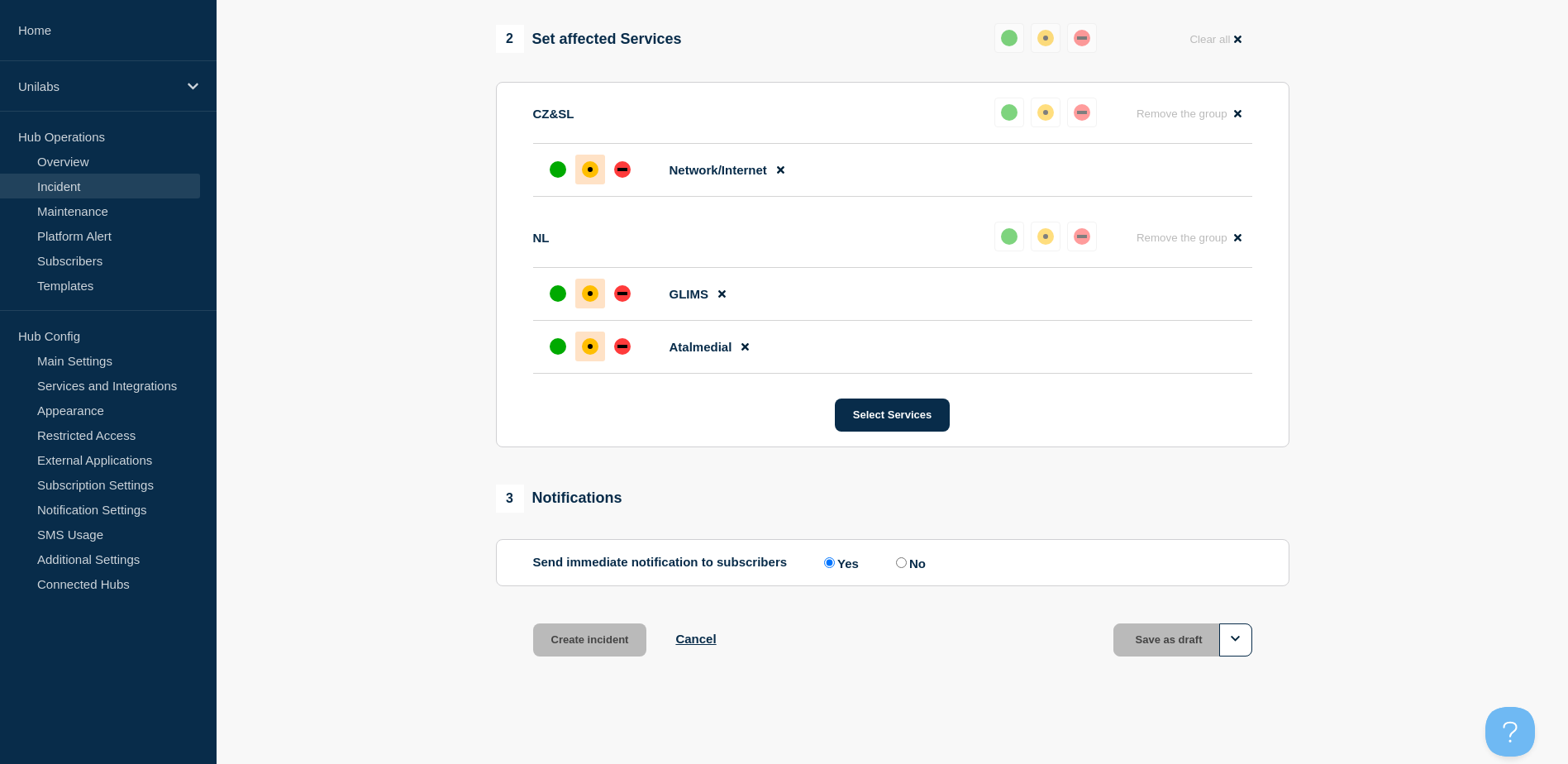
scroll to position [658, 0]
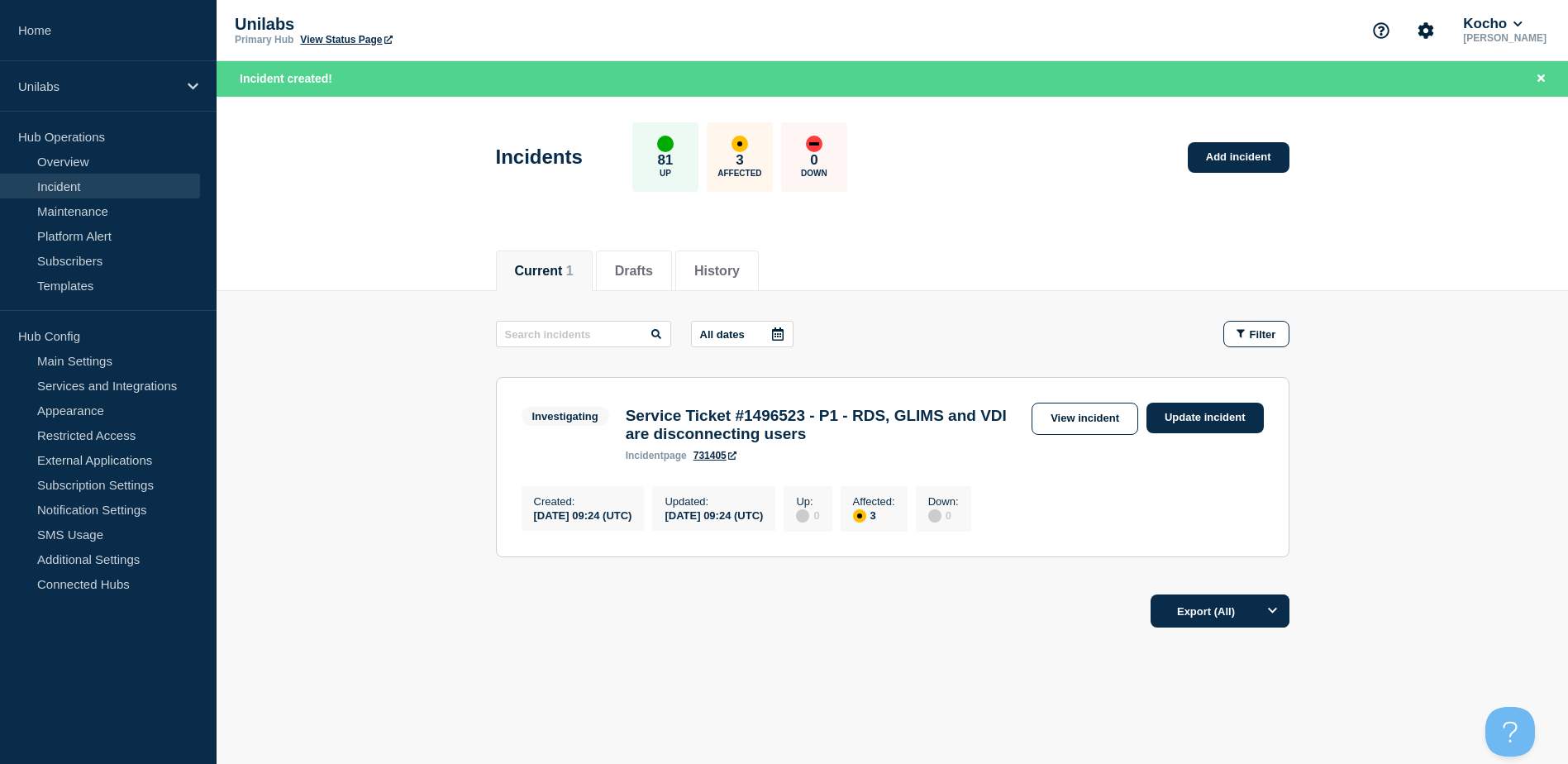
click at [779, 621] on div "Export (All)" at bounding box center [892, 605] width 794 height 48
click at [774, 582] on div "All dates Filter Investigating 3 Affected Service Ticket #1496523 - P1 - RDS, G…" at bounding box center [892, 452] width 794 height 262
drag, startPoint x: 774, startPoint y: 591, endPoint x: 725, endPoint y: 602, distance: 50.2
click at [726, 602] on div "Export (All)" at bounding box center [892, 605] width 794 height 48
click at [781, 678] on div "Current Drafts History Current 1 Drafts History All dates Filter Investigating …" at bounding box center [893, 493] width 1352 height 519
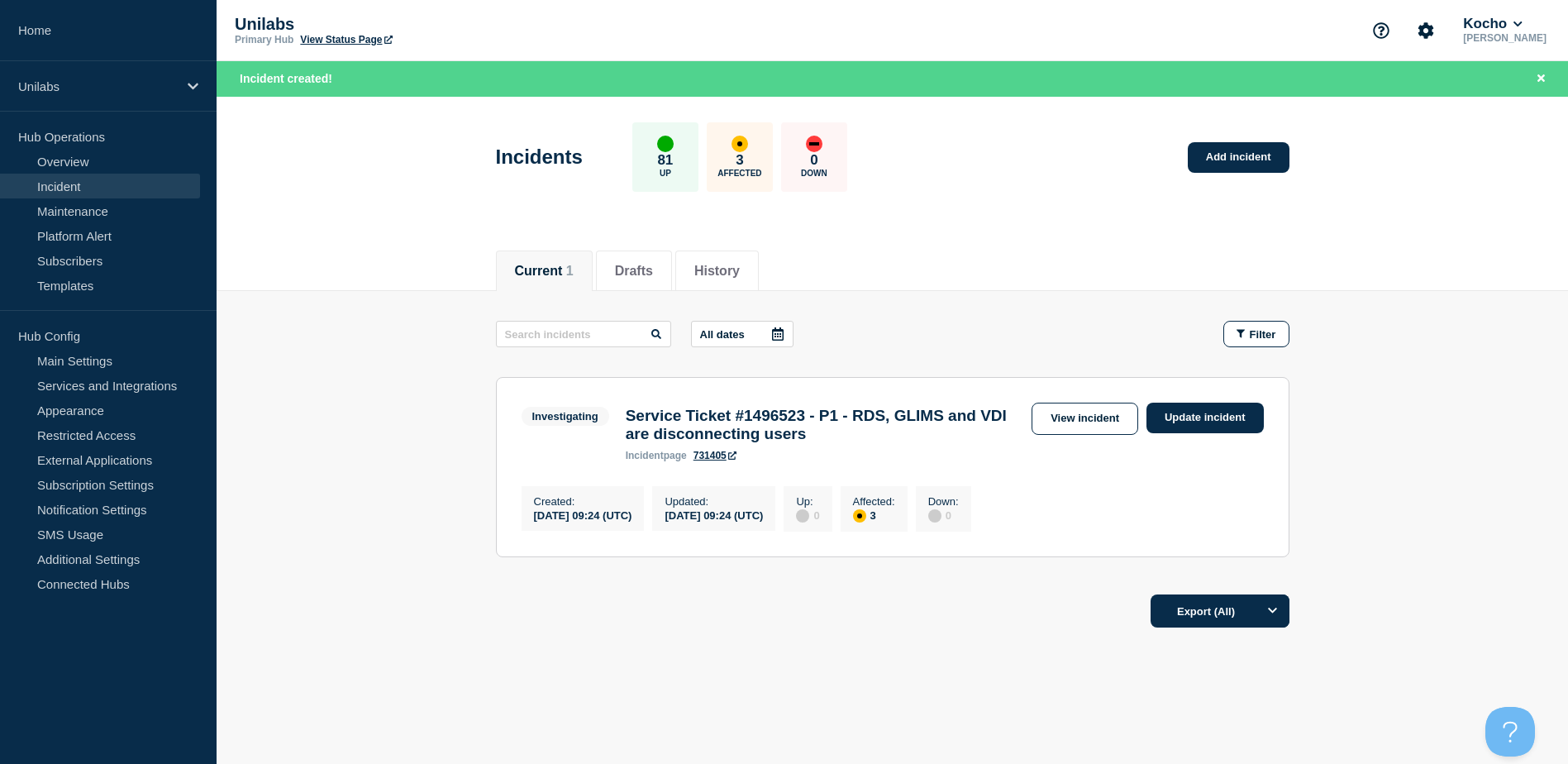
click at [751, 654] on footer "Export (All)" at bounding box center [893, 617] width 1352 height 72
drag, startPoint x: 742, startPoint y: 655, endPoint x: 699, endPoint y: 650, distance: 43.3
click at [707, 650] on footer "Export (All)" at bounding box center [893, 617] width 1352 height 72
click at [751, 654] on footer "Export (All)" at bounding box center [893, 617] width 1352 height 72
click at [795, 654] on footer "Export (All)" at bounding box center [893, 617] width 1352 height 72
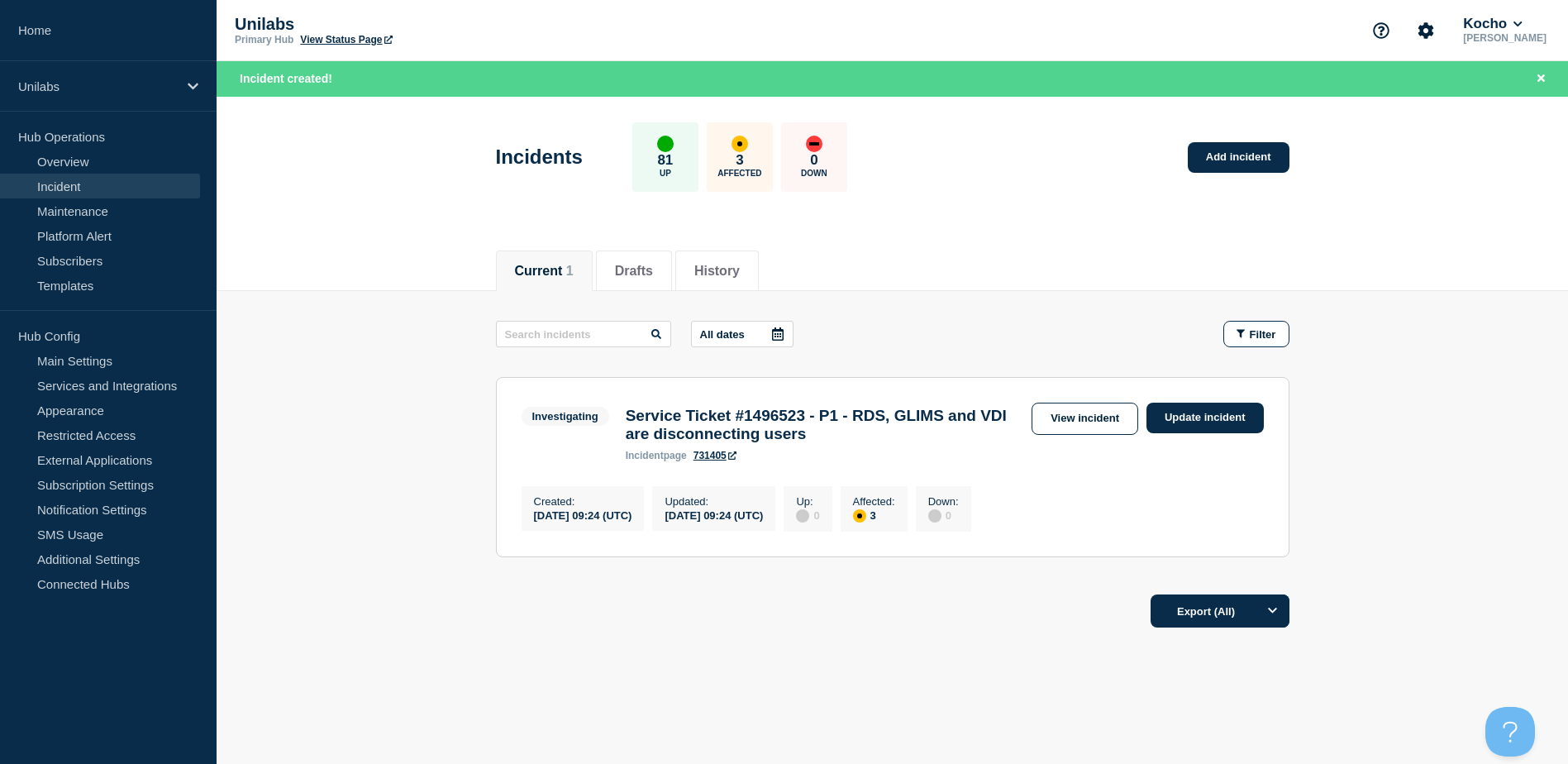
drag, startPoint x: 795, startPoint y: 657, endPoint x: 738, endPoint y: 643, distance: 58.7
click at [738, 643] on footer "Export (All)" at bounding box center [893, 617] width 1352 height 72
click at [1474, 276] on div "Current 1 Drafts History" at bounding box center [893, 263] width 1352 height 57
click at [1083, 414] on link "View incident" at bounding box center [1085, 418] width 107 height 33
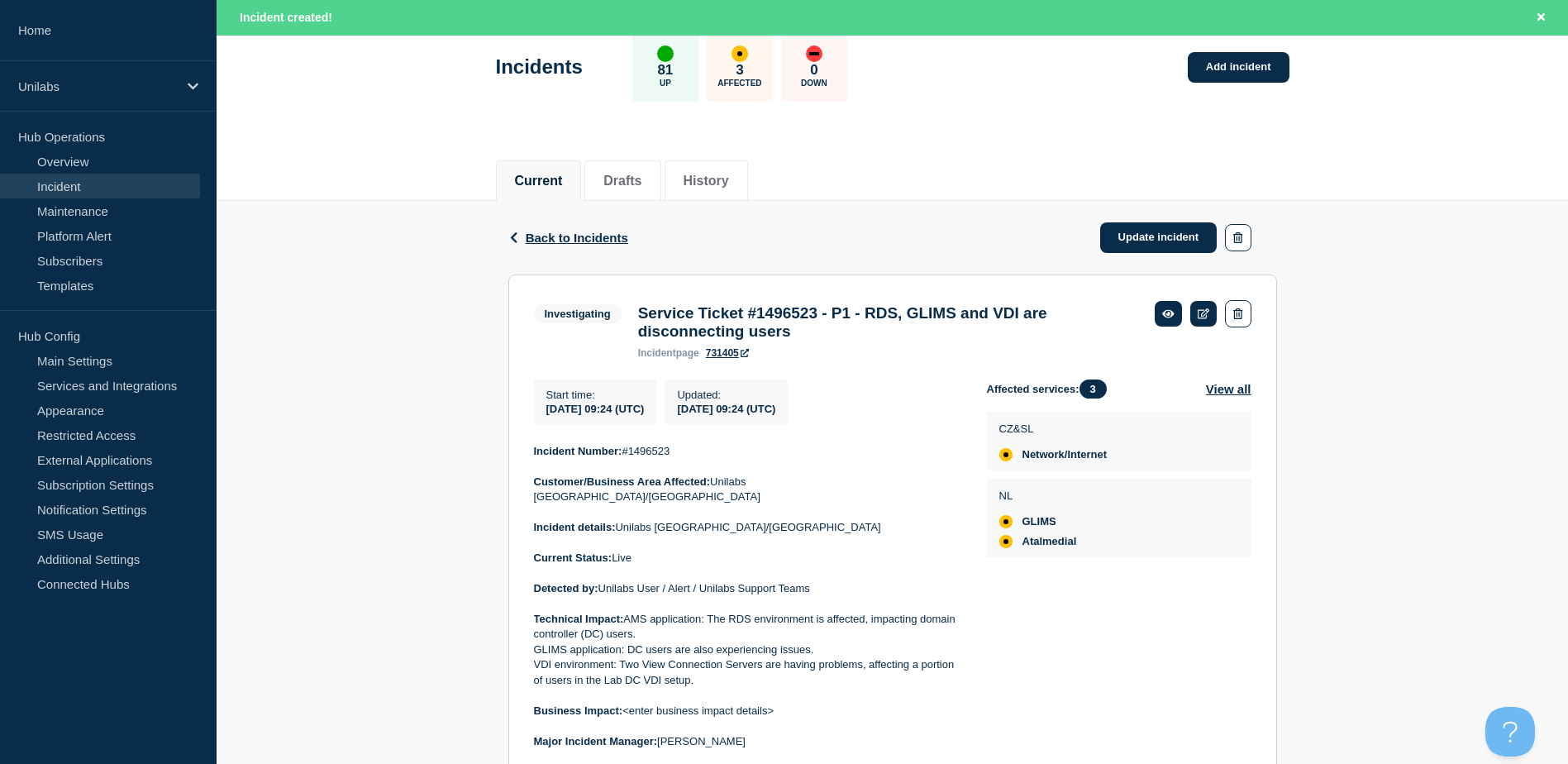
scroll to position [331, 0]
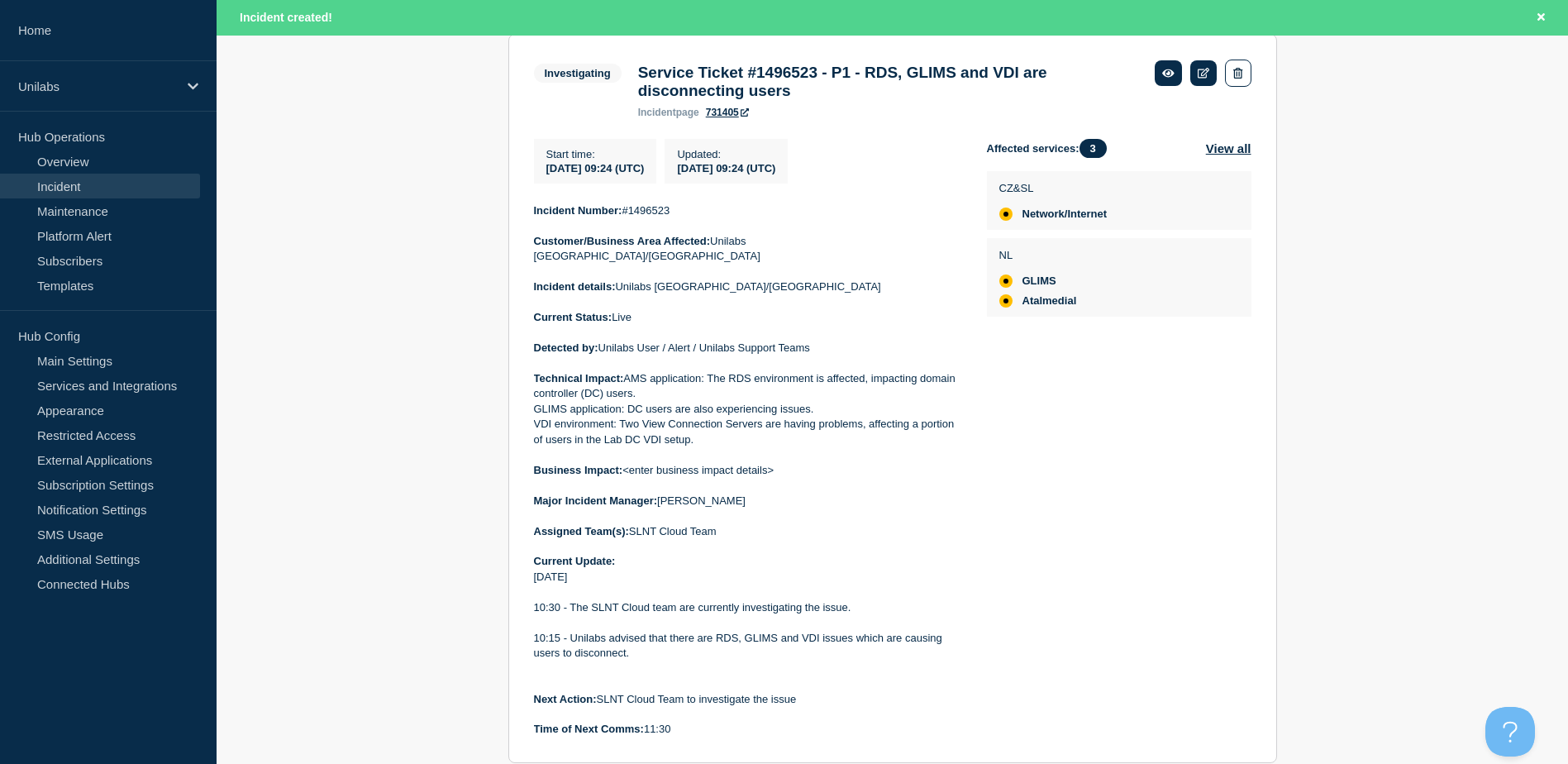
click at [540, 216] on strong "Incident Number:" at bounding box center [578, 210] width 88 height 13
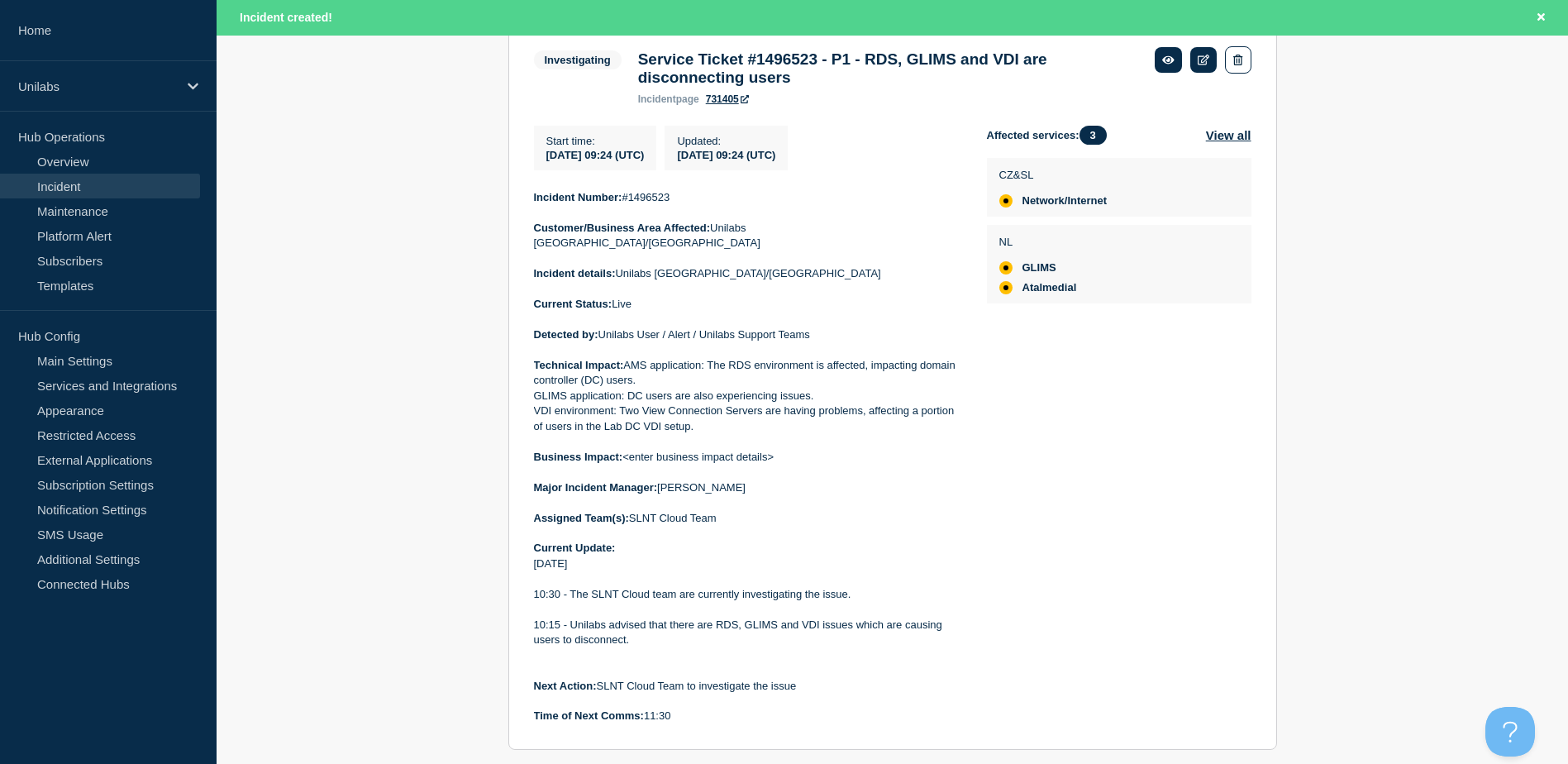
scroll to position [375, 0]
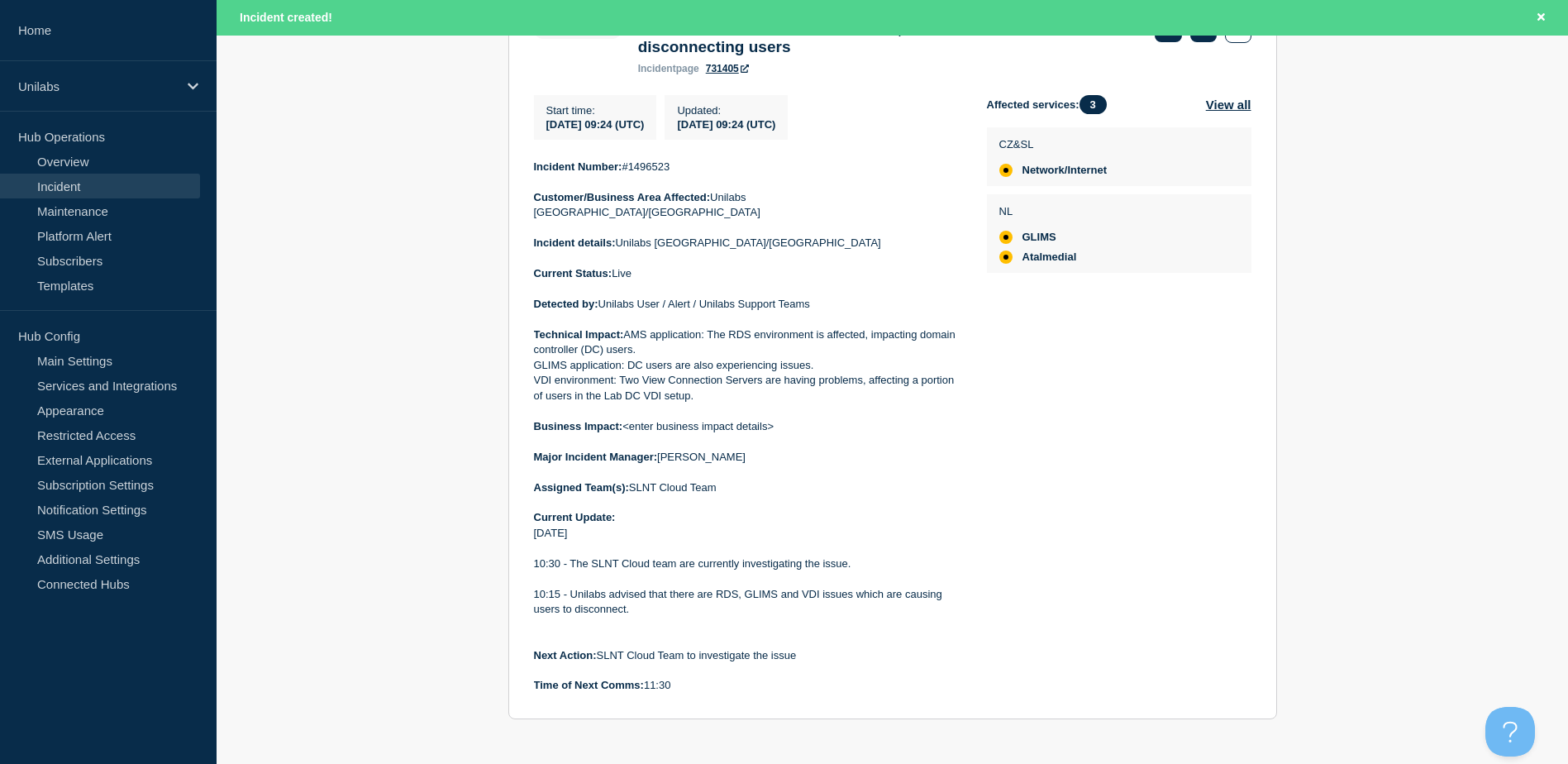
drag, startPoint x: 532, startPoint y: 217, endPoint x: 737, endPoint y: 695, distance: 520.1
click at [737, 695] on section "Investigating Service Ticket #1496523 - P1 - RDS, GLIMS and VDI are disconnecti…" at bounding box center [893, 355] width 769 height 729
copy div "Incident Number: #1496523 Customer/Business Area Affected: Unilabs Netherlands/…"
click at [1091, 515] on div "Affected services: 3 View all CZ&SL Network/Internet NL GLIMS Atalmedial" at bounding box center [1119, 394] width 265 height 599
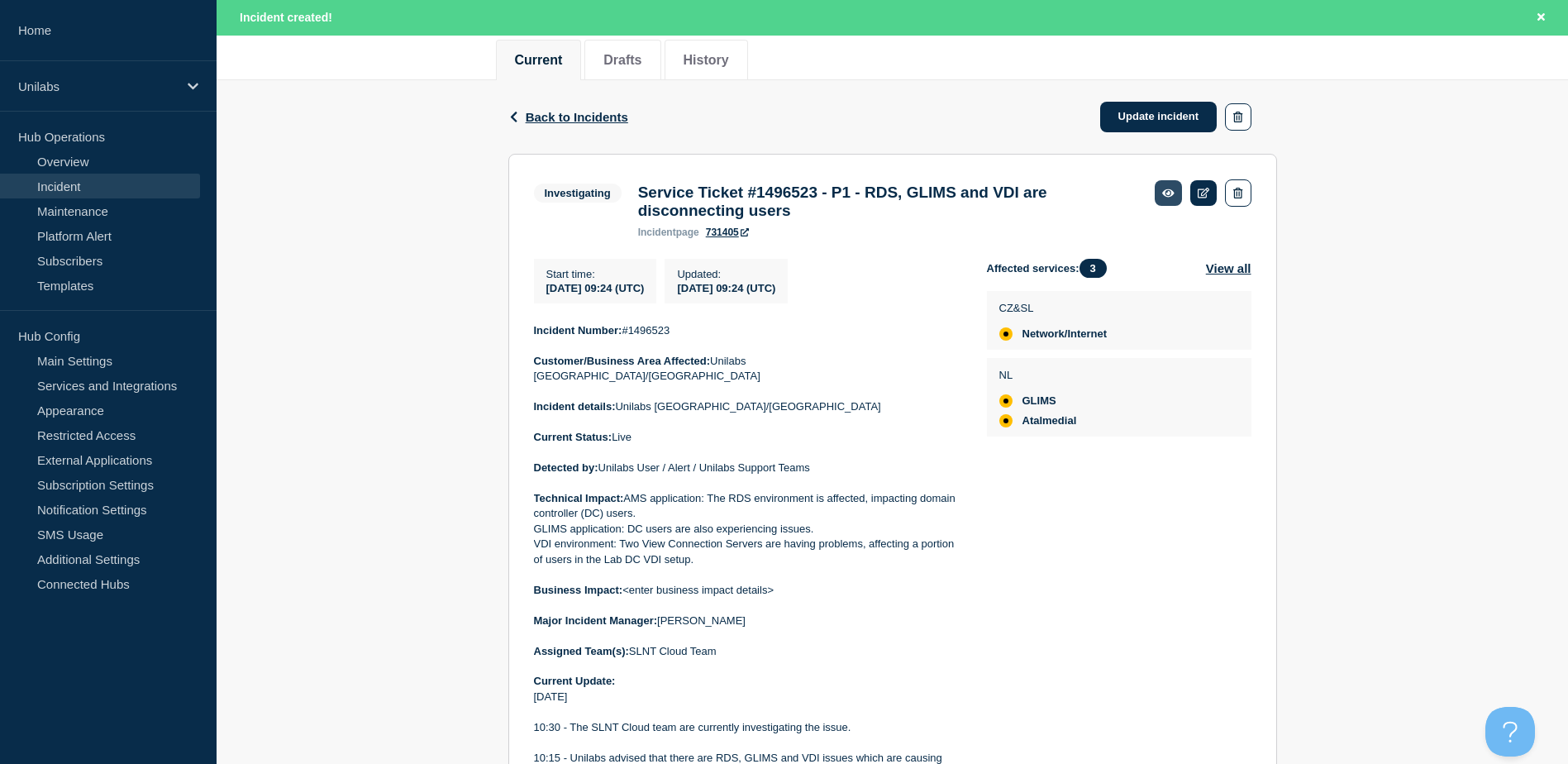
scroll to position [209, 0]
click at [1198, 195] on icon at bounding box center [1204, 194] width 13 height 11
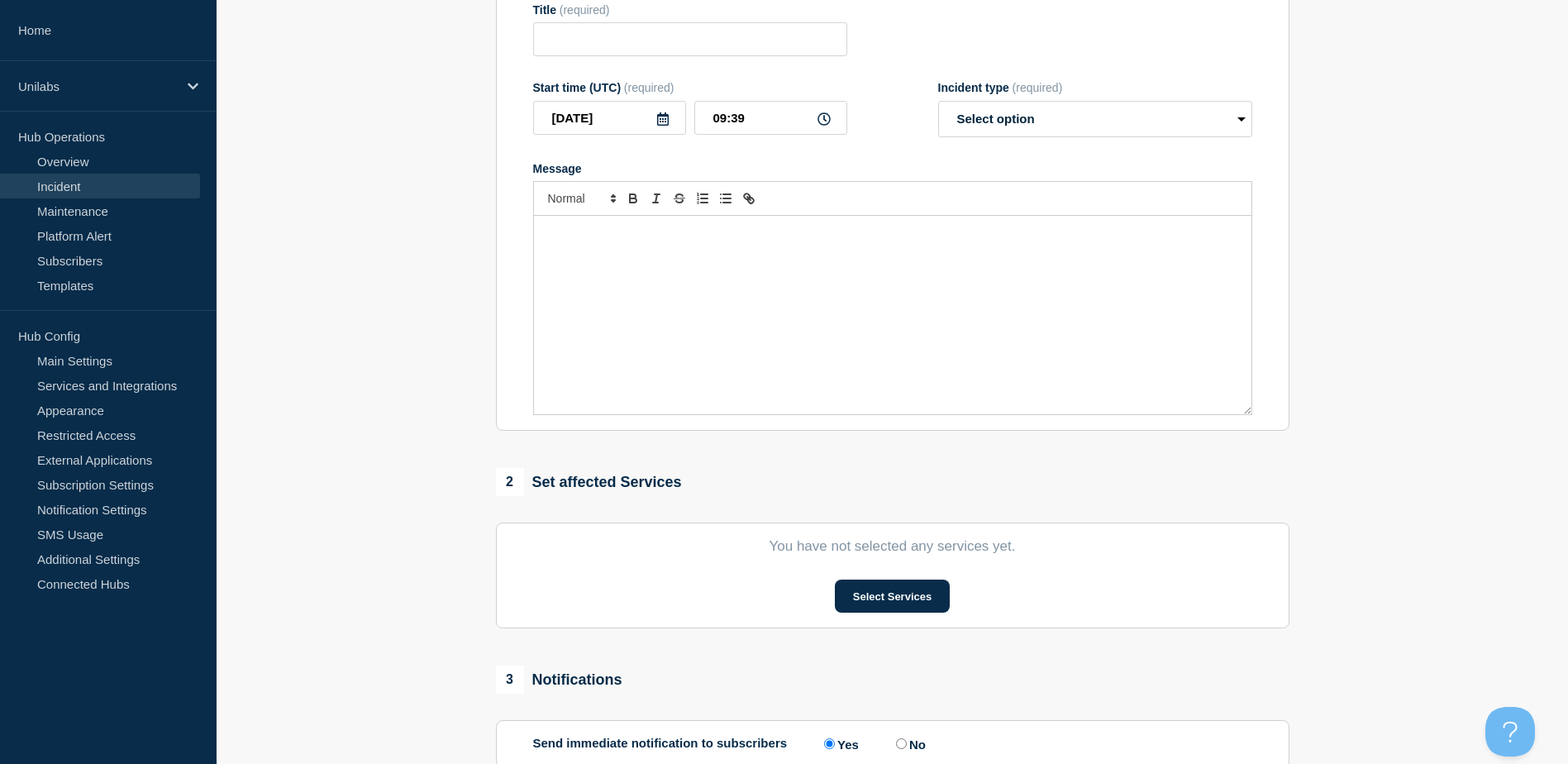
type input "Service Ticket #1496523 - P1 - RDS, GLIMS and VDI are disconnecting users"
type input "09:24"
select select "investigating"
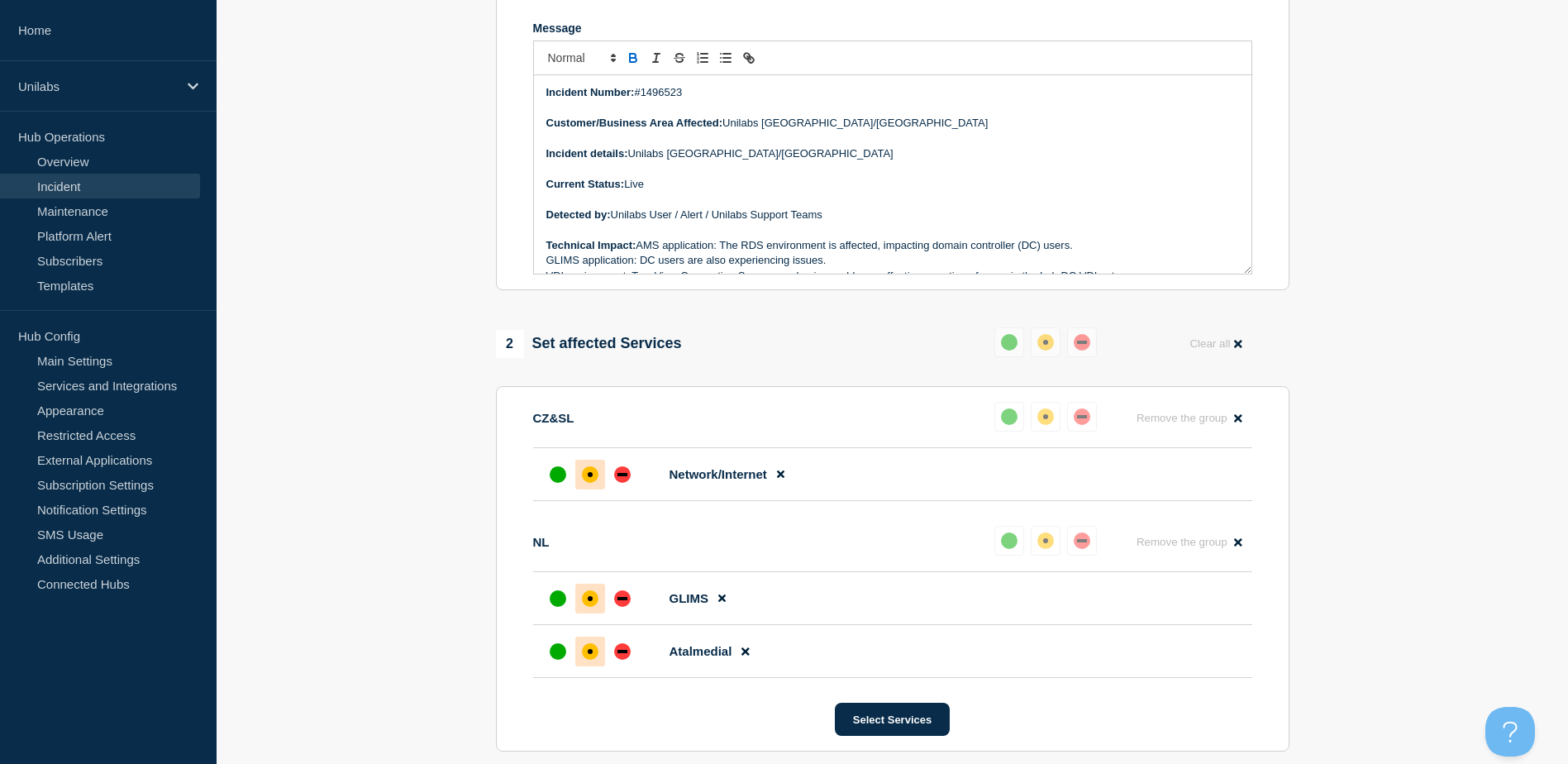
scroll to position [375, 0]
click at [881, 720] on button "Select Services" at bounding box center [892, 716] width 115 height 33
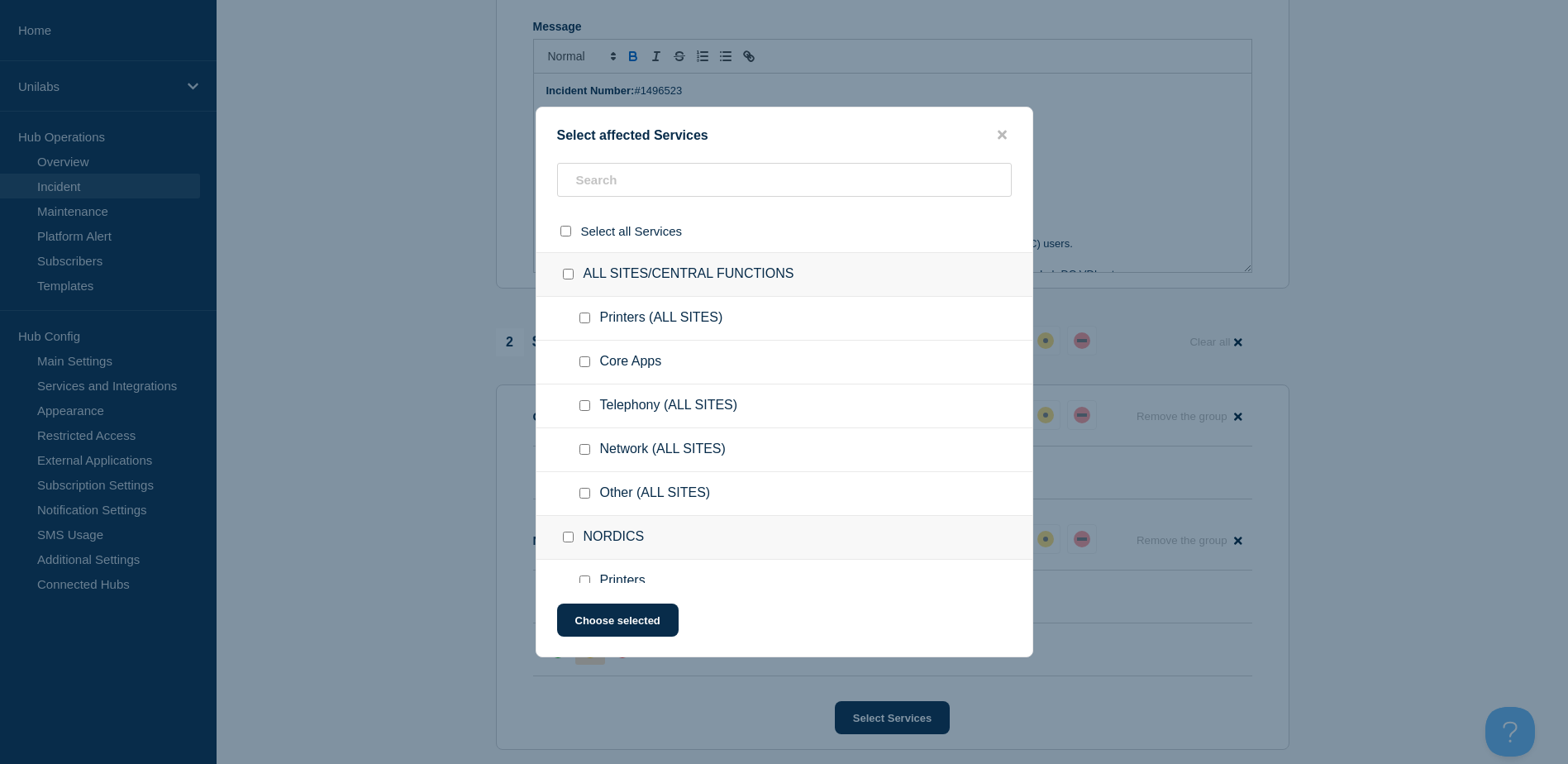
click at [709, 350] on ul "Core Apps" at bounding box center [784, 363] width 496 height 44
click at [675, 179] on input "text" at bounding box center [784, 179] width 455 height 34
type input "ne"
checkbox input "true"
type input "network"
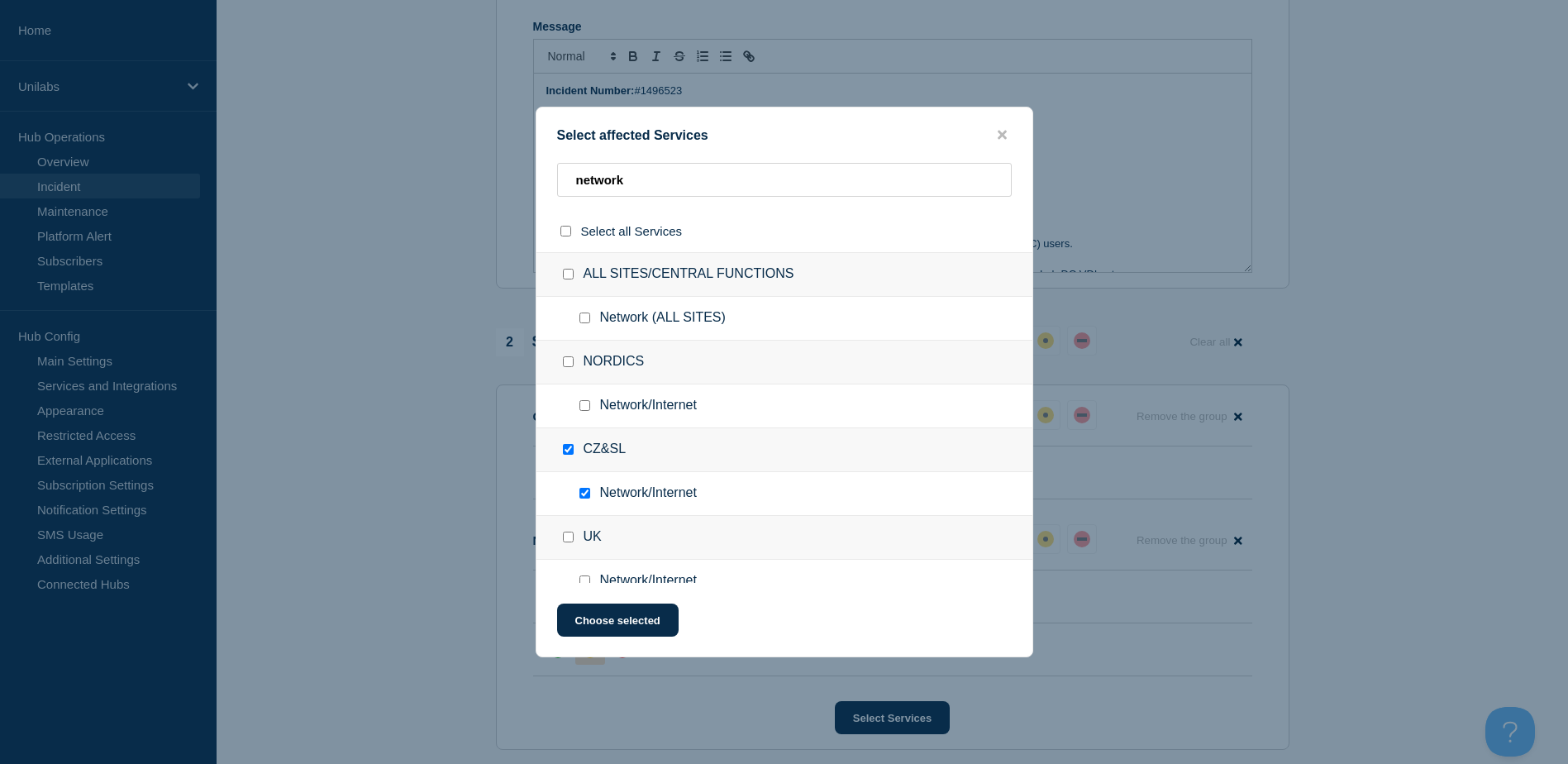
click at [568, 450] on input "CZ&SL checkbox" at bounding box center [568, 449] width 11 height 11
checkbox input "false"
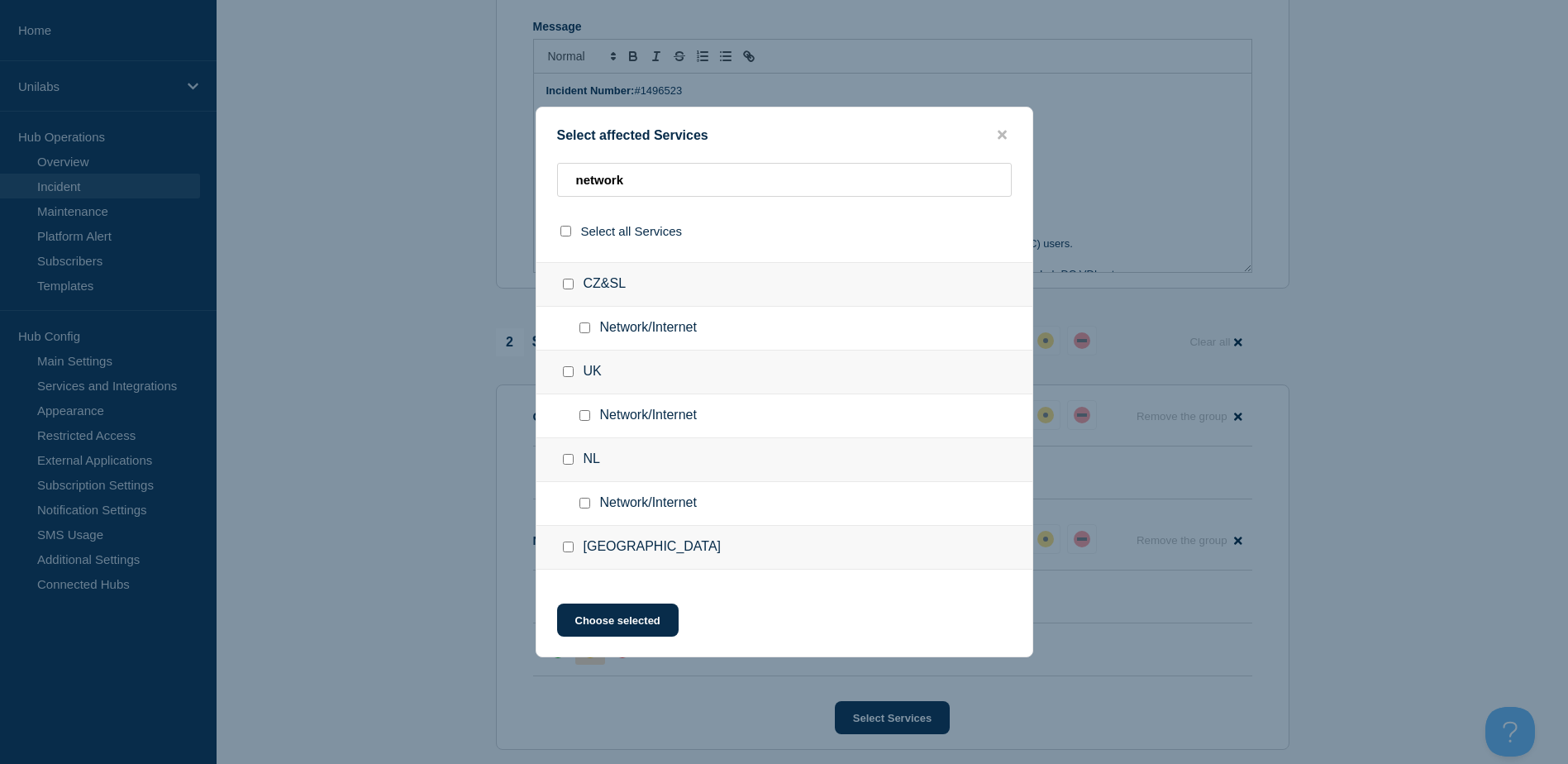
scroll to position [248, 0]
click at [567, 380] on input "NL checkbox" at bounding box center [568, 377] width 11 height 11
checkbox input "true"
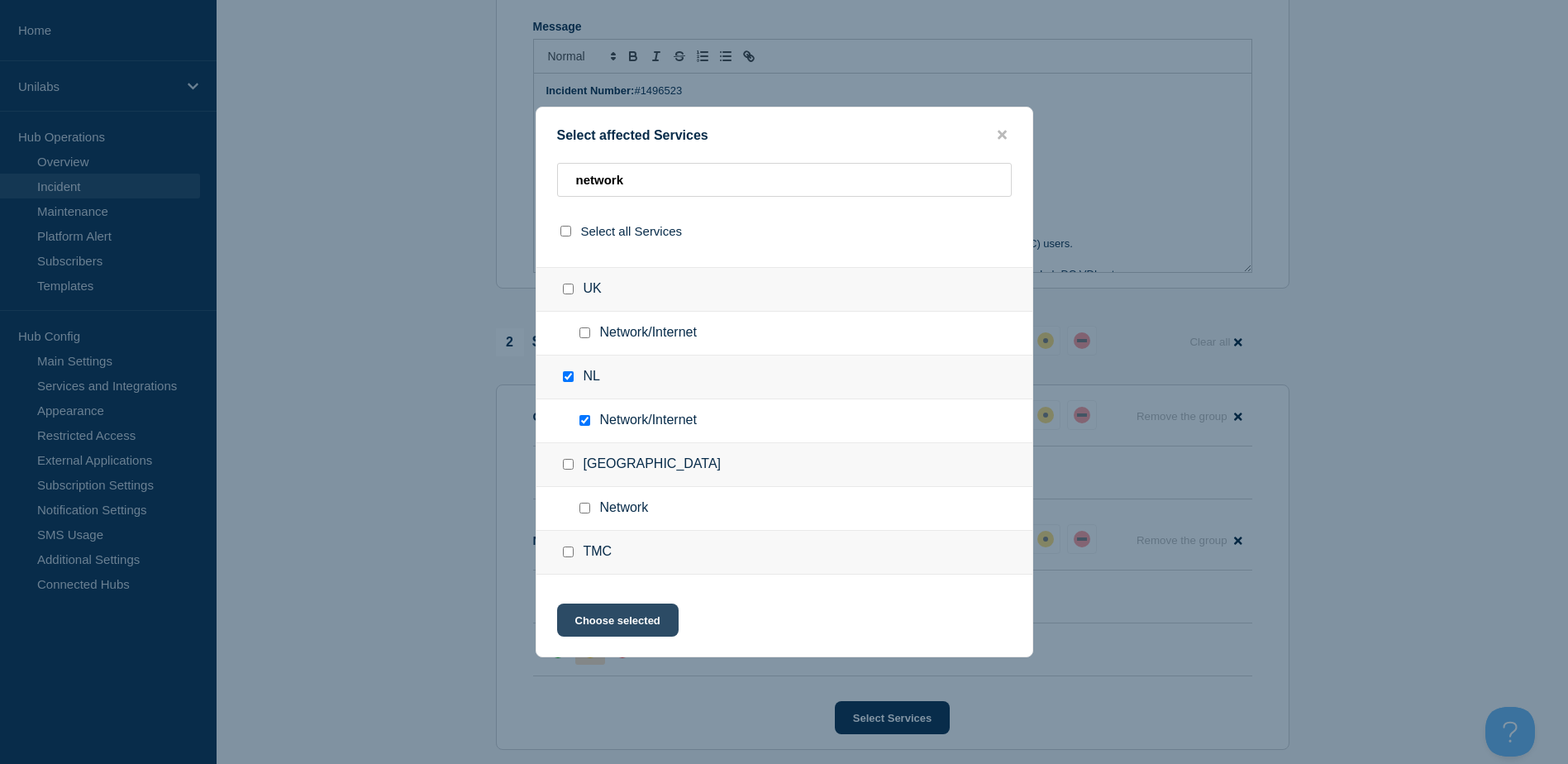
click at [633, 621] on button "Choose selected" at bounding box center [617, 619] width 122 height 33
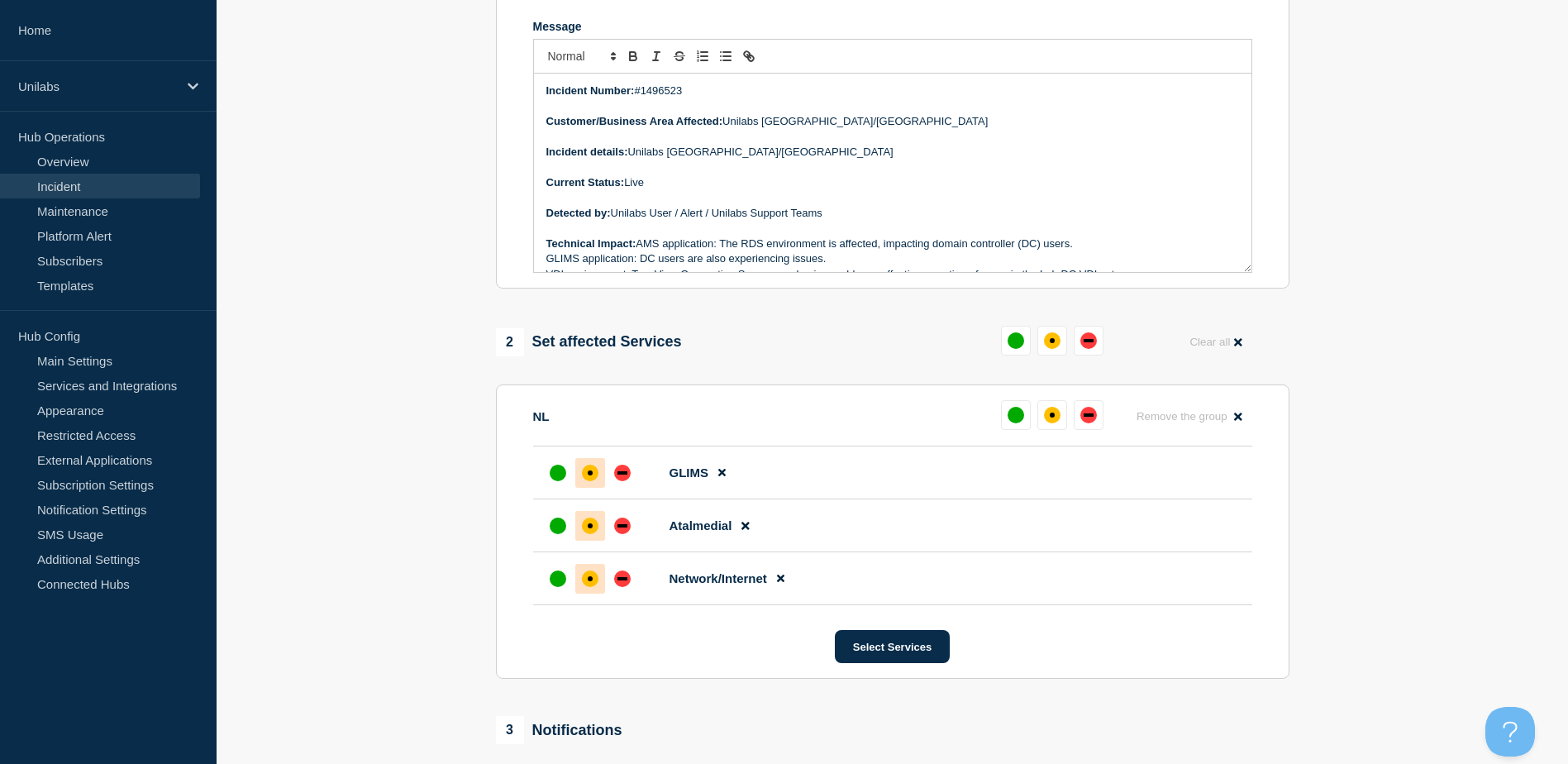
click at [596, 582] on div "affected" at bounding box center [590, 579] width 17 height 17
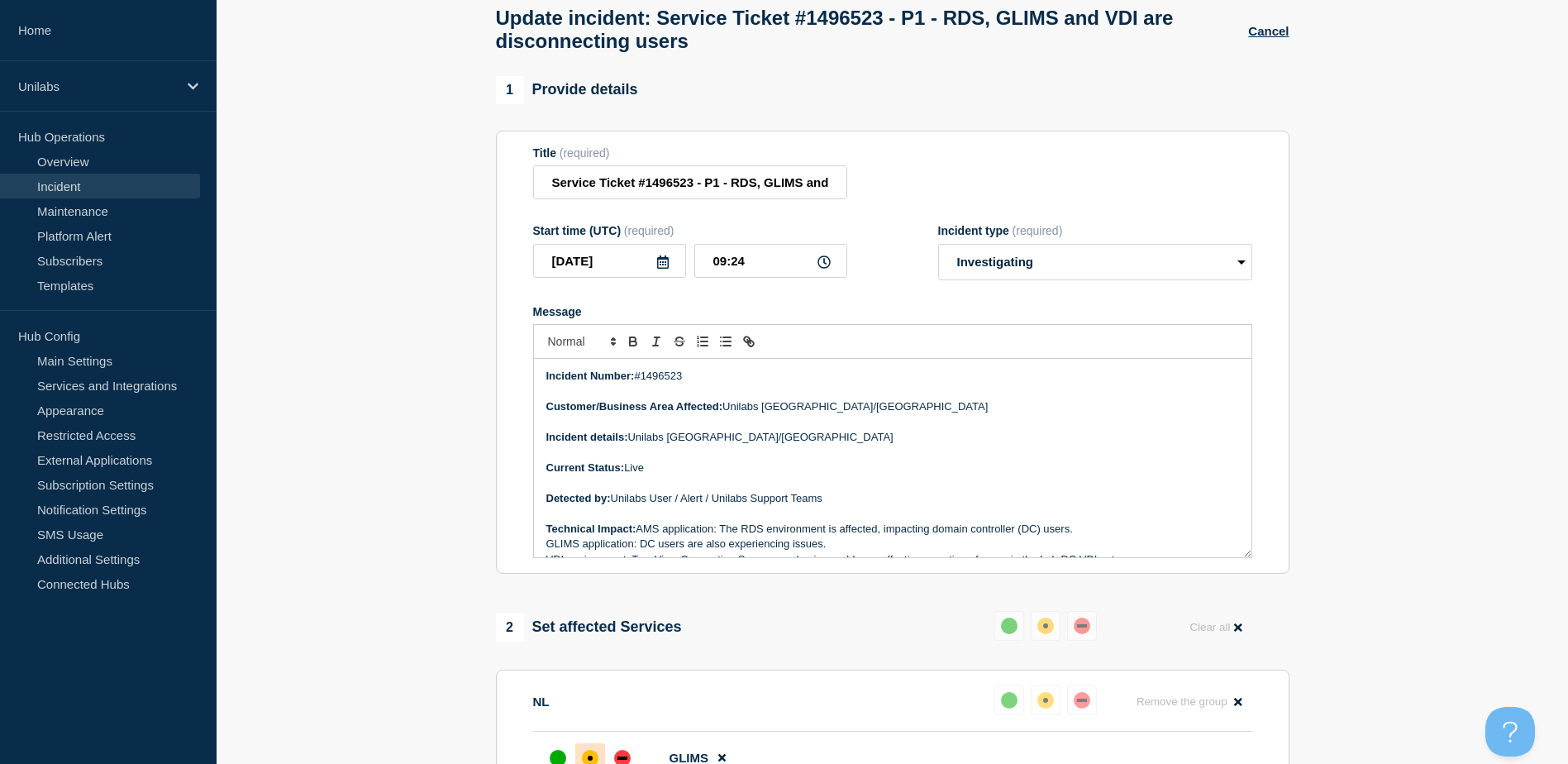
scroll to position [0, 0]
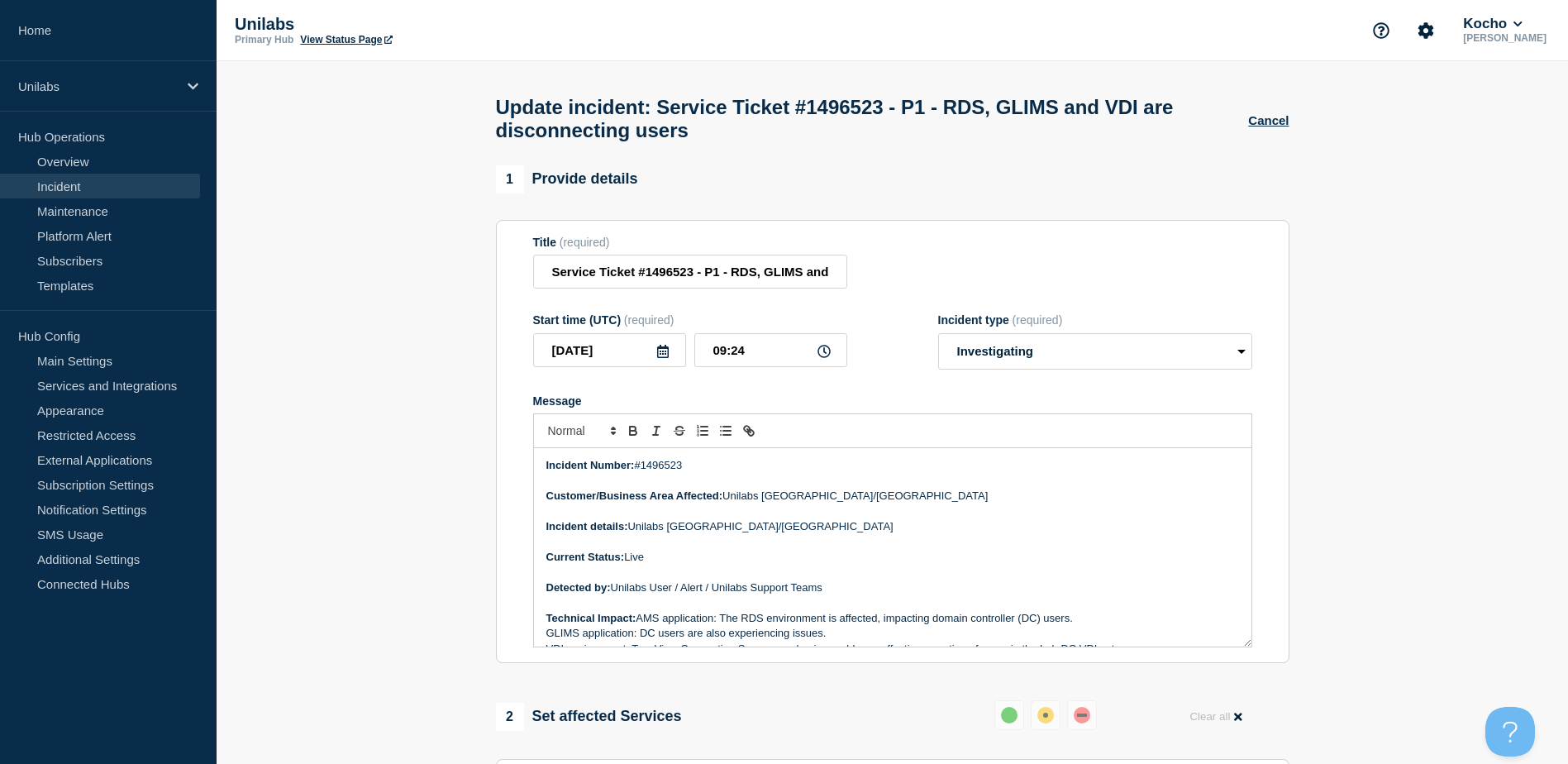
click at [917, 180] on div "1 Provide details" at bounding box center [892, 179] width 794 height 28
click at [456, 611] on section "1 Provide details Title (required) Service Ticket #1496523 - P1 - RDS, GLIMS an…" at bounding box center [893, 734] width 1352 height 1139
drag, startPoint x: 456, startPoint y: 611, endPoint x: 428, endPoint y: 625, distance: 31.3
click at [428, 625] on section "1 Provide details Title (required) Service Ticket #1496523 - P1 - RDS, GLIMS an…" at bounding box center [893, 734] width 1352 height 1139
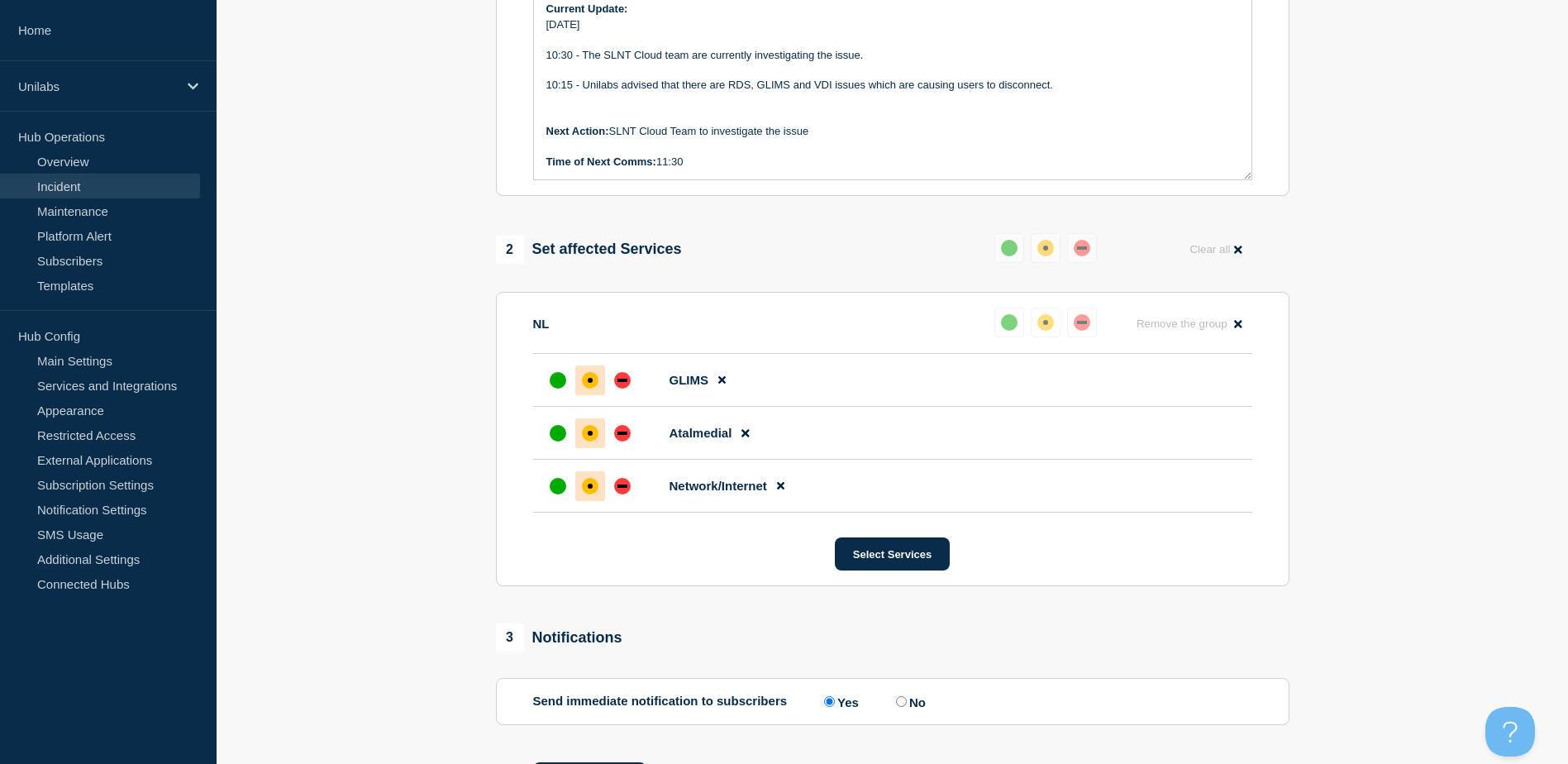
scroll to position [495, 0]
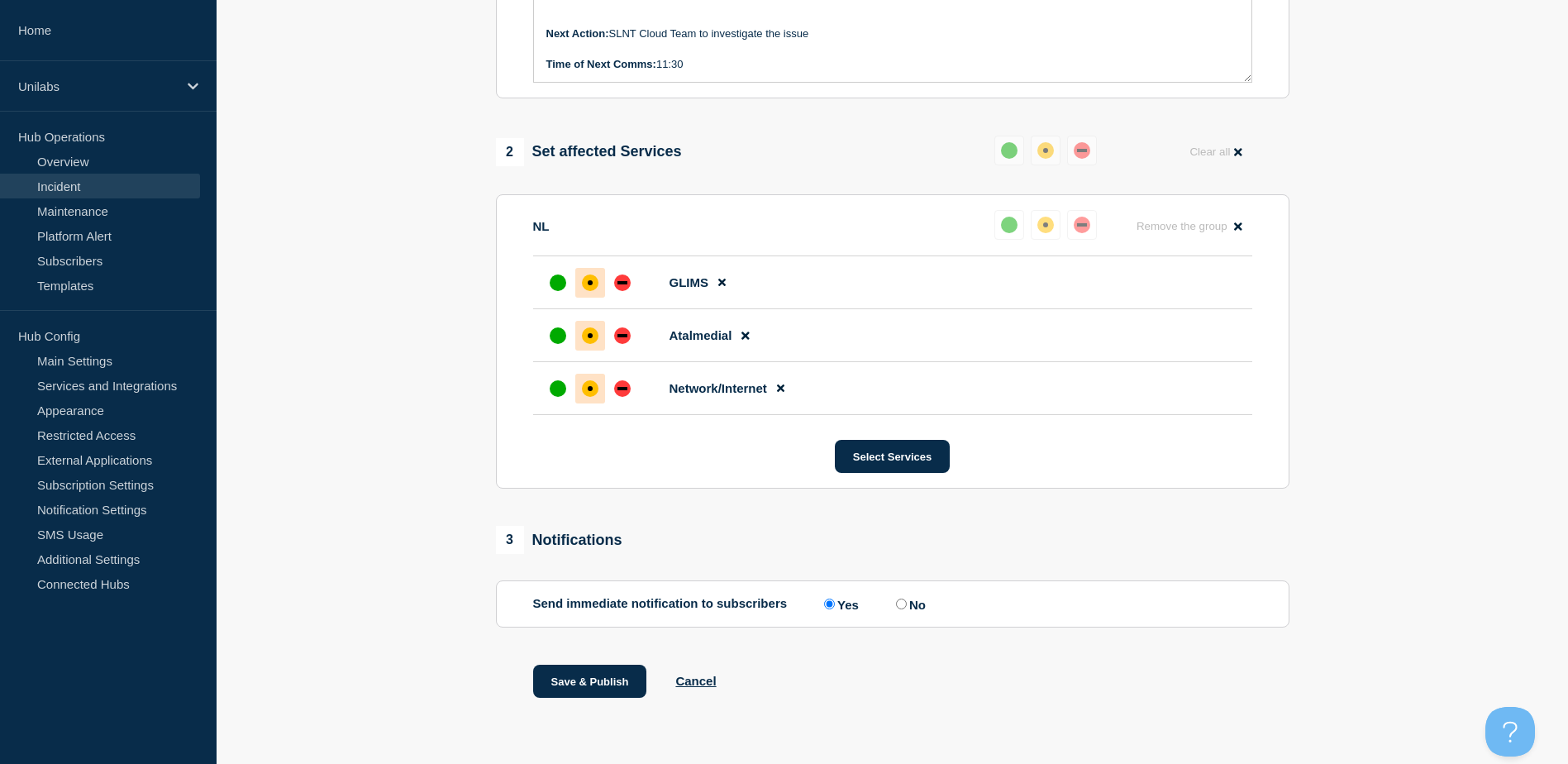
click at [433, 656] on section "1 Provide details Title (required) Service Ticket #1496523 - P1 - RDS, GLIMS an…" at bounding box center [893, 169] width 1352 height 1139
drag, startPoint x: 433, startPoint y: 656, endPoint x: 416, endPoint y: 658, distance: 17.1
click at [414, 658] on section "1 Provide details Title (required) Service Ticket #1496523 - P1 - RDS, GLIMS an…" at bounding box center [893, 169] width 1352 height 1139
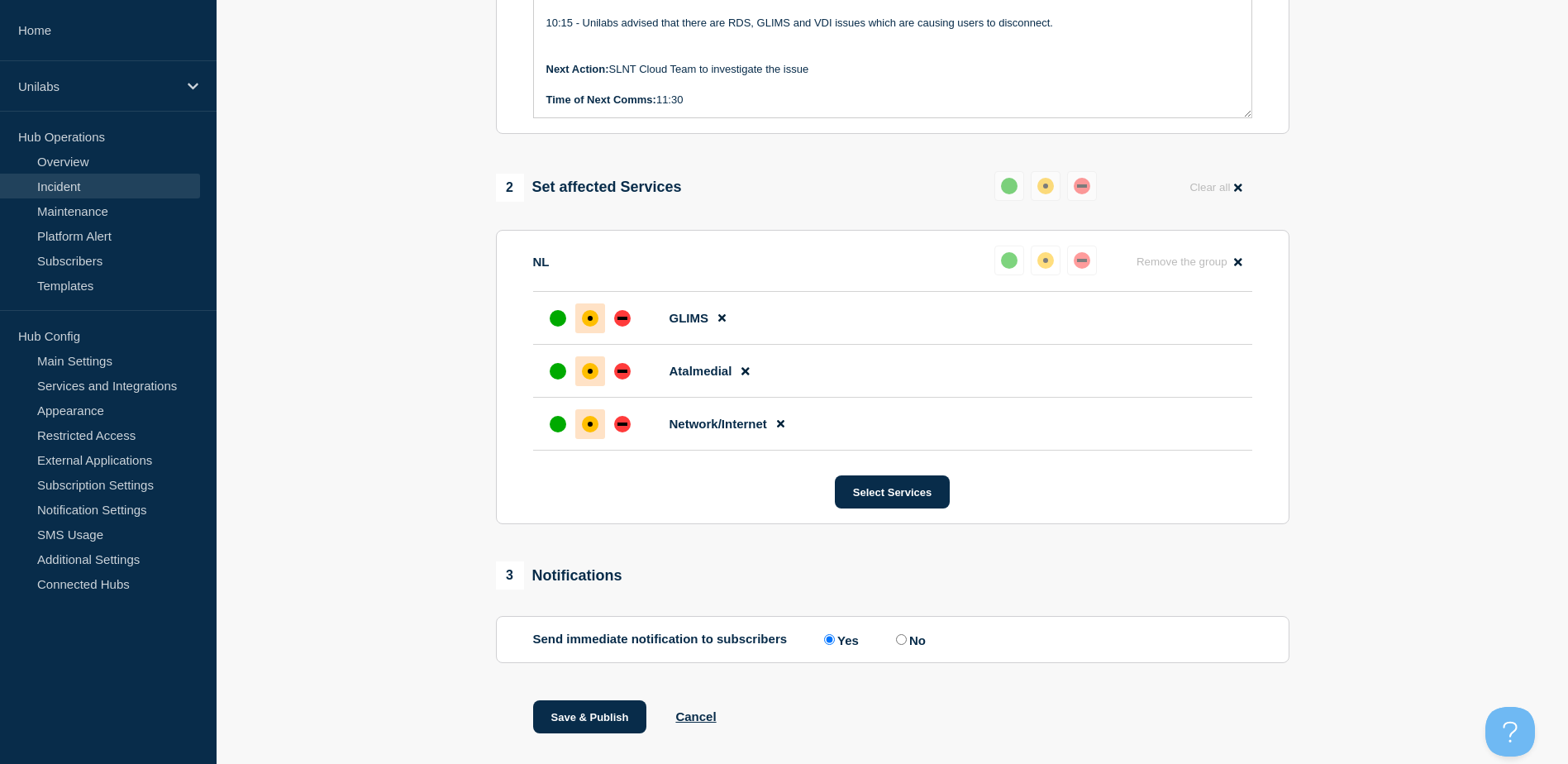
scroll to position [573, 0]
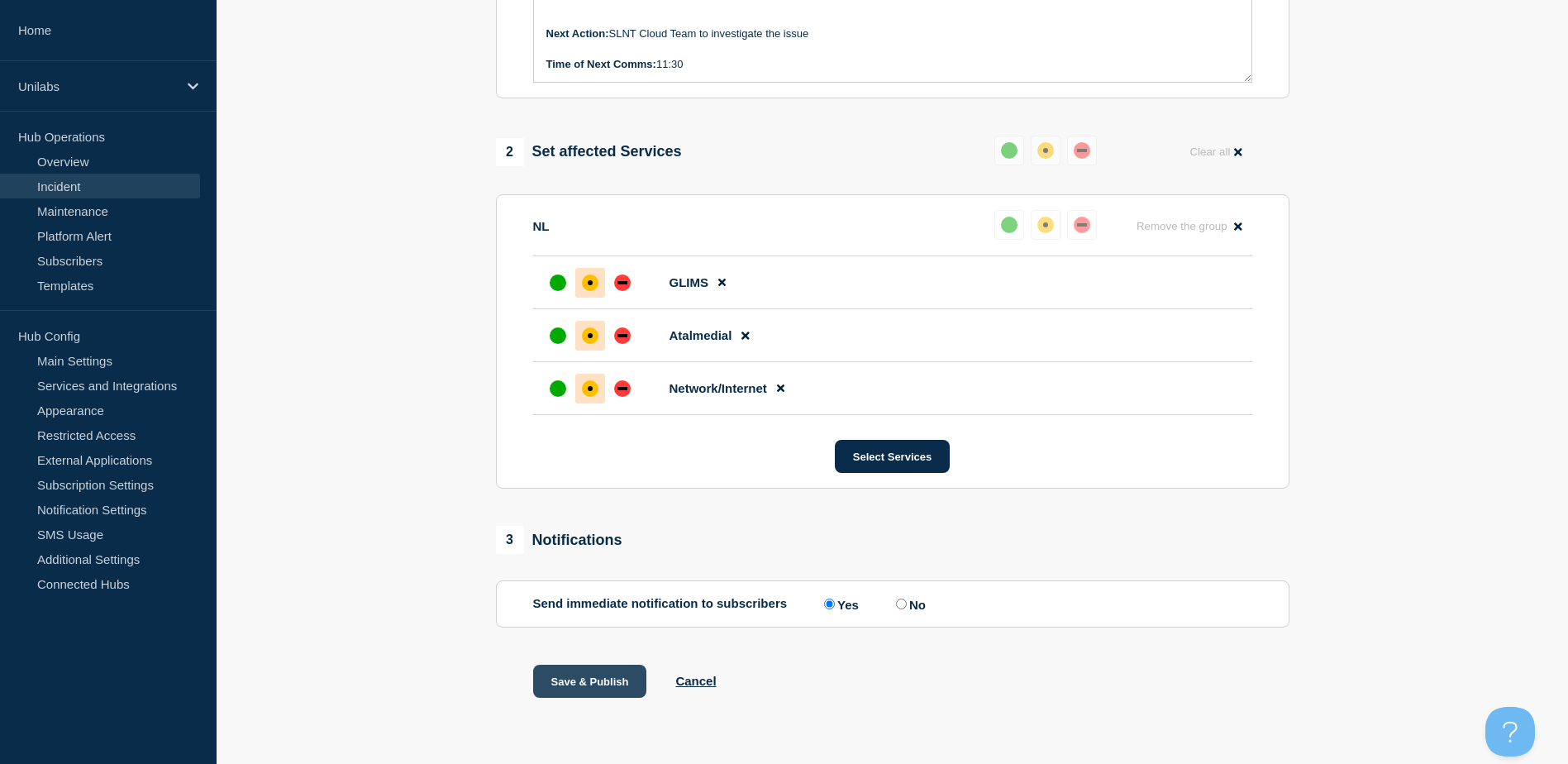
click at [581, 670] on button "Save & Publish" at bounding box center [590, 681] width 114 height 33
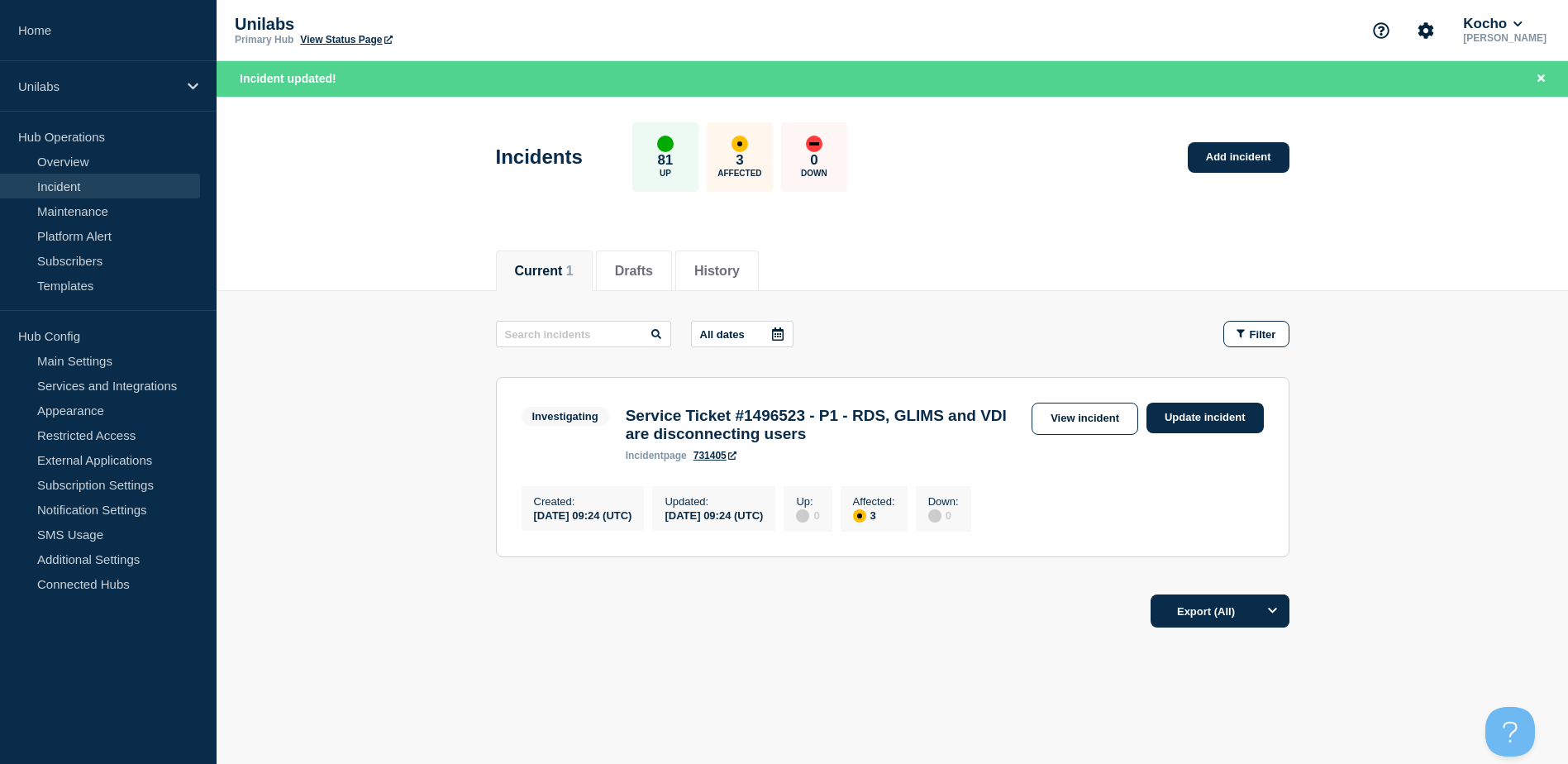
click at [1478, 318] on main "All dates Filter Investigating 3 Affected Service Ticket #1496523 - P1 - RDS, G…" at bounding box center [893, 437] width 1352 height 291
click at [1049, 419] on link "View incident" at bounding box center [1085, 418] width 107 height 33
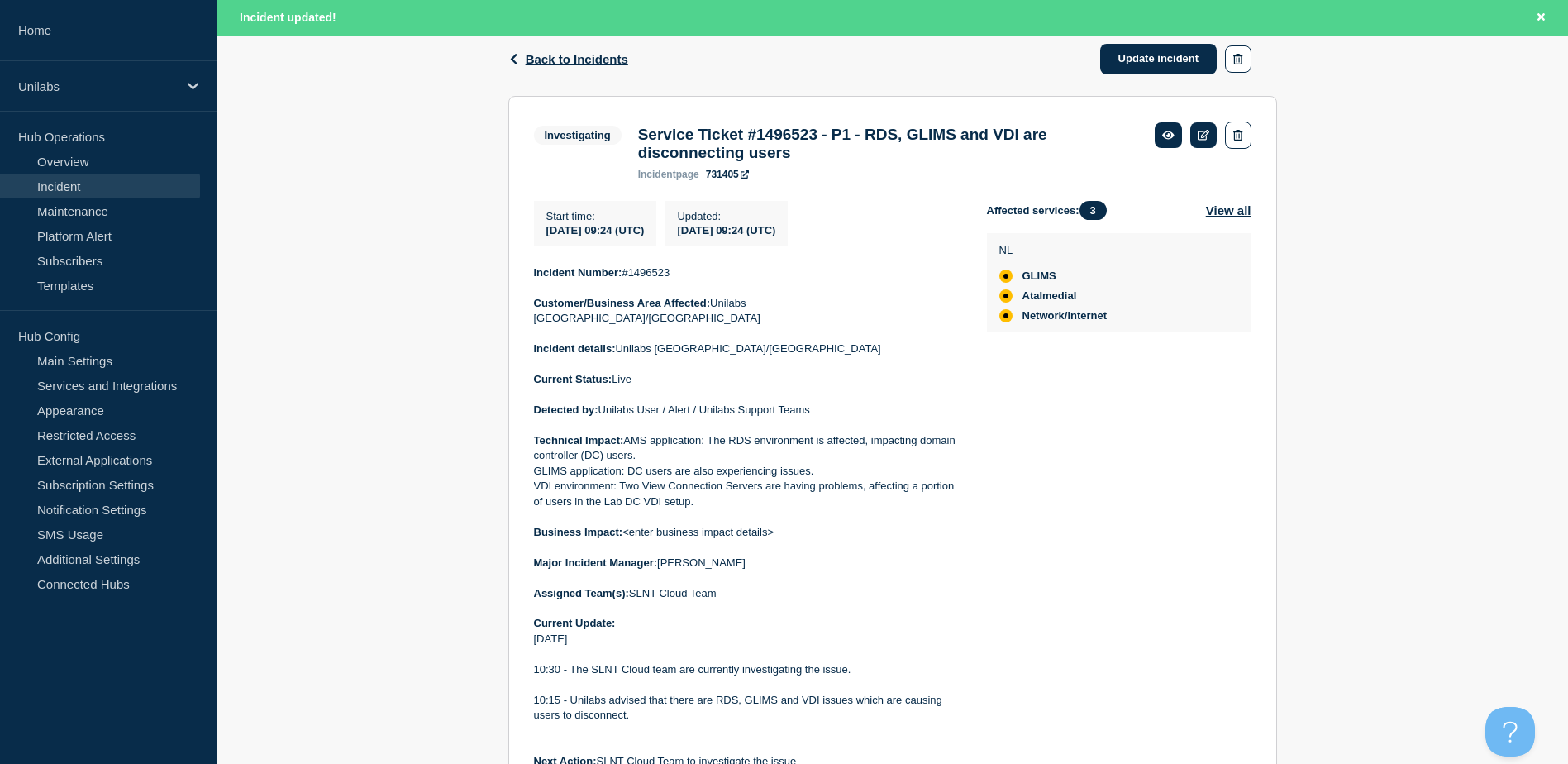
scroll to position [127, 0]
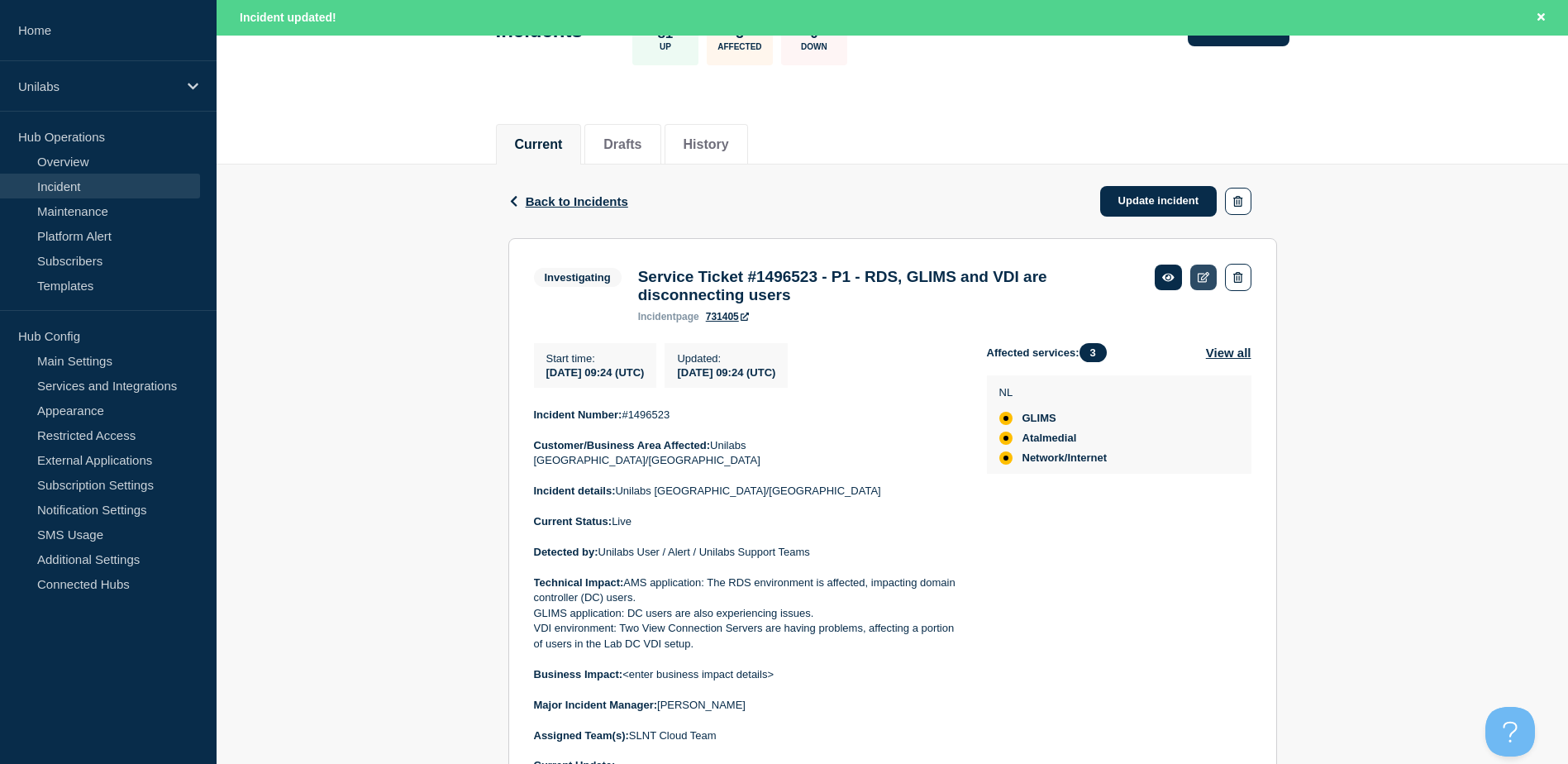
click at [1199, 272] on icon at bounding box center [1204, 276] width 13 height 11
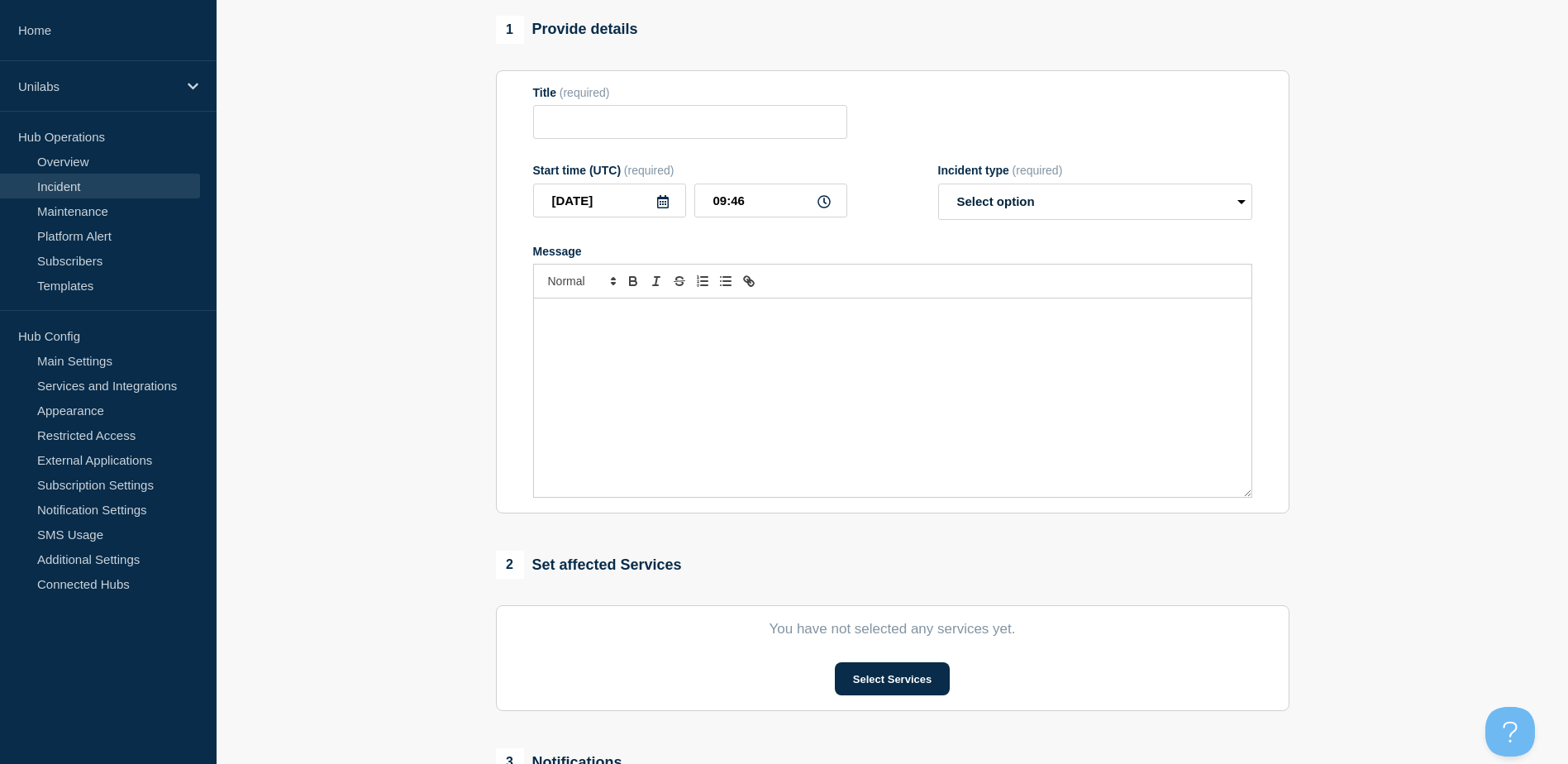
type input "Service Ticket #1496523 - P1 - RDS, GLIMS and VDI are disconnecting users"
type input "09:24"
select select "investigating"
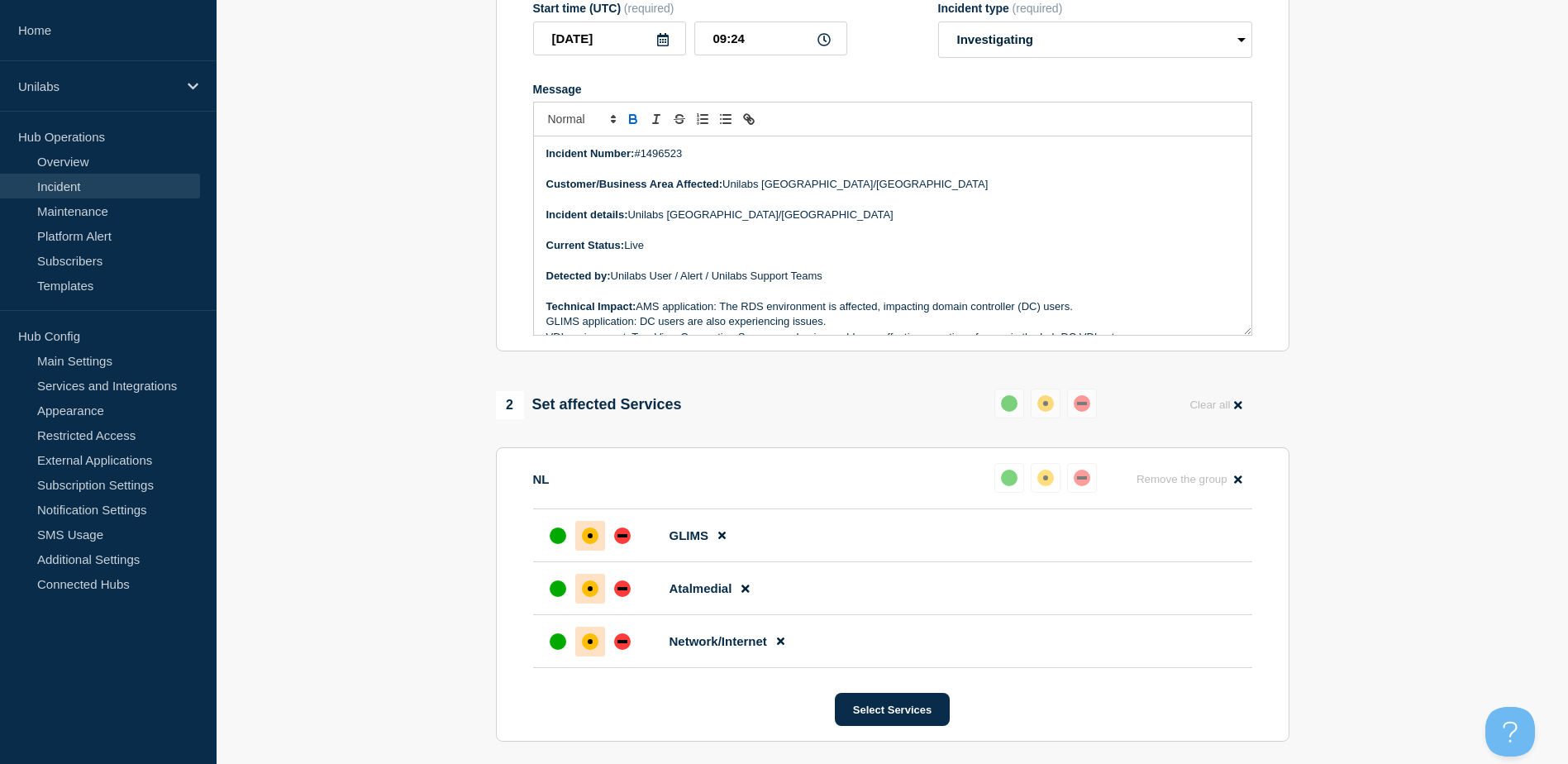
scroll to position [375, 0]
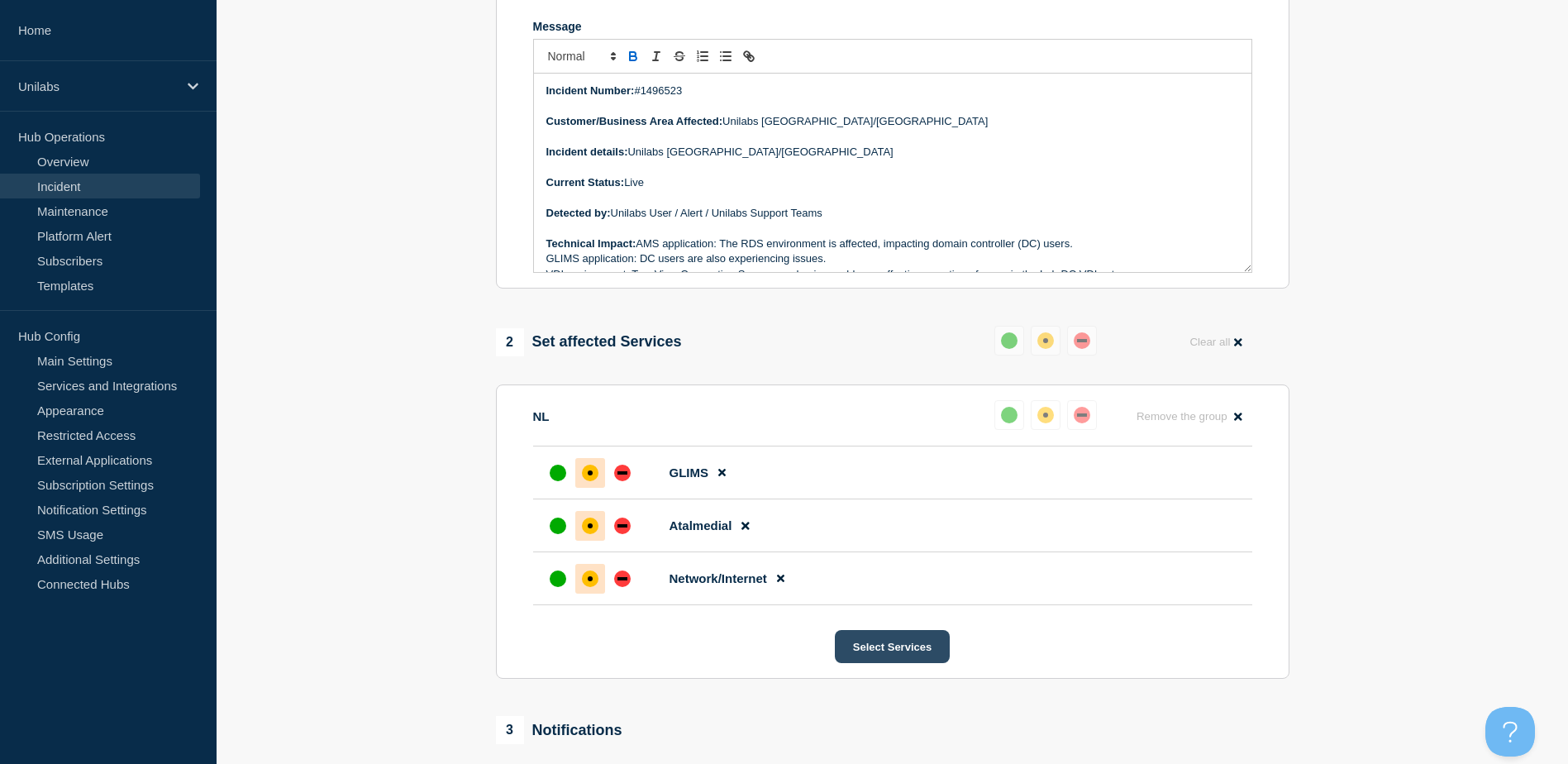
click at [871, 658] on button "Select Services" at bounding box center [892, 646] width 115 height 33
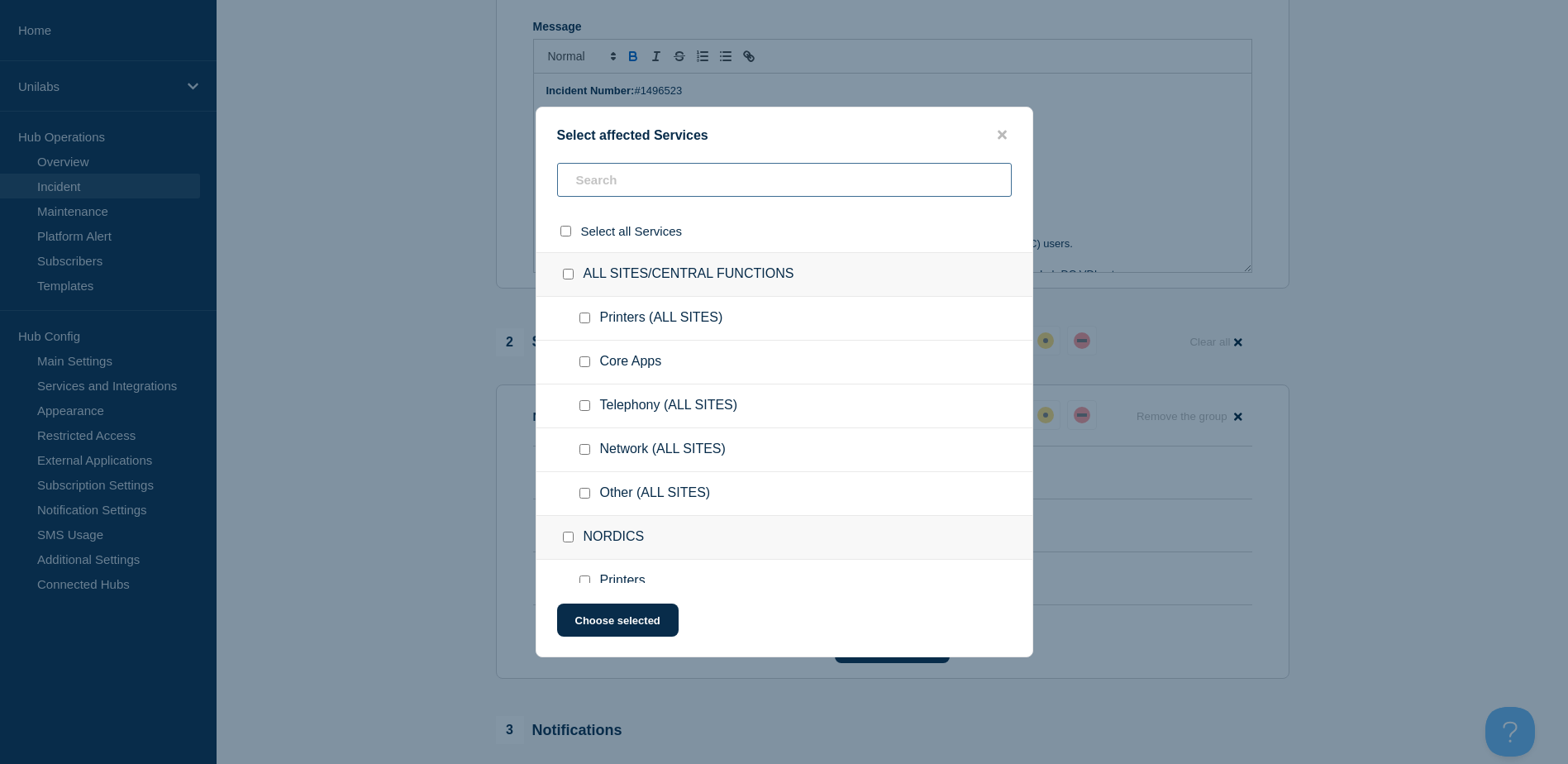
click at [694, 184] on input "text" at bounding box center [784, 179] width 455 height 34
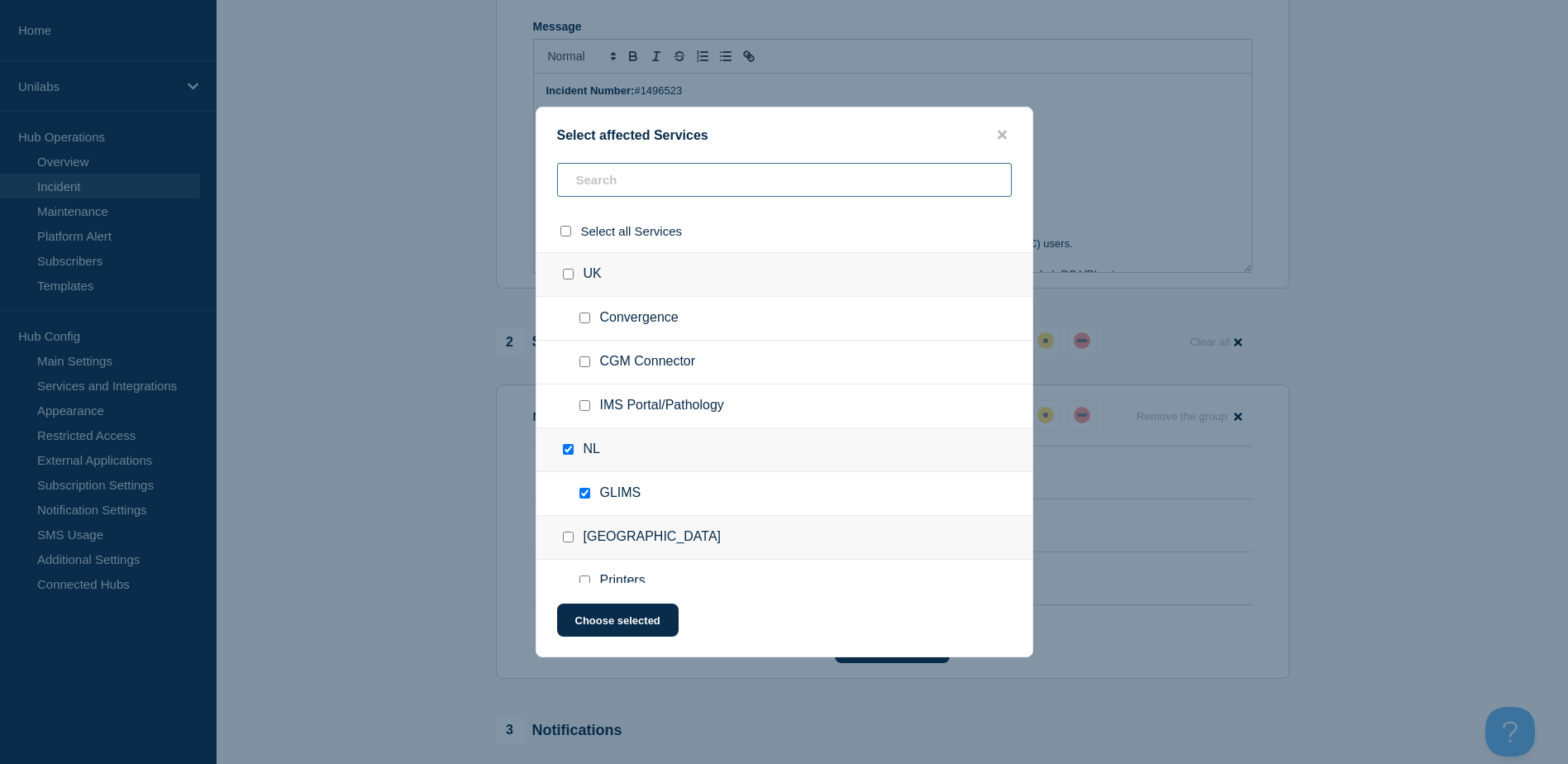
type input "g"
checkbox input "true"
type input "gl"
checkbox input "true"
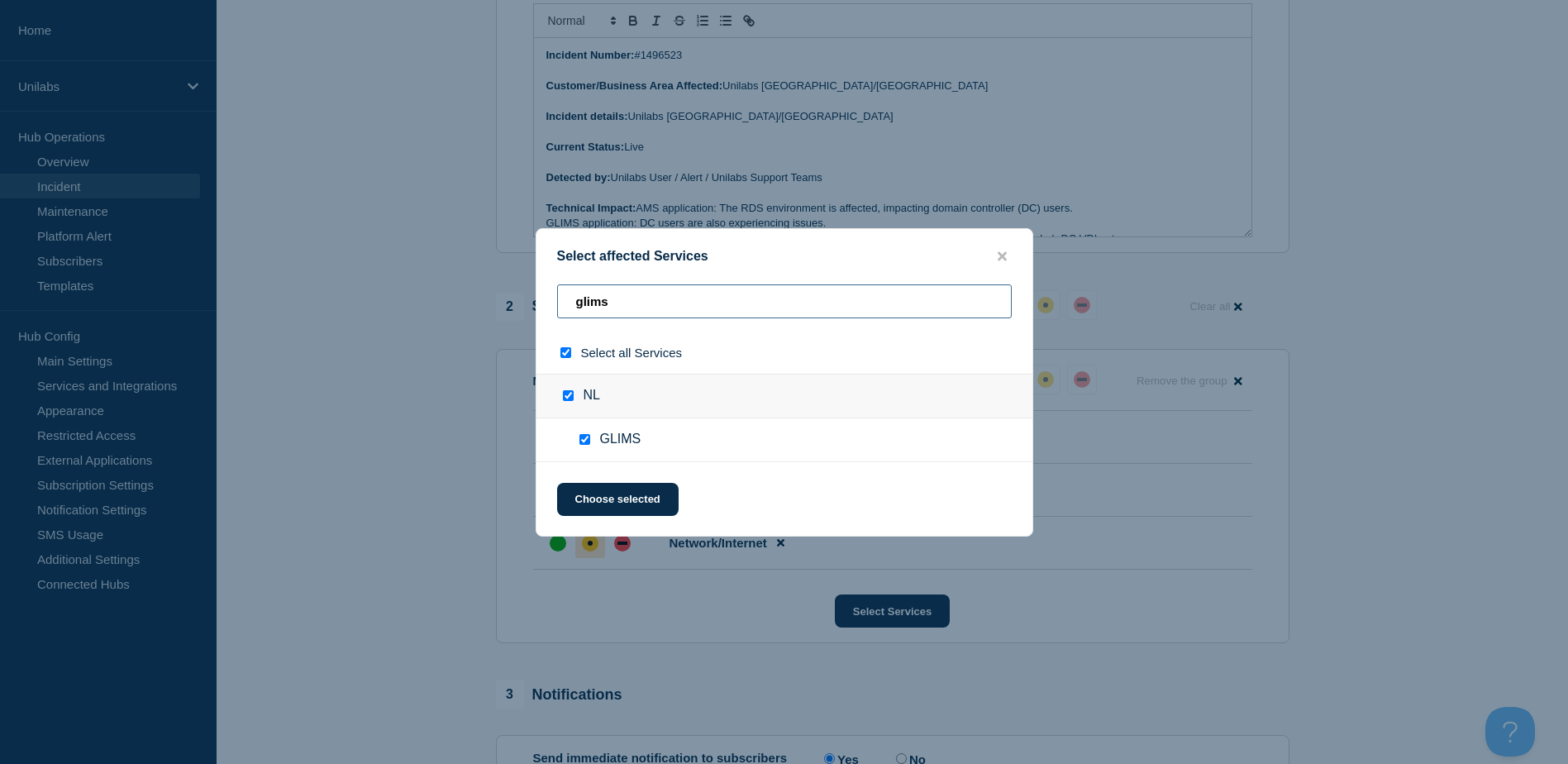
scroll to position [407, 0]
type input "g"
checkbox input "false"
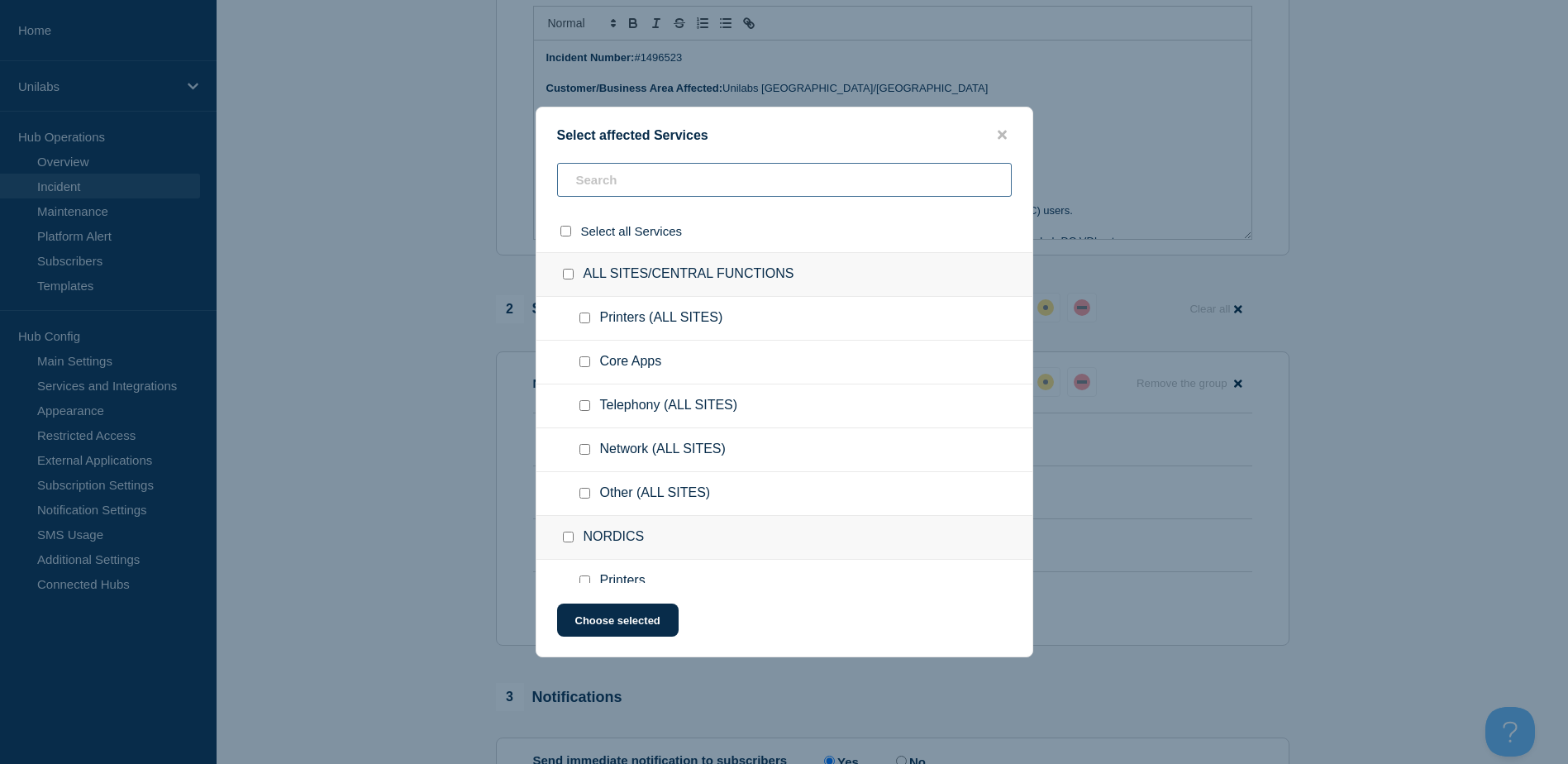
type input "g"
checkbox input "true"
type input "gl"
checkbox input "true"
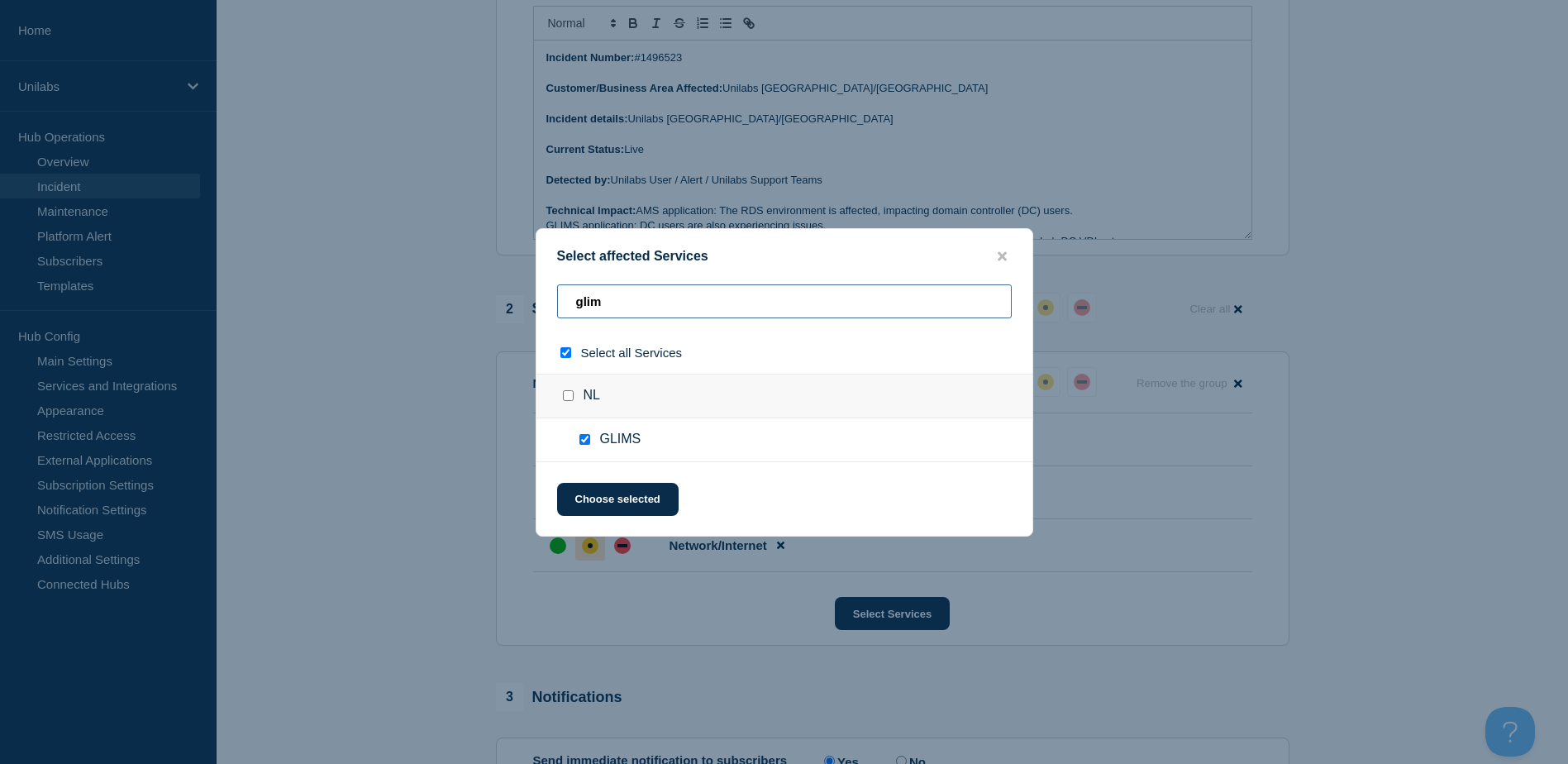
type input "e"
checkbox input "false"
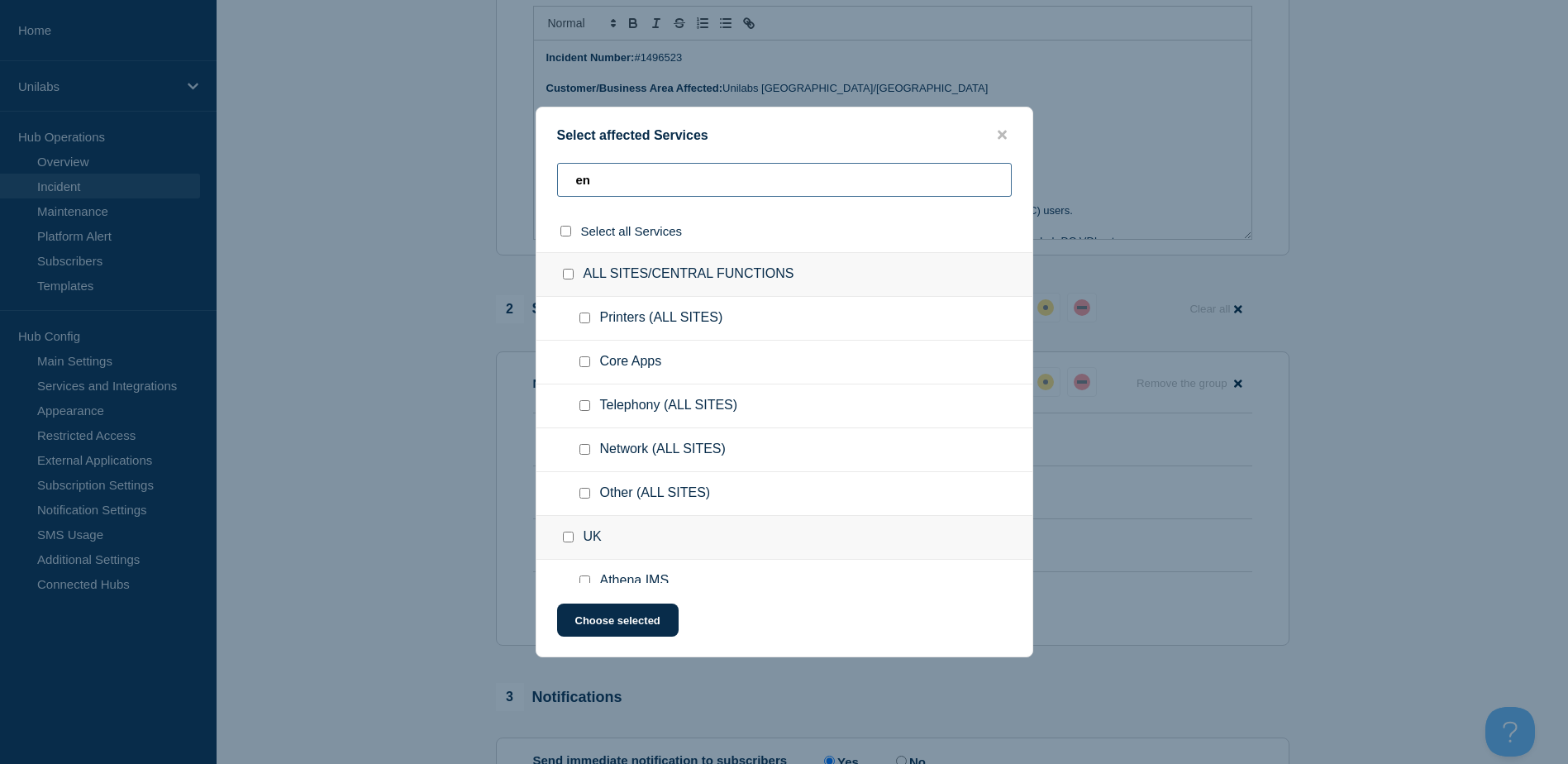
type input "ens"
checkbox input "true"
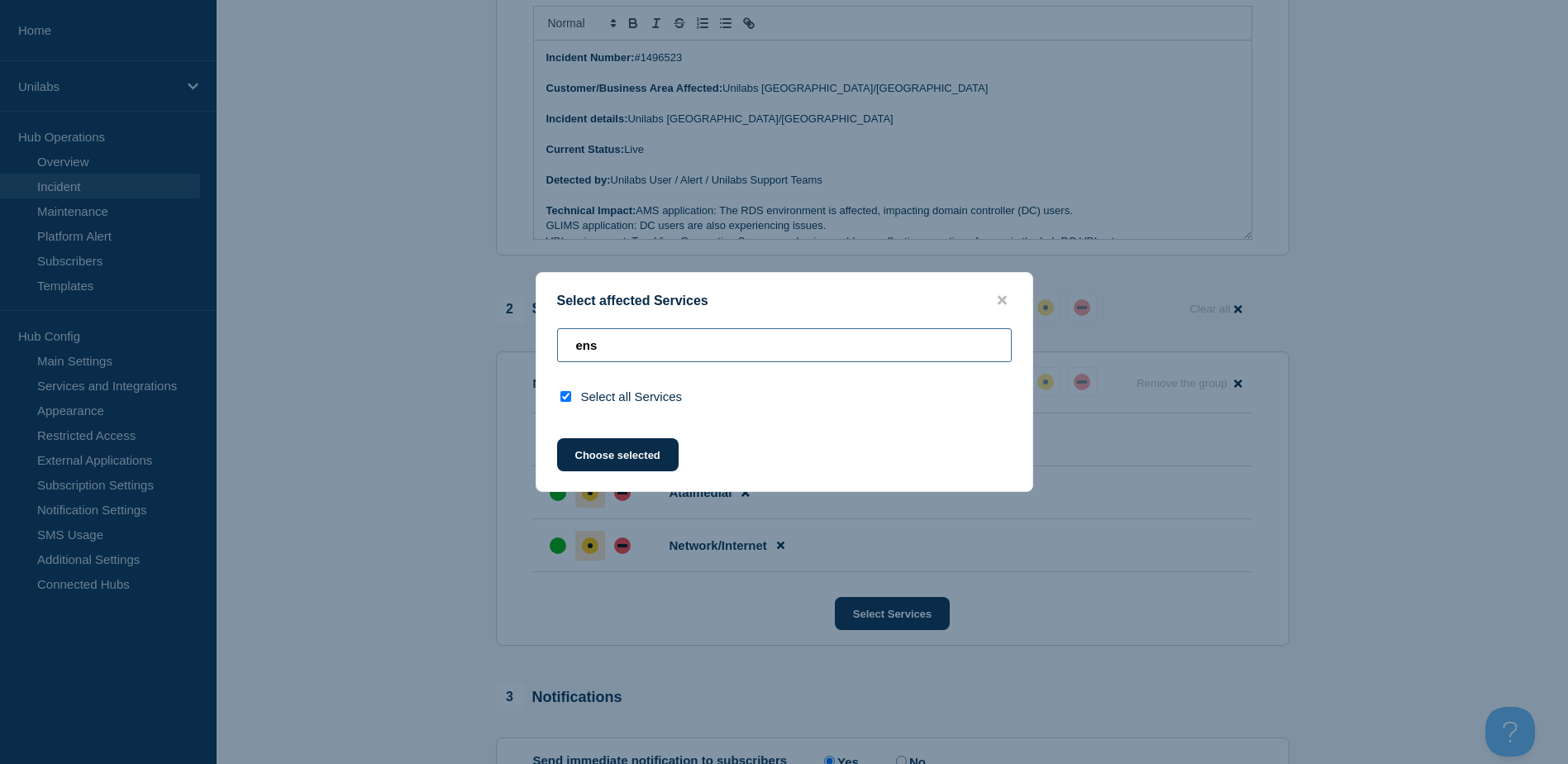
type input "g"
checkbox input "false"
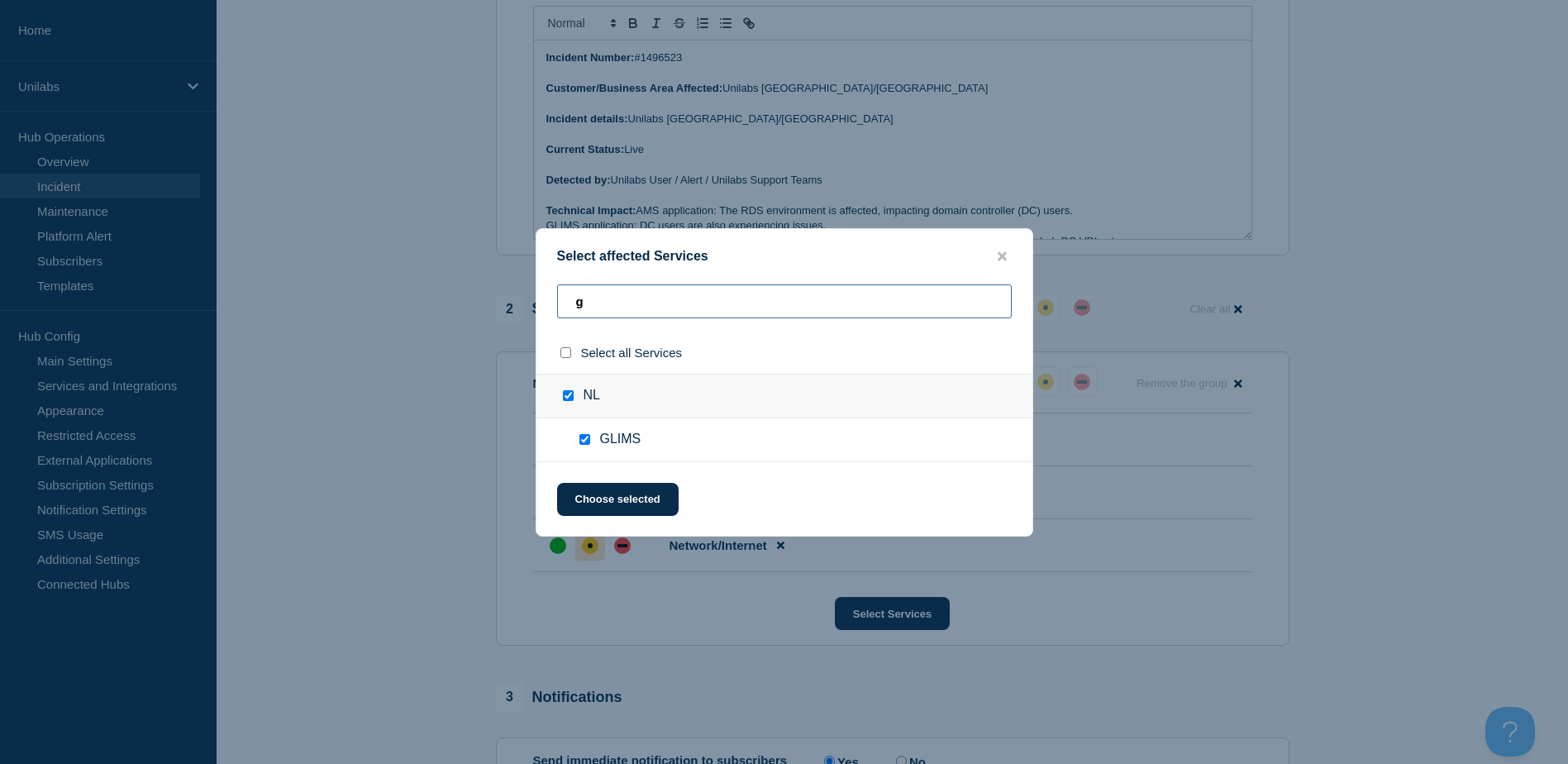
type input "gl"
checkbox input "true"
type input "glims"
click at [1000, 254] on icon "close button" at bounding box center [1002, 256] width 9 height 9
